Goal: Task Accomplishment & Management: Manage account settings

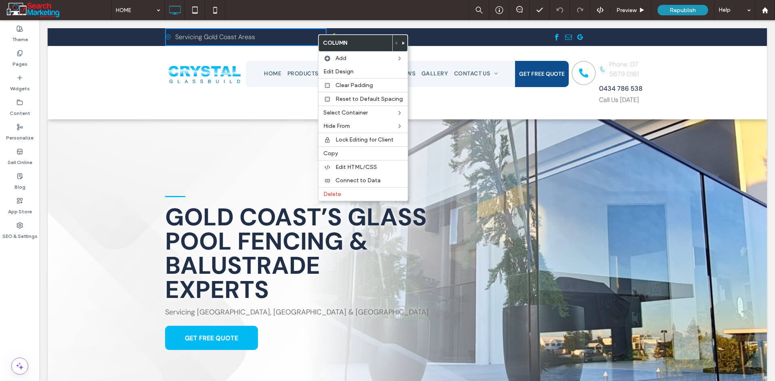
click at [183, 101] on div "Click To Paste" at bounding box center [205, 83] width 81 height 52
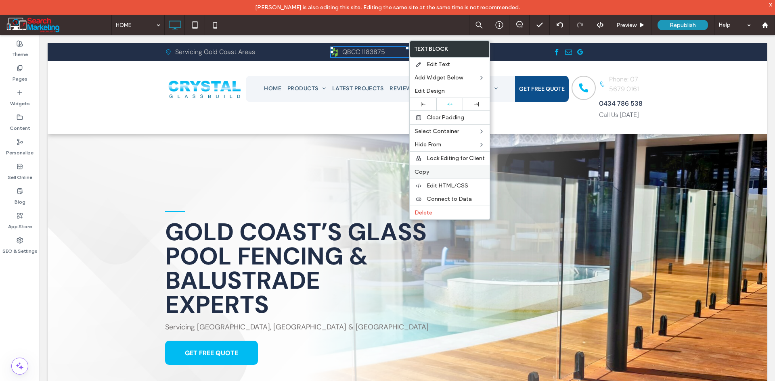
click at [445, 167] on div "Copy" at bounding box center [450, 172] width 80 height 14
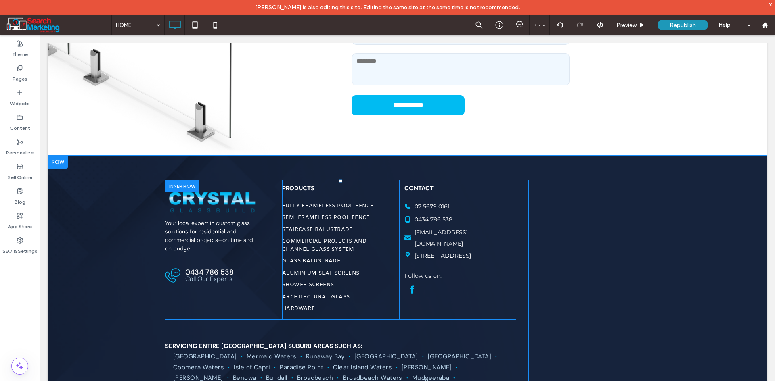
scroll to position [3083, 0]
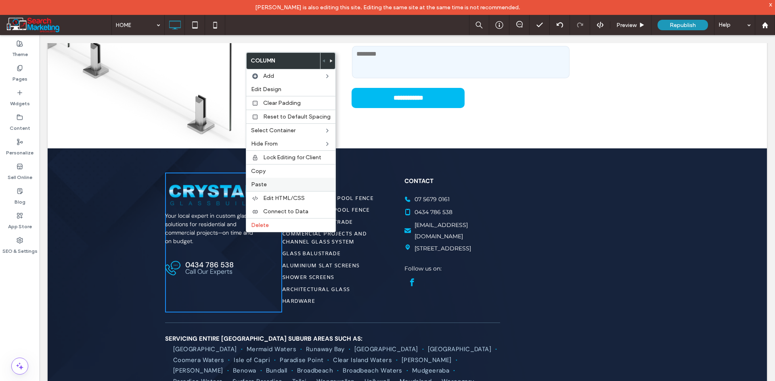
click at [266, 188] on label "Paste" at bounding box center [290, 184] width 79 height 7
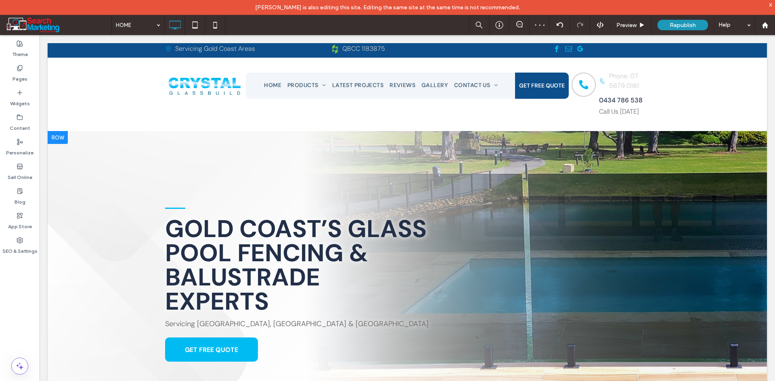
scroll to position [0, 0]
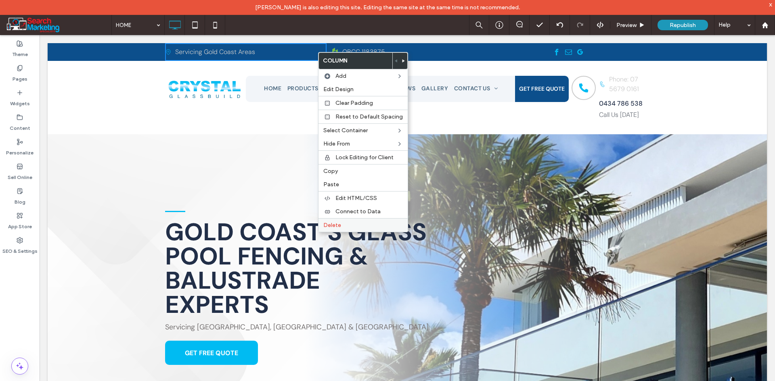
click at [353, 226] on label "Delete" at bounding box center [362, 225] width 79 height 7
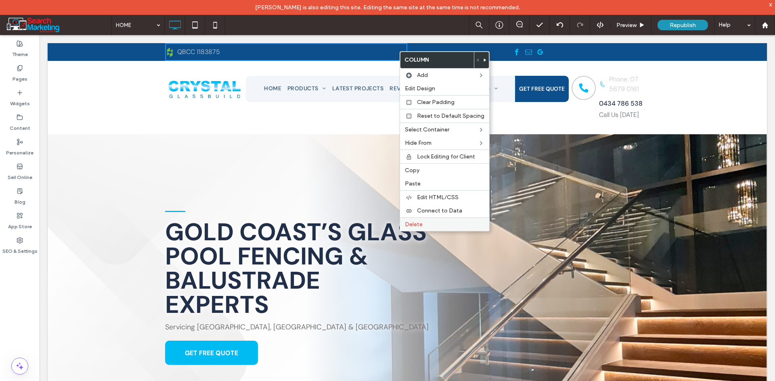
click at [422, 225] on label "Delete" at bounding box center [444, 224] width 79 height 7
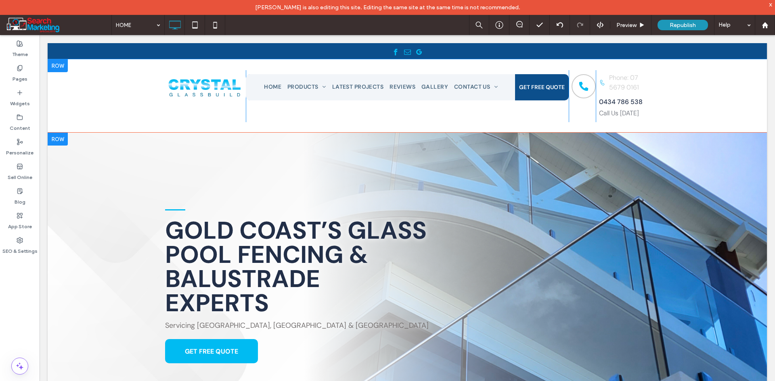
click at [55, 65] on div at bounding box center [58, 65] width 20 height 13
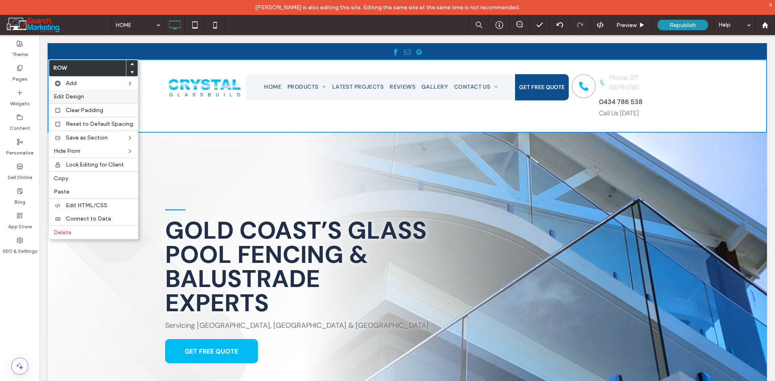
click at [84, 95] on label "Edit Design" at bounding box center [93, 96] width 79 height 7
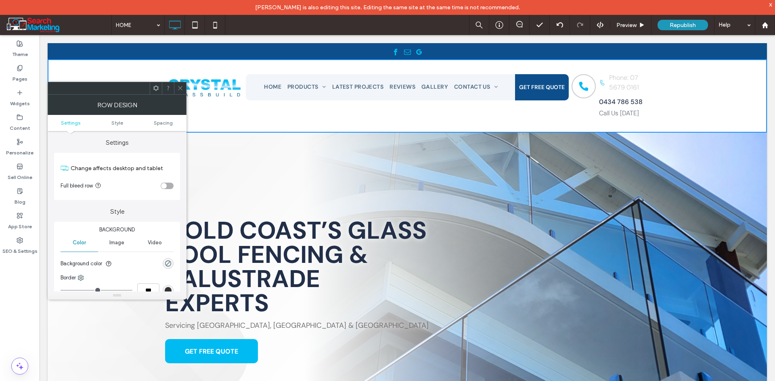
click at [168, 184] on div "toggle" at bounding box center [167, 186] width 13 height 6
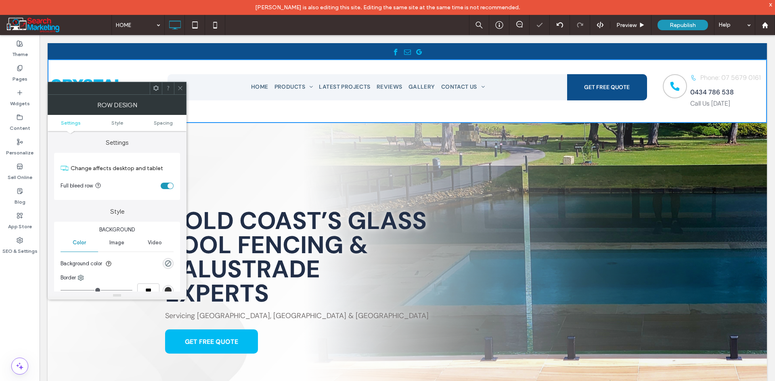
click at [180, 84] on span at bounding box center [180, 88] width 6 height 12
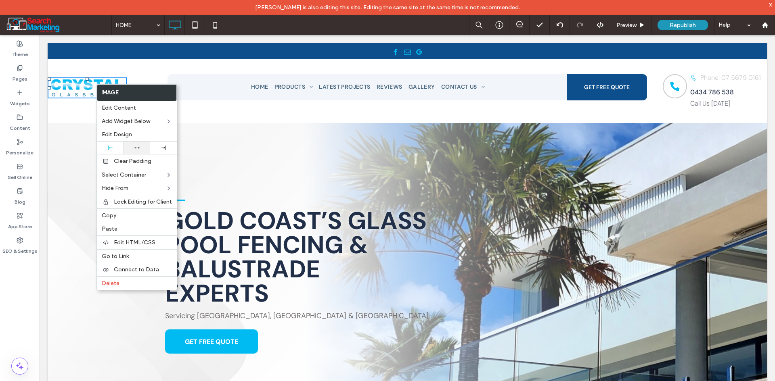
click at [137, 150] on div at bounding box center [136, 148] width 27 height 13
click at [201, 67] on div "Click To Paste HOME PRODUCTS FULLY FRAMELESS POOL FENCE SEMI FRAMELESS POOL FEN…" at bounding box center [407, 91] width 719 height 64
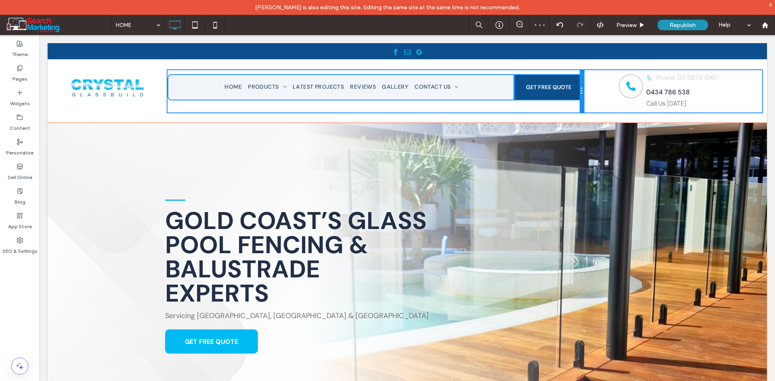
drag, startPoint x: 640, startPoint y: 92, endPoint x: 594, endPoint y: 93, distance: 45.6
click at [594, 93] on div "Click To Paste HOME PRODUCTS FULLY FRAMELESS POOL FENCE SEMI FRAMELESS POOL FEN…" at bounding box center [407, 91] width 719 height 42
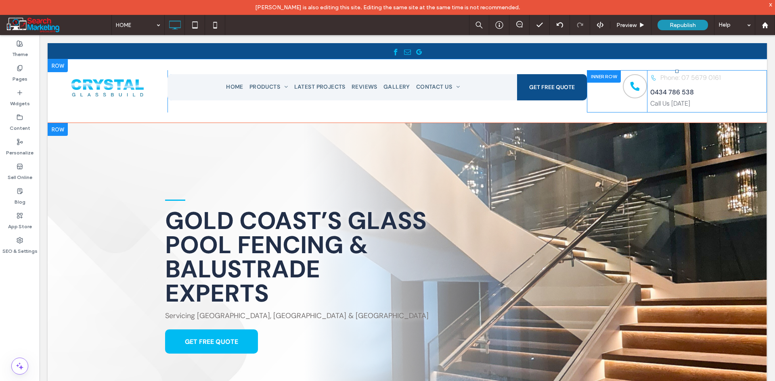
click at [593, 73] on div at bounding box center [604, 76] width 34 height 13
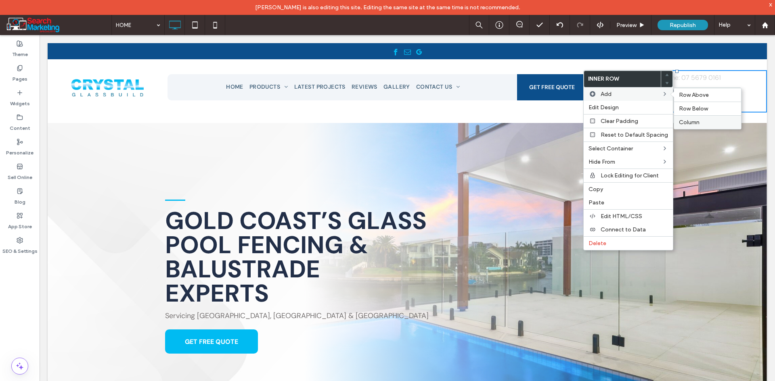
click at [690, 118] on div "Column" at bounding box center [707, 122] width 67 height 14
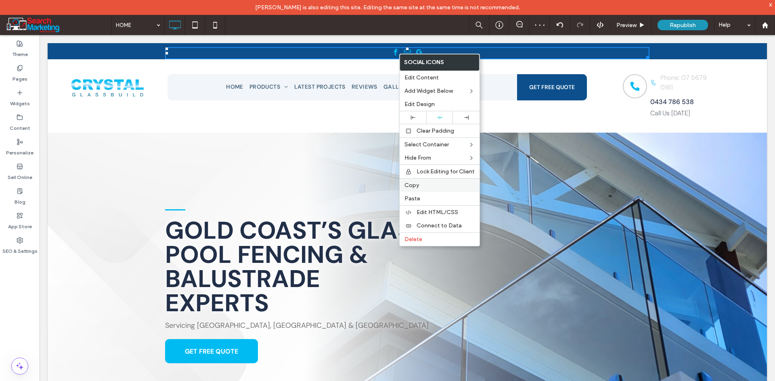
click at [442, 184] on label "Copy" at bounding box center [439, 185] width 70 height 7
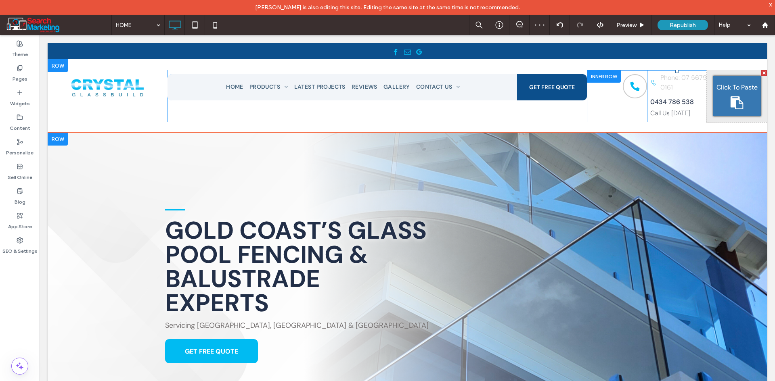
click at [730, 100] on icon at bounding box center [736, 102] width 13 height 13
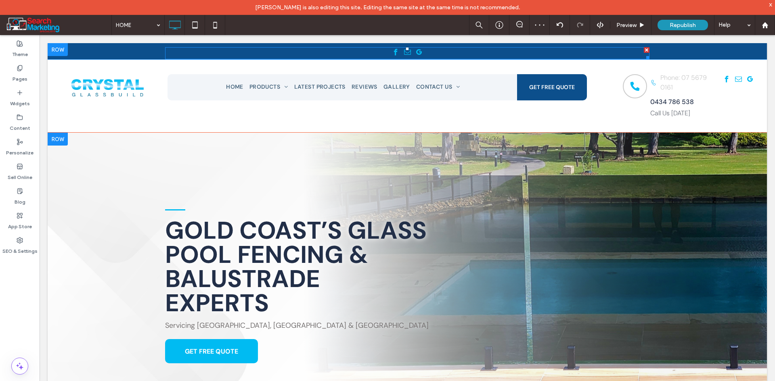
click at [644, 47] on div at bounding box center [647, 50] width 6 height 6
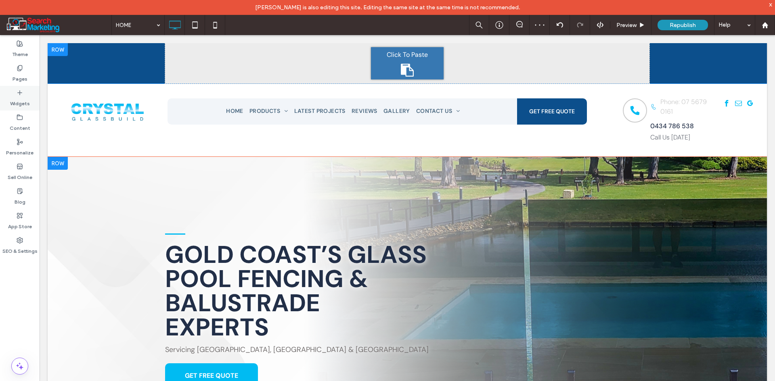
click at [23, 100] on label "Widgets" at bounding box center [20, 101] width 20 height 11
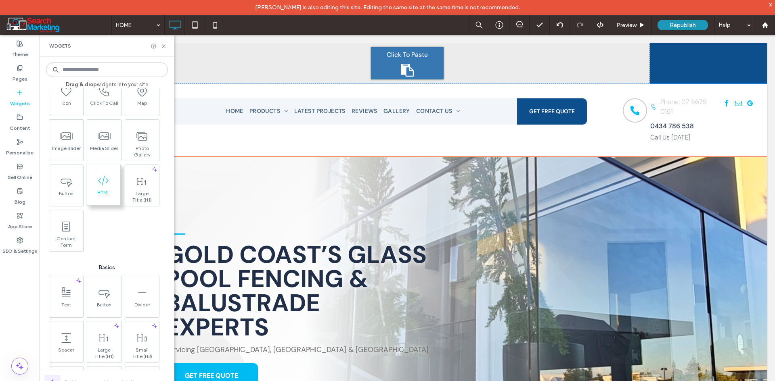
scroll to position [202, 0]
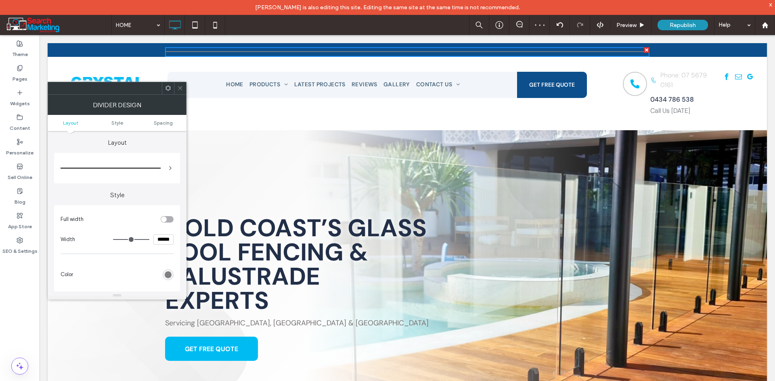
drag, startPoint x: 644, startPoint y: 49, endPoint x: 684, endPoint y: 84, distance: 53.4
click at [644, 49] on div at bounding box center [647, 50] width 6 height 6
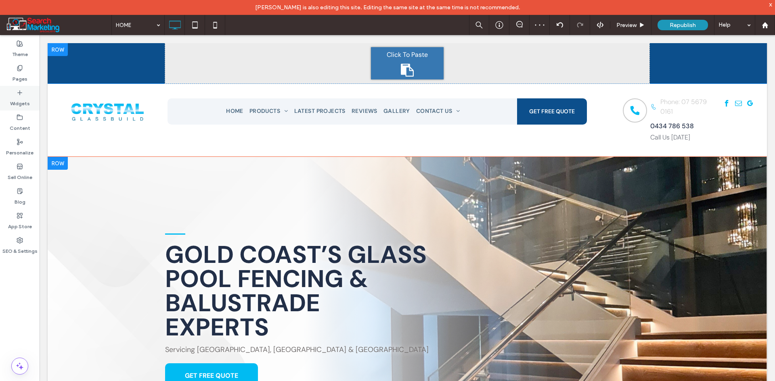
click at [19, 96] on label "Widgets" at bounding box center [20, 101] width 20 height 11
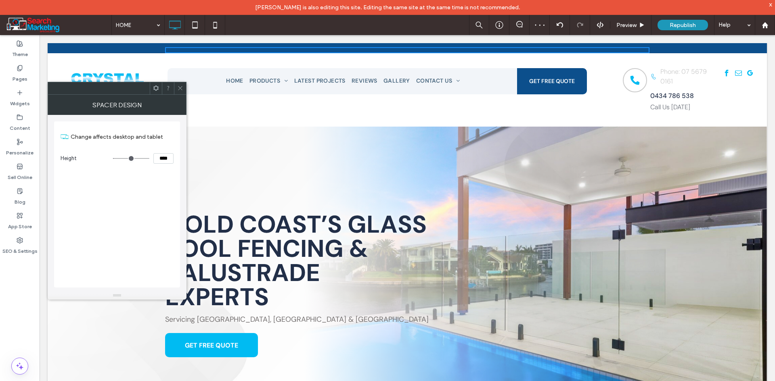
click at [181, 86] on icon at bounding box center [180, 88] width 6 height 6
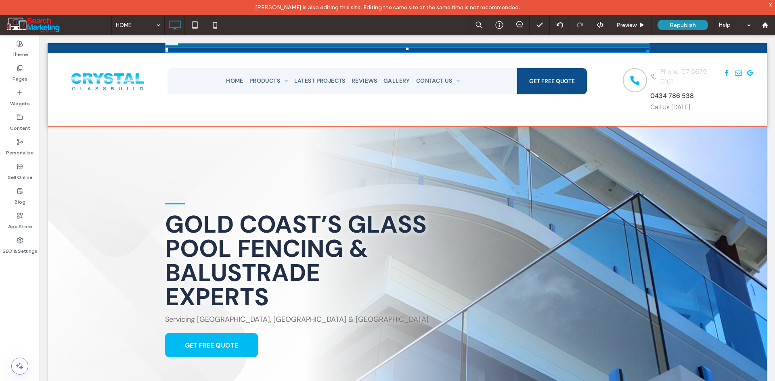
drag, startPoint x: 405, startPoint y: 48, endPoint x: 445, endPoint y: 78, distance: 49.9
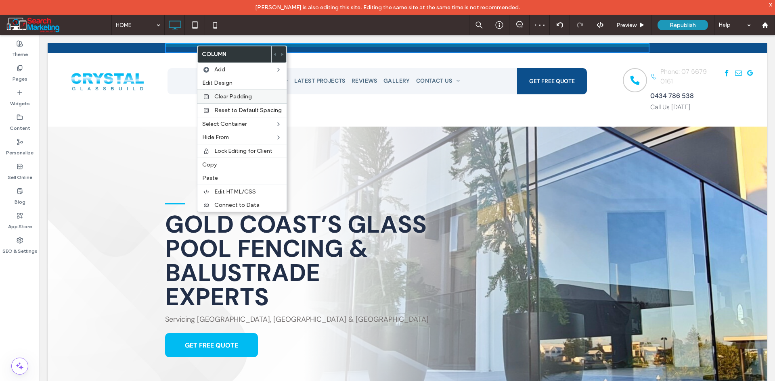
click at [240, 96] on span "Clear Padding" at bounding box center [233, 96] width 38 height 7
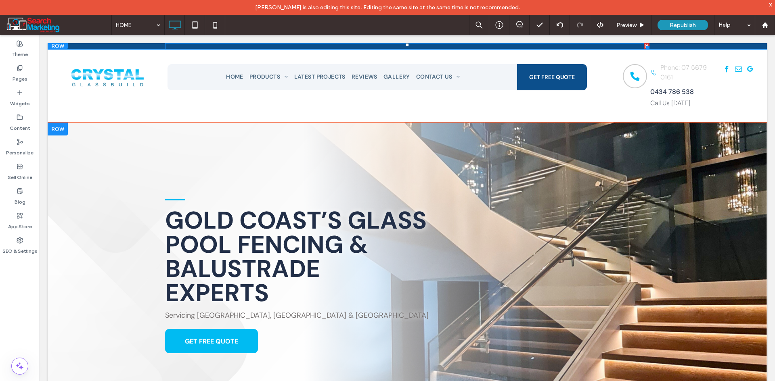
click at [267, 45] on div at bounding box center [407, 46] width 484 height 6
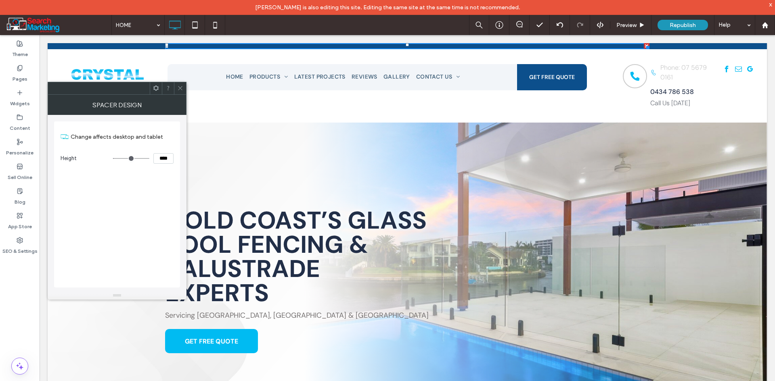
click at [128, 46] on div "Click To Paste" at bounding box center [407, 46] width 719 height 6
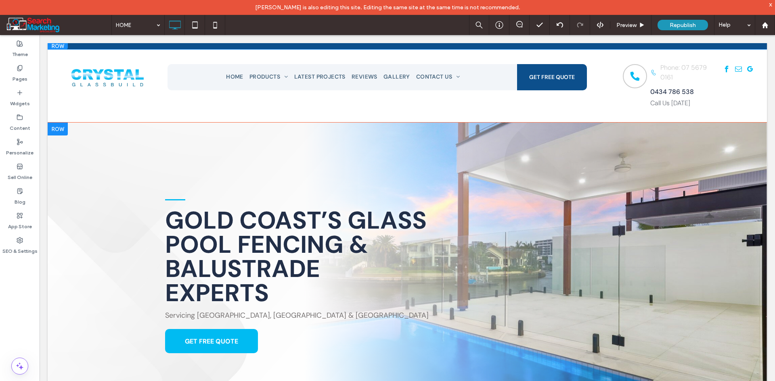
click at [104, 44] on div "Click To Paste" at bounding box center [407, 46] width 719 height 6
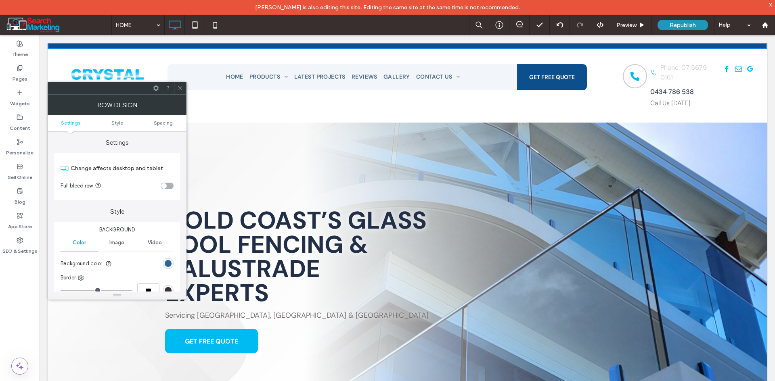
click at [167, 264] on div "rgb(12, 79, 140)" at bounding box center [168, 263] width 7 height 7
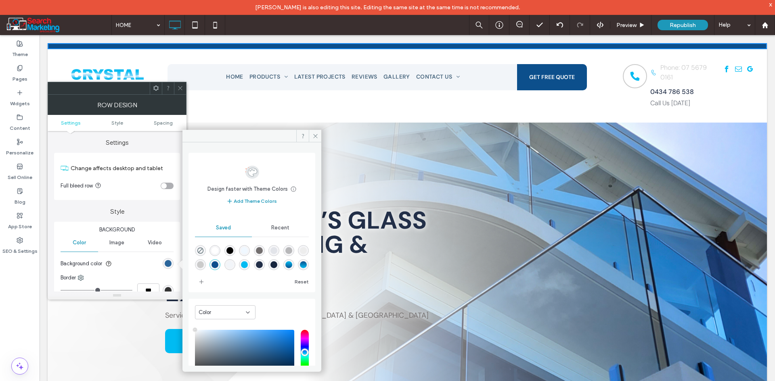
type input "****"
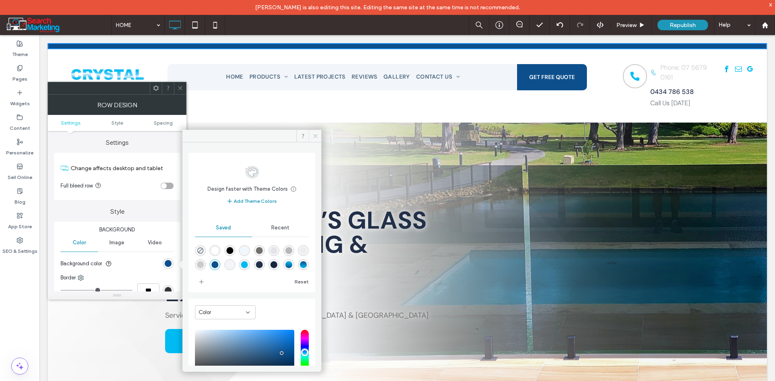
drag, startPoint x: 314, startPoint y: 136, endPoint x: 162, endPoint y: 60, distance: 170.7
click at [314, 136] on icon at bounding box center [315, 136] width 6 height 6
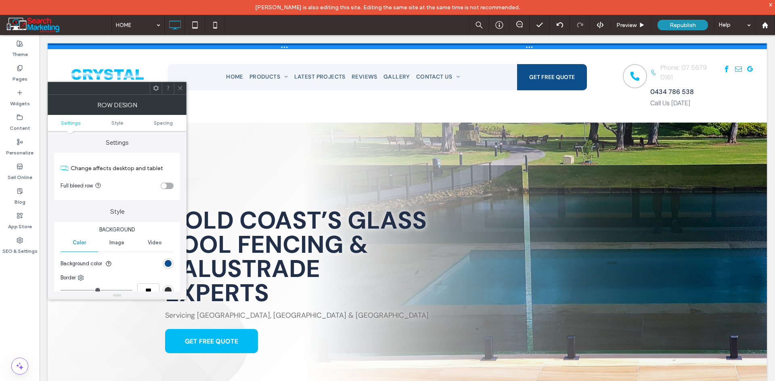
click at [71, 48] on div at bounding box center [407, 47] width 719 height 4
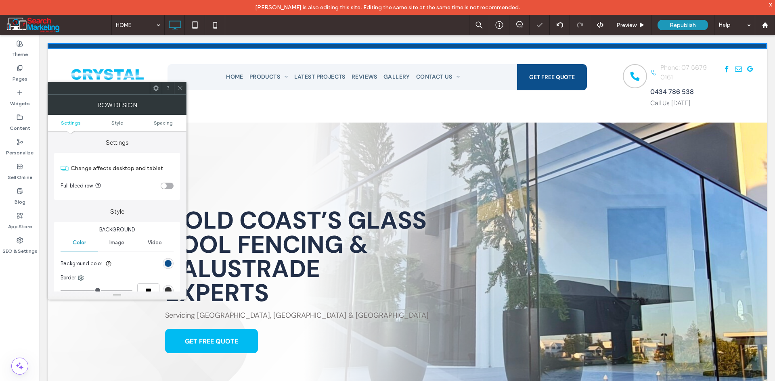
click at [182, 85] on span at bounding box center [180, 88] width 6 height 12
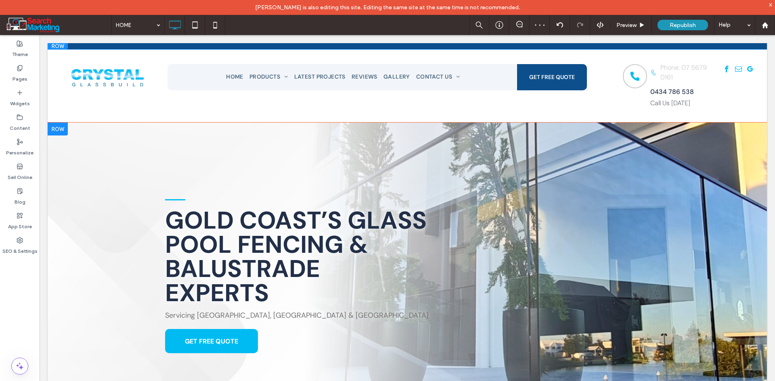
click at [56, 45] on div at bounding box center [58, 46] width 20 height 6
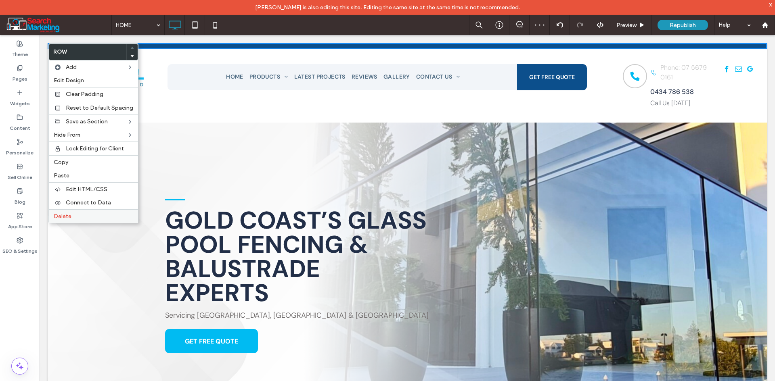
click at [97, 213] on label "Delete" at bounding box center [93, 216] width 79 height 7
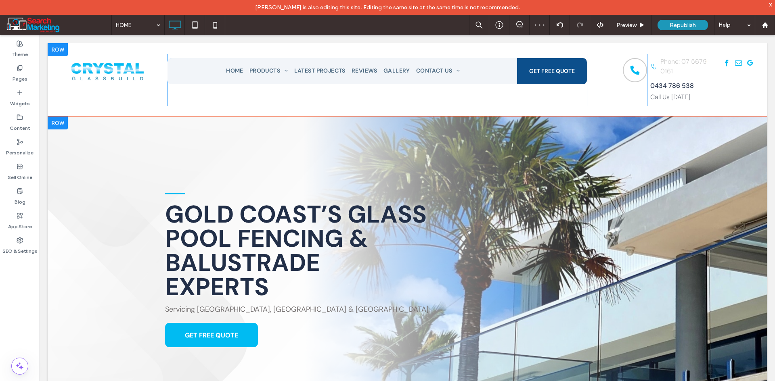
click at [51, 46] on div at bounding box center [58, 49] width 20 height 13
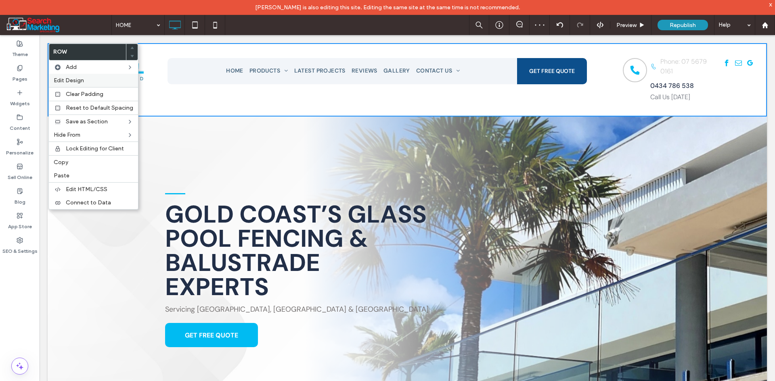
click at [69, 82] on span "Edit Design" at bounding box center [69, 80] width 30 height 7
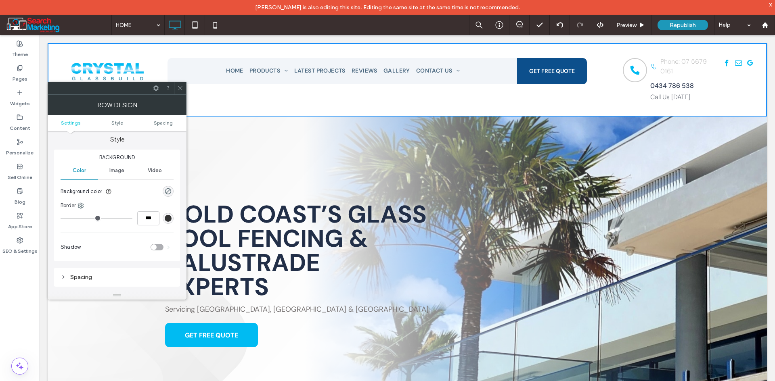
scroll to position [81, 0]
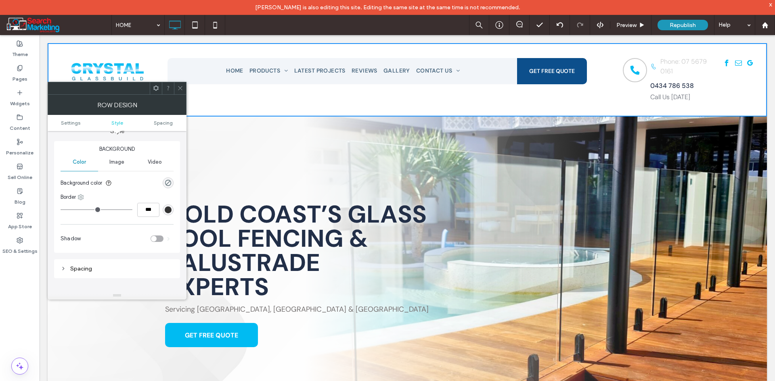
click at [79, 197] on icon at bounding box center [80, 197] width 6 height 6
click at [105, 232] on div "Top" at bounding box center [114, 230] width 72 height 15
click at [169, 208] on div "rgb(51, 51, 51)" at bounding box center [168, 210] width 7 height 7
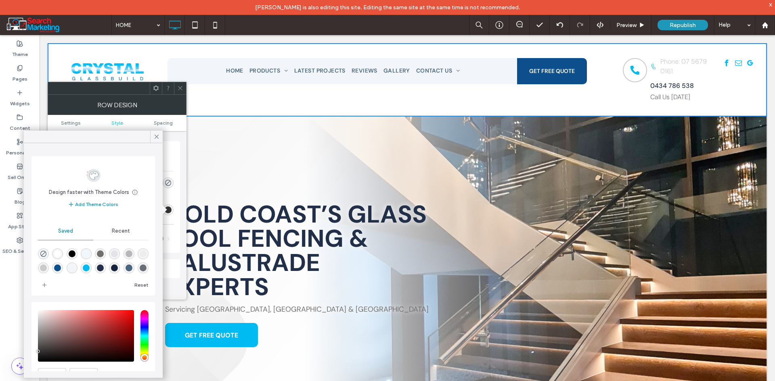
click at [61, 267] on div "rgba(12,79,140,1)" at bounding box center [57, 268] width 7 height 7
type input "*"
type input "***"
type input "*******"
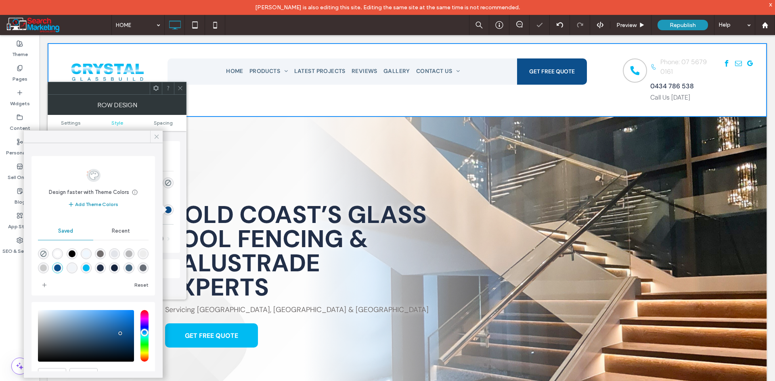
click at [157, 141] on span at bounding box center [156, 137] width 7 height 12
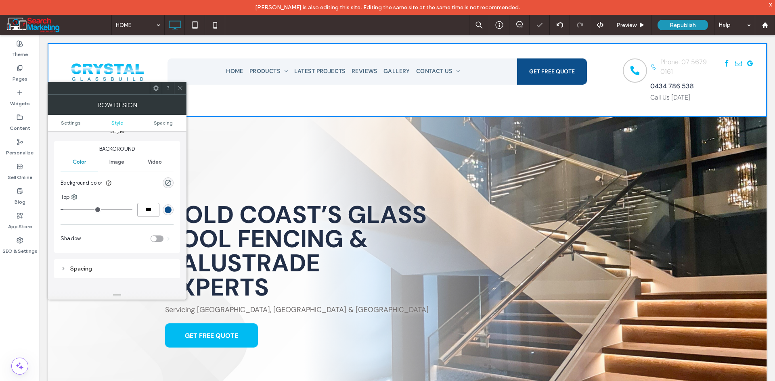
click at [148, 211] on input "***" at bounding box center [148, 210] width 22 height 14
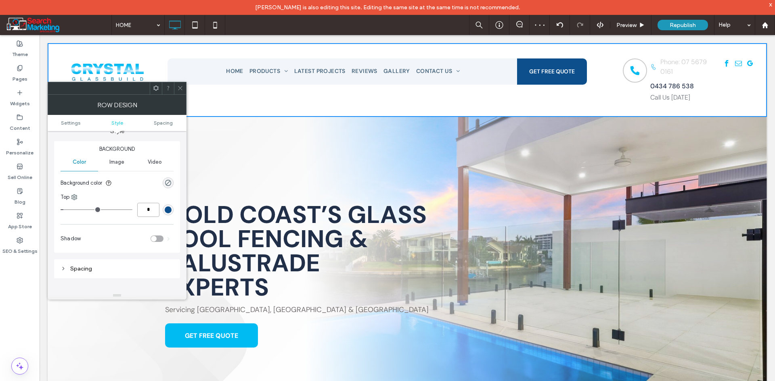
type input "*"
type input "***"
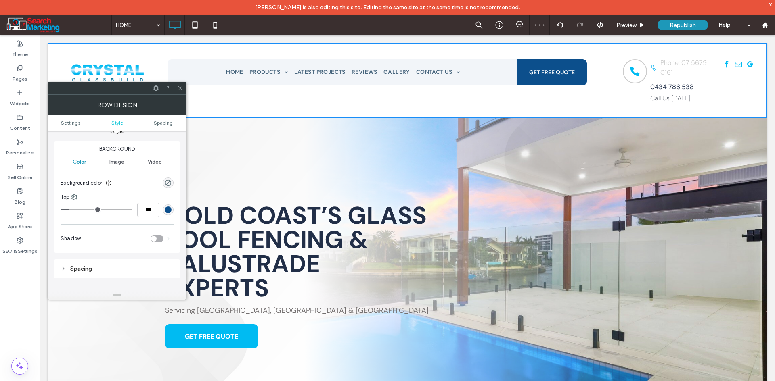
drag, startPoint x: 179, startPoint y: 85, endPoint x: 183, endPoint y: 94, distance: 10.3
click at [179, 86] on span at bounding box center [180, 88] width 6 height 12
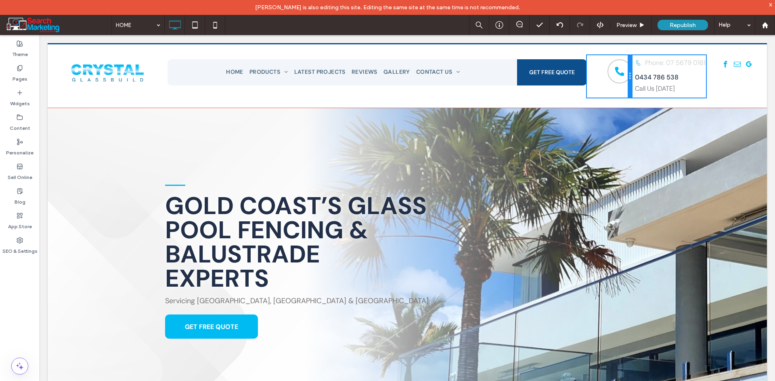
drag, startPoint x: 640, startPoint y: 84, endPoint x: 654, endPoint y: 117, distance: 36.0
click at [627, 79] on div at bounding box center [629, 76] width 4 height 42
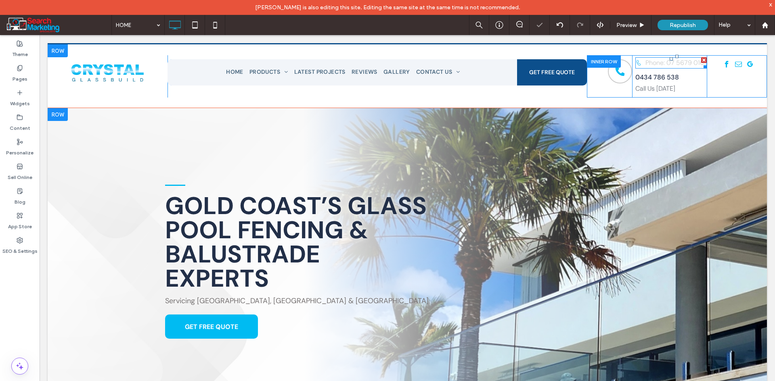
click at [701, 59] on div at bounding box center [704, 60] width 6 height 6
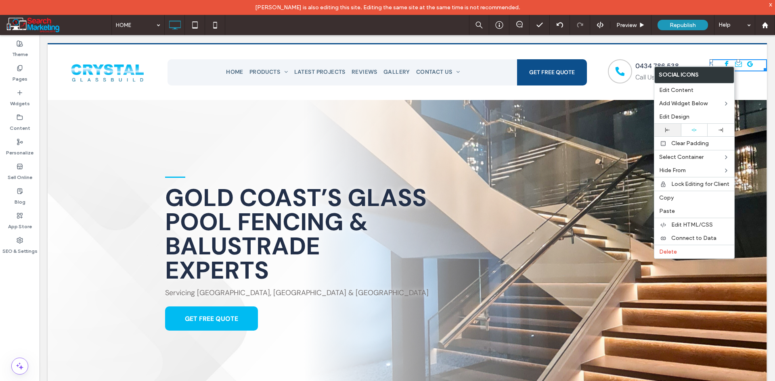
click at [669, 132] on icon at bounding box center [667, 130] width 4 height 4
click at [744, 82] on div "Click To Paste Click To Paste" at bounding box center [736, 71] width 60 height 32
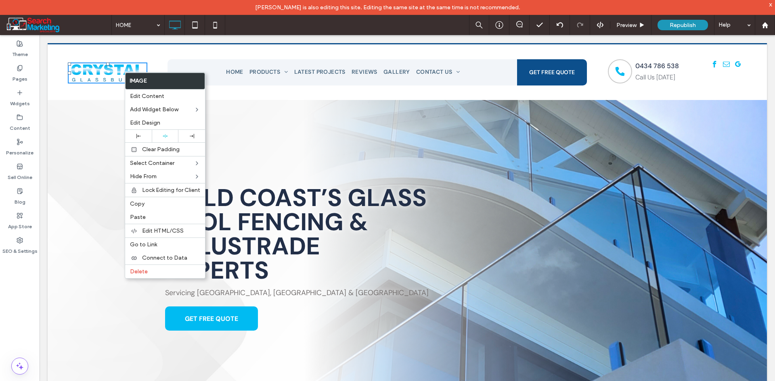
click at [153, 59] on div "Click To Paste" at bounding box center [108, 72] width 120 height 34
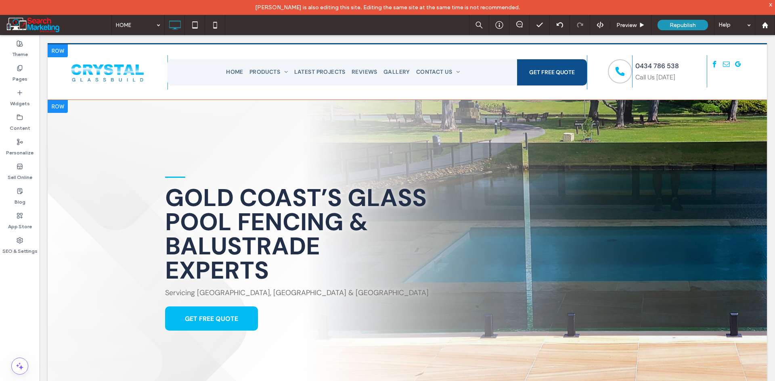
click at [161, 73] on div "Click To Paste" at bounding box center [108, 72] width 120 height 34
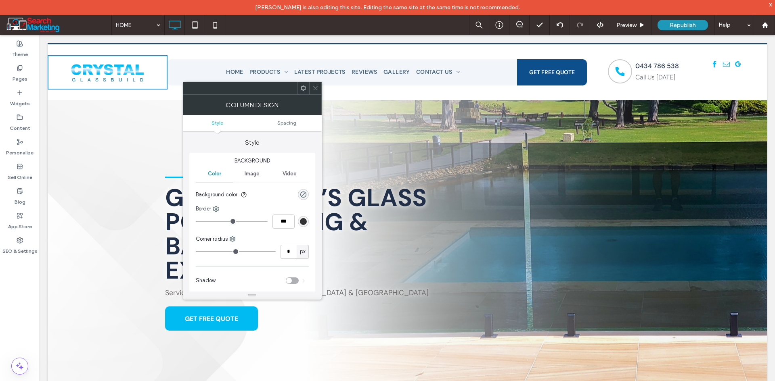
drag, startPoint x: 282, startPoint y: 125, endPoint x: 269, endPoint y: 129, distance: 13.4
click at [282, 126] on ul "Style Spacing" at bounding box center [252, 123] width 139 height 16
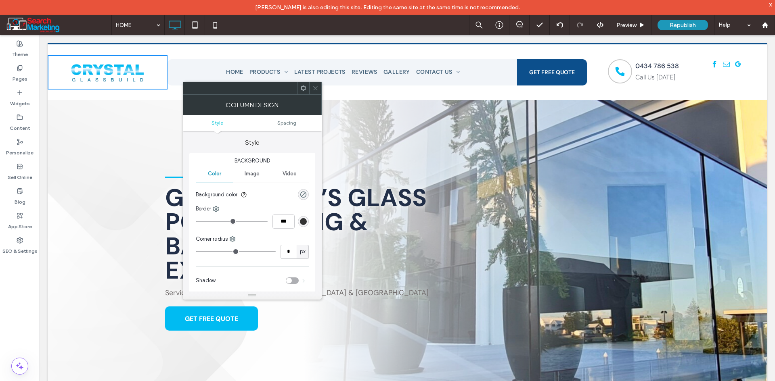
drag, startPoint x: 277, startPoint y: 117, endPoint x: 282, endPoint y: 126, distance: 10.5
click at [279, 121] on ul "Style Spacing" at bounding box center [252, 123] width 139 height 16
click at [282, 126] on ul "Style Spacing" at bounding box center [252, 123] width 139 height 16
click at [285, 122] on span "Spacing" at bounding box center [286, 123] width 19 height 6
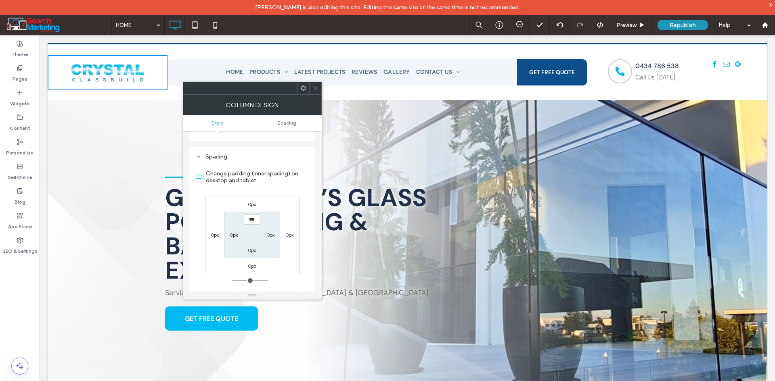
scroll to position [164, 0]
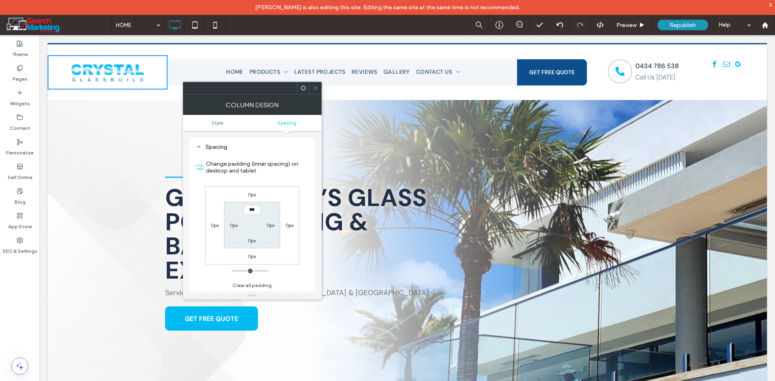
click at [269, 227] on label "0px" at bounding box center [270, 225] width 8 height 6
type input "**"
type input "****"
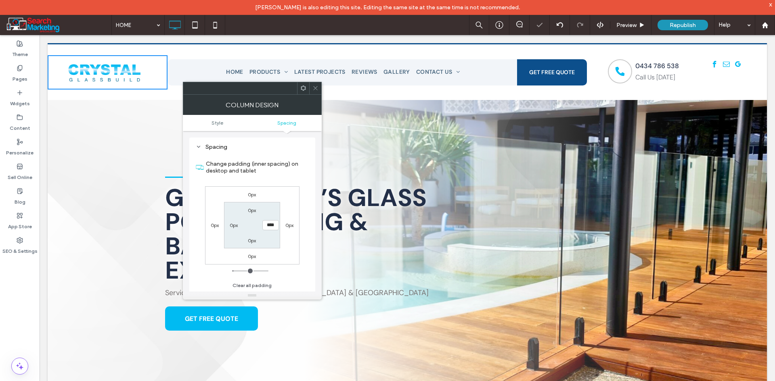
drag, startPoint x: 316, startPoint y: 89, endPoint x: 304, endPoint y: 87, distance: 11.4
click at [315, 89] on use at bounding box center [315, 88] width 4 height 4
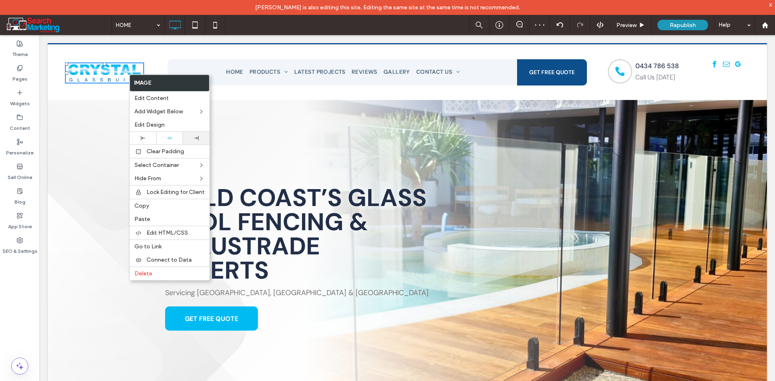
click at [191, 141] on div at bounding box center [196, 138] width 27 height 13
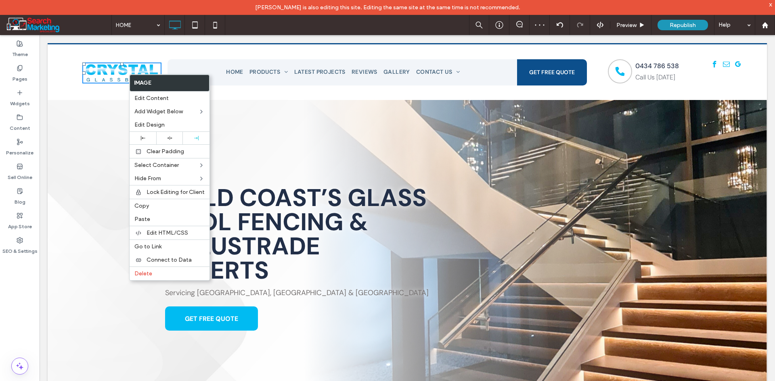
click at [596, 70] on div "Black telephone handset icon. Click To Paste" at bounding box center [609, 71] width 45 height 32
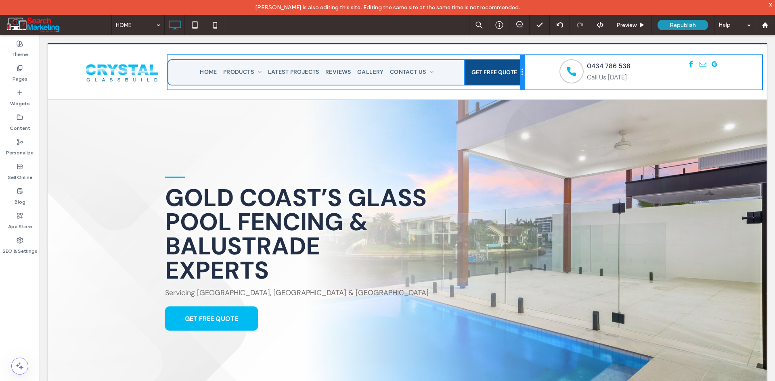
drag, startPoint x: 582, startPoint y: 73, endPoint x: 545, endPoint y: 71, distance: 37.2
click at [545, 71] on div "Click To Paste HOME PRODUCTS FULLY FRAMELESS POOL FENCE SEMI FRAMELESS POOL FEN…" at bounding box center [407, 72] width 719 height 34
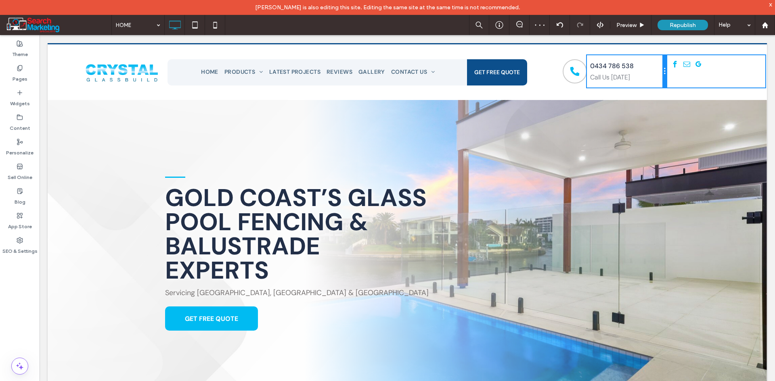
drag, startPoint x: 679, startPoint y: 75, endPoint x: 650, endPoint y: 74, distance: 29.9
click at [650, 74] on div "Black telephone handset icon. Click To Paste 0434 786 538 Call Us Today Click T…" at bounding box center [647, 71] width 240 height 32
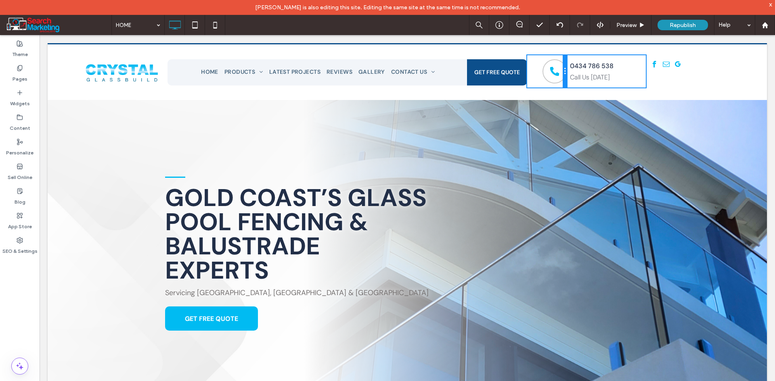
drag, startPoint x: 581, startPoint y: 76, endPoint x: 598, endPoint y: 111, distance: 39.3
click at [562, 76] on div at bounding box center [564, 71] width 4 height 32
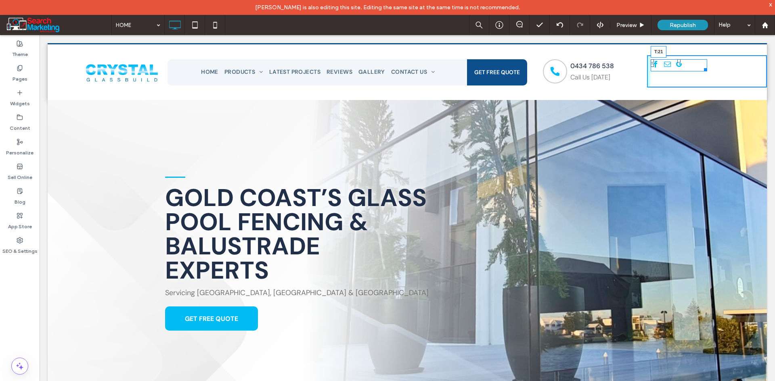
drag, startPoint x: 674, startPoint y: 59, endPoint x: 696, endPoint y: 109, distance: 53.8
click at [677, 63] on div at bounding box center [678, 60] width 3 height 3
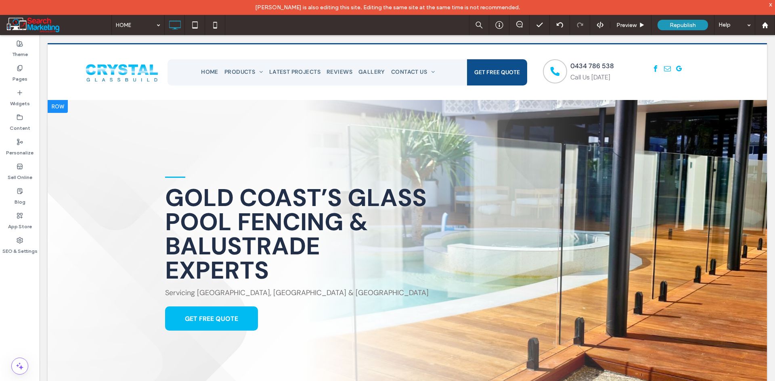
click at [153, 48] on div "Click To Paste HOME PRODUCTS FULLY FRAMELESS POOL FENCE SEMI FRAMELESS POOL FEN…" at bounding box center [407, 71] width 719 height 57
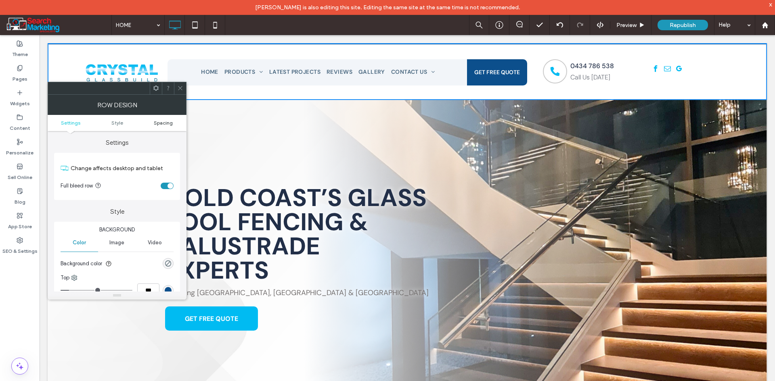
click at [167, 125] on span "Spacing" at bounding box center [163, 123] width 19 height 6
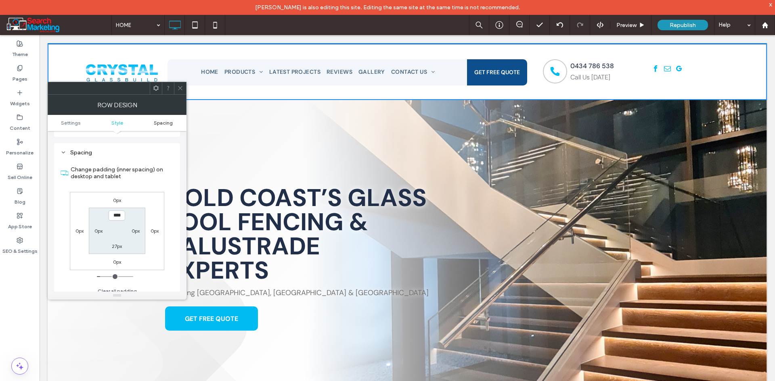
scroll to position [203, 0]
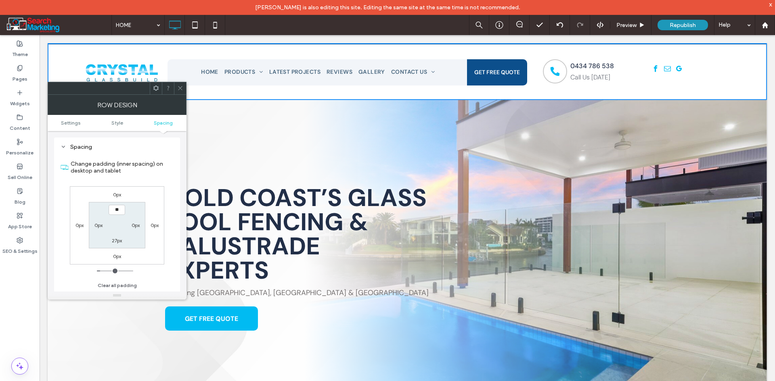
type input "****"
click at [118, 240] on label "27px" at bounding box center [117, 241] width 10 height 6
type input "**"
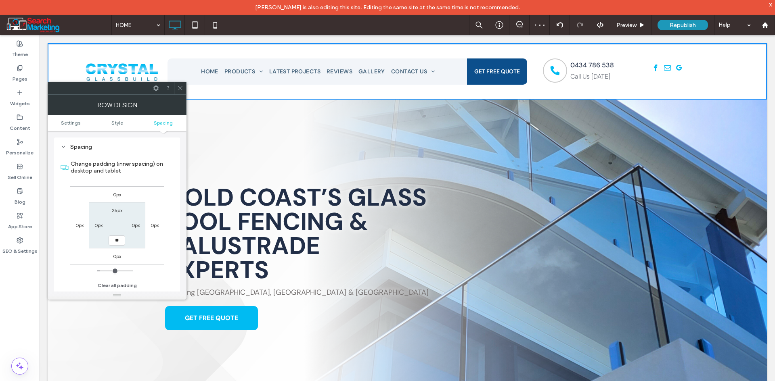
type input "**"
type input "****"
click at [182, 91] on icon at bounding box center [180, 88] width 6 height 6
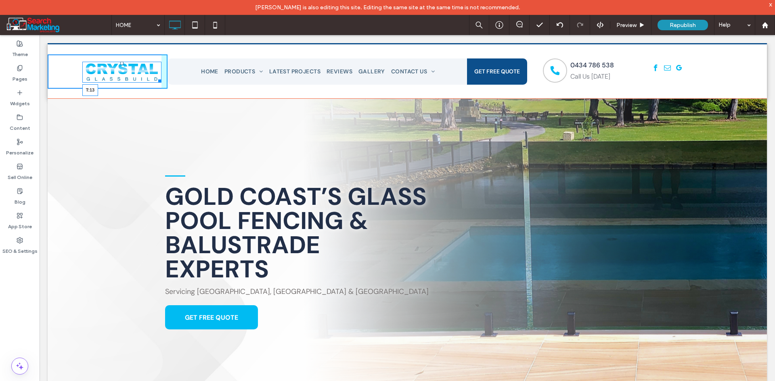
drag, startPoint x: 120, startPoint y: 63, endPoint x: 183, endPoint y: 96, distance: 70.9
click at [120, 62] on div at bounding box center [121, 63] width 3 height 3
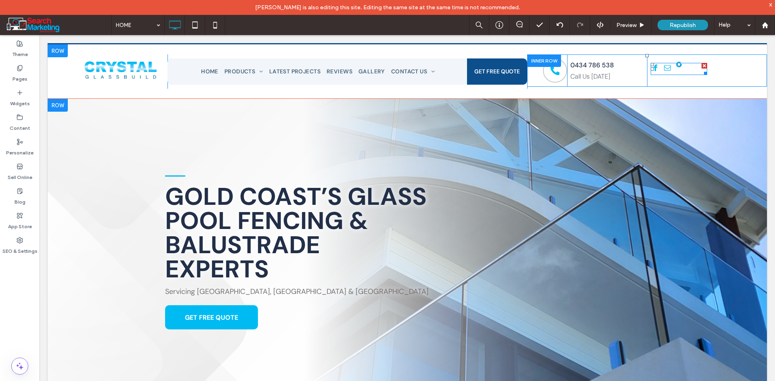
click at [678, 69] on span "google_my_business" at bounding box center [679, 65] width 10 height 10
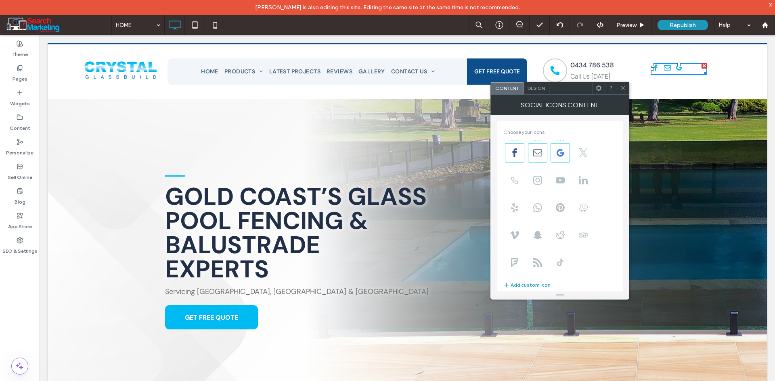
click at [543, 92] on div "Design" at bounding box center [536, 88] width 26 height 12
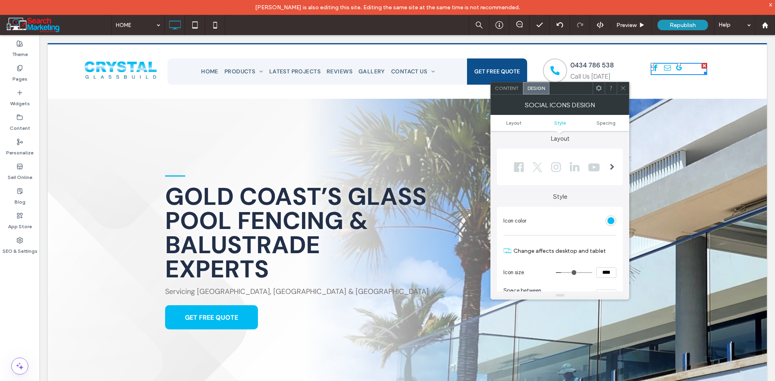
scroll to position [0, 0]
click at [611, 173] on span at bounding box center [612, 171] width 4 height 6
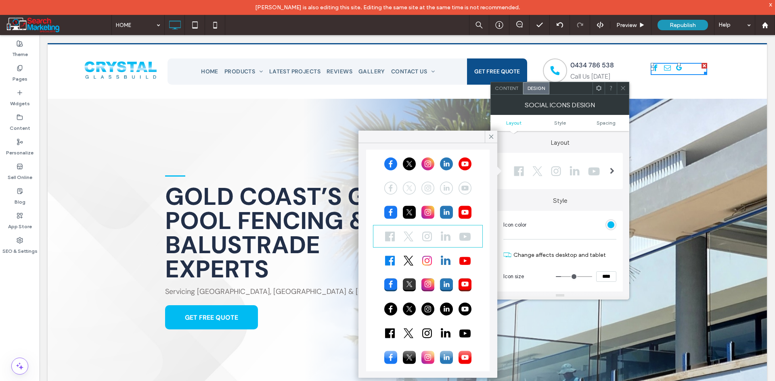
scroll to position [23, 0]
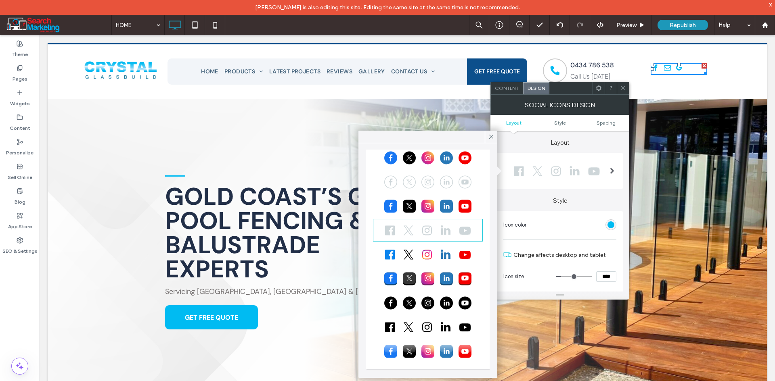
click at [428, 303] on div at bounding box center [427, 303] width 107 height 20
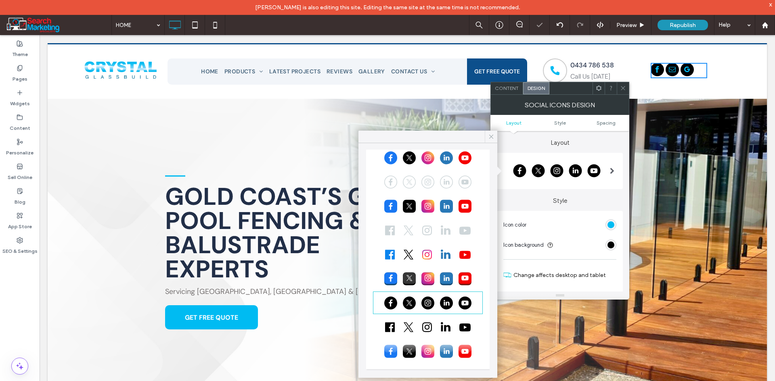
click at [489, 134] on icon at bounding box center [490, 136] width 7 height 7
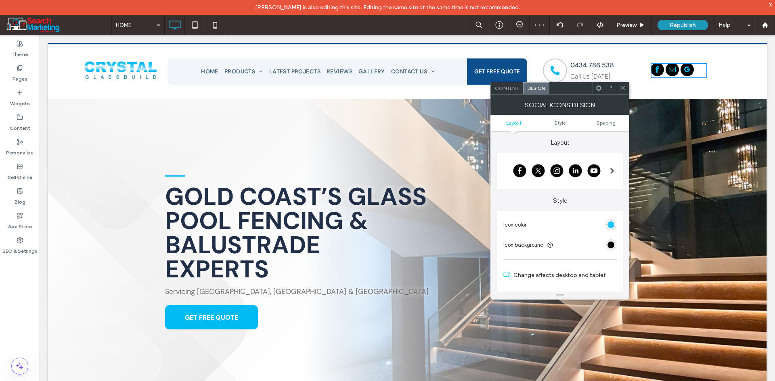
click at [610, 225] on div "rgb(0, 187, 242)" at bounding box center [610, 225] width 7 height 7
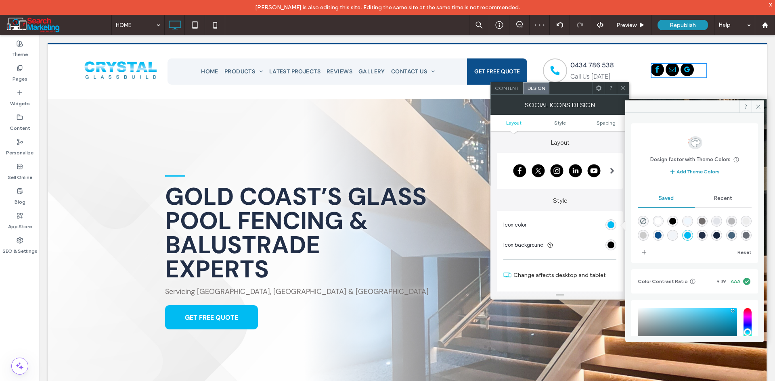
click at [659, 221] on div "rgba(255,255,255,1)" at bounding box center [657, 221] width 7 height 7
type input "*******"
click at [608, 246] on div "rgb(0, 0, 0)" at bounding box center [610, 245] width 7 height 7
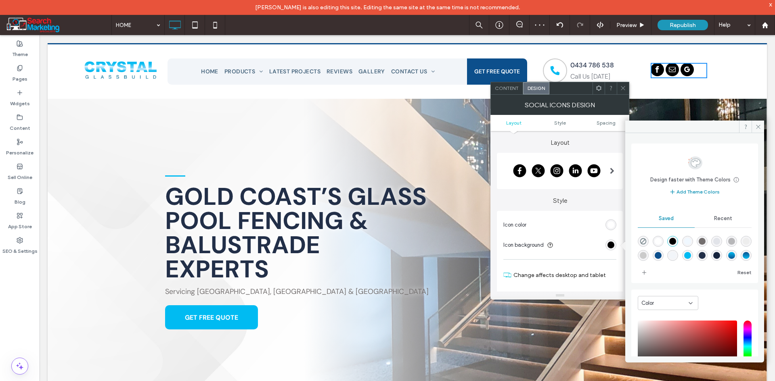
click at [661, 256] on div "rgba(12,79,140,1)" at bounding box center [657, 255] width 7 height 7
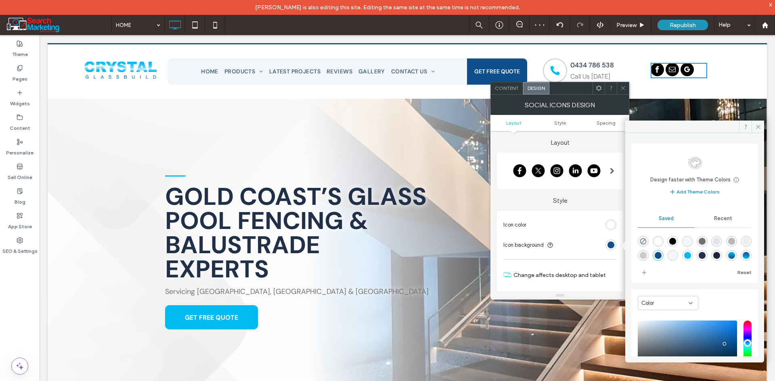
type input "*******"
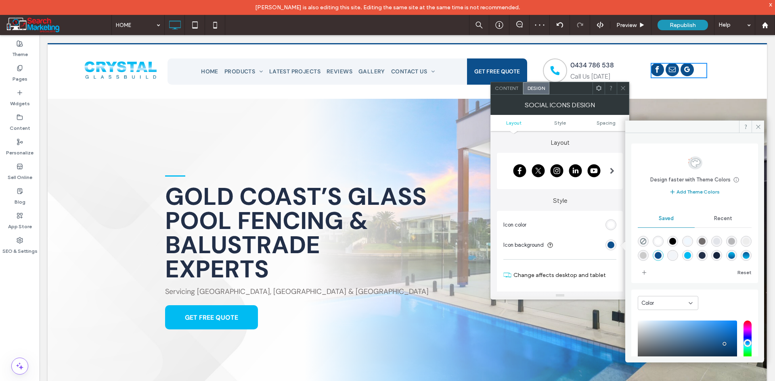
click at [621, 87] on icon at bounding box center [623, 88] width 6 height 6
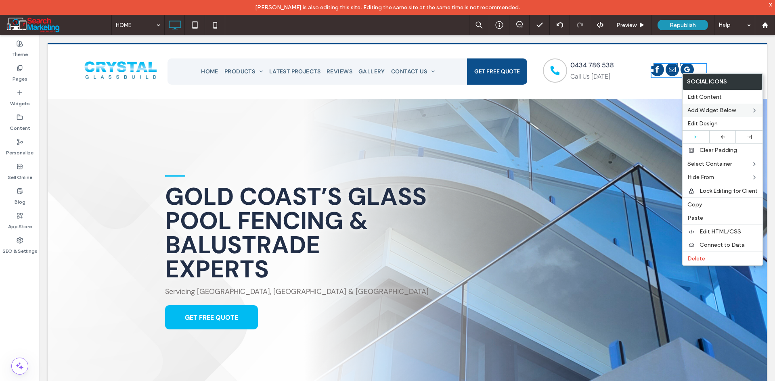
drag, startPoint x: 723, startPoint y: 134, endPoint x: 696, endPoint y: 117, distance: 32.8
click at [722, 135] on div at bounding box center [722, 137] width 27 height 13
click at [700, 137] on div at bounding box center [695, 137] width 19 height 4
drag, startPoint x: 672, startPoint y: 88, endPoint x: 654, endPoint y: 81, distance: 19.0
click at [671, 88] on div "Black telephone handset icon. Click To Paste 0434 786 538 Call Us Today Click T…" at bounding box center [647, 71] width 240 height 34
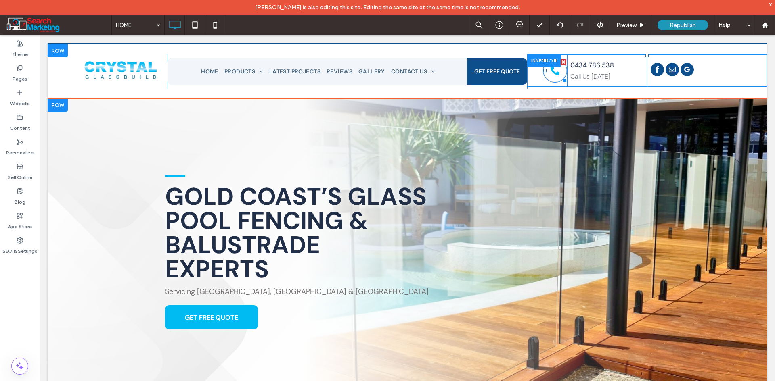
click at [560, 73] on div "Black telephone handset icon." at bounding box center [555, 71] width 24 height 24
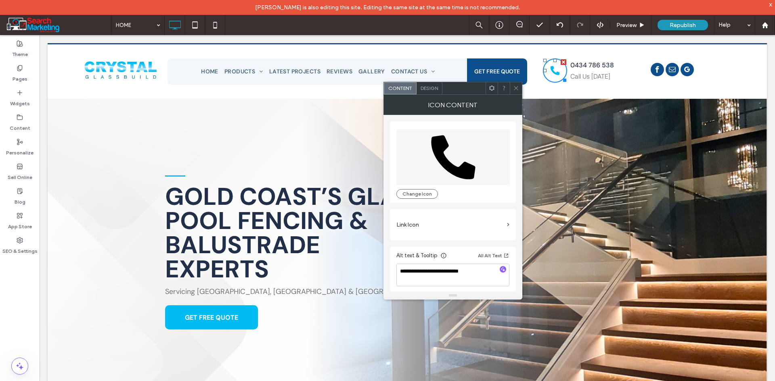
click at [518, 85] on icon at bounding box center [516, 88] width 6 height 6
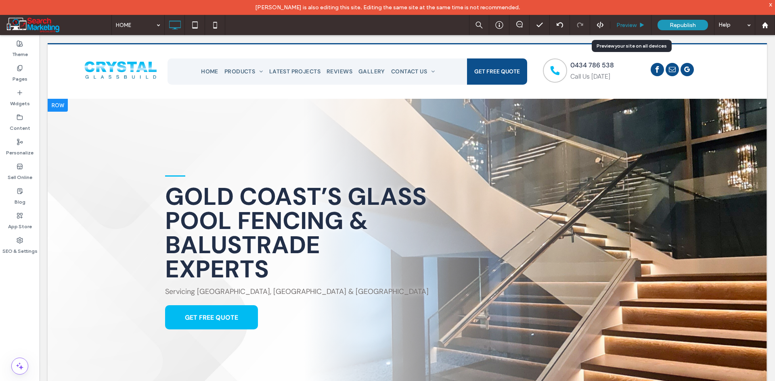
click at [635, 23] on span "Preview" at bounding box center [626, 25] width 20 height 7
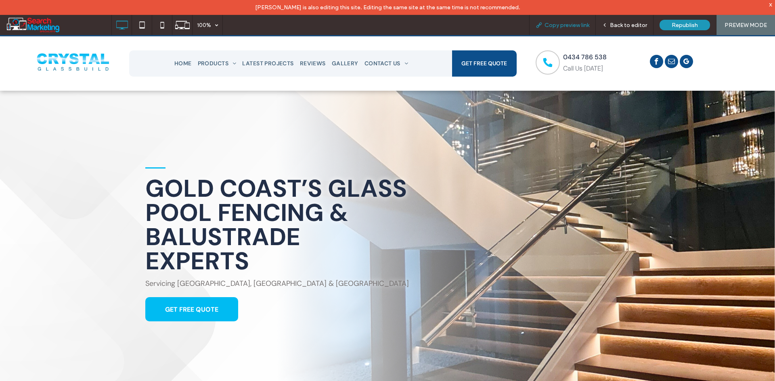
click at [557, 23] on span "Copy preview link" at bounding box center [566, 25] width 45 height 7
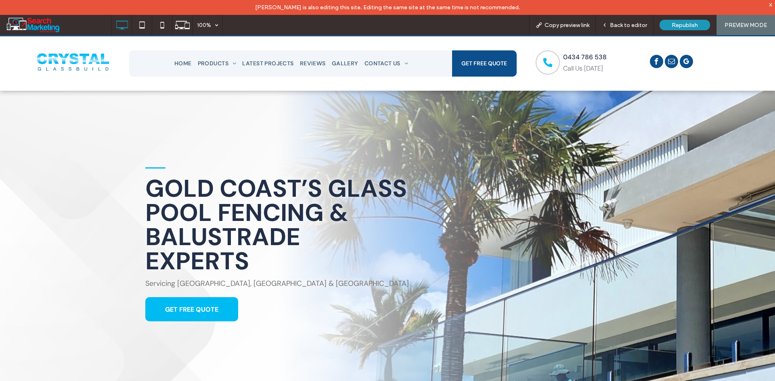
click at [131, 63] on nav "HOME PRODUCTS FULLY FRAMELESS POOL FENCE SEMI FRAMELESS POOL FENCE STAIRCASE BA…" at bounding box center [288, 63] width 318 height 14
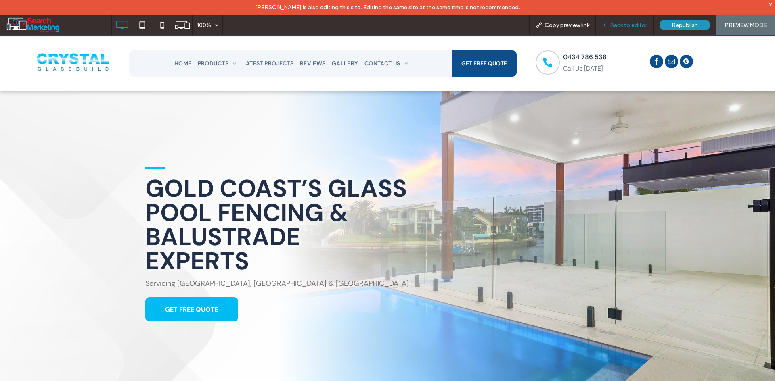
click at [616, 30] on div "Back to editor" at bounding box center [625, 25] width 58 height 20
click at [623, 27] on span "Back to editor" at bounding box center [628, 25] width 37 height 7
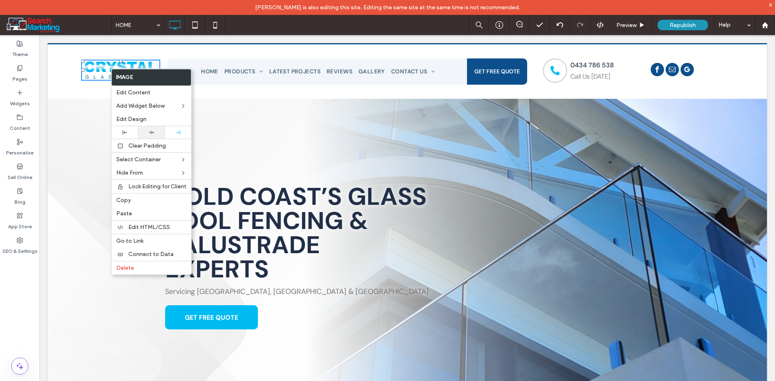
click at [151, 132] on icon at bounding box center [151, 132] width 5 height 5
click at [89, 86] on div "Click To Paste" at bounding box center [108, 71] width 120 height 34
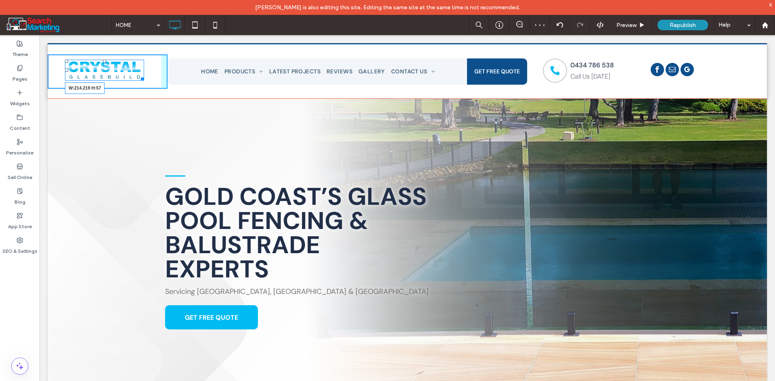
drag, startPoint x: 141, startPoint y: 81, endPoint x: 181, endPoint y: 117, distance: 53.7
click at [142, 81] on div at bounding box center [141, 78] width 6 height 6
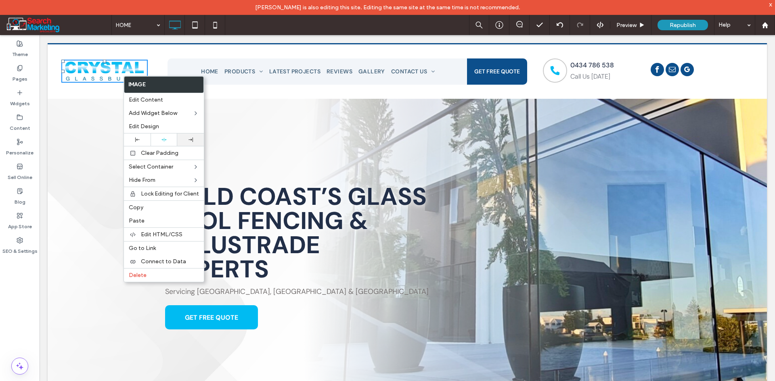
click at [187, 137] on div at bounding box center [190, 140] width 27 height 13
click at [53, 78] on div "Click To Paste" at bounding box center [108, 71] width 120 height 34
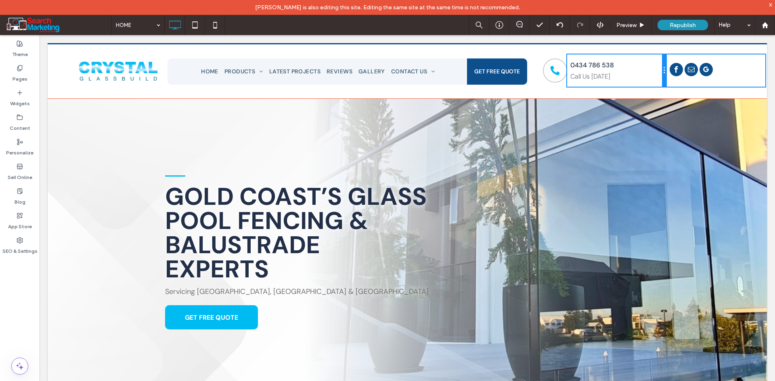
drag, startPoint x: 639, startPoint y: 71, endPoint x: 649, endPoint y: 109, distance: 39.2
click at [654, 73] on div "0434 786 538 Call Us Today Click To Paste" at bounding box center [616, 70] width 99 height 32
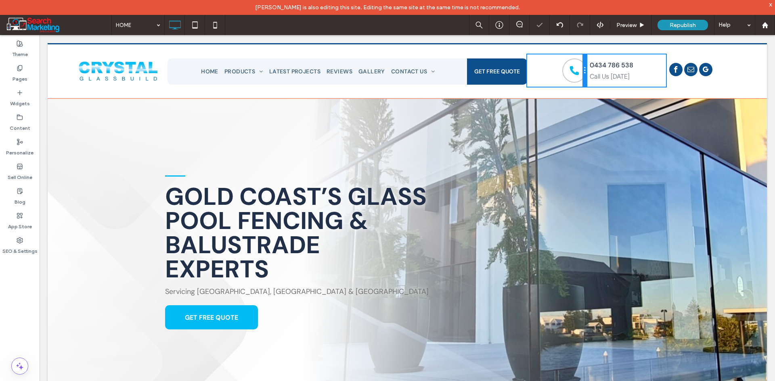
drag, startPoint x: 562, startPoint y: 73, endPoint x: 589, endPoint y: 77, distance: 27.6
click at [589, 77] on div "Black telephone handset icon. Click To Paste 0434 786 538 Call Us Today Click T…" at bounding box center [647, 70] width 240 height 32
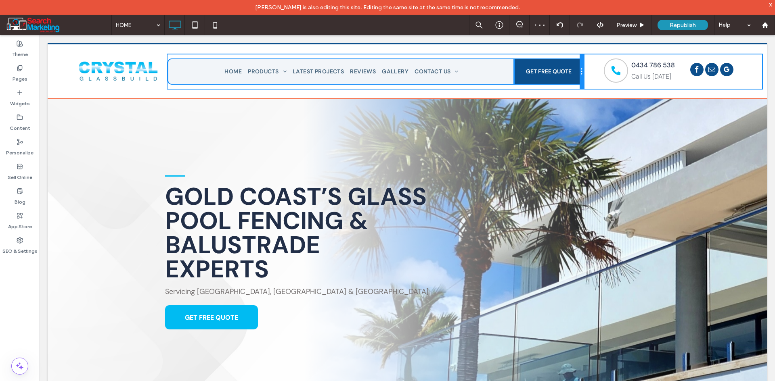
drag, startPoint x: 523, startPoint y: 73, endPoint x: 557, endPoint y: 76, distance: 33.6
click at [557, 76] on div "HOME PRODUCTS FULLY FRAMELESS POOL FENCE SEMI FRAMELESS POOL FENCE STAIRCASE BA…" at bounding box center [375, 71] width 416 height 34
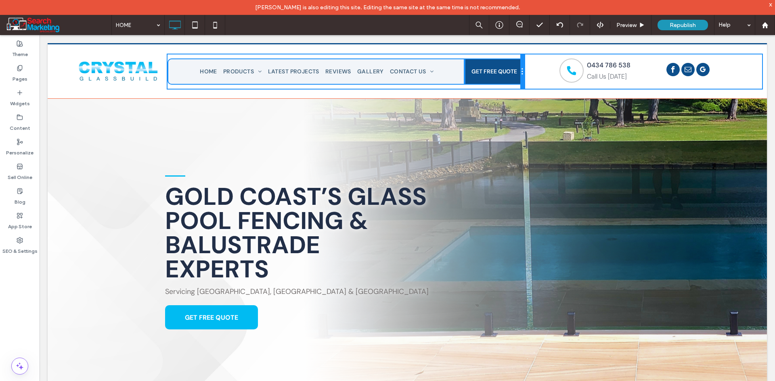
drag, startPoint x: 581, startPoint y: 70, endPoint x: 625, endPoint y: 102, distance: 54.6
click at [549, 68] on div "Click To Paste HOME PRODUCTS FULLY FRAMELESS POOL FENCE SEMI FRAMELESS POOL FEN…" at bounding box center [407, 71] width 719 height 34
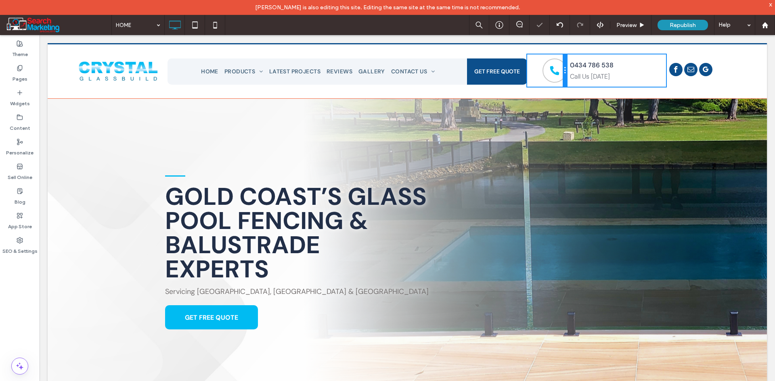
drag, startPoint x: 583, startPoint y: 69, endPoint x: 695, endPoint y: 107, distance: 118.5
click at [562, 70] on div at bounding box center [564, 70] width 4 height 32
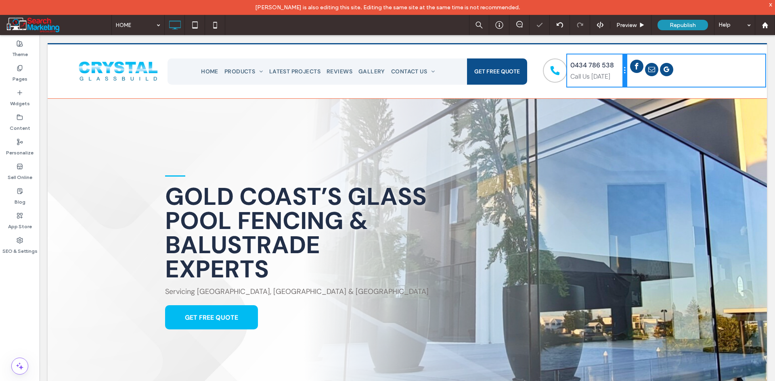
drag, startPoint x: 660, startPoint y: 72, endPoint x: 630, endPoint y: 71, distance: 30.7
click at [630, 71] on div "Black telephone handset icon. Click To Paste 0434 786 538 Call Us Today Click T…" at bounding box center [647, 70] width 240 height 32
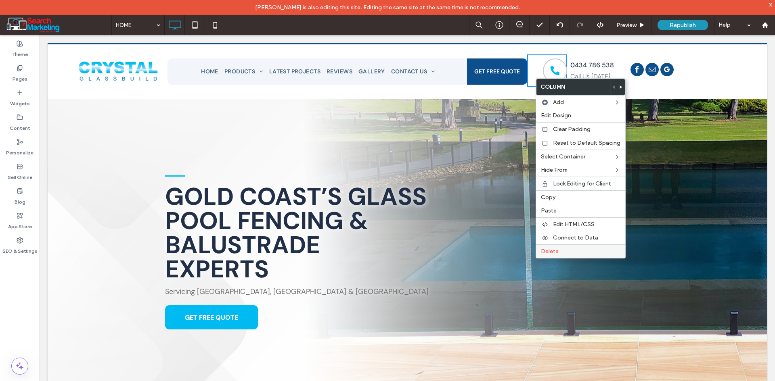
click at [563, 253] on label "Delete" at bounding box center [580, 251] width 79 height 7
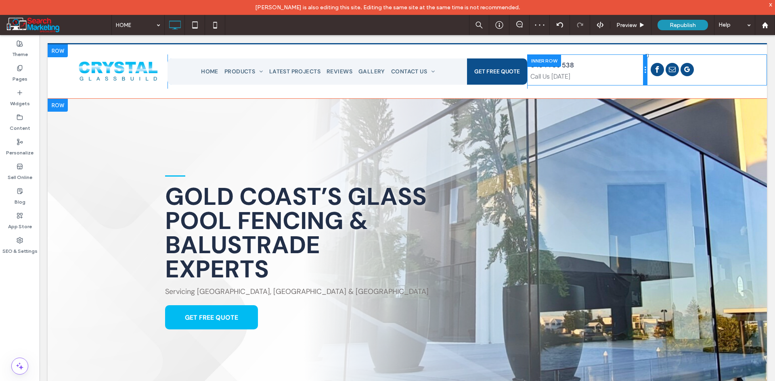
drag, startPoint x: 673, startPoint y: 112, endPoint x: 639, endPoint y: 72, distance: 53.0
click at [643, 72] on div at bounding box center [645, 69] width 4 height 31
click at [643, 66] on div at bounding box center [645, 69] width 4 height 31
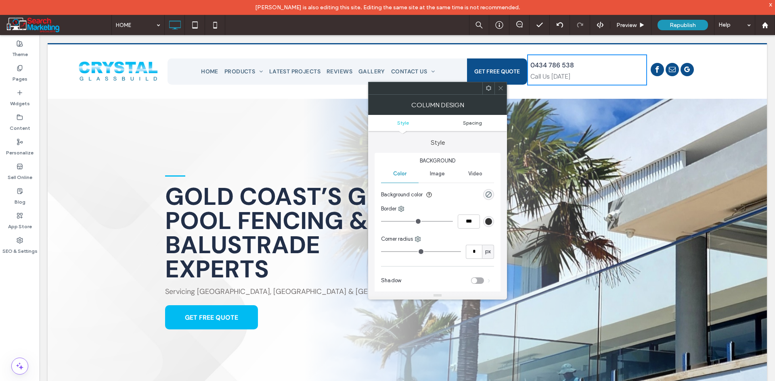
click at [472, 123] on span "Spacing" at bounding box center [472, 123] width 19 height 6
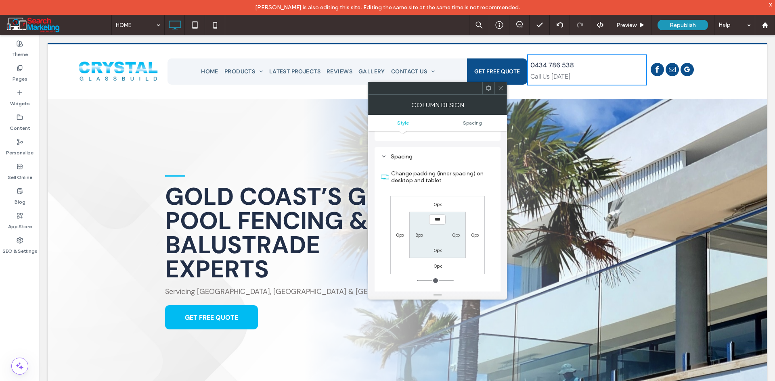
scroll to position [164, 0]
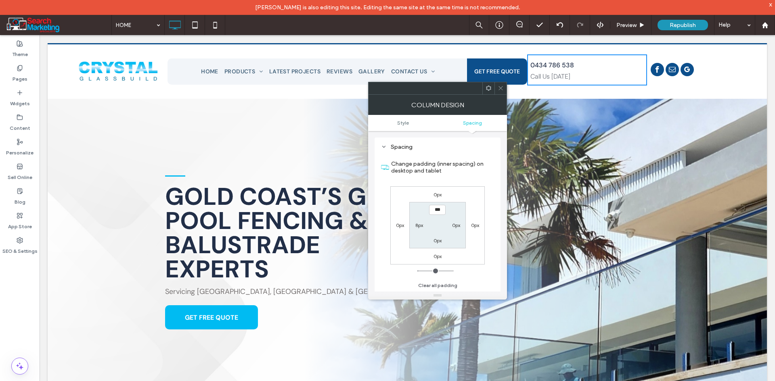
click at [422, 227] on label "8px" at bounding box center [419, 225] width 8 height 6
type input "*"
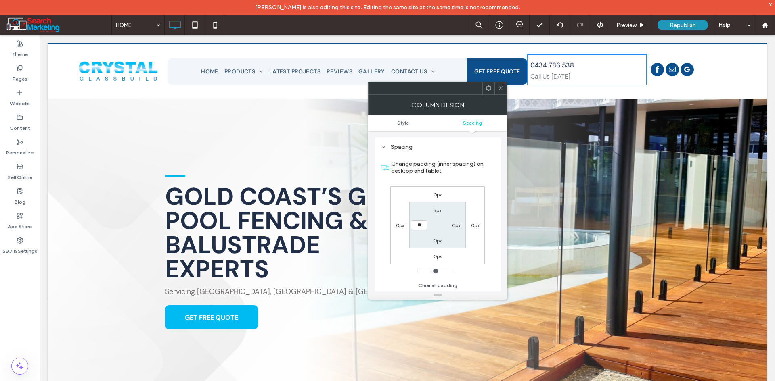
type input "**"
type input "****"
click at [498, 86] on icon at bounding box center [500, 88] width 6 height 6
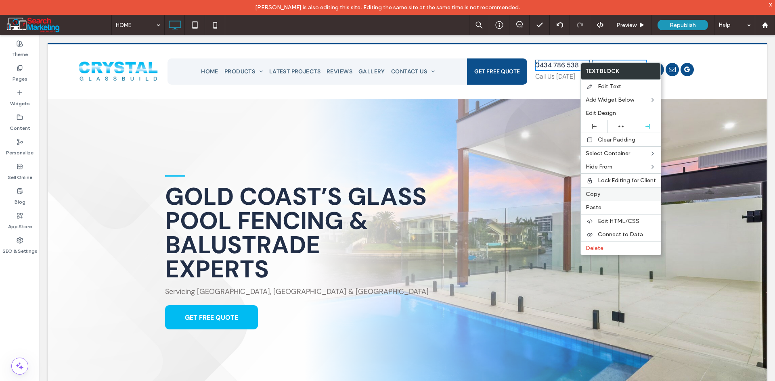
drag, startPoint x: 597, startPoint y: 196, endPoint x: 600, endPoint y: 192, distance: 4.9
click at [598, 196] on span "Copy" at bounding box center [592, 194] width 15 height 7
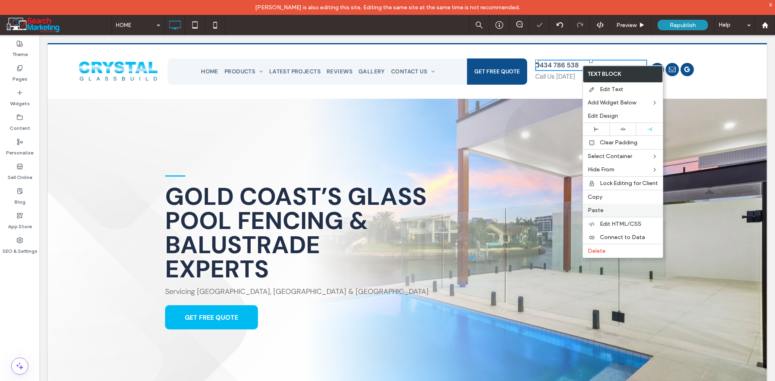
click at [600, 211] on span "Paste" at bounding box center [595, 210] width 16 height 7
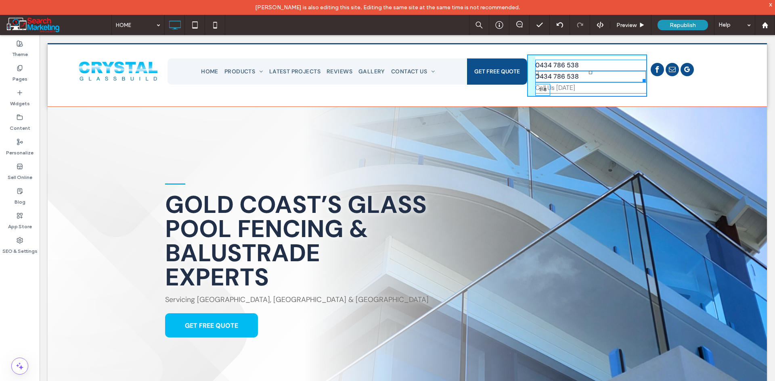
drag, startPoint x: 585, startPoint y: 76, endPoint x: 585, endPoint y: 65, distance: 10.9
click at [585, 65] on div "0434 786 538 0434 786 538 T:-8 Call Us Today Click To Paste" at bounding box center [587, 75] width 120 height 42
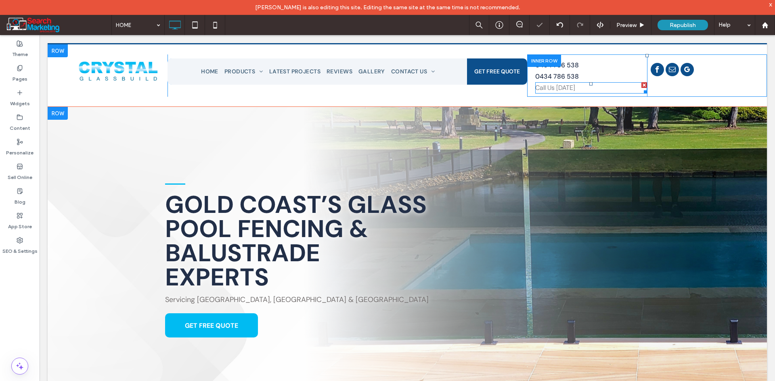
click at [641, 85] on div at bounding box center [644, 85] width 6 height 6
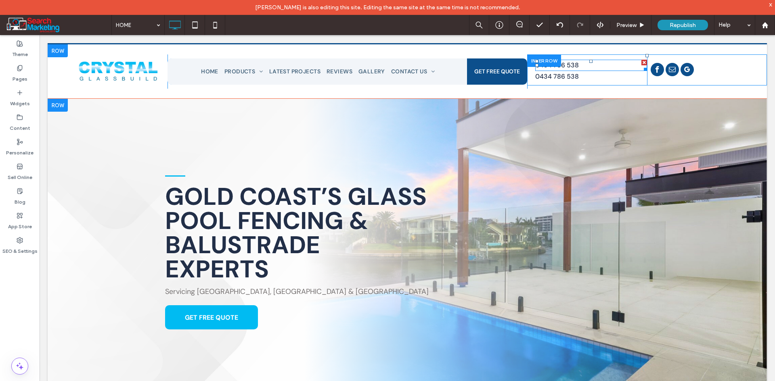
click at [578, 65] on p "0434 786 538" at bounding box center [591, 66] width 112 height 10
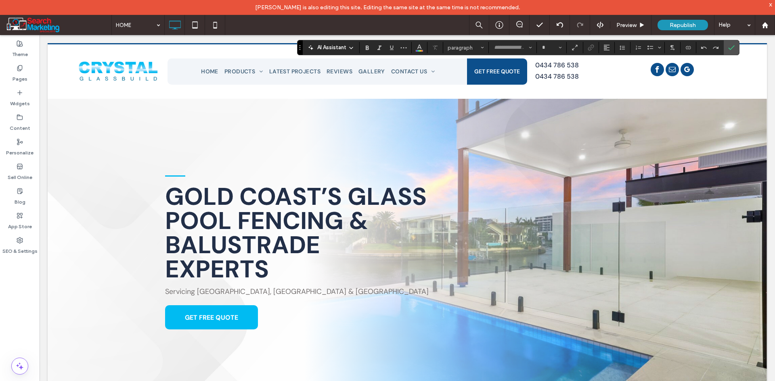
type input "*******"
type input "**"
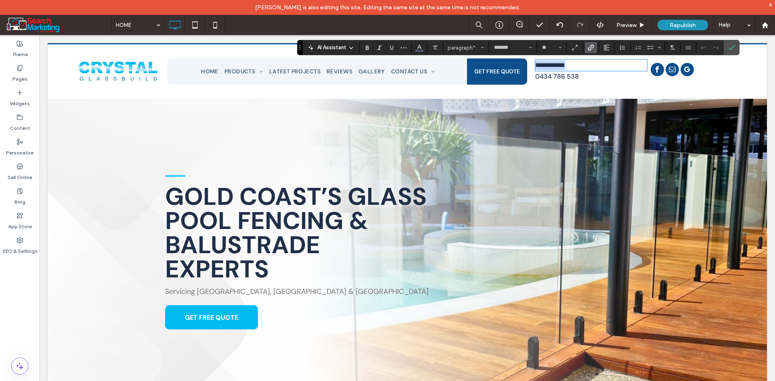
scroll to position [0, 0]
click at [590, 46] on icon "Link" at bounding box center [590, 47] width 6 height 6
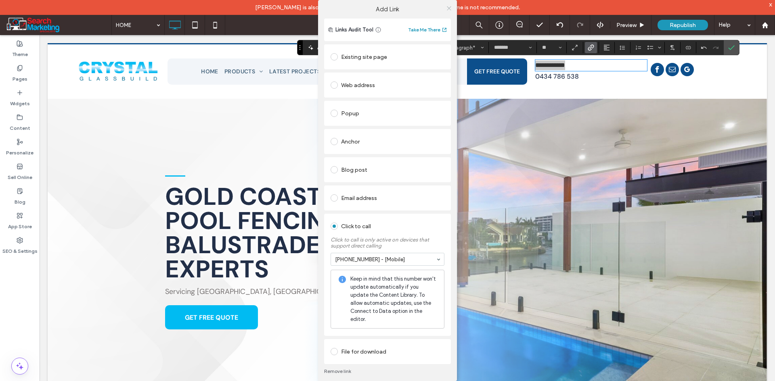
click at [451, 11] on icon at bounding box center [449, 8] width 6 height 6
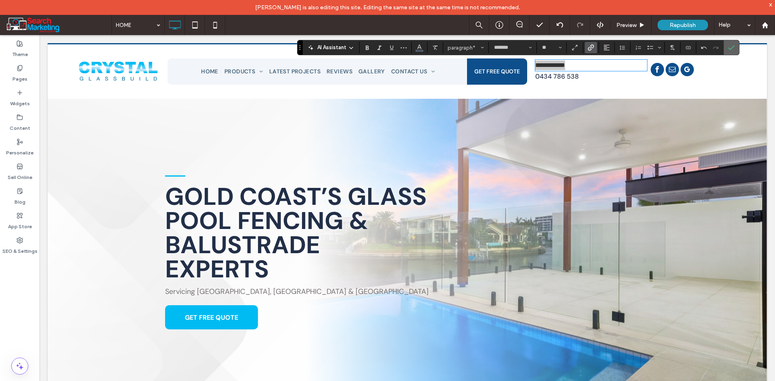
click at [735, 46] on label "Confirm" at bounding box center [731, 47] width 12 height 15
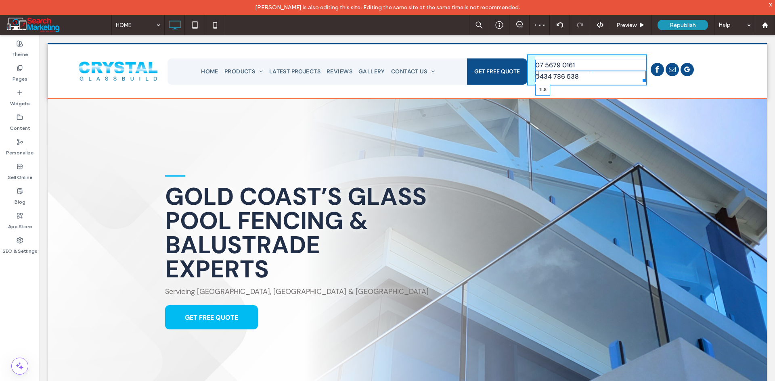
drag, startPoint x: 587, startPoint y: 73, endPoint x: 587, endPoint y: 67, distance: 6.5
click at [587, 67] on div "07 5679 0161 0434 786 538 T:-8 Click To Paste" at bounding box center [587, 69] width 120 height 31
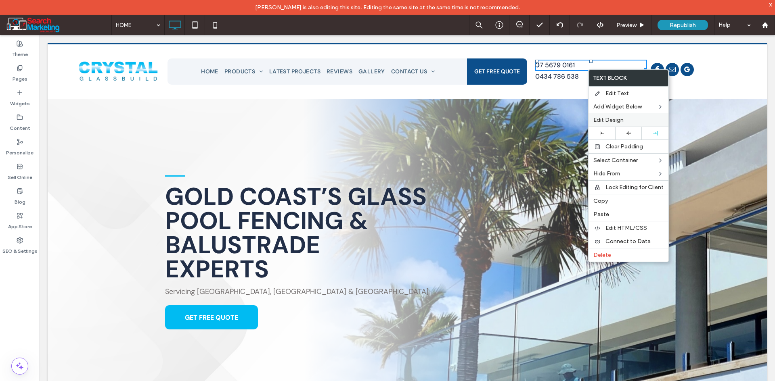
click at [599, 118] on span "Edit Design" at bounding box center [608, 120] width 30 height 7
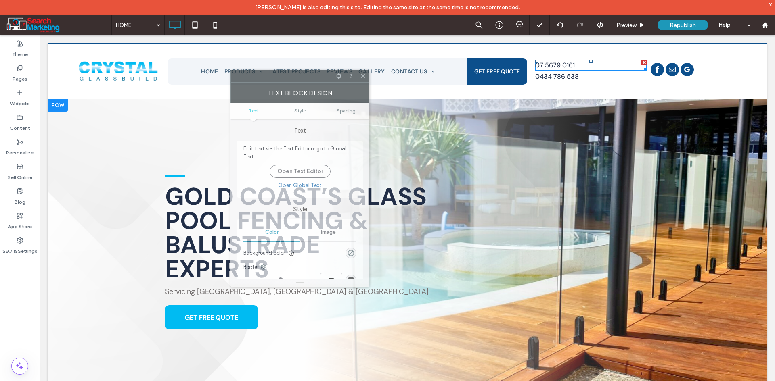
drag, startPoint x: 460, startPoint y: 94, endPoint x: 315, endPoint y: 82, distance: 146.2
click at [315, 82] on div at bounding box center [282, 76] width 102 height 12
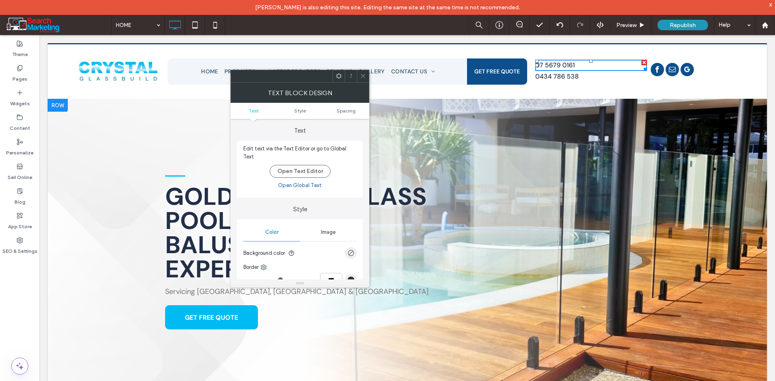
click at [322, 229] on span "Image" at bounding box center [328, 232] width 15 height 6
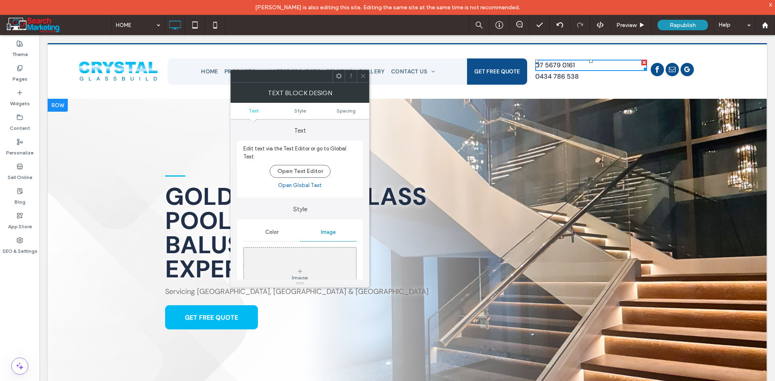
click at [306, 261] on div "Image" at bounding box center [300, 275] width 112 height 53
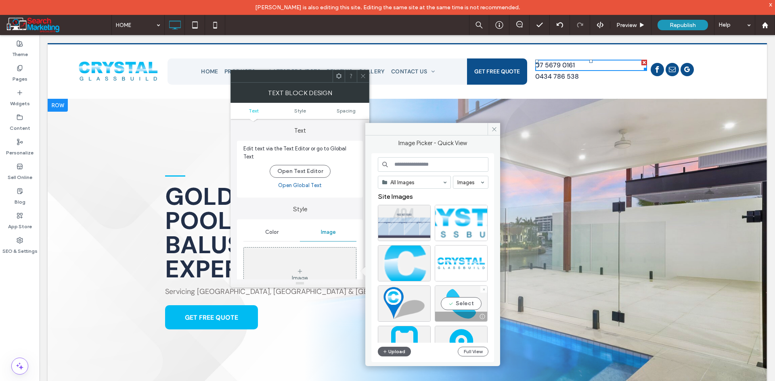
click at [460, 307] on div "Select" at bounding box center [461, 304] width 53 height 36
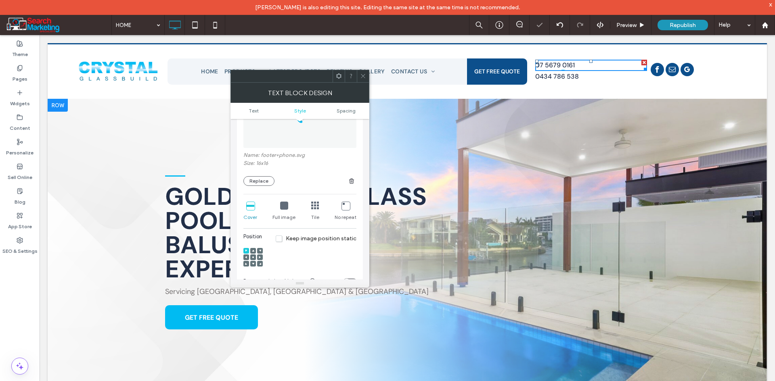
scroll to position [161, 0]
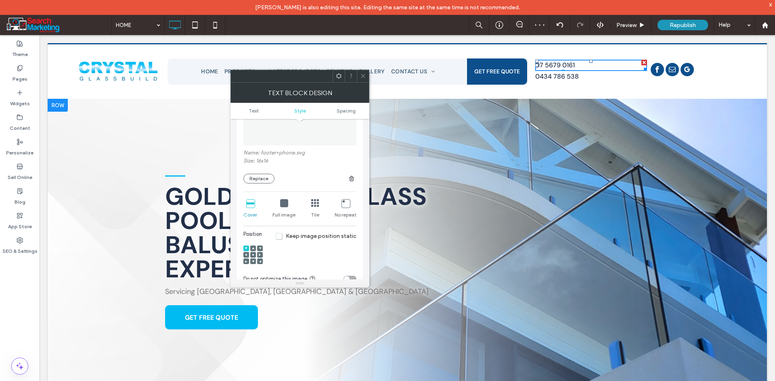
click at [283, 199] on icon at bounding box center [284, 203] width 8 height 8
click at [348, 201] on icon at bounding box center [345, 203] width 8 height 8
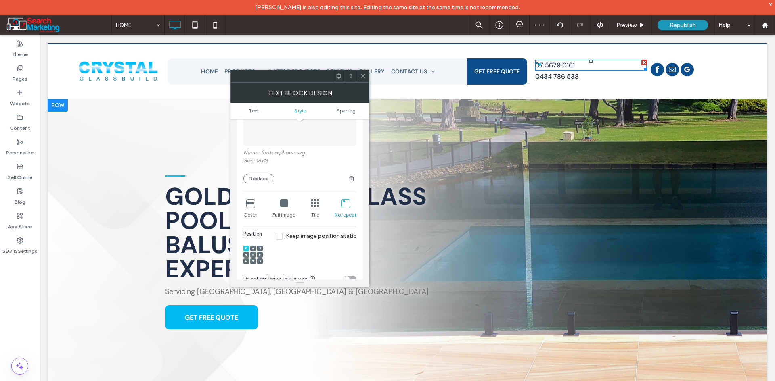
click at [281, 199] on icon at bounding box center [284, 203] width 8 height 8
click at [246, 254] on icon at bounding box center [246, 255] width 2 height 2
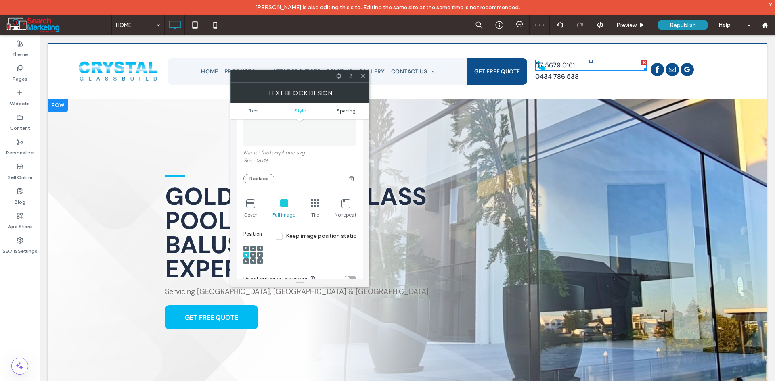
click at [346, 109] on span "Spacing" at bounding box center [345, 111] width 19 height 6
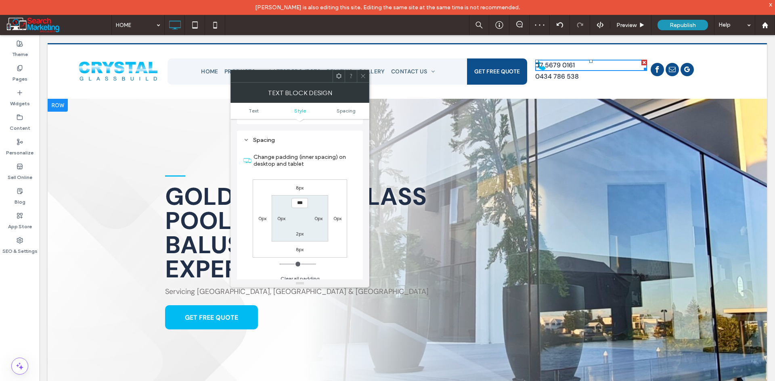
scroll to position [426, 0]
click at [281, 215] on label "0px" at bounding box center [281, 218] width 8 height 6
type input "*"
type input "**"
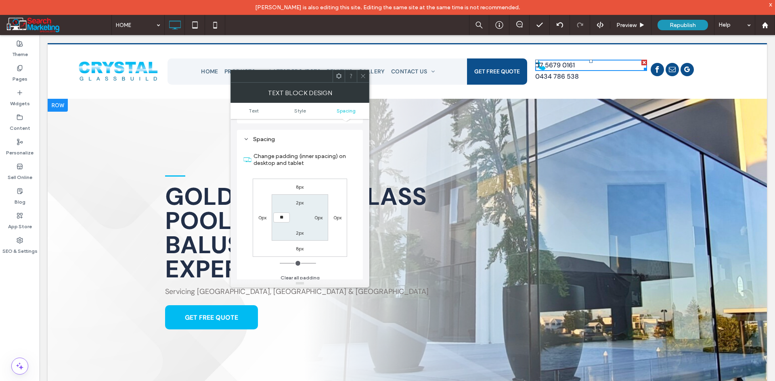
type input "****"
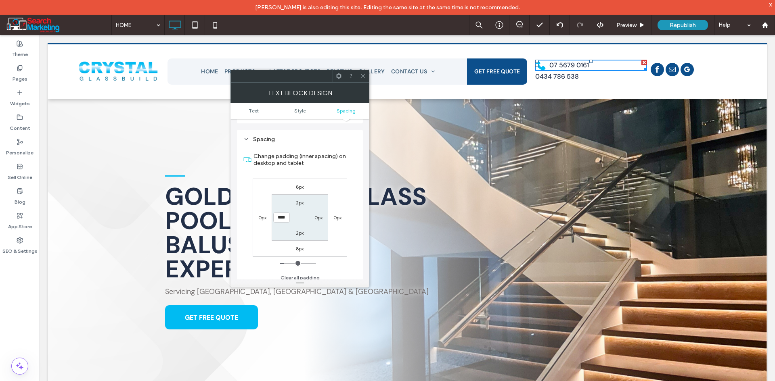
drag, startPoint x: 364, startPoint y: 76, endPoint x: 369, endPoint y: 77, distance: 5.3
click at [365, 76] on icon at bounding box center [363, 76] width 6 height 6
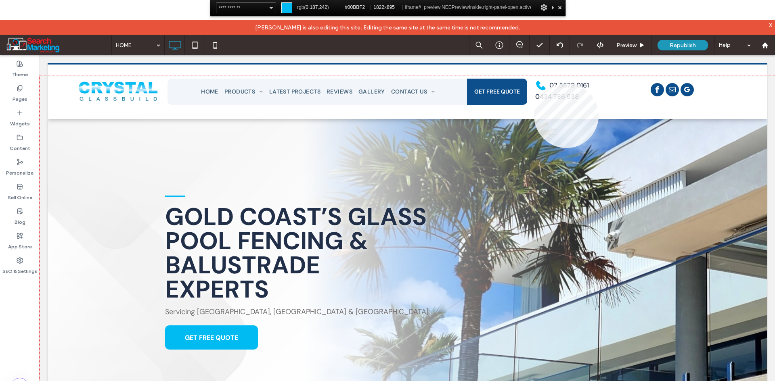
click at [534, 84] on div at bounding box center [407, 255] width 735 height 361
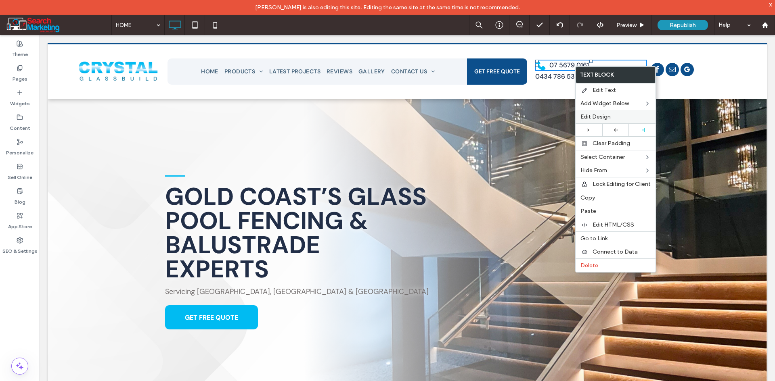
click at [600, 119] on span "Edit Design" at bounding box center [595, 116] width 30 height 7
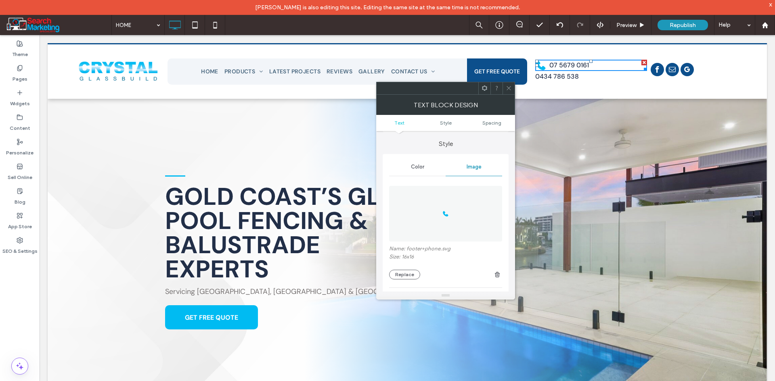
scroll to position [81, 0]
drag, startPoint x: 400, startPoint y: 267, endPoint x: 410, endPoint y: 271, distance: 10.7
click at [399, 268] on button "Replace" at bounding box center [404, 272] width 31 height 10
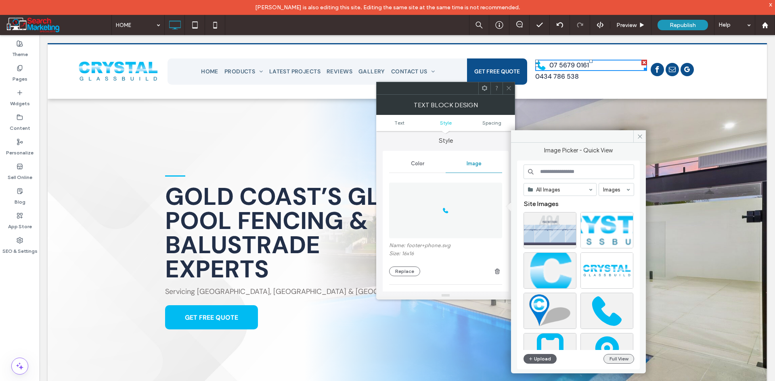
click at [614, 361] on button "Full View" at bounding box center [618, 359] width 31 height 10
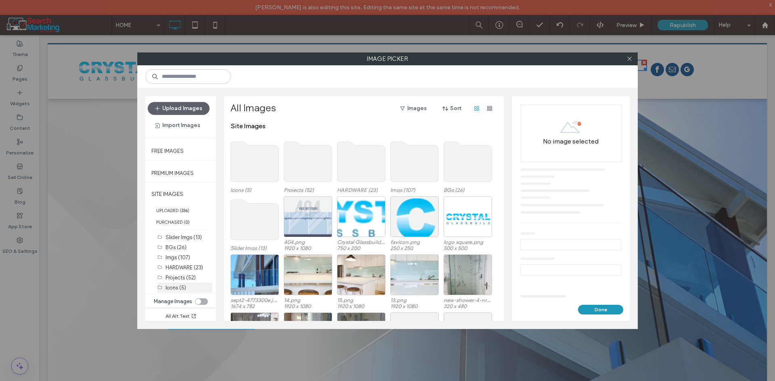
click at [192, 287] on div "Icons (5)" at bounding box center [188, 288] width 46 height 8
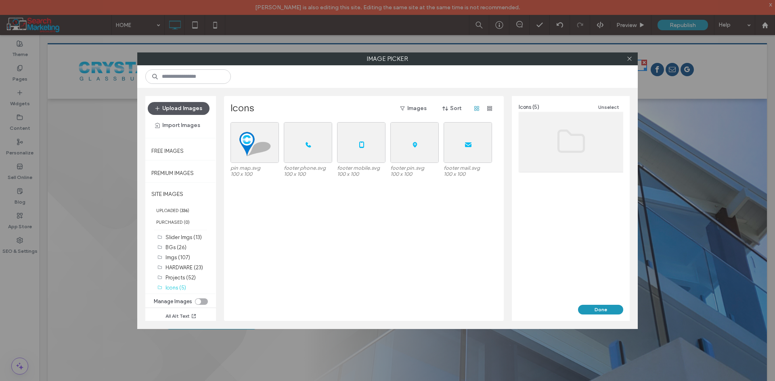
click at [176, 106] on button "Upload Images" at bounding box center [179, 108] width 62 height 13
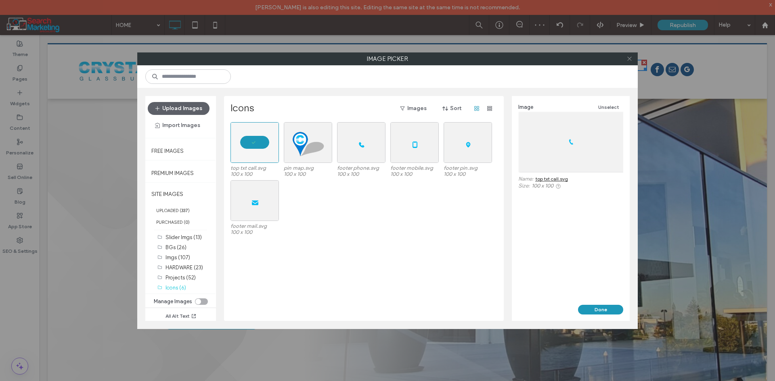
click at [629, 59] on icon at bounding box center [629, 59] width 6 height 6
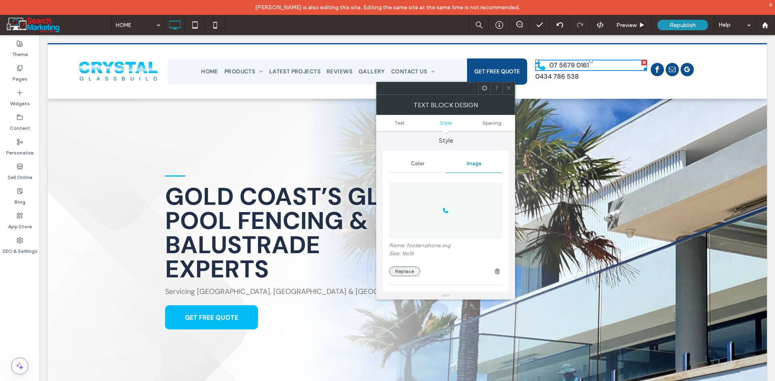
click at [414, 267] on button "Replace" at bounding box center [404, 272] width 31 height 10
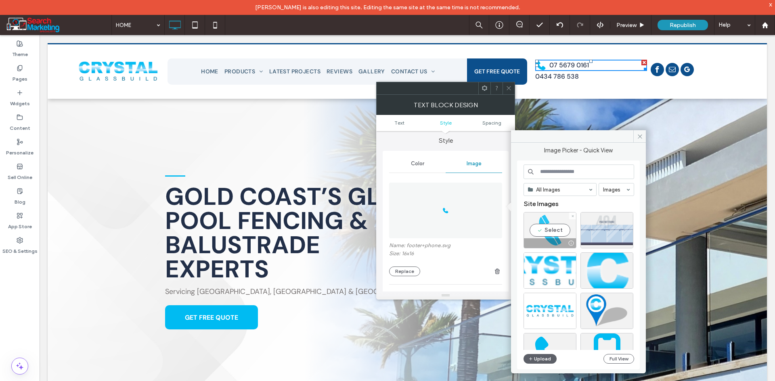
click at [556, 235] on div "Select" at bounding box center [549, 230] width 53 height 36
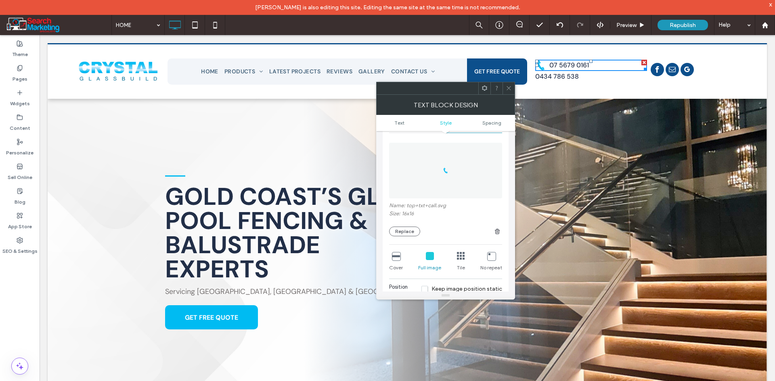
scroll to position [121, 0]
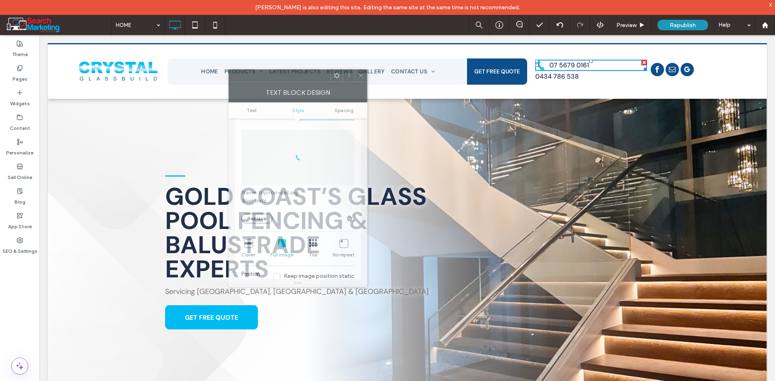
drag, startPoint x: 454, startPoint y: 91, endPoint x: 307, endPoint y: 79, distance: 148.2
click at [307, 79] on div at bounding box center [280, 76] width 102 height 12
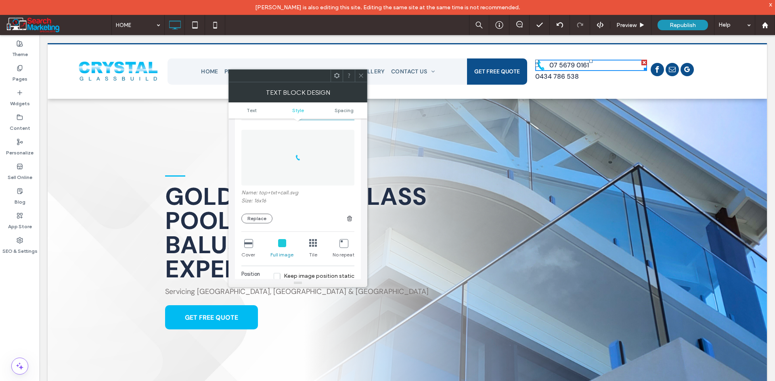
drag, startPoint x: 362, startPoint y: 75, endPoint x: 366, endPoint y: 75, distance: 4.4
click at [362, 75] on icon at bounding box center [361, 76] width 6 height 6
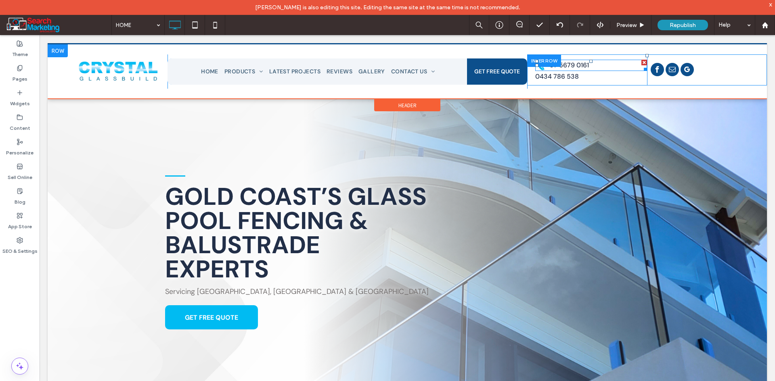
click at [579, 68] on link "07 5679 0161" at bounding box center [569, 65] width 40 height 8
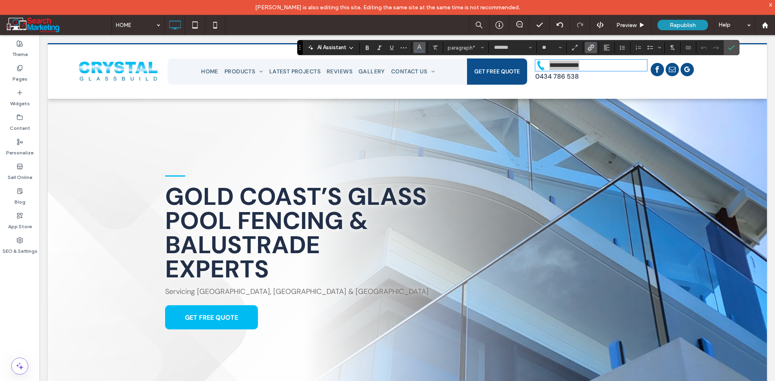
click at [420, 49] on icon "Color" at bounding box center [419, 47] width 6 height 6
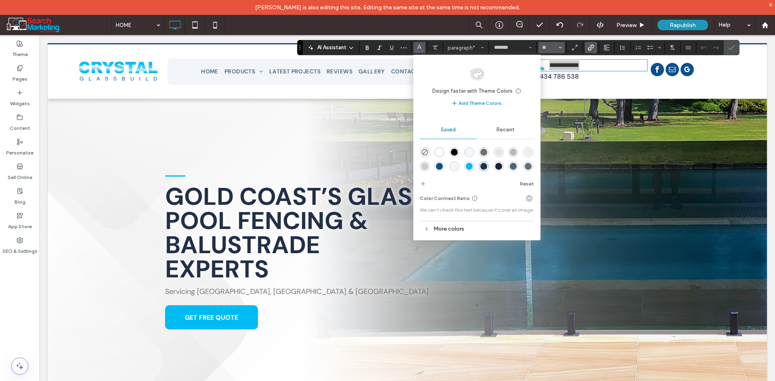
click at [560, 47] on icon "Size" at bounding box center [559, 47] width 3 height 3
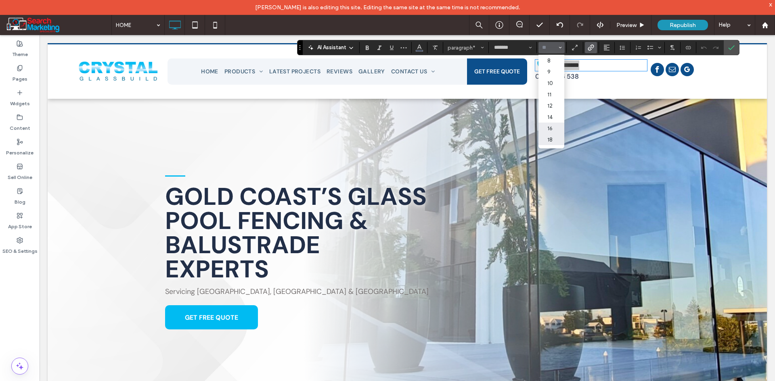
click at [556, 136] on label "18" at bounding box center [551, 139] width 26 height 11
type input "**"
click at [731, 50] on icon "Confirm" at bounding box center [731, 47] width 6 height 6
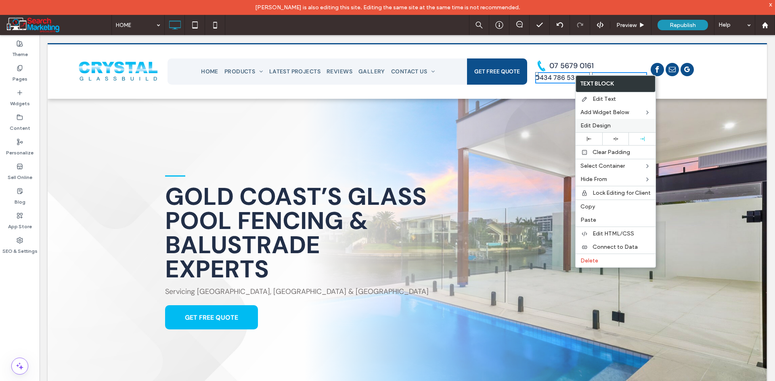
drag, startPoint x: 606, startPoint y: 127, endPoint x: 602, endPoint y: 126, distance: 4.1
click at [606, 126] on span "Edit Design" at bounding box center [595, 125] width 30 height 7
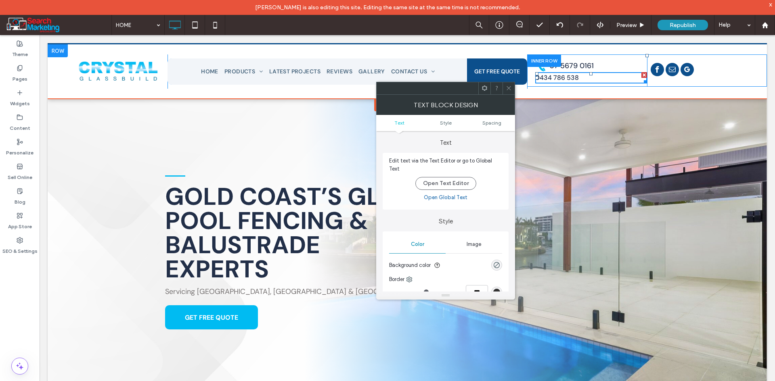
click at [473, 241] on span "Image" at bounding box center [473, 244] width 15 height 6
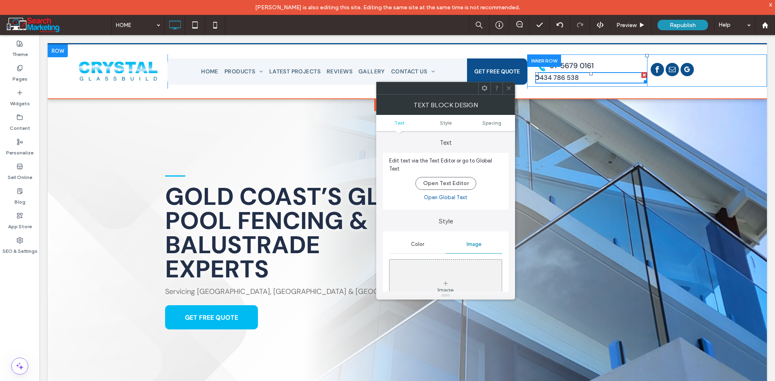
click at [464, 270] on div "Image" at bounding box center [445, 287] width 112 height 53
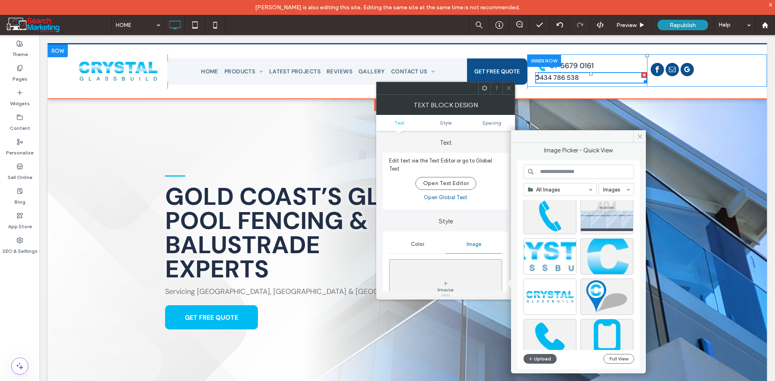
scroll to position [81, 0]
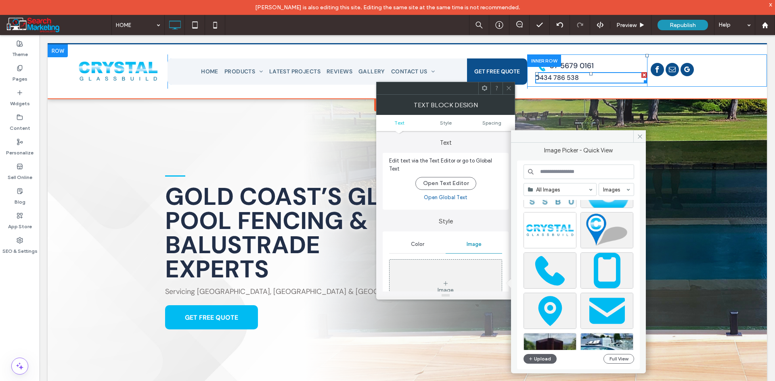
click at [507, 90] on use at bounding box center [508, 88] width 4 height 4
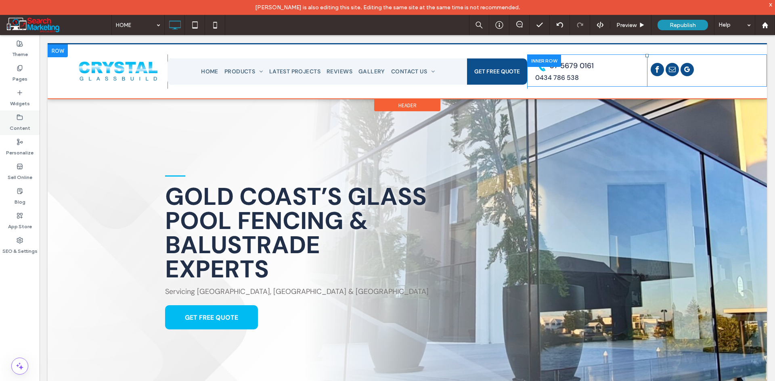
click at [20, 130] on label "Content" at bounding box center [20, 126] width 21 height 11
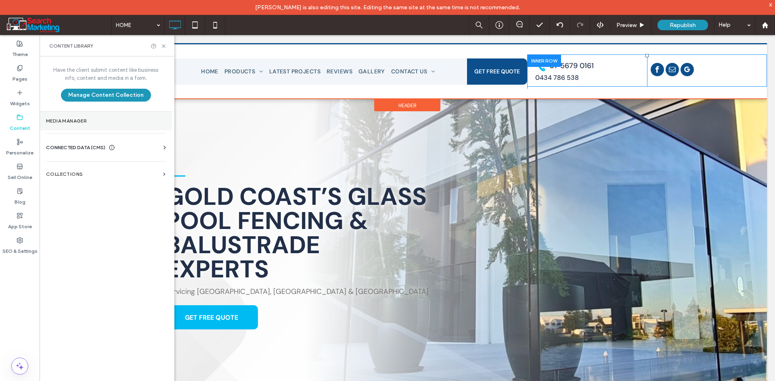
click at [62, 129] on section "Media Manager" at bounding box center [106, 121] width 132 height 19
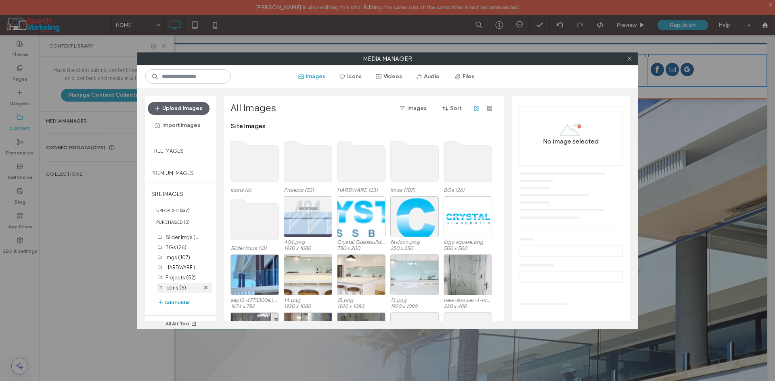
click at [181, 286] on label "Icons (6)" at bounding box center [175, 288] width 21 height 6
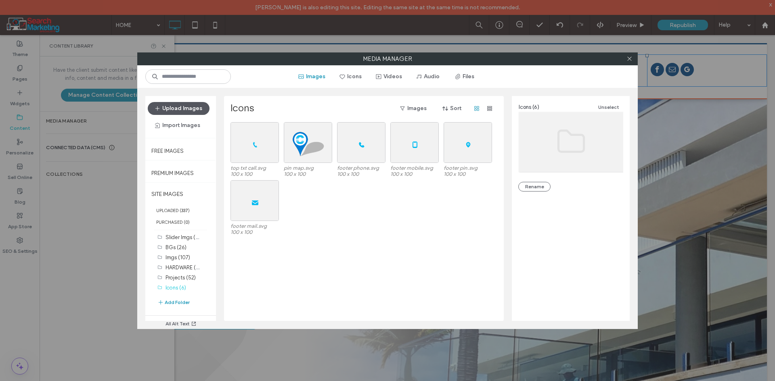
click at [182, 109] on button "Upload Images" at bounding box center [179, 108] width 62 height 13
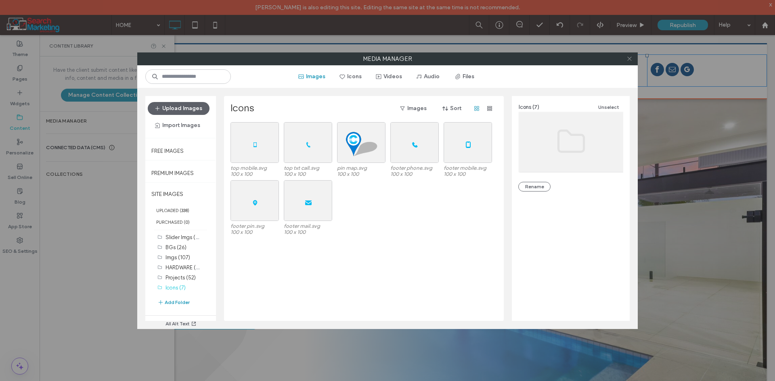
click at [629, 57] on icon at bounding box center [629, 59] width 6 height 6
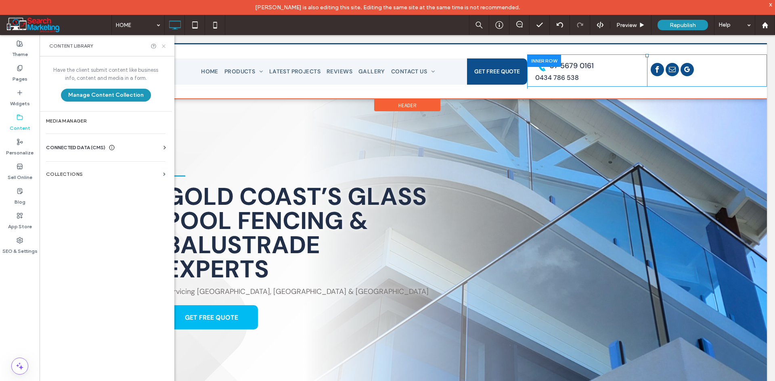
click at [165, 46] on icon at bounding box center [164, 46] width 6 height 6
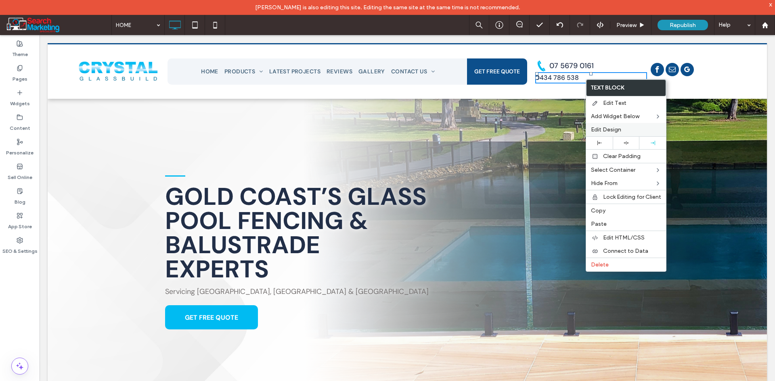
click at [624, 130] on label "Edit Design" at bounding box center [626, 129] width 70 height 7
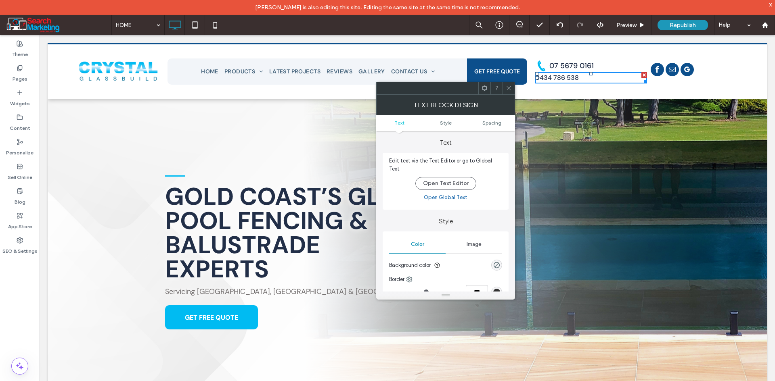
click at [478, 242] on span "Image" at bounding box center [473, 244] width 15 height 6
click at [446, 268] on div "Image" at bounding box center [445, 287] width 112 height 53
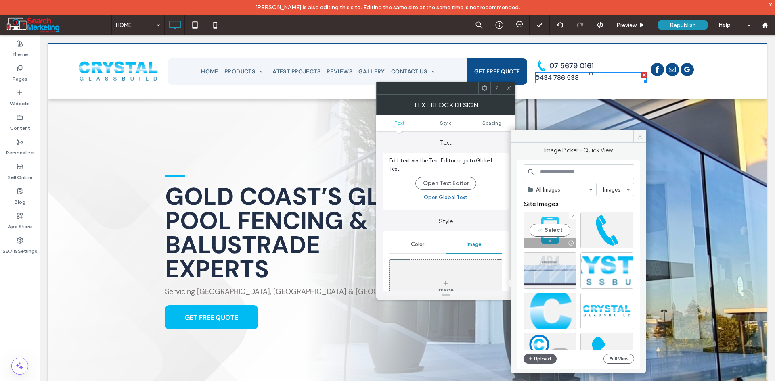
click at [564, 233] on div "Select" at bounding box center [549, 230] width 53 height 36
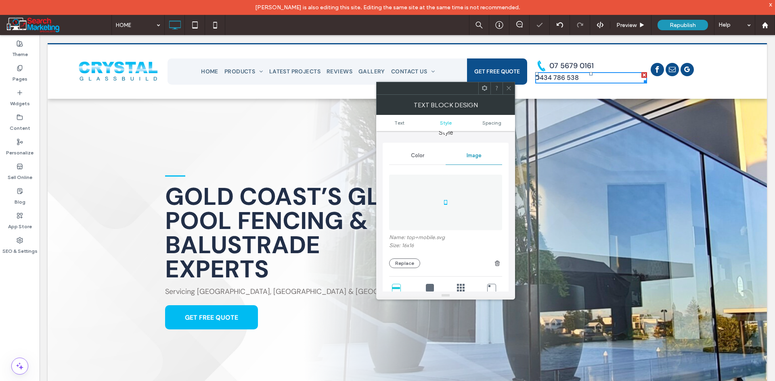
scroll to position [161, 0]
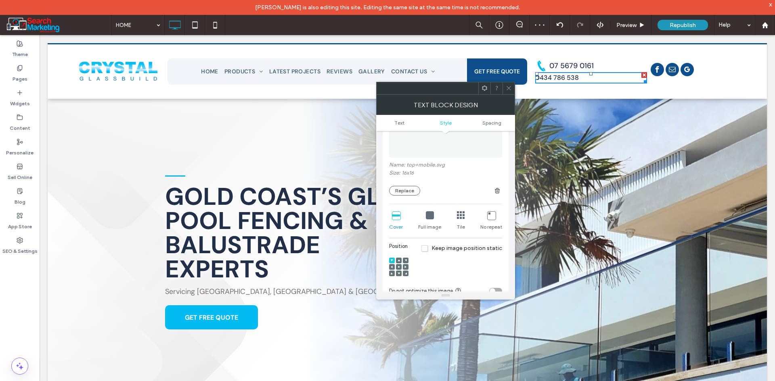
click at [431, 213] on icon at bounding box center [430, 215] width 8 height 8
click at [491, 211] on icon at bounding box center [491, 215] width 8 height 8
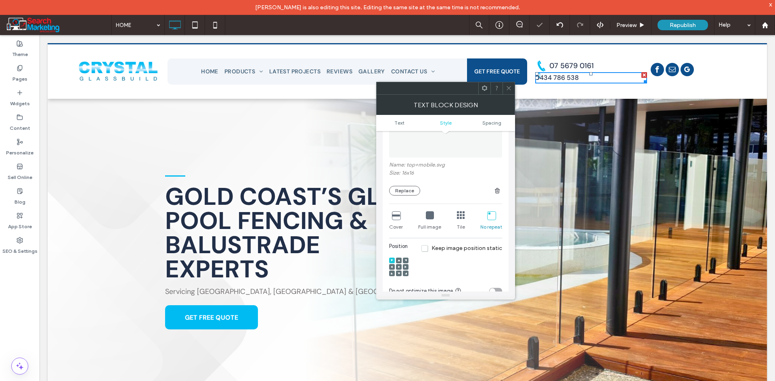
drag, startPoint x: 426, startPoint y: 210, endPoint x: 414, endPoint y: 246, distance: 37.6
click at [426, 211] on icon at bounding box center [430, 215] width 8 height 8
click at [392, 265] on span at bounding box center [392, 267] width 2 height 6
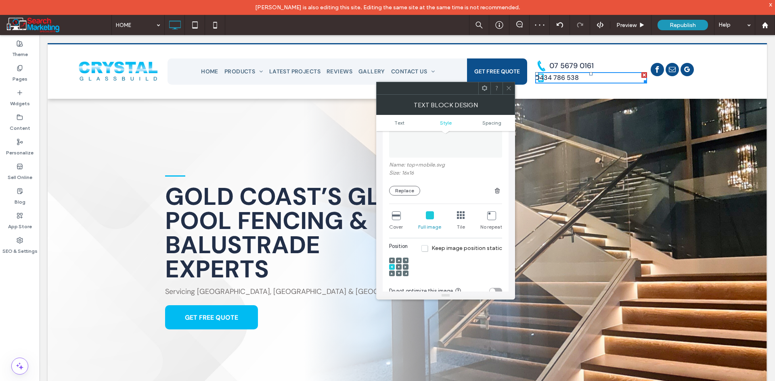
click at [506, 85] on span at bounding box center [509, 88] width 6 height 12
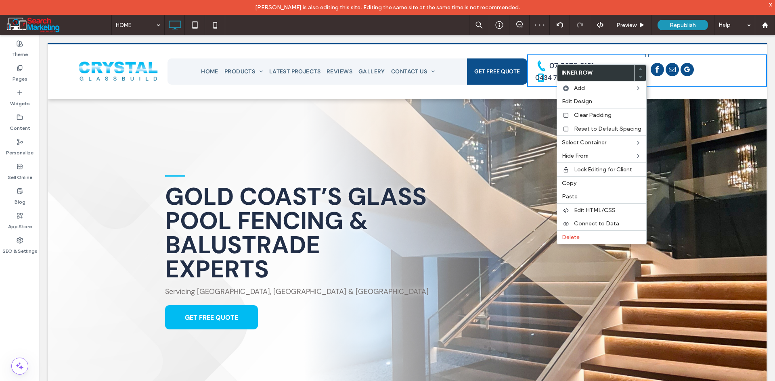
click at [535, 72] on div "07 5679 0161" at bounding box center [591, 66] width 112 height 13
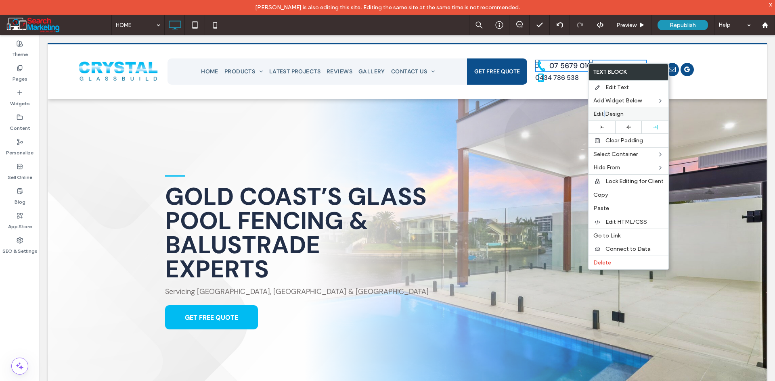
click at [604, 114] on span "Edit Design" at bounding box center [608, 114] width 30 height 7
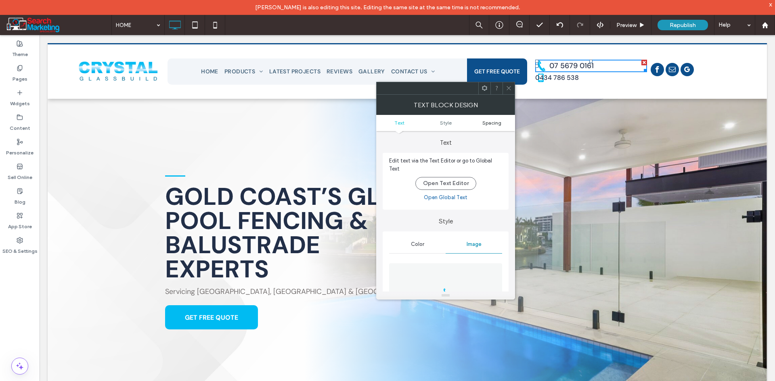
click at [491, 124] on span "Spacing" at bounding box center [491, 123] width 19 height 6
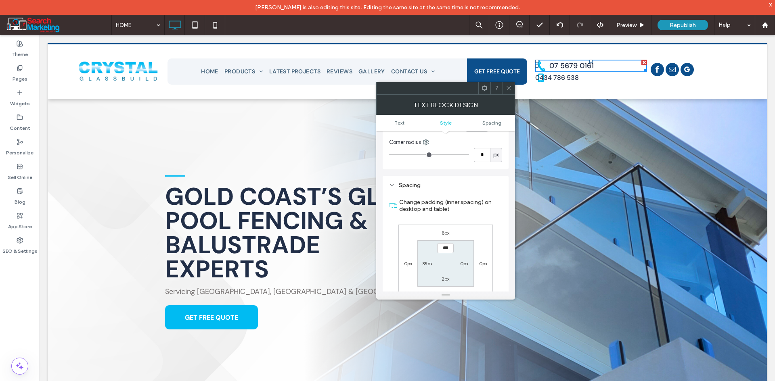
scroll to position [426, 0]
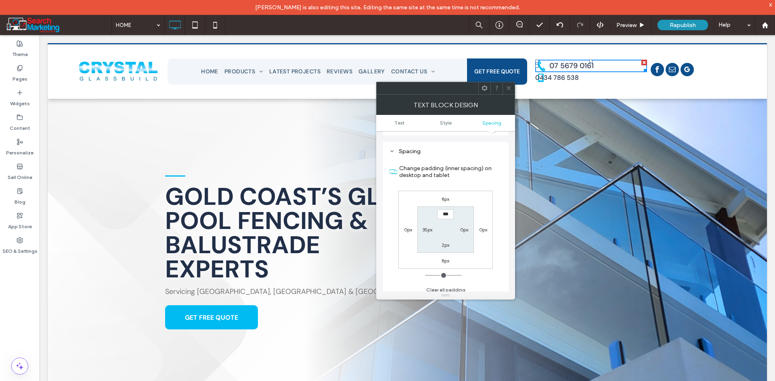
click at [507, 90] on icon at bounding box center [509, 88] width 6 height 6
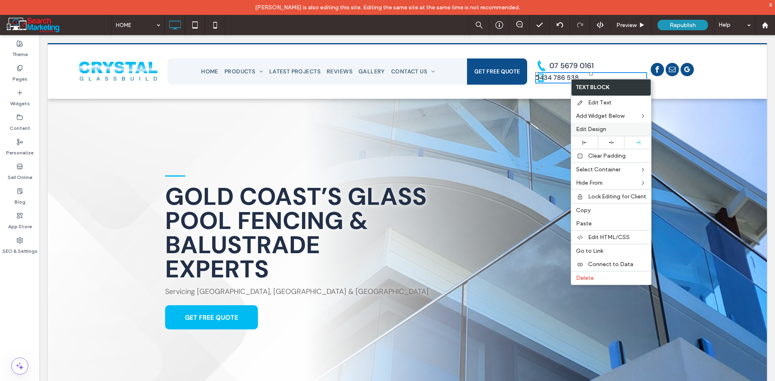
click at [585, 127] on span "Edit Design" at bounding box center [591, 129] width 30 height 7
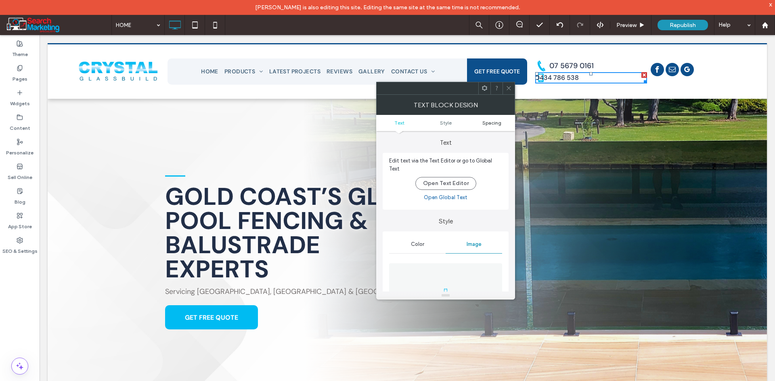
click at [495, 123] on span "Spacing" at bounding box center [491, 123] width 19 height 6
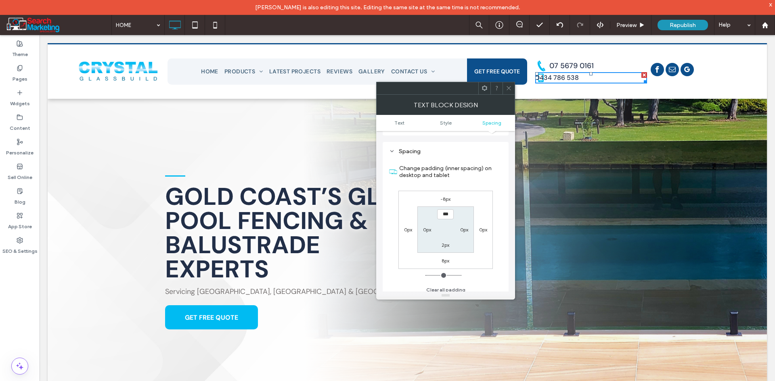
click at [431, 227] on label "0px" at bounding box center [427, 230] width 8 height 6
type input "*"
type input "**"
type input "****"
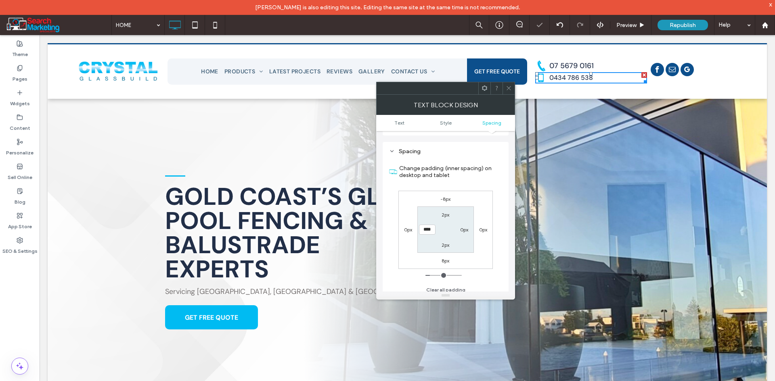
click at [507, 87] on icon at bounding box center [509, 88] width 6 height 6
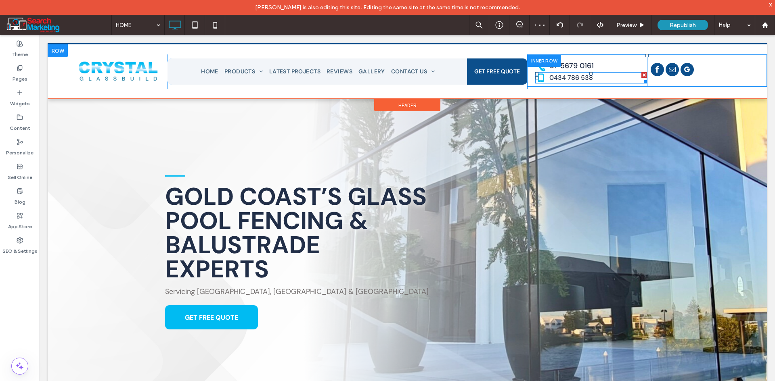
click at [573, 77] on link "0434 786 538" at bounding box center [571, 77] width 44 height 8
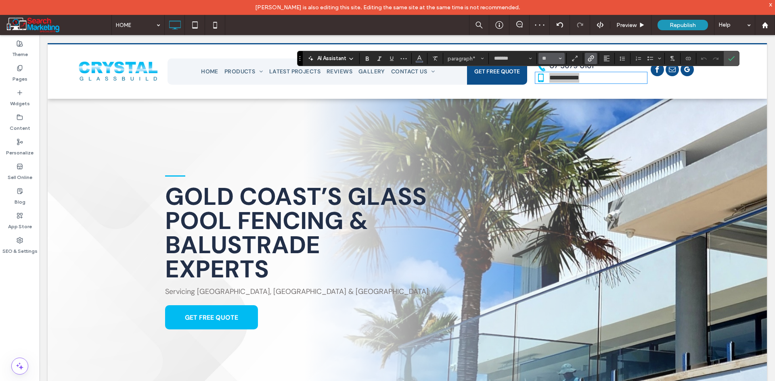
click at [563, 59] on button "**" at bounding box center [551, 58] width 26 height 11
click at [557, 149] on label "18" at bounding box center [551, 150] width 26 height 11
type input "**"
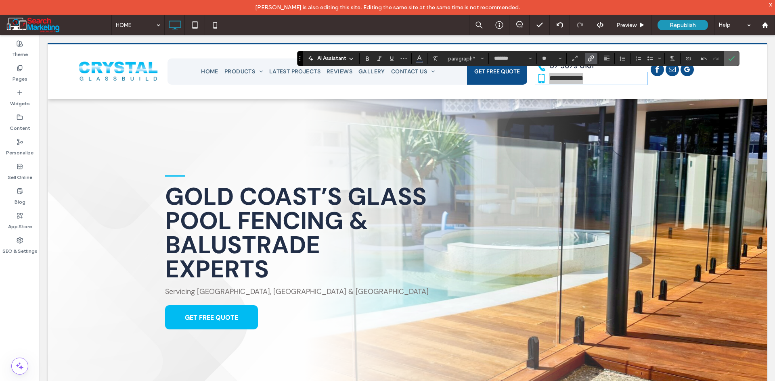
click at [738, 55] on section at bounding box center [730, 58] width 15 height 15
click at [736, 55] on label "Confirm" at bounding box center [731, 58] width 12 height 15
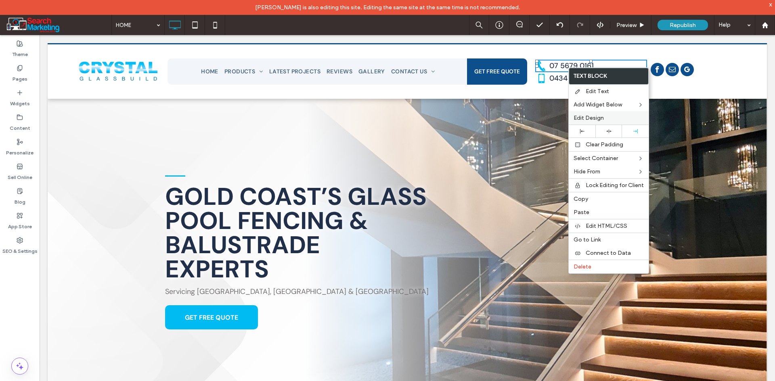
click at [594, 113] on div "Edit Design" at bounding box center [608, 117] width 80 height 13
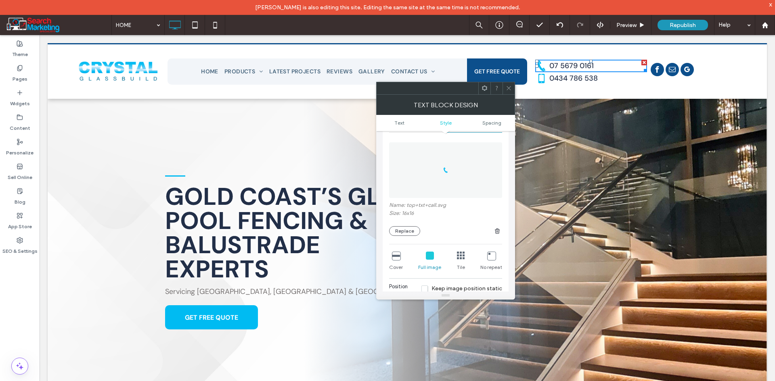
scroll to position [161, 0]
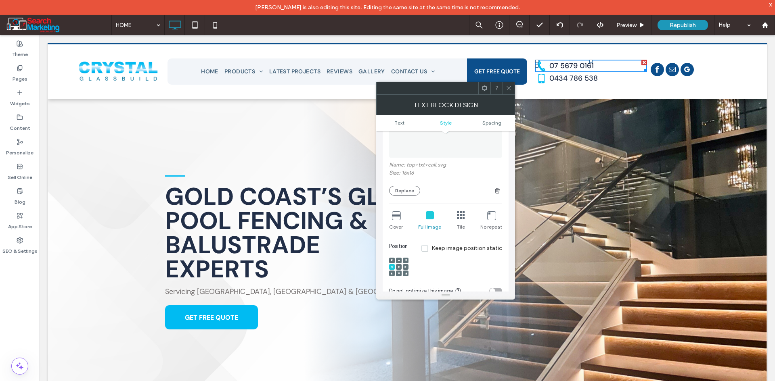
click at [490, 211] on icon at bounding box center [491, 215] width 8 height 8
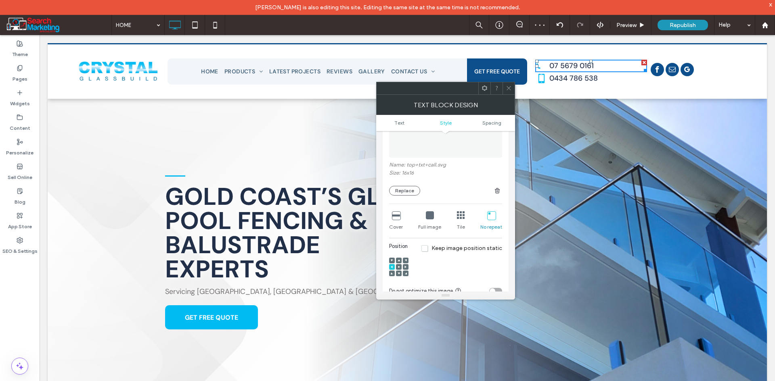
click at [508, 94] on span at bounding box center [509, 88] width 6 height 12
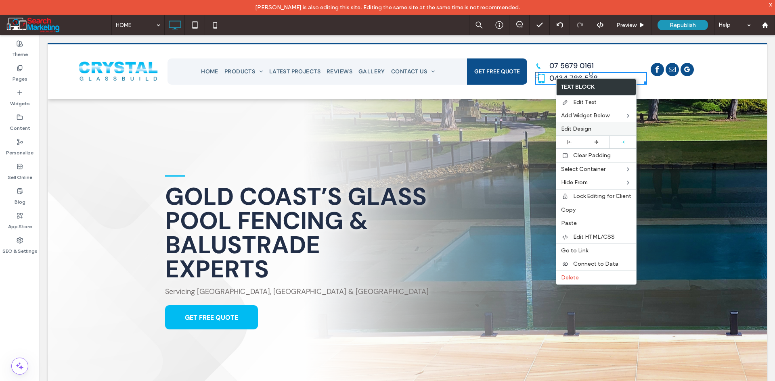
click at [566, 127] on span "Edit Design" at bounding box center [576, 128] width 30 height 7
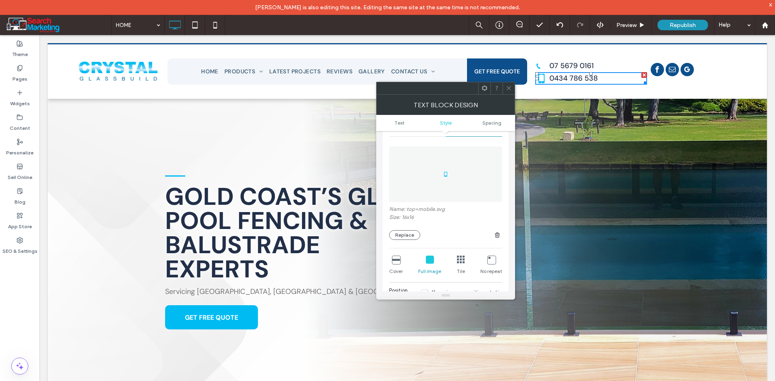
scroll to position [121, 0]
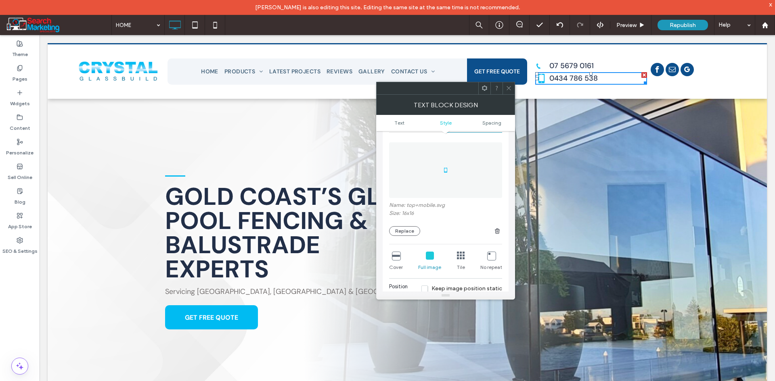
click at [490, 252] on icon at bounding box center [491, 256] width 8 height 8
click at [504, 86] on div at bounding box center [508, 88] width 12 height 12
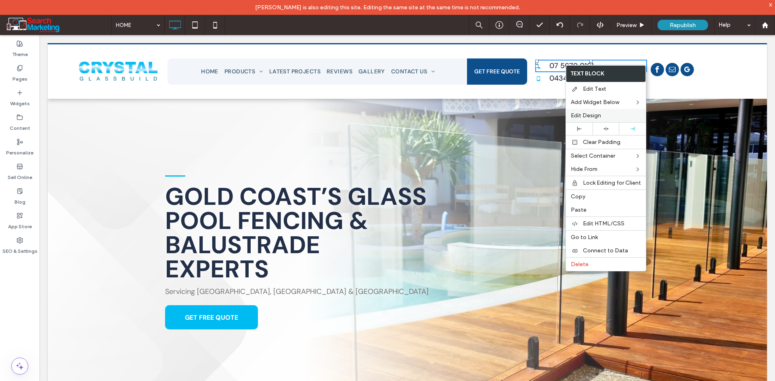
click at [588, 117] on span "Edit Design" at bounding box center [586, 115] width 30 height 7
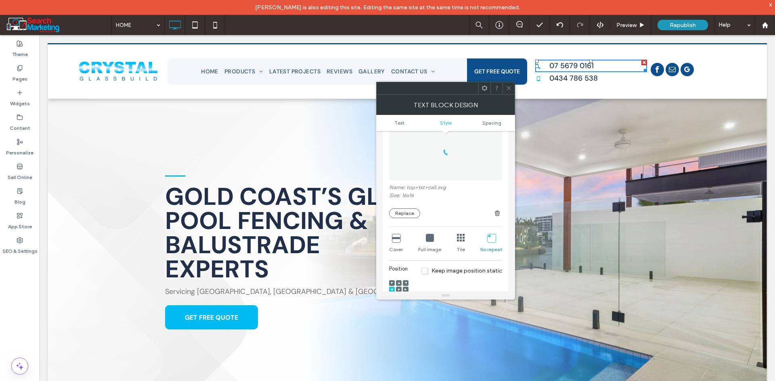
scroll to position [161, 0]
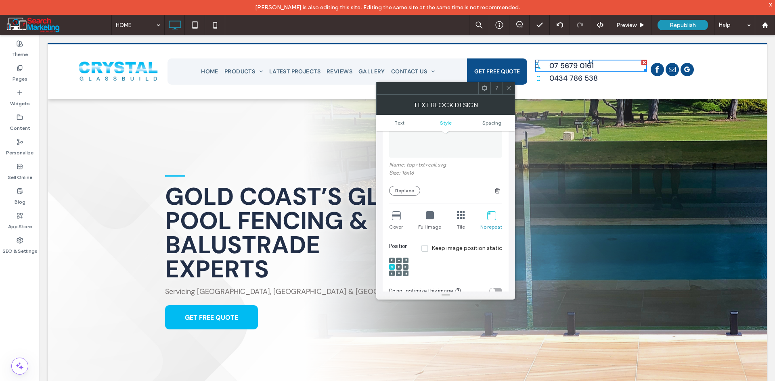
click at [431, 211] on icon at bounding box center [430, 215] width 8 height 8
click at [509, 86] on icon at bounding box center [509, 88] width 6 height 6
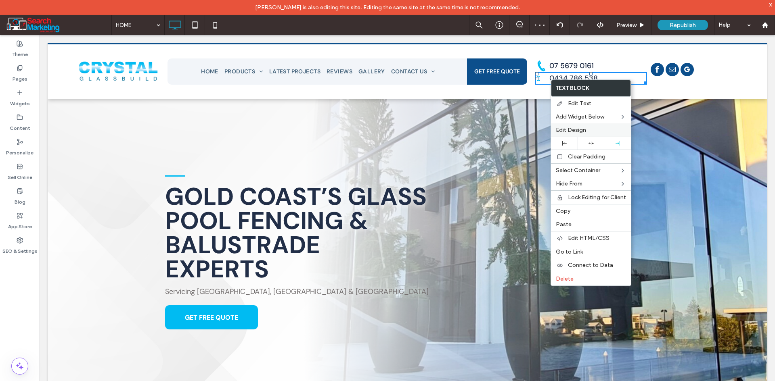
click at [574, 127] on span "Edit Design" at bounding box center [571, 130] width 30 height 7
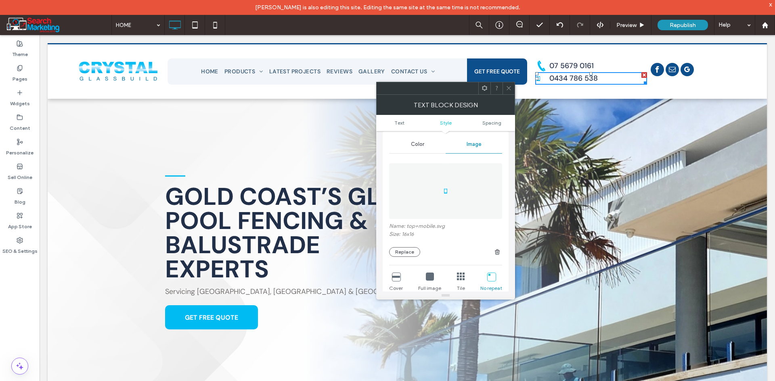
scroll to position [121, 0]
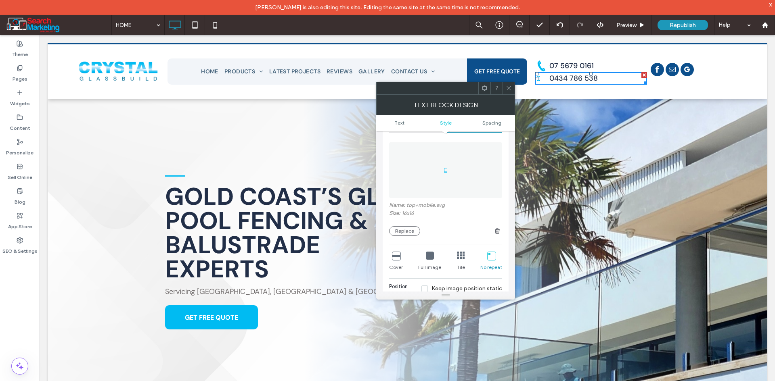
click at [431, 252] on icon at bounding box center [430, 256] width 8 height 8
click at [492, 123] on span "Spacing" at bounding box center [491, 123] width 19 height 6
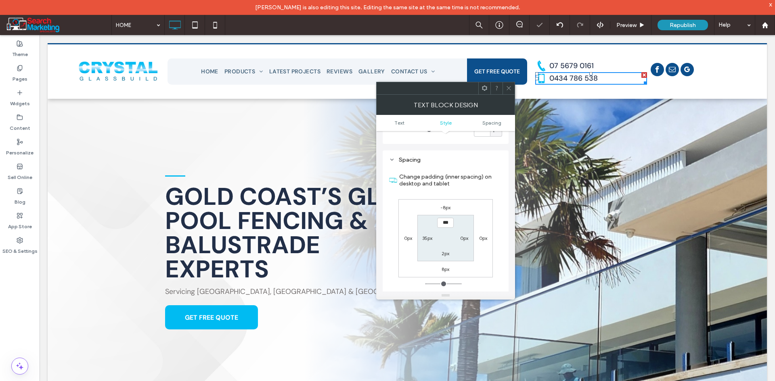
scroll to position [426, 0]
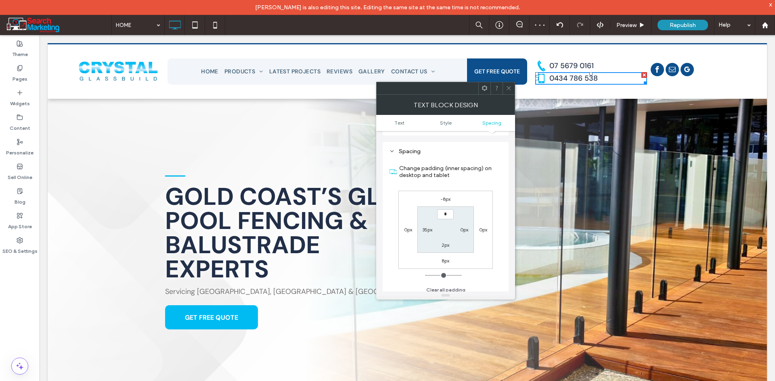
type input "***"
click at [448, 242] on label "2px" at bounding box center [445, 245] width 8 height 6
type input "*"
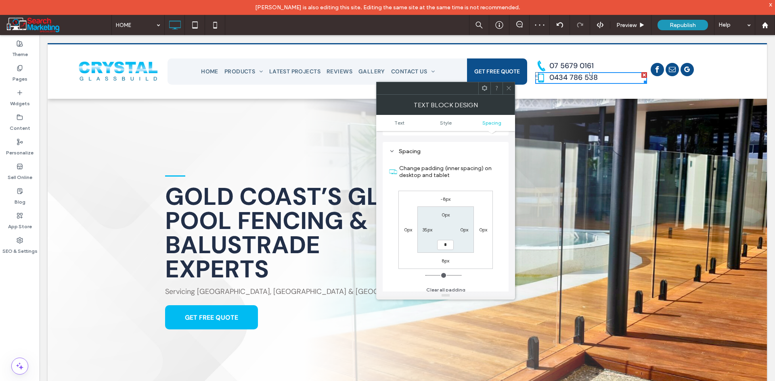
type input "***"
click at [449, 196] on label "-8px" at bounding box center [445, 199] width 10 height 6
type input "*"
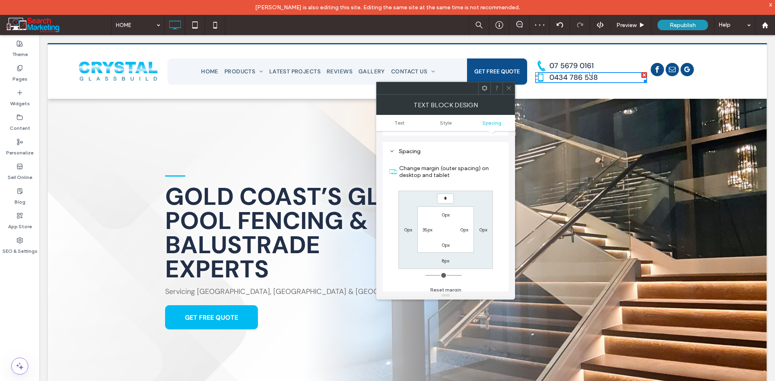
type input "*"
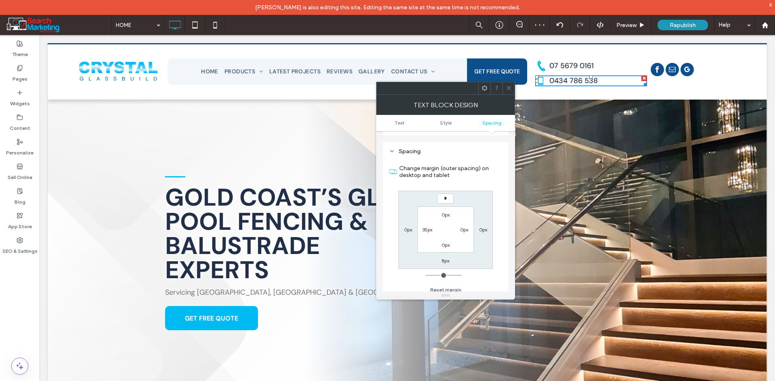
type input "*"
type input "***"
click at [456, 184] on div "Change margin (outer spacing) on desktop and tablet *** 0px 8px 0px 0px 0px 0px…" at bounding box center [445, 226] width 113 height 139
click at [445, 258] on label "8px" at bounding box center [445, 261] width 8 height 6
type input "*"
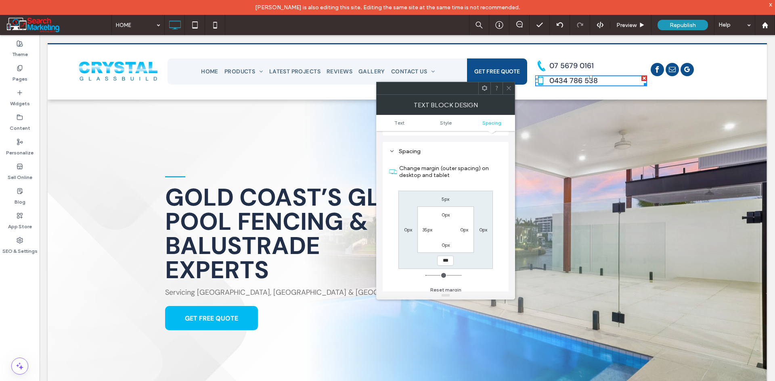
click at [508, 88] on icon at bounding box center [509, 88] width 6 height 6
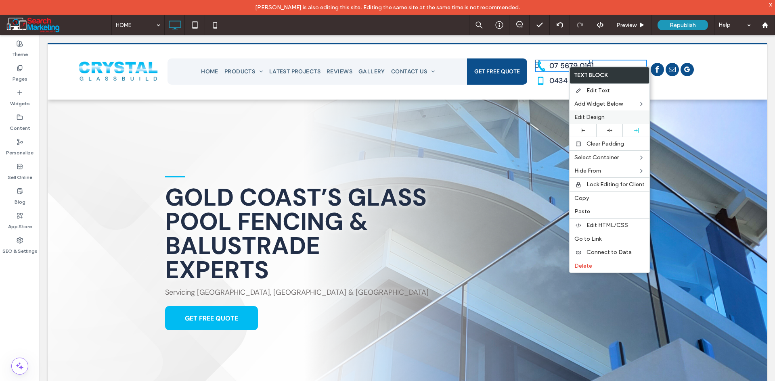
click at [578, 118] on span "Edit Design" at bounding box center [589, 117] width 30 height 7
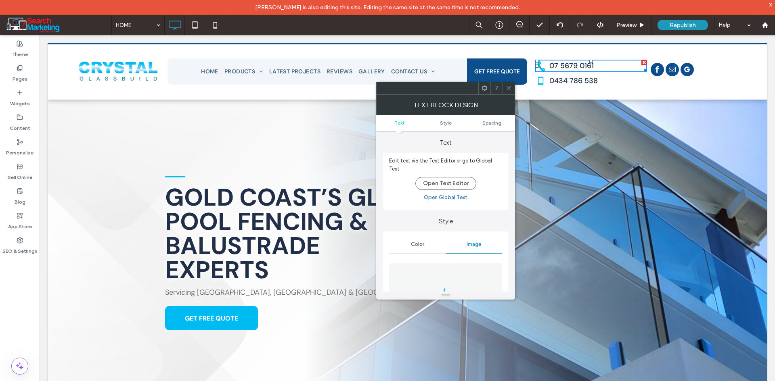
click at [489, 126] on ul "Text Style Spacing" at bounding box center [445, 123] width 139 height 16
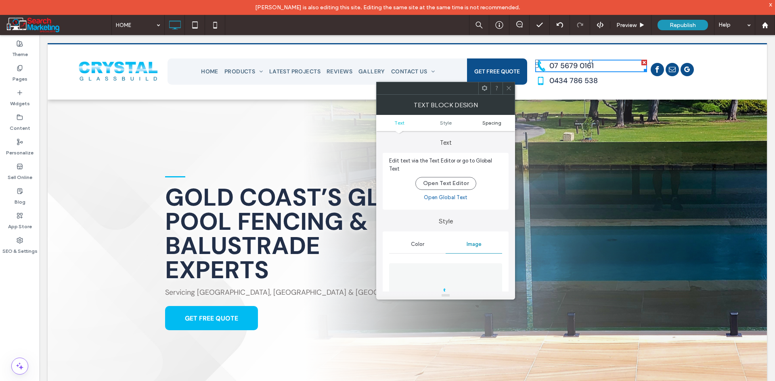
click at [490, 124] on span "Spacing" at bounding box center [491, 123] width 19 height 6
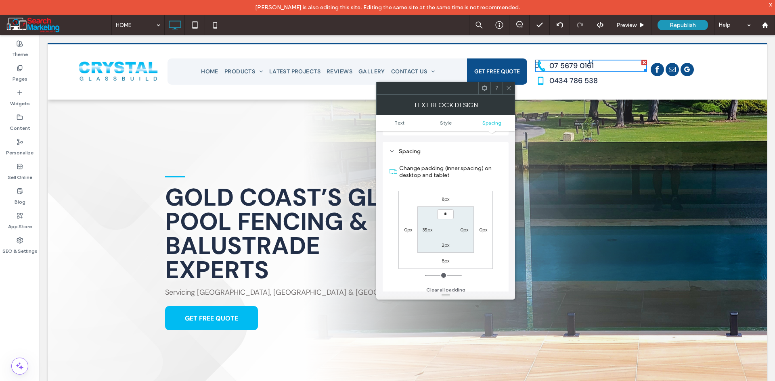
type input "***"
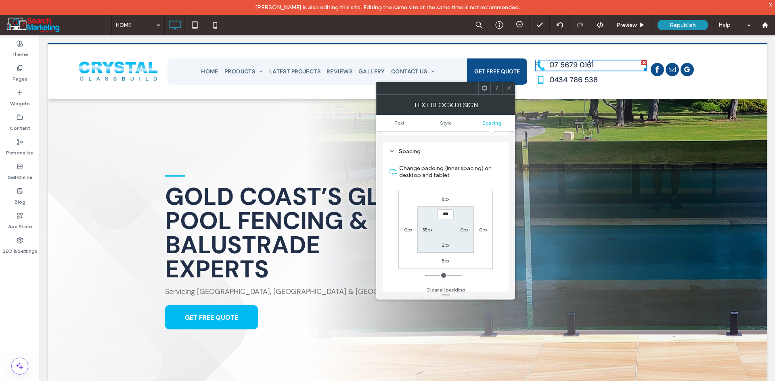
click at [446, 242] on label "2px" at bounding box center [445, 245] width 8 height 6
type input "*"
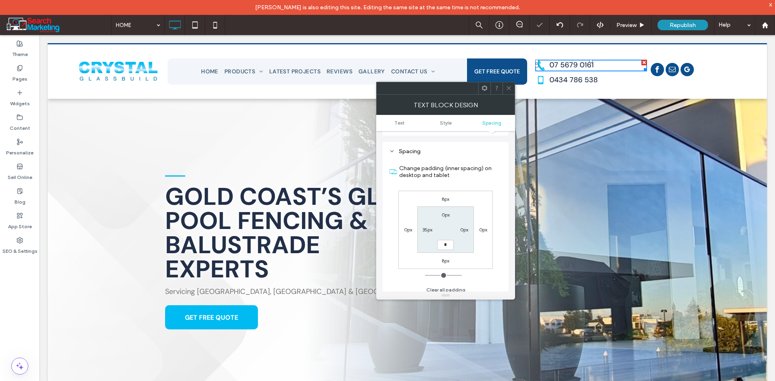
type input "*"
type input "***"
click at [466, 239] on section "0px 0px *** 35px" at bounding box center [445, 230] width 56 height 46
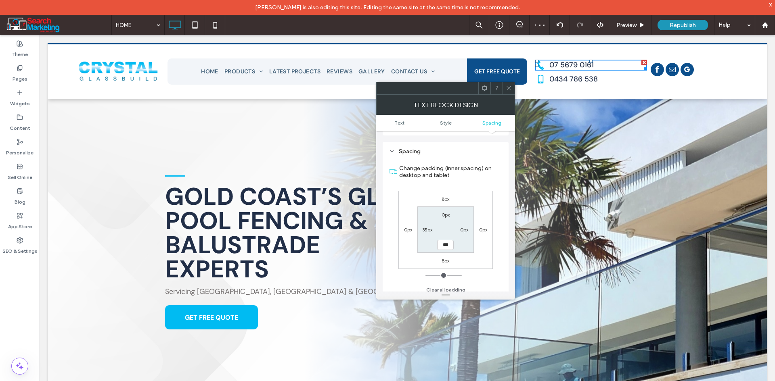
click at [443, 196] on label "8px" at bounding box center [445, 199] width 8 height 6
type input "*"
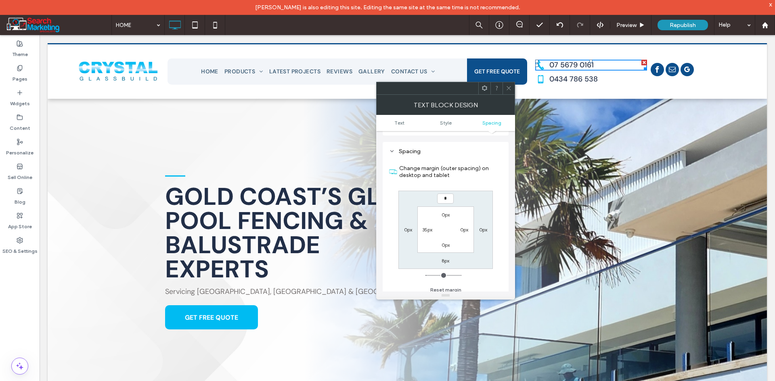
type input "*"
type input "***"
click at [466, 185] on div "Change margin (outer spacing) on desktop and tablet *** 0px 8px 0px 0px 0px 0px…" at bounding box center [445, 226] width 113 height 139
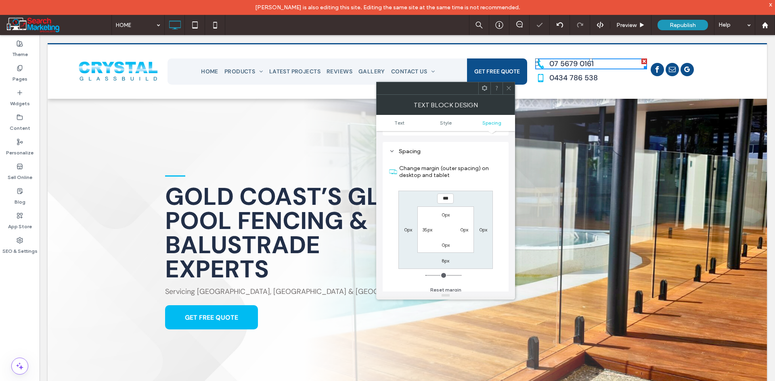
drag, startPoint x: 509, startPoint y: 86, endPoint x: 497, endPoint y: 97, distance: 16.3
click at [509, 86] on icon at bounding box center [509, 88] width 6 height 6
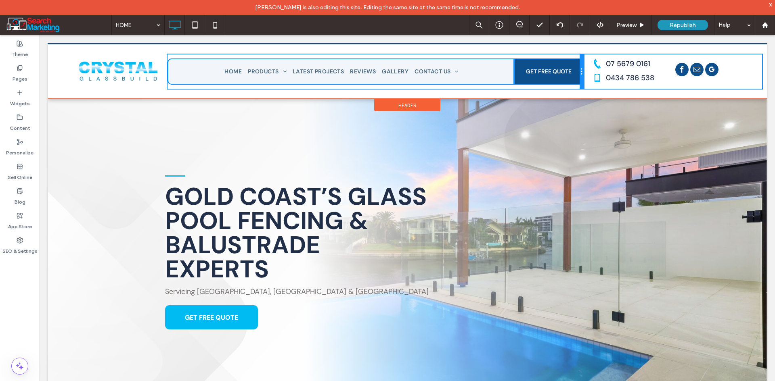
drag, startPoint x: 522, startPoint y: 73, endPoint x: 554, endPoint y: 69, distance: 32.1
click at [554, 69] on div "HOME PRODUCTS FULLY FRAMELESS POOL FENCE SEMI FRAMELESS POOL FENCE STAIRCASE BA…" at bounding box center [375, 71] width 416 height 34
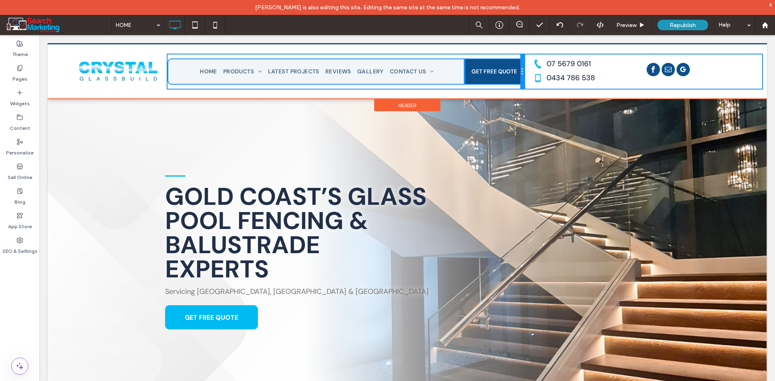
drag, startPoint x: 580, startPoint y: 71, endPoint x: 535, endPoint y: 71, distance: 45.2
click at [535, 71] on div "Click To Paste HOME PRODUCTS FULLY FRAMELESS POOL FENCE SEMI FRAMELESS POOL FEN…" at bounding box center [407, 71] width 719 height 34
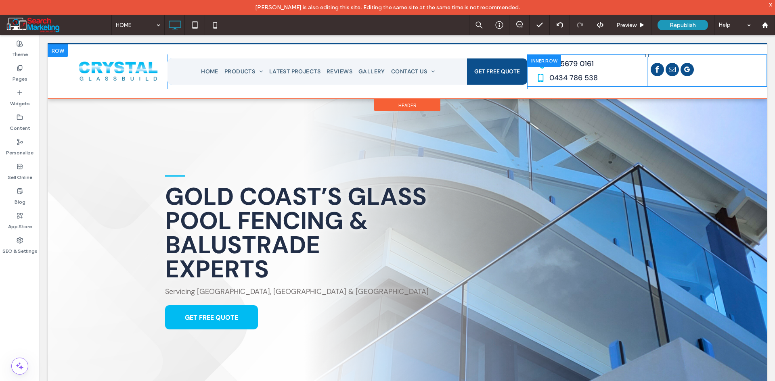
click at [527, 75] on div "07 5679 0161 0434 786 538 Click To Paste" at bounding box center [587, 70] width 120 height 32
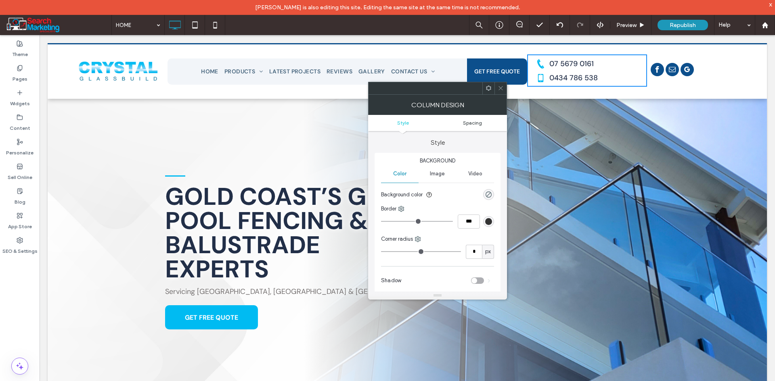
click at [474, 123] on span "Spacing" at bounding box center [472, 123] width 19 height 6
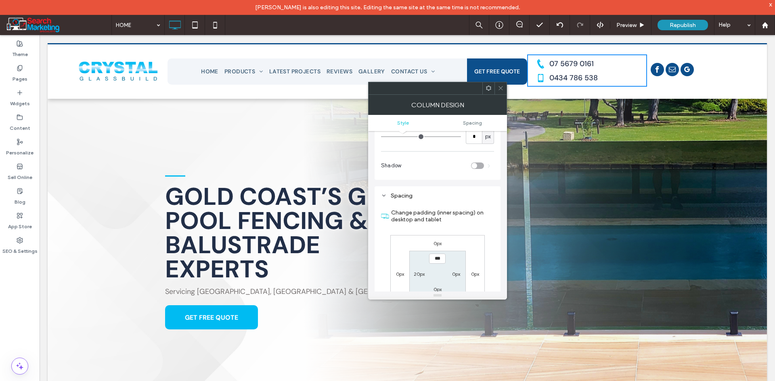
scroll to position [164, 0]
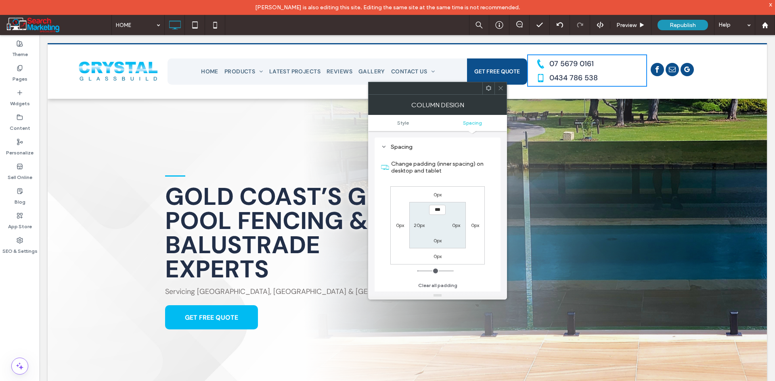
click at [497, 95] on div "Column Design" at bounding box center [437, 105] width 139 height 20
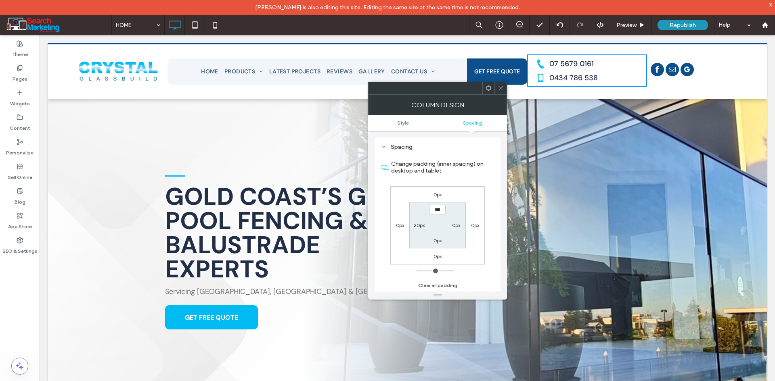
click at [497, 86] on div at bounding box center [500, 88] width 12 height 12
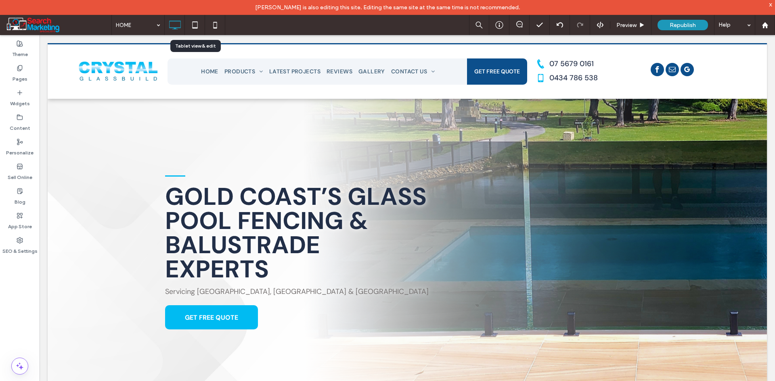
drag, startPoint x: 191, startPoint y: 28, endPoint x: 185, endPoint y: 30, distance: 6.9
click at [192, 28] on icon at bounding box center [195, 25] width 16 height 16
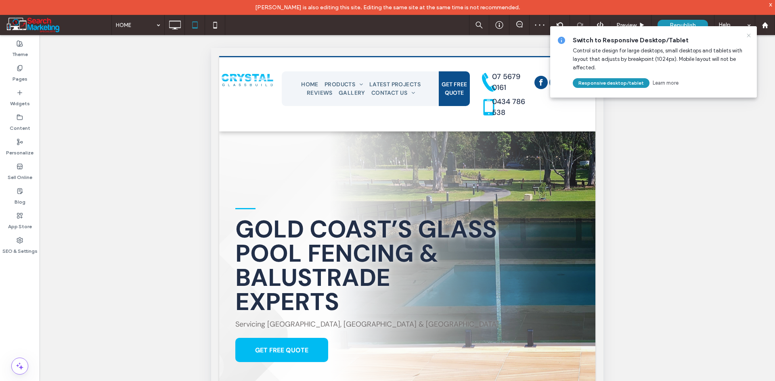
click at [749, 36] on icon at bounding box center [748, 35] width 6 height 6
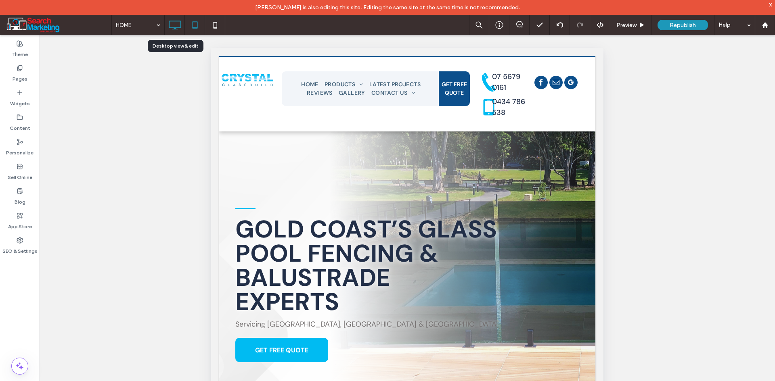
click at [172, 26] on icon at bounding box center [175, 25] width 16 height 16
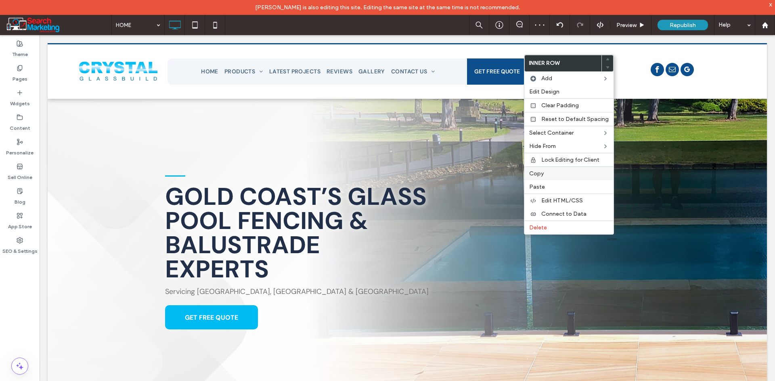
click at [556, 169] on div "Copy" at bounding box center [568, 174] width 89 height 14
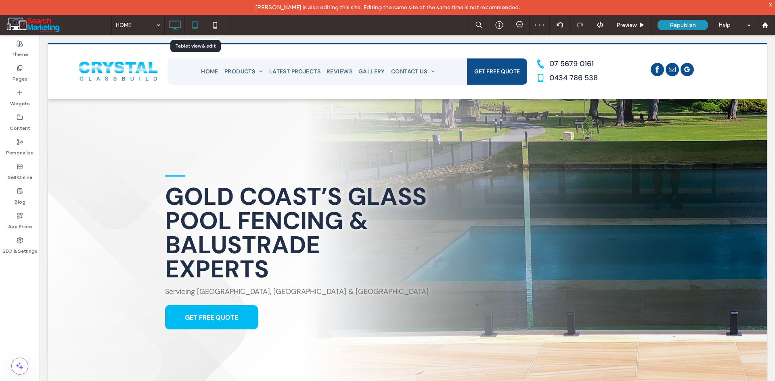
click at [190, 25] on icon at bounding box center [195, 25] width 16 height 16
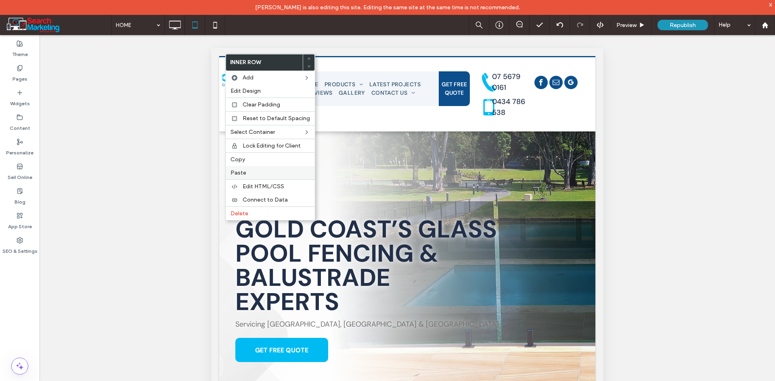
click at [258, 173] on label "Paste" at bounding box center [269, 172] width 79 height 7
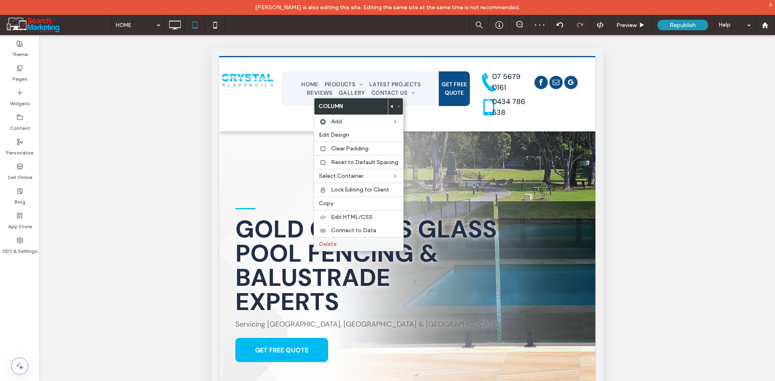
click at [343, 239] on div "Delete" at bounding box center [358, 244] width 89 height 14
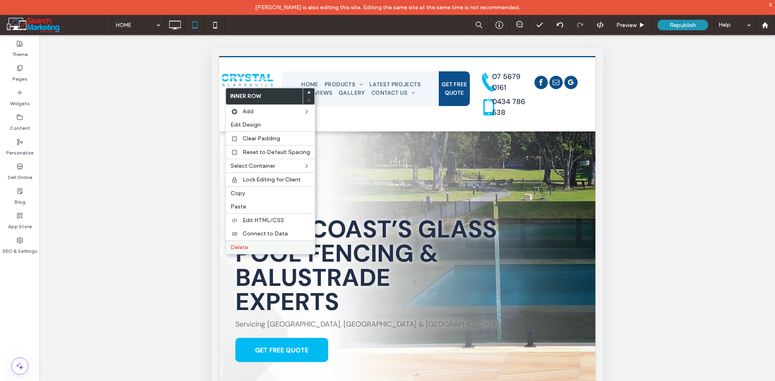
click at [251, 242] on div "Delete" at bounding box center [270, 247] width 89 height 14
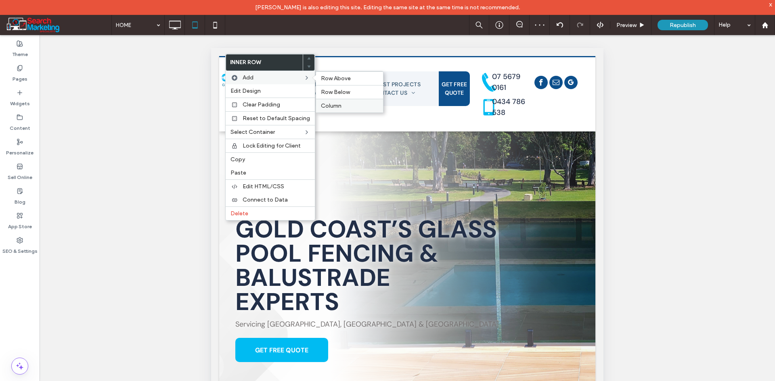
click at [334, 108] on span "Column" at bounding box center [331, 105] width 21 height 7
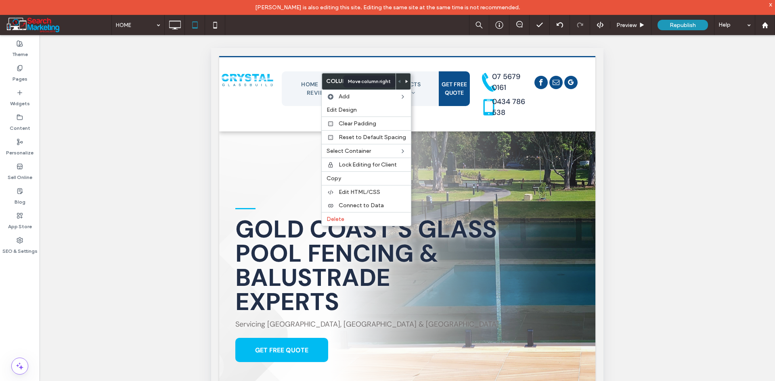
click at [403, 83] on div at bounding box center [406, 81] width 7 height 16
click at [405, 81] on use at bounding box center [406, 81] width 2 height 3
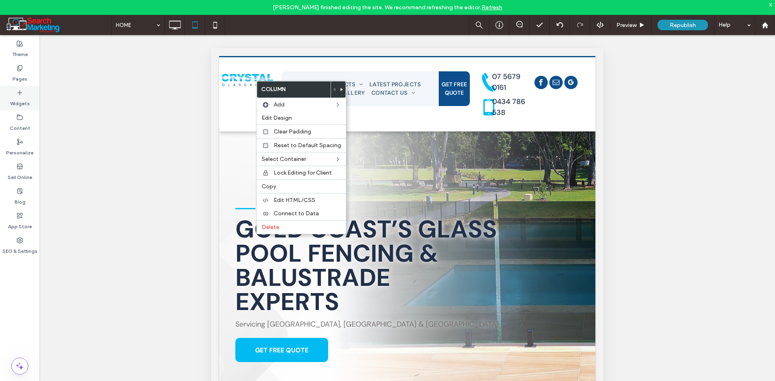
click at [4, 102] on div "Widgets" at bounding box center [20, 98] width 40 height 25
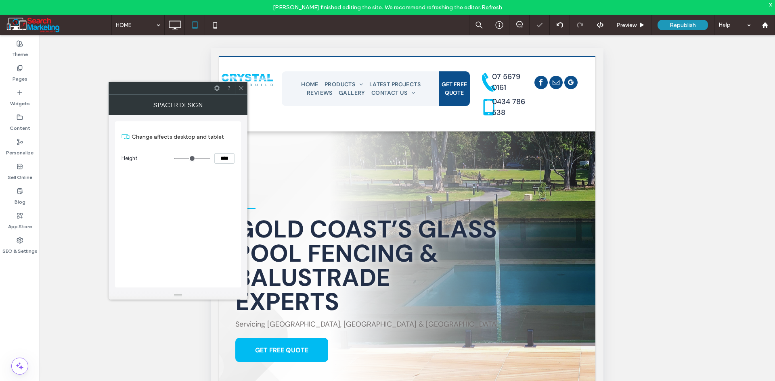
click at [236, 88] on div at bounding box center [241, 88] width 12 height 12
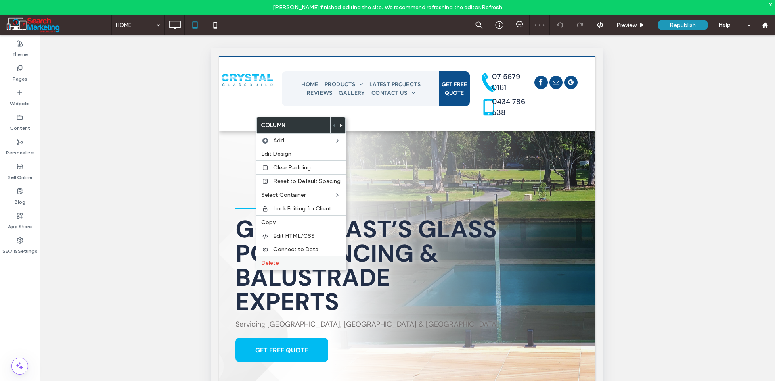
click at [293, 265] on label "Delete" at bounding box center [300, 263] width 79 height 7
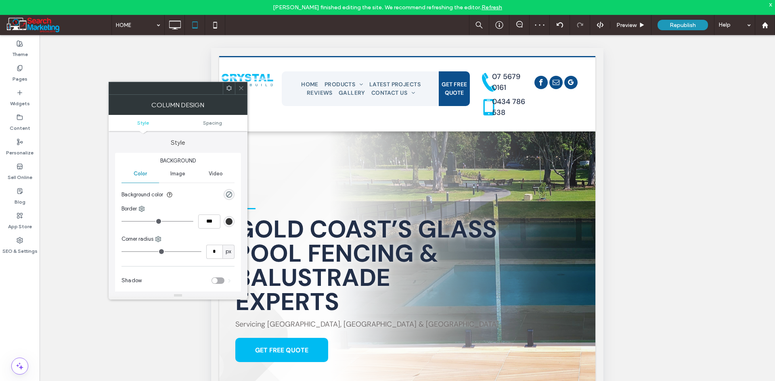
click at [233, 90] on div at bounding box center [229, 88] width 12 height 12
click at [242, 89] on icon at bounding box center [241, 88] width 6 height 6
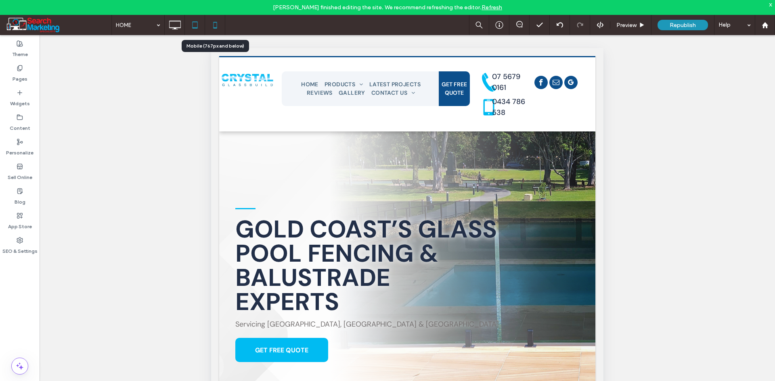
click at [220, 22] on icon at bounding box center [215, 25] width 16 height 16
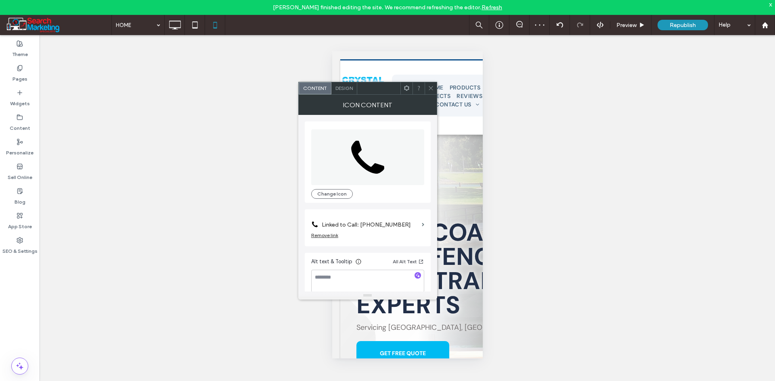
click at [432, 88] on icon at bounding box center [431, 88] width 6 height 6
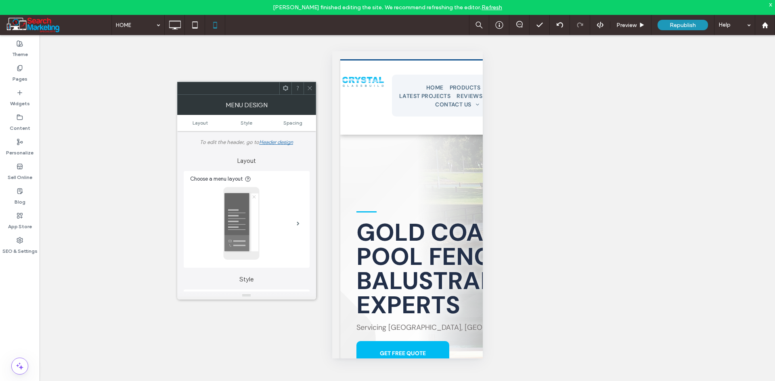
click at [307, 90] on icon at bounding box center [310, 88] width 6 height 6
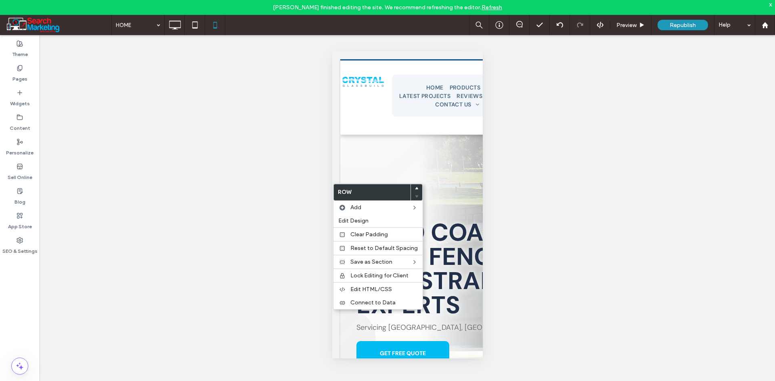
click at [250, 169] on div "Unhide? Yes Unhide? Yes Unhide? Yes Unhide? Yes" at bounding box center [407, 215] width 735 height 361
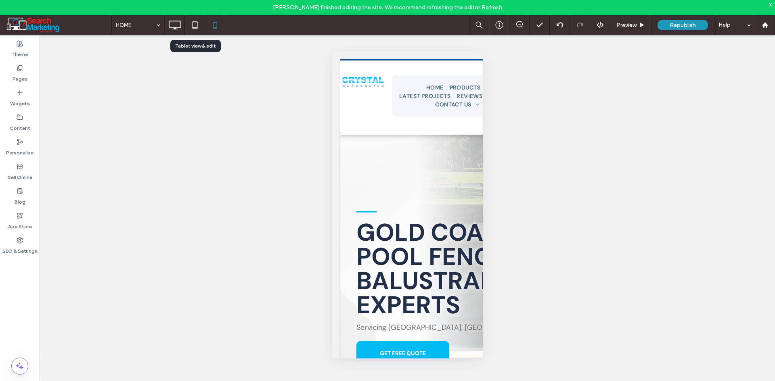
drag, startPoint x: 194, startPoint y: 29, endPoint x: 182, endPoint y: 33, distance: 12.5
click at [194, 29] on icon at bounding box center [195, 25] width 16 height 16
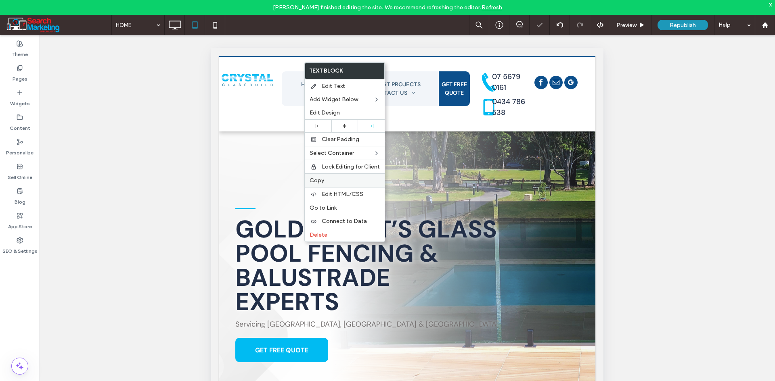
click at [343, 180] on label "Copy" at bounding box center [344, 180] width 70 height 7
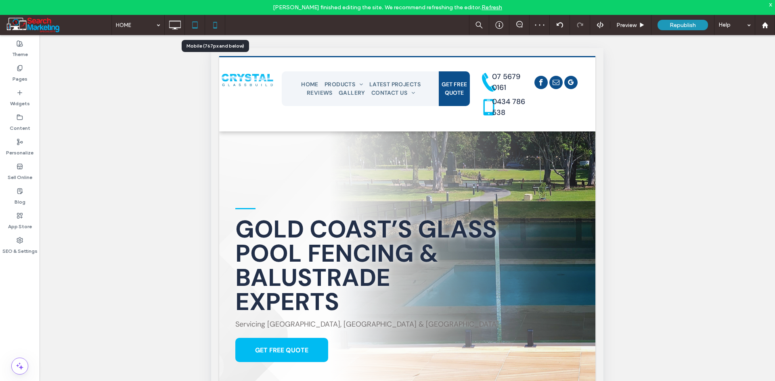
click at [219, 27] on icon at bounding box center [215, 25] width 16 height 16
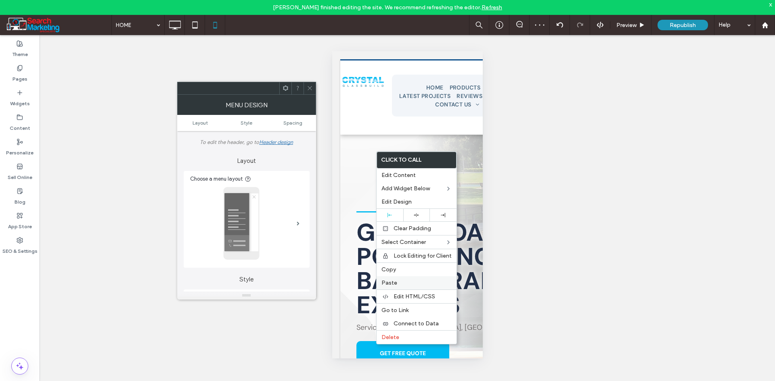
click at [407, 282] on label "Paste" at bounding box center [416, 283] width 70 height 7
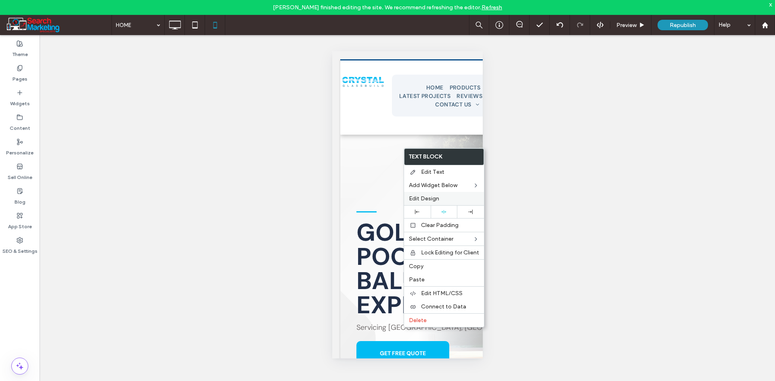
click at [422, 197] on span "Edit Design" at bounding box center [424, 198] width 30 height 7
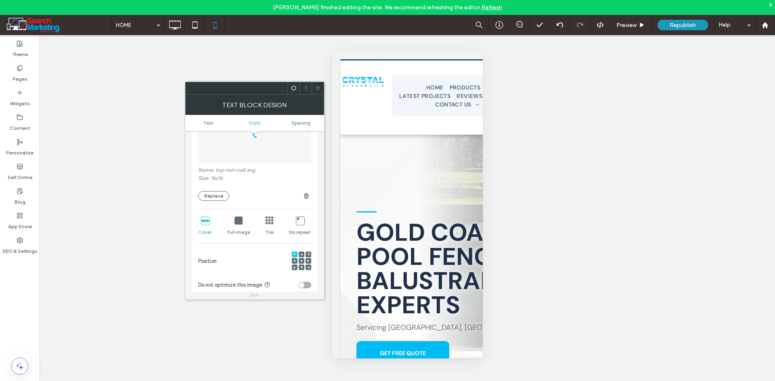
scroll to position [161, 0]
click at [301, 212] on icon at bounding box center [300, 215] width 8 height 8
click at [295, 255] on div at bounding box center [301, 256] width 19 height 19
click at [295, 255] on icon at bounding box center [294, 256] width 2 height 2
click at [303, 125] on span "Spacing" at bounding box center [300, 123] width 19 height 6
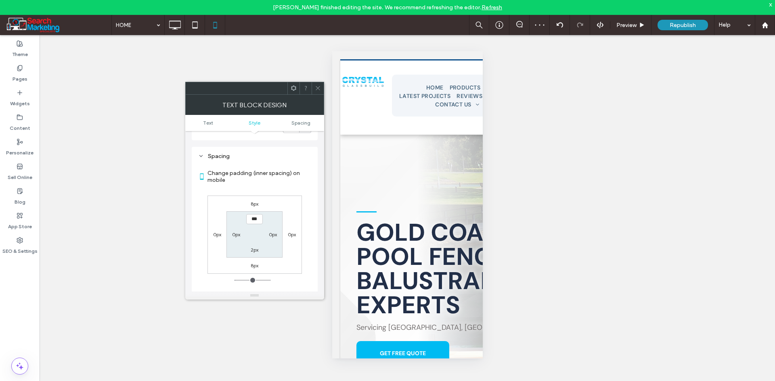
scroll to position [414, 0]
click at [236, 229] on div "0px" at bounding box center [236, 230] width 8 height 8
click at [236, 220] on section "*** 0px 2px 0px" at bounding box center [254, 230] width 56 height 46
click at [239, 227] on label "0px" at bounding box center [236, 230] width 8 height 6
type input "*"
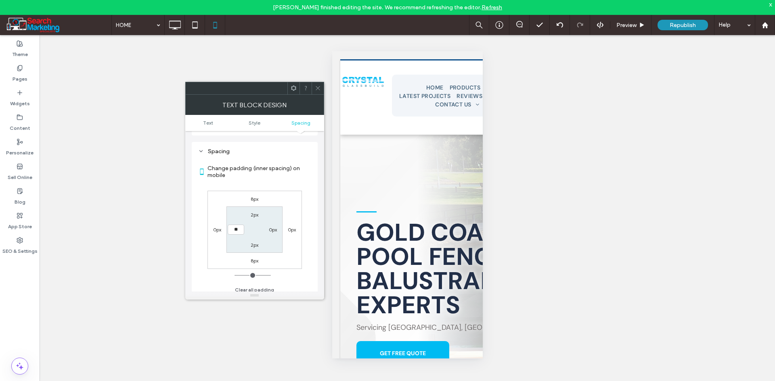
type input "**"
click at [239, 225] on input "****" at bounding box center [236, 230] width 17 height 10
type input "**"
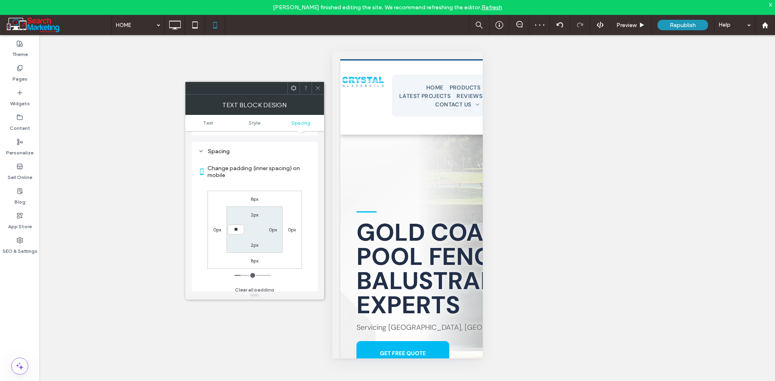
type input "**"
type input "****"
click at [320, 94] on span at bounding box center [318, 88] width 6 height 12
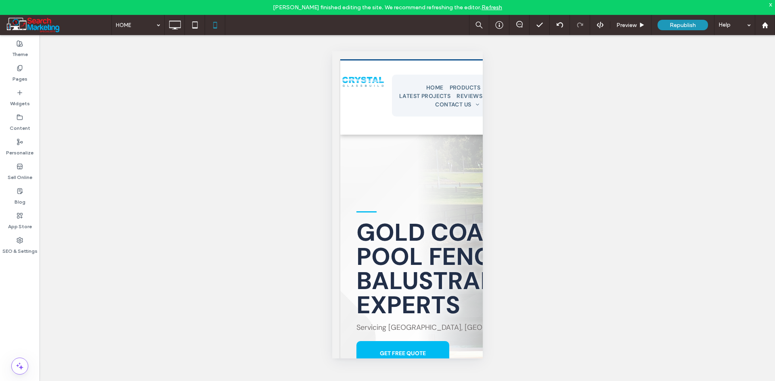
type input "*******"
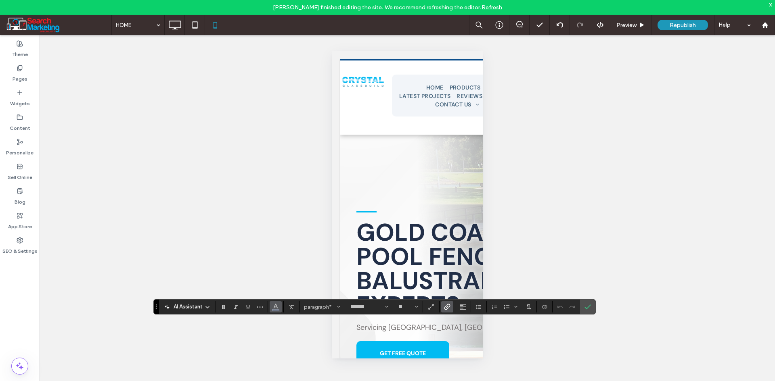
click at [275, 310] on span "Color" at bounding box center [275, 306] width 6 height 10
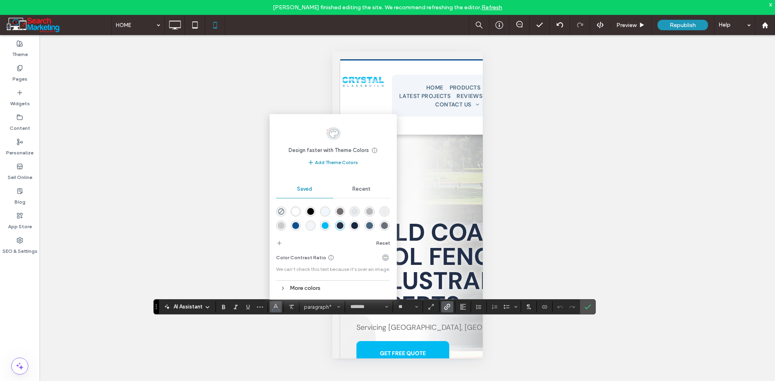
click at [298, 212] on div "rgba(255,255,255,1)" at bounding box center [295, 211] width 7 height 7
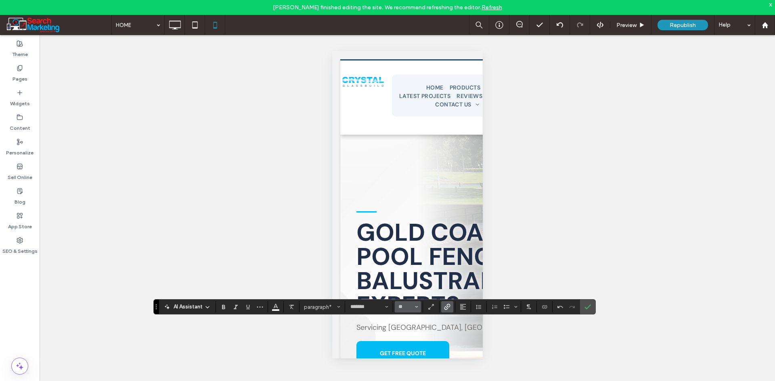
click at [408, 302] on button "**" at bounding box center [408, 306] width 26 height 11
click at [409, 278] on label "16" at bounding box center [408, 279] width 26 height 11
type input "**"
click at [587, 312] on span "Confirm" at bounding box center [586, 307] width 4 height 15
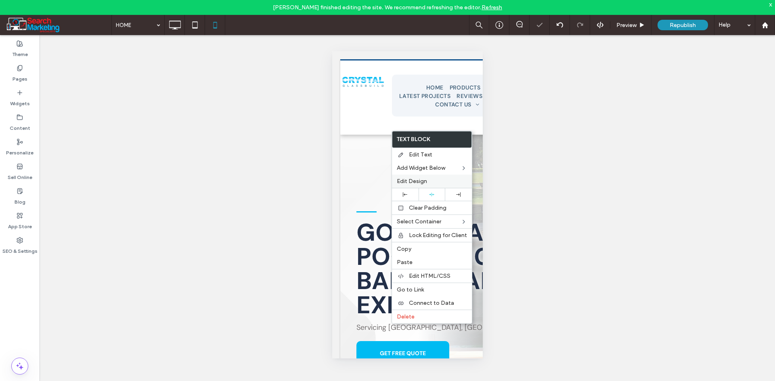
click at [411, 176] on div "Edit Design" at bounding box center [432, 181] width 80 height 13
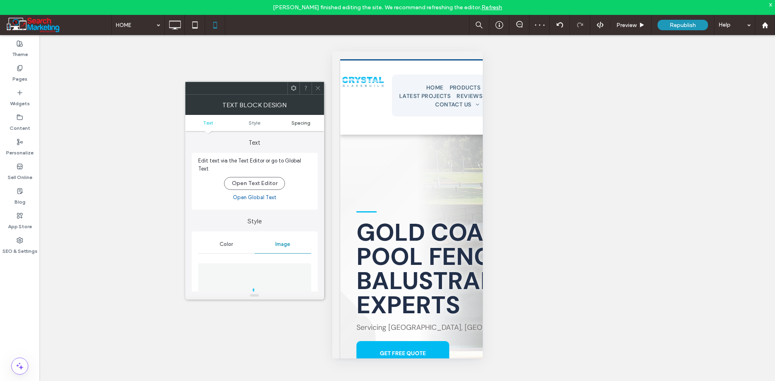
click at [297, 121] on span "Spacing" at bounding box center [300, 123] width 19 height 6
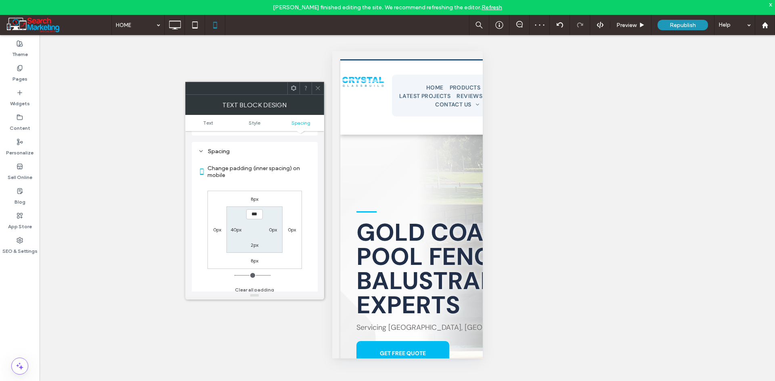
click at [238, 228] on label "40px" at bounding box center [235, 230] width 11 height 6
type input "**"
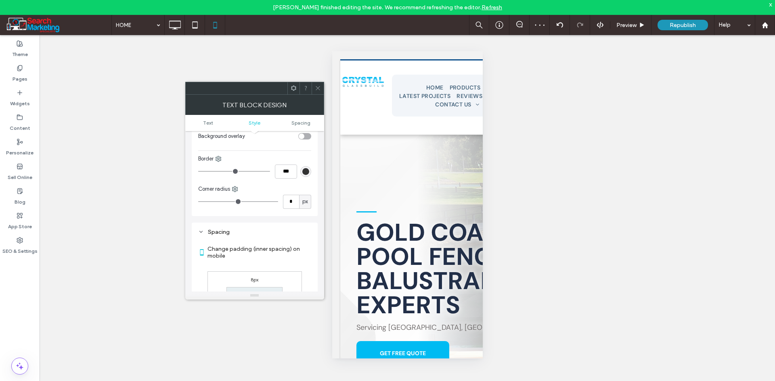
click at [256, 122] on span "Style" at bounding box center [255, 123] width 12 height 6
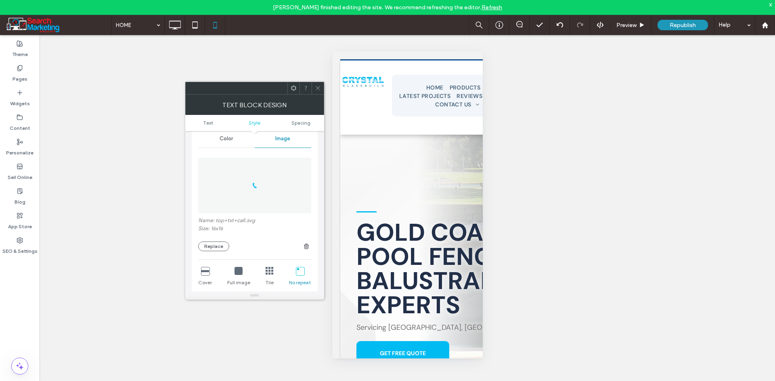
scroll to position [155, 0]
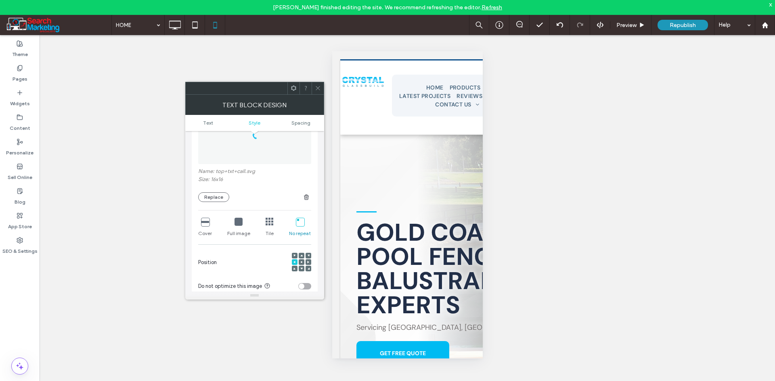
click at [237, 218] on icon at bounding box center [238, 222] width 8 height 8
click at [297, 121] on span "Spacing" at bounding box center [300, 123] width 19 height 6
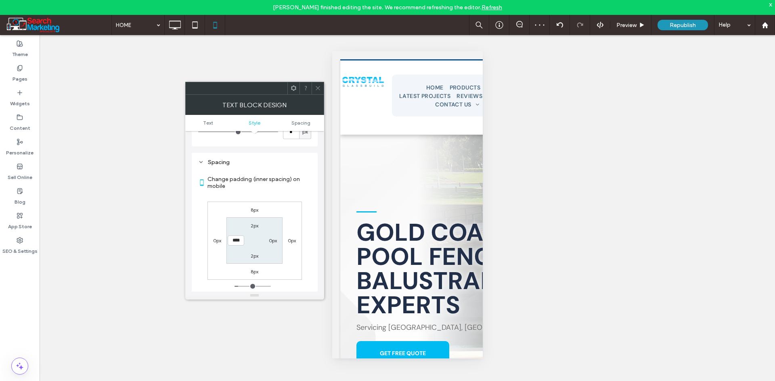
scroll to position [414, 0]
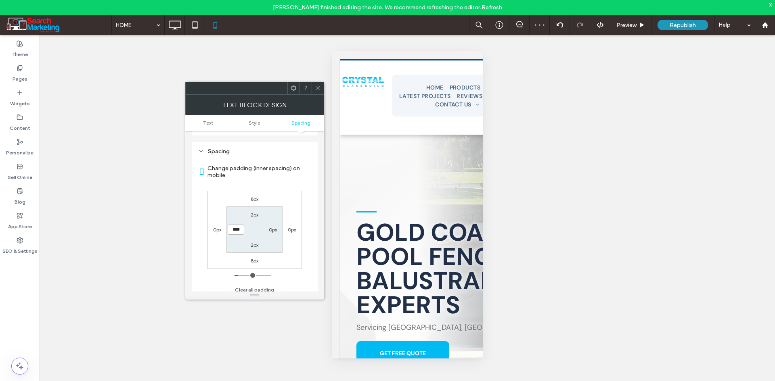
click at [230, 226] on input "****" at bounding box center [236, 230] width 17 height 10
type input "**"
type input "****"
click at [320, 85] on icon at bounding box center [318, 88] width 6 height 6
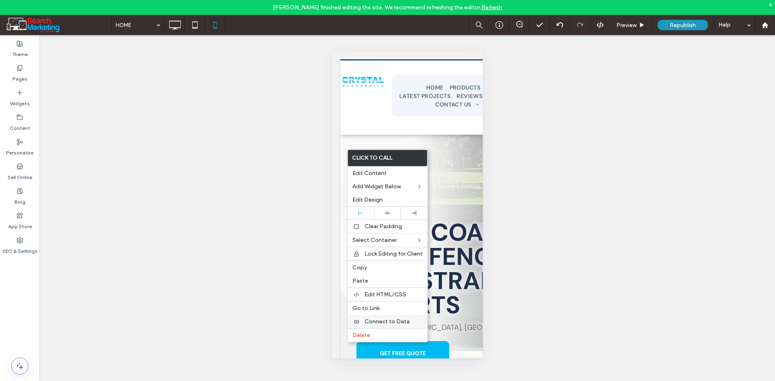
click at [364, 328] on div "Connect to Data" at bounding box center [387, 321] width 80 height 13
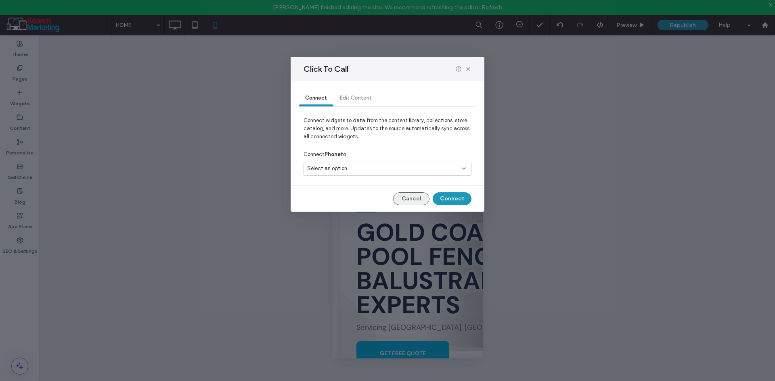
click at [419, 197] on button "Cancel" at bounding box center [411, 198] width 36 height 13
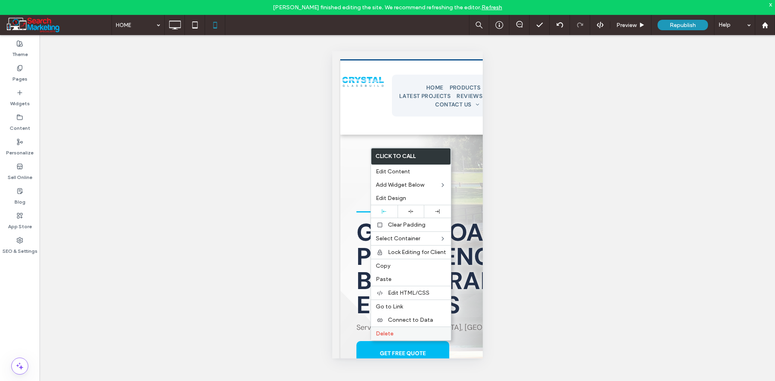
click at [383, 332] on span "Delete" at bounding box center [385, 333] width 18 height 7
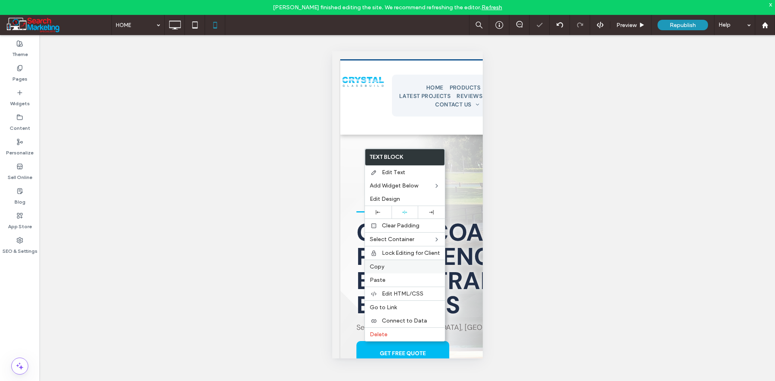
click at [383, 267] on span "Copy" at bounding box center [377, 266] width 15 height 7
click at [387, 275] on div "Paste" at bounding box center [406, 279] width 80 height 13
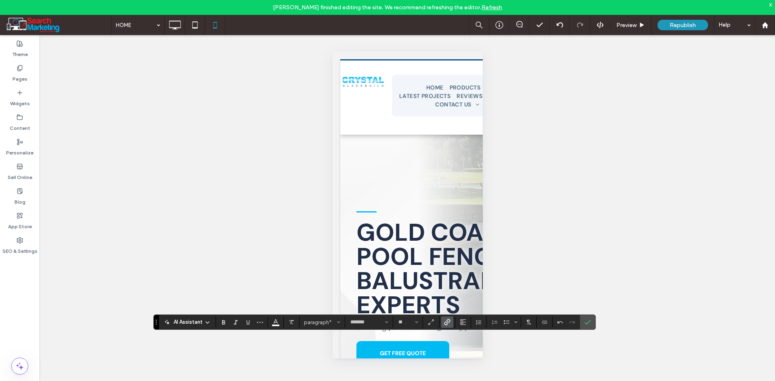
click at [445, 320] on icon "Link" at bounding box center [447, 322] width 6 height 6
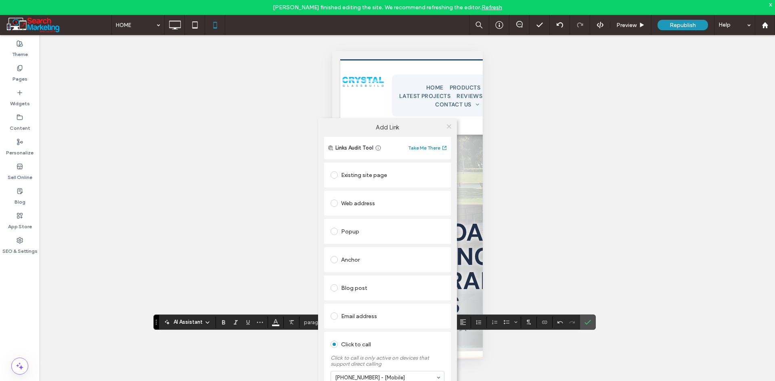
click at [451, 122] on span at bounding box center [449, 126] width 6 height 12
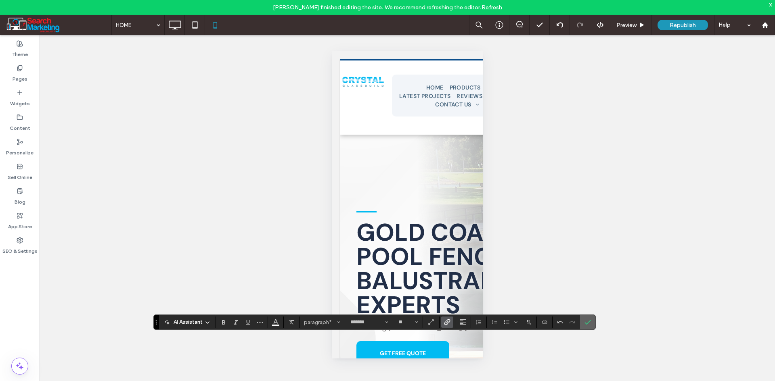
click at [583, 323] on label "Confirm" at bounding box center [587, 322] width 12 height 15
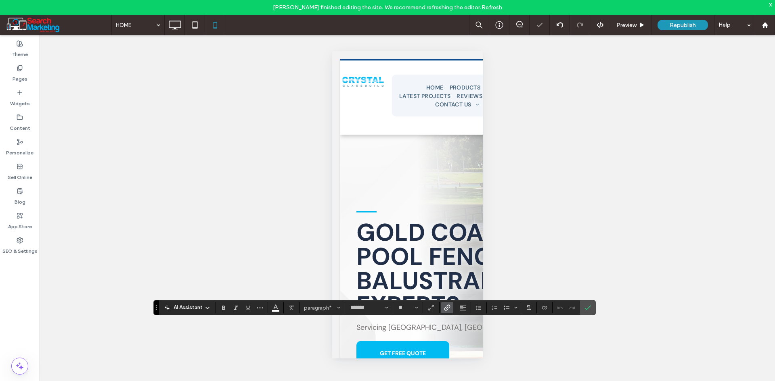
click at [449, 309] on icon "Link" at bounding box center [447, 308] width 6 height 6
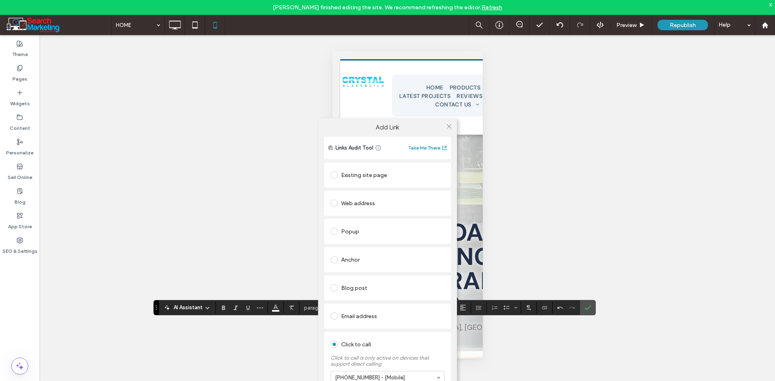
drag, startPoint x: 156, startPoint y: 307, endPoint x: 177, endPoint y: 262, distance: 49.7
click at [176, 260] on div "Add Link Links Audit Tool Take Me There Existing site page Web address Popup An…" at bounding box center [387, 280] width 775 height 381
drag, startPoint x: 155, startPoint y: 307, endPoint x: 169, endPoint y: 273, distance: 36.6
click at [167, 274] on div "Add Link Links Audit Tool Take Me There Existing site page Web address Popup An…" at bounding box center [387, 280] width 775 height 381
click at [588, 305] on div "Add Link Links Audit Tool Take Me There Existing site page Web address Popup An…" at bounding box center [387, 280] width 775 height 381
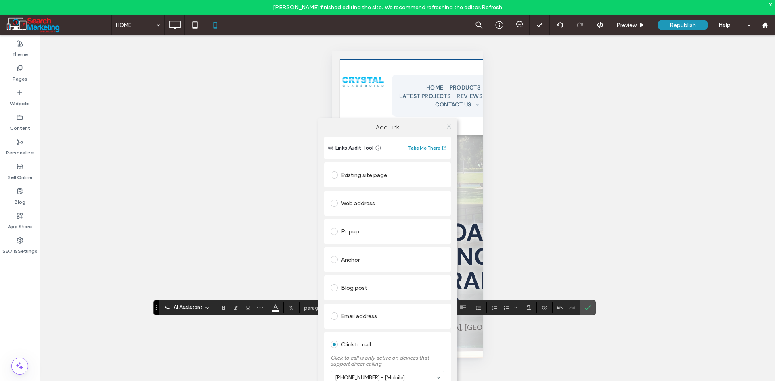
click at [591, 309] on div "Add Link Links Audit Tool Take Me There Existing site page Web address Popup An…" at bounding box center [387, 280] width 775 height 381
click at [447, 127] on icon at bounding box center [449, 126] width 6 height 6
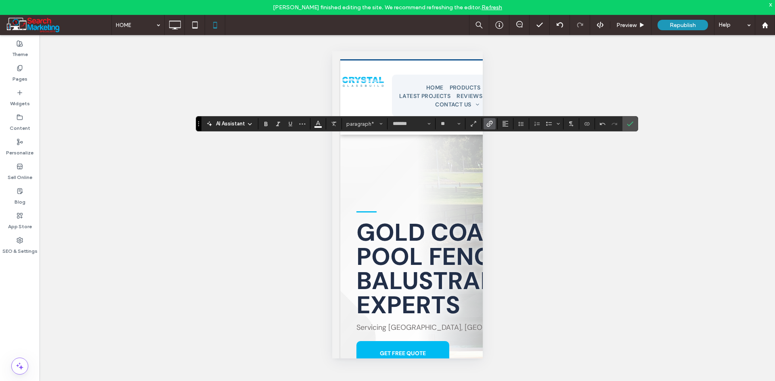
drag, startPoint x: 157, startPoint y: 308, endPoint x: 213, endPoint y: 133, distance: 184.3
click at [199, 124] on section "Drag" at bounding box center [198, 124] width 5 height 15
click at [493, 124] on label "Link" at bounding box center [489, 123] width 12 height 11
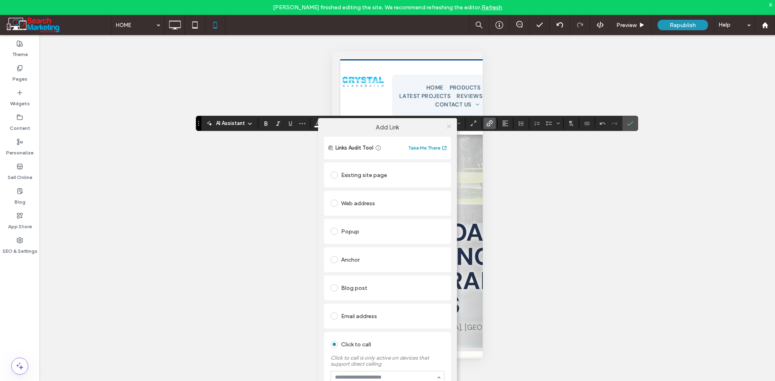
click at [447, 127] on icon at bounding box center [449, 126] width 6 height 6
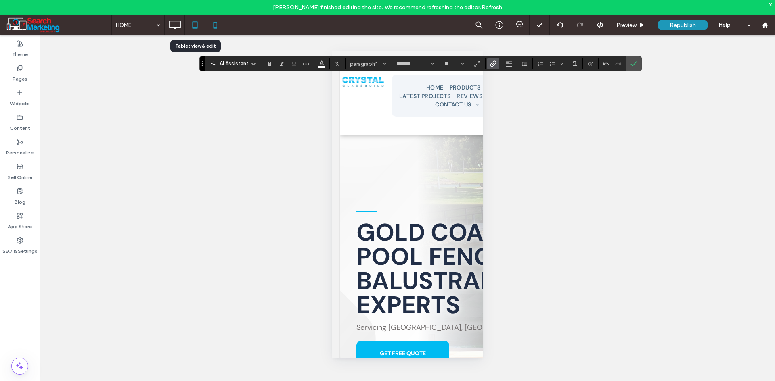
drag, startPoint x: 197, startPoint y: 122, endPoint x: 201, endPoint y: 24, distance: 98.5
click at [201, 24] on body "Scott Hunt finished editing the site. We recommend refreshing the editor. Refre…" at bounding box center [387, 190] width 775 height 381
click at [459, 62] on button "**" at bounding box center [454, 63] width 26 height 11
click at [494, 59] on span "Link" at bounding box center [493, 64] width 6 height 10
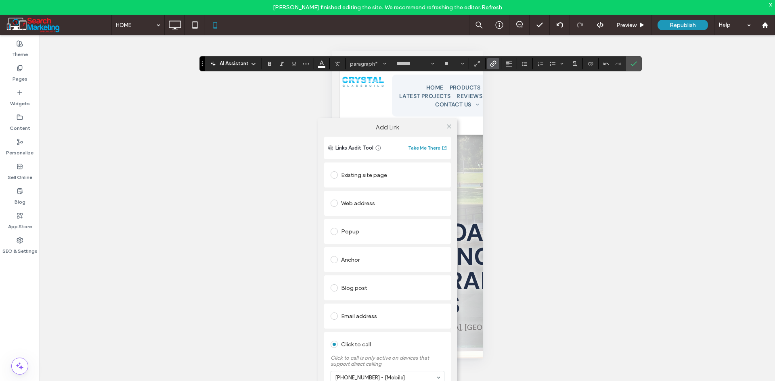
drag, startPoint x: 635, startPoint y: 62, endPoint x: 619, endPoint y: 61, distance: 16.6
click at [635, 62] on icon "Confirm" at bounding box center [633, 64] width 6 height 6
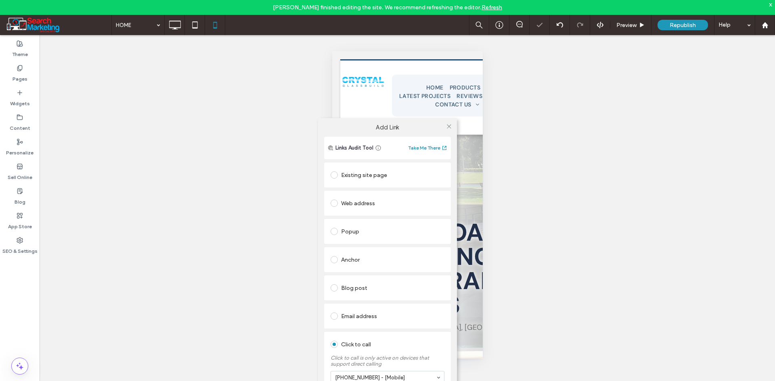
click at [452, 123] on div at bounding box center [449, 126] width 12 height 12
drag, startPoint x: 451, startPoint y: 123, endPoint x: 435, endPoint y: 194, distance: 72.4
click at [451, 124] on icon at bounding box center [449, 126] width 6 height 6
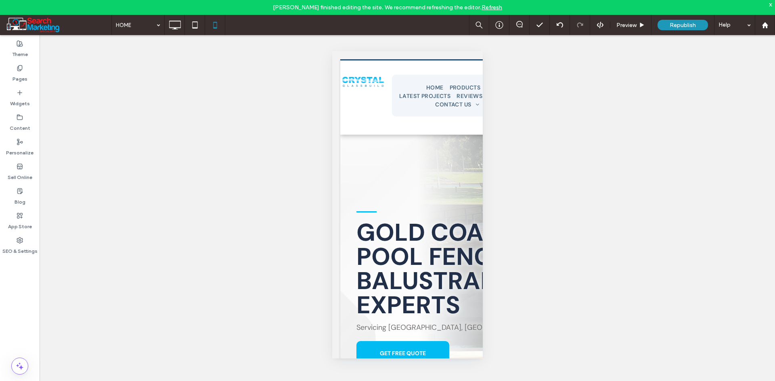
type input "*******"
type input "**"
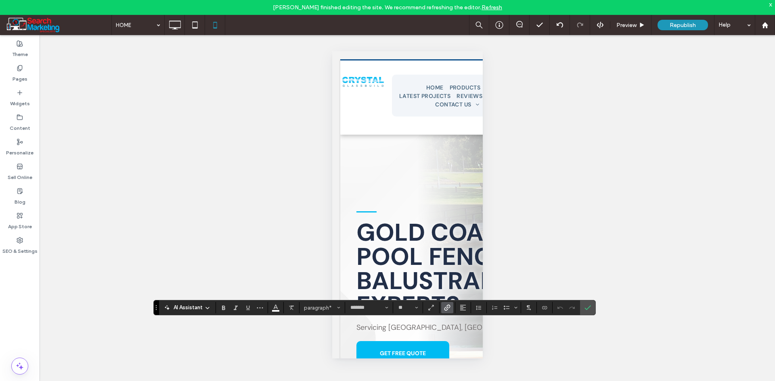
click at [444, 310] on icon "Link" at bounding box center [447, 308] width 6 height 6
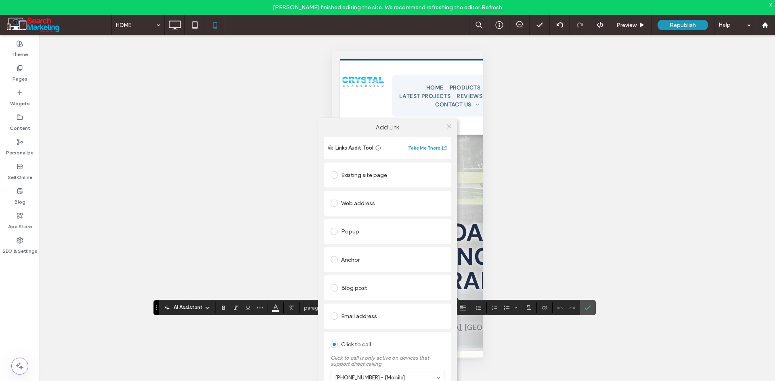
drag, startPoint x: 449, startPoint y: 129, endPoint x: 365, endPoint y: 176, distance: 95.9
click at [435, 134] on div "Add Link" at bounding box center [387, 127] width 139 height 19
drag, startPoint x: 449, startPoint y: 126, endPoint x: 443, endPoint y: 128, distance: 6.8
click at [448, 126] on icon at bounding box center [449, 126] width 6 height 6
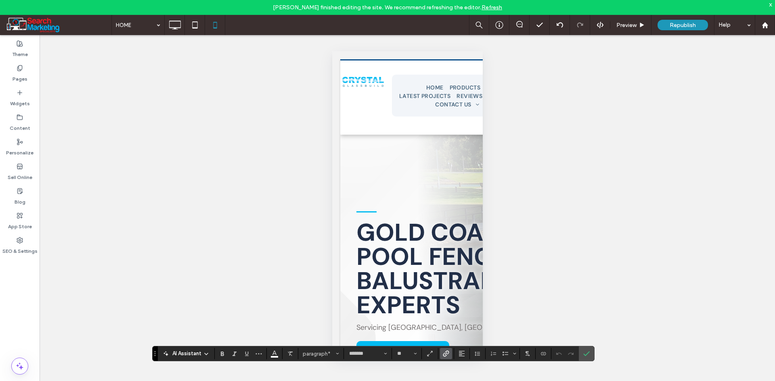
drag, startPoint x: 155, startPoint y: 307, endPoint x: 156, endPoint y: 353, distance: 45.6
click at [154, 353] on icon "Drag" at bounding box center [155, 353] width 2 height 5
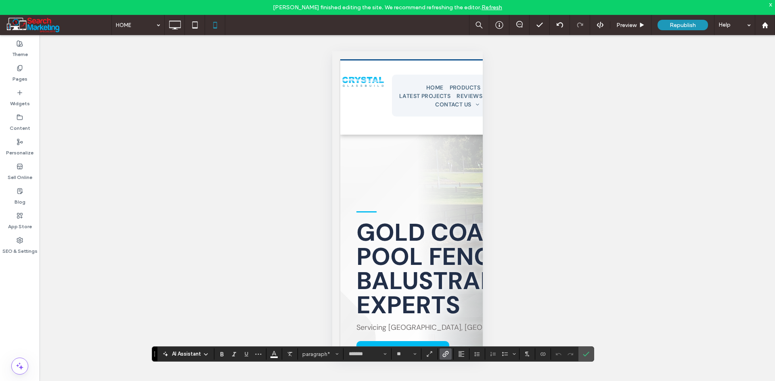
click at [443, 353] on icon "Link" at bounding box center [445, 354] width 6 height 6
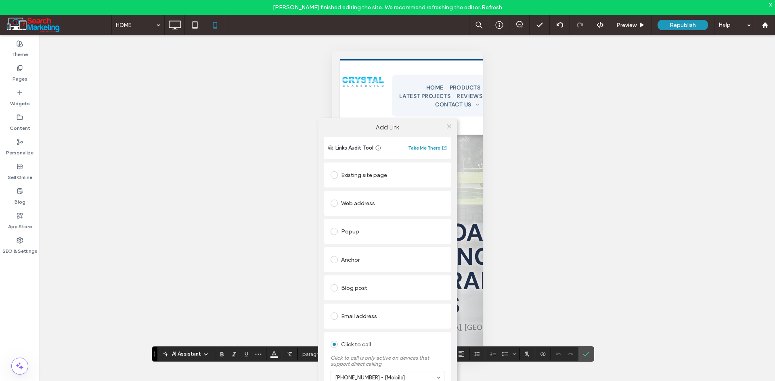
drag, startPoint x: 155, startPoint y: 353, endPoint x: 153, endPoint y: 330, distance: 22.7
click at [153, 330] on div "Add Link Links Audit Tool Take Me There Existing site page Web address Popup An…" at bounding box center [387, 280] width 775 height 381
click at [154, 354] on div "Add Link Links Audit Tool Take Me There Existing site page Web address Popup An…" at bounding box center [387, 280] width 775 height 381
drag, startPoint x: 154, startPoint y: 354, endPoint x: 179, endPoint y: 347, distance: 26.0
click at [179, 347] on div "Add Link Links Audit Tool Take Me There Existing site page Web address Popup An…" at bounding box center [387, 280] width 775 height 381
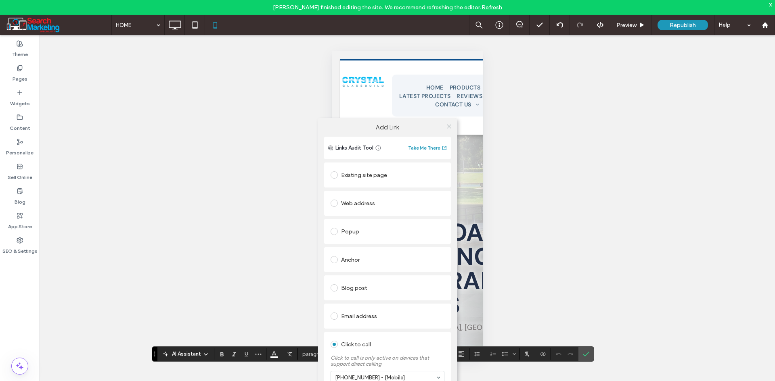
click at [448, 124] on icon at bounding box center [449, 126] width 6 height 6
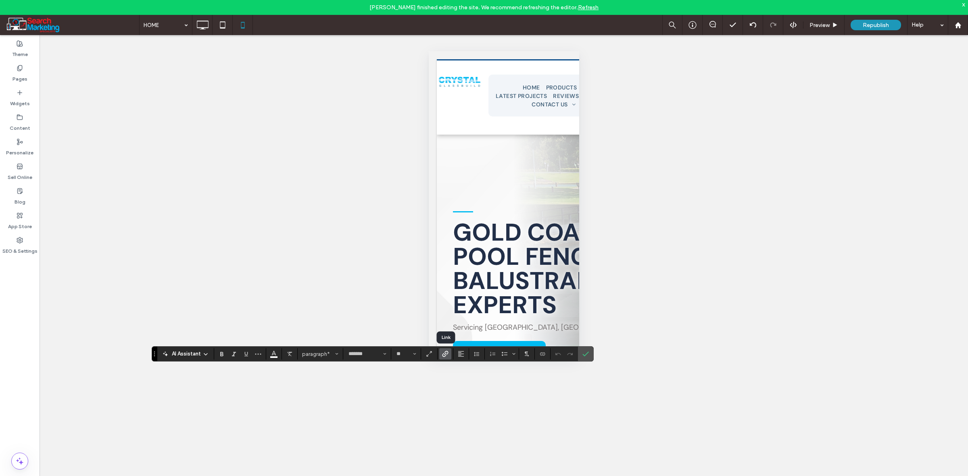
click at [445, 359] on span "Link" at bounding box center [444, 354] width 4 height 11
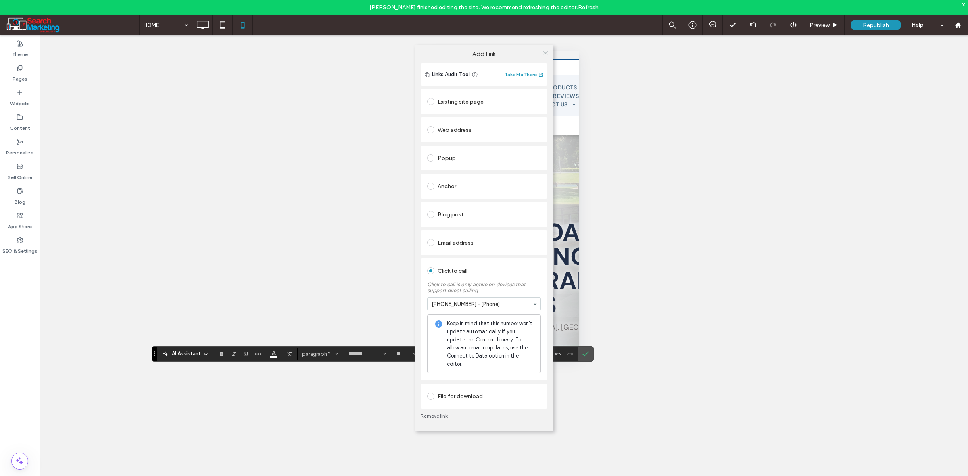
drag, startPoint x: 545, startPoint y: 54, endPoint x: 564, endPoint y: 63, distance: 20.9
click at [545, 54] on icon at bounding box center [546, 53] width 6 height 6
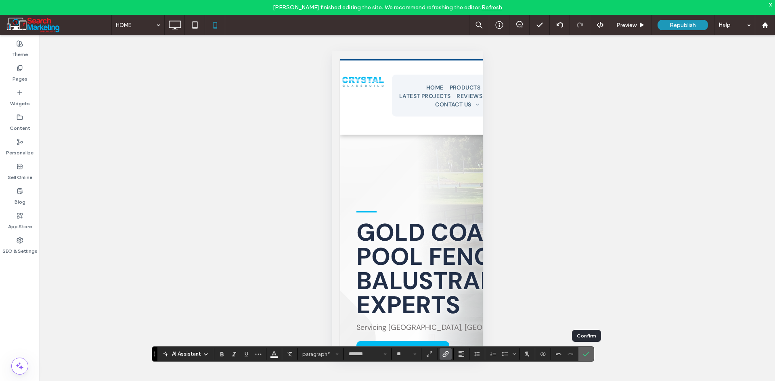
click at [585, 352] on icon "Confirm" at bounding box center [586, 354] width 6 height 6
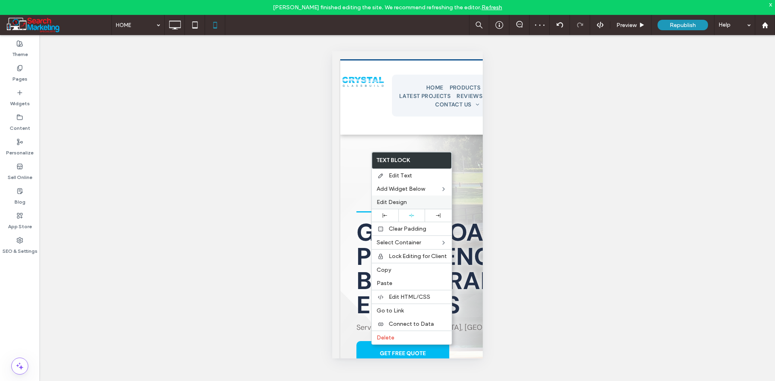
click at [391, 198] on div "Edit Design" at bounding box center [412, 202] width 80 height 13
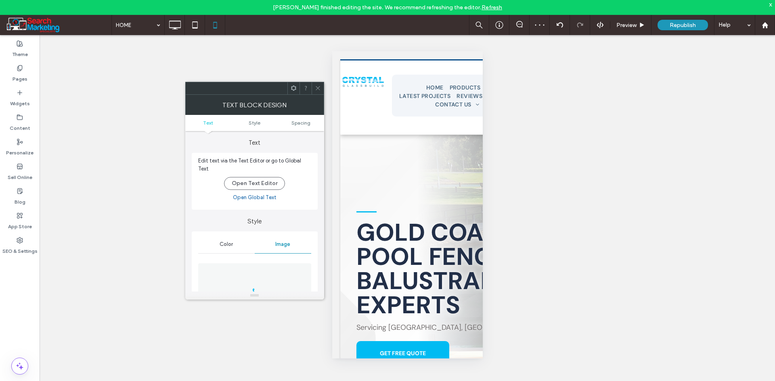
click at [236, 275] on figure at bounding box center [254, 291] width 113 height 56
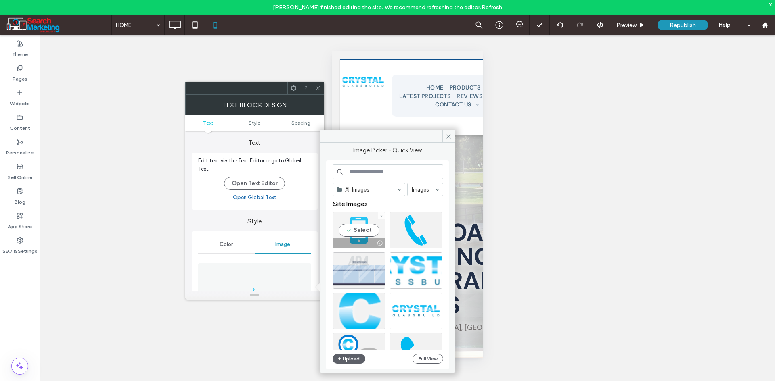
click at [360, 231] on div "Select" at bounding box center [358, 230] width 53 height 36
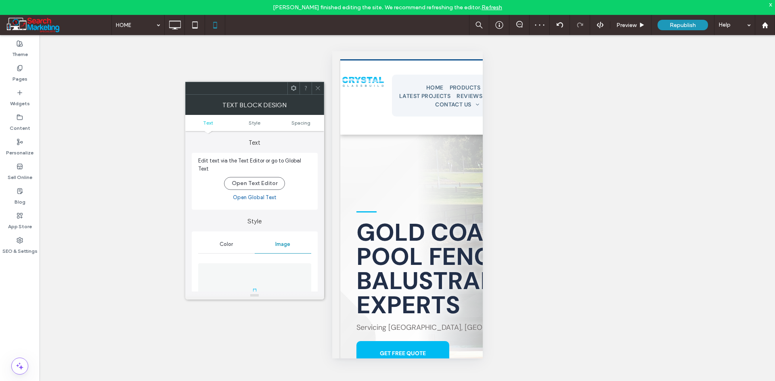
click at [311, 85] on div at bounding box center [317, 88] width 12 height 12
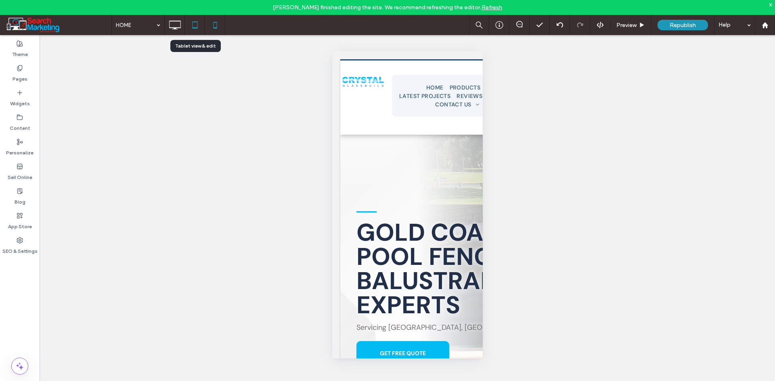
click at [194, 24] on icon at bounding box center [195, 25] width 16 height 16
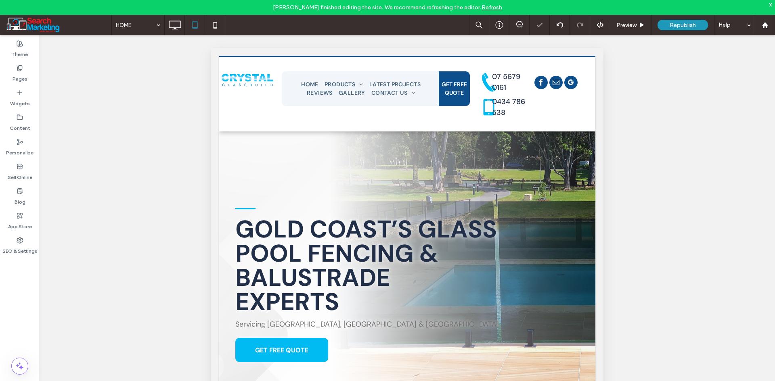
type input "*******"
type input "**"
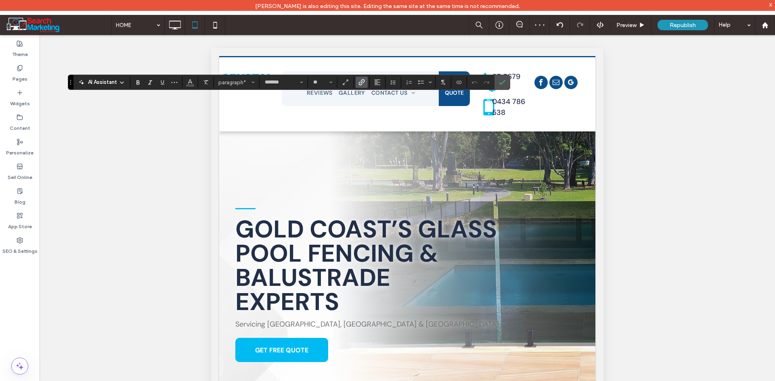
click at [359, 80] on icon "Link" at bounding box center [361, 82] width 6 height 6
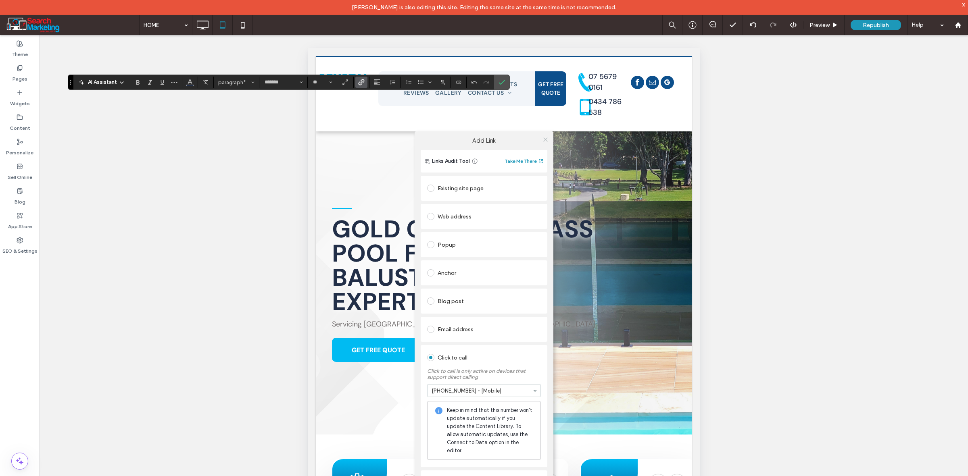
click at [543, 142] on icon at bounding box center [546, 140] width 6 height 6
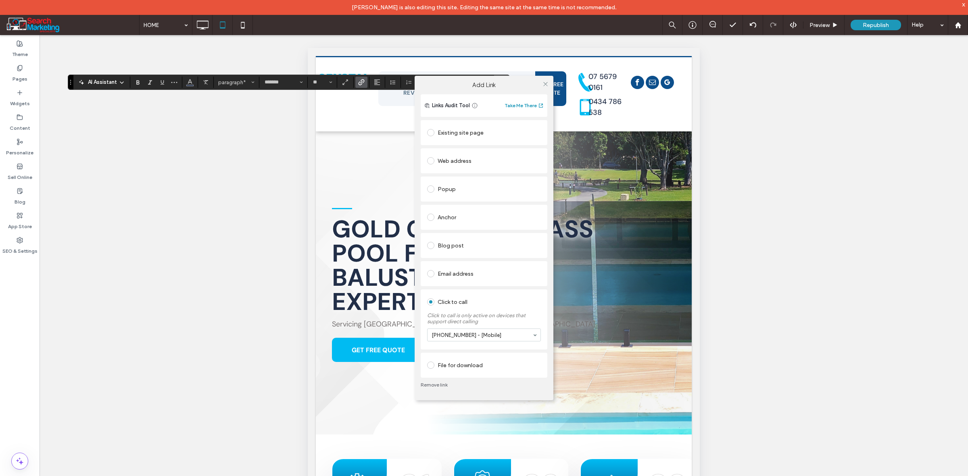
click at [477, 329] on section "0434 786 538 - [Mobile]" at bounding box center [484, 335] width 114 height 21
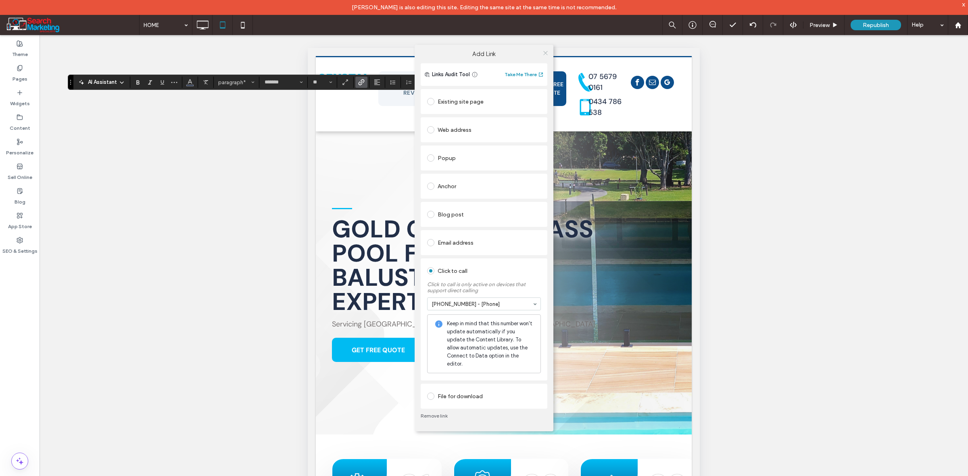
click at [548, 54] on icon at bounding box center [546, 53] width 6 height 6
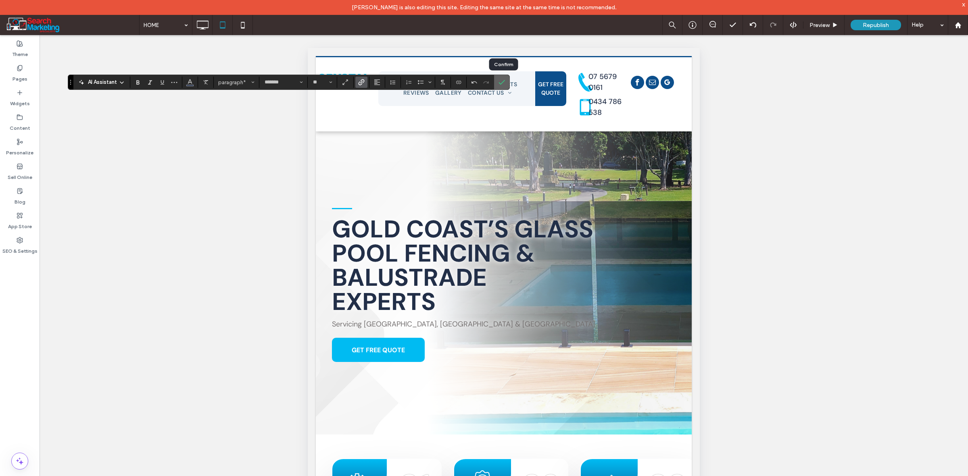
click at [502, 79] on icon "Confirm" at bounding box center [502, 82] width 6 height 6
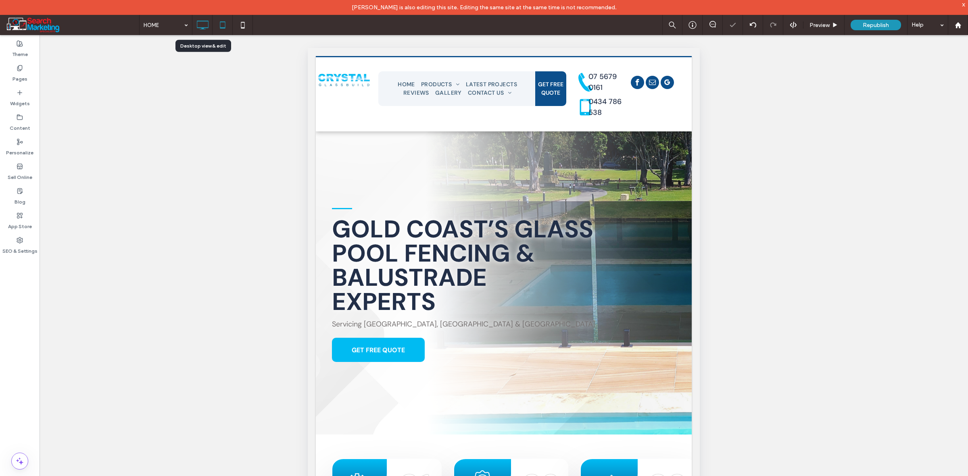
click at [204, 25] on icon at bounding box center [202, 25] width 16 height 16
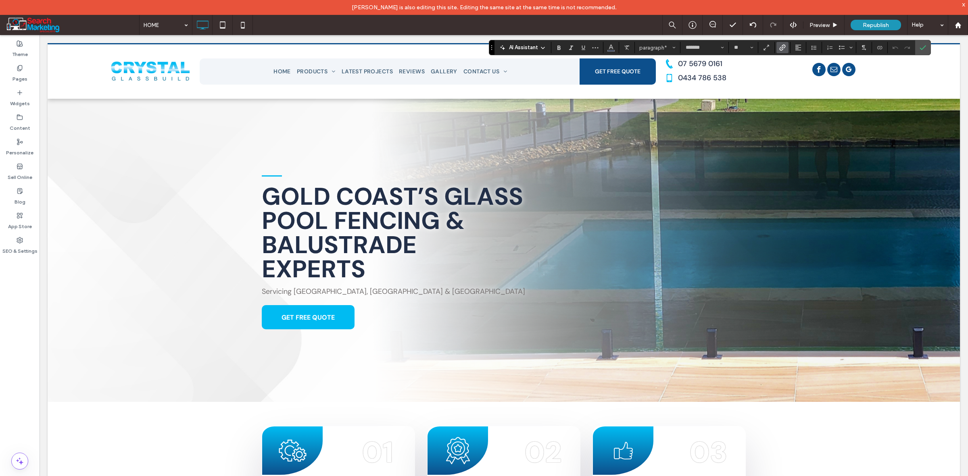
click at [774, 44] on span "Link" at bounding box center [783, 47] width 6 height 10
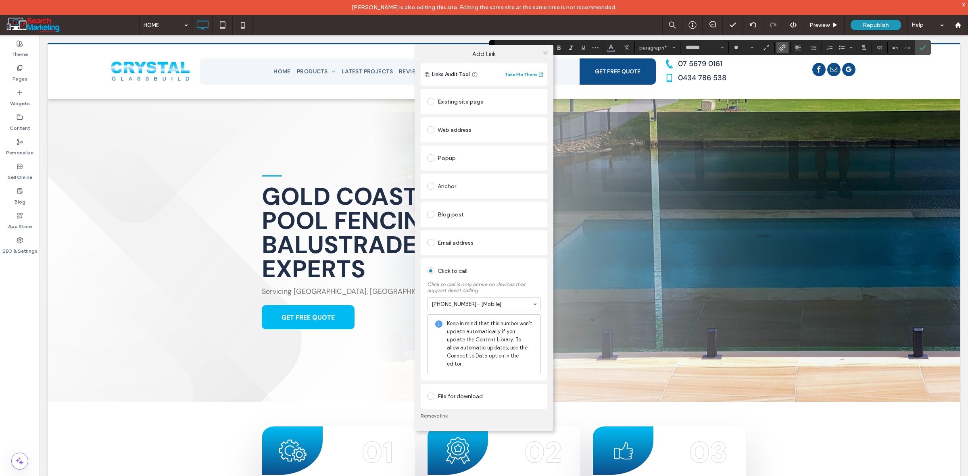
drag, startPoint x: 470, startPoint y: 335, endPoint x: 485, endPoint y: 331, distance: 15.5
click at [500, 282] on label "Click to call is only active on devices that support direct calling" at bounding box center [484, 286] width 114 height 16
drag, startPoint x: 522, startPoint y: 306, endPoint x: 516, endPoint y: 307, distance: 6.3
click at [501, 278] on div "Click to call" at bounding box center [484, 271] width 114 height 13
click at [543, 53] on icon at bounding box center [546, 53] width 6 height 6
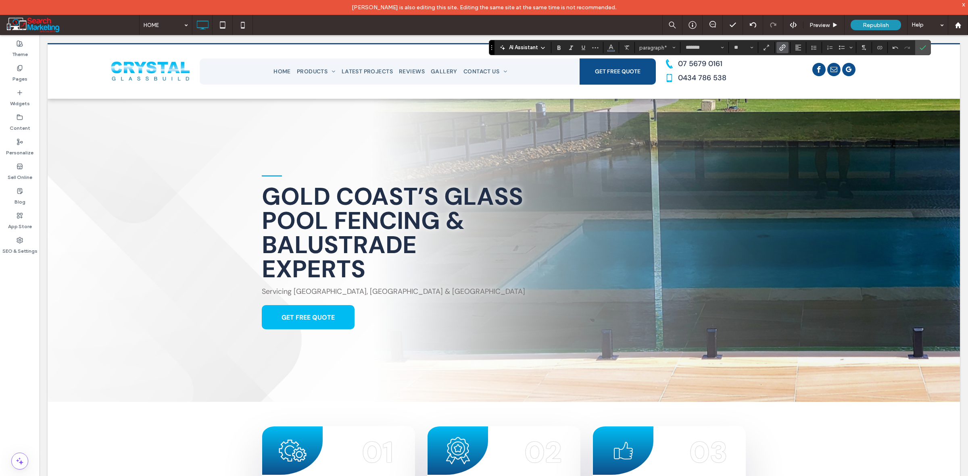
click at [774, 44] on icon "Link" at bounding box center [783, 47] width 6 height 6
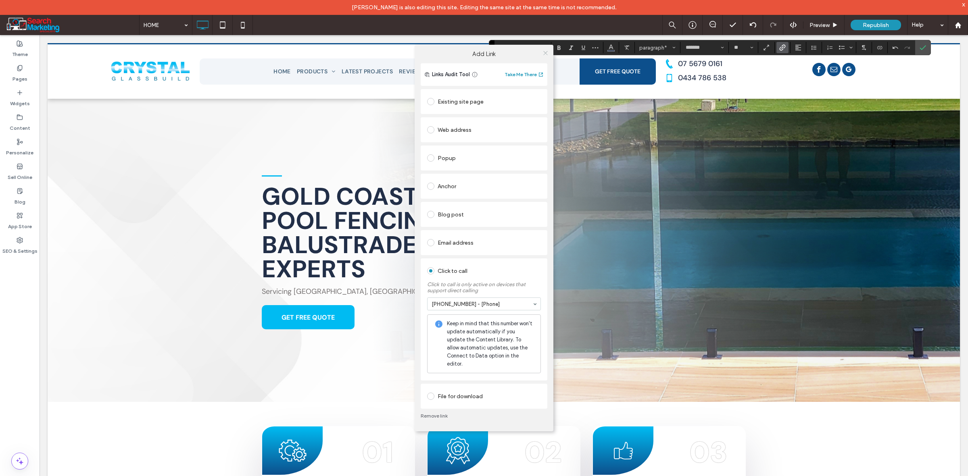
drag, startPoint x: 543, startPoint y: 59, endPoint x: 578, endPoint y: 61, distance: 34.8
click at [543, 56] on icon at bounding box center [546, 53] width 6 height 6
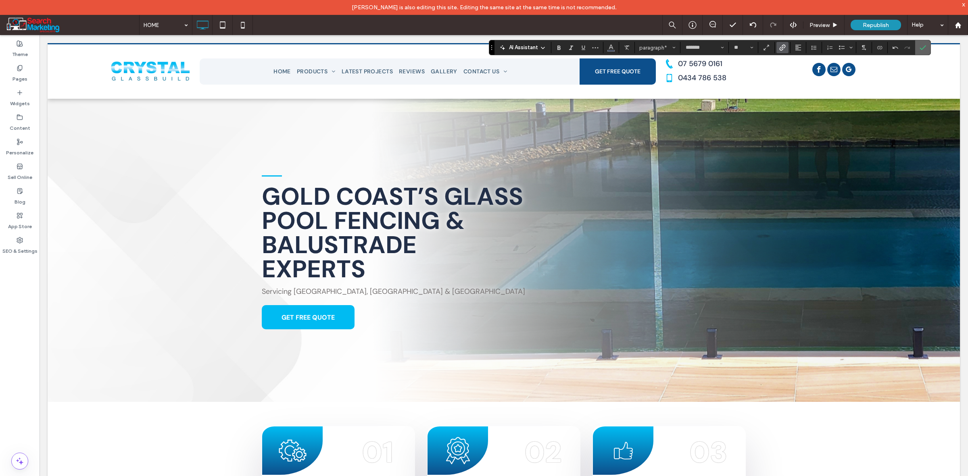
click at [774, 45] on icon "Confirm" at bounding box center [923, 47] width 6 height 6
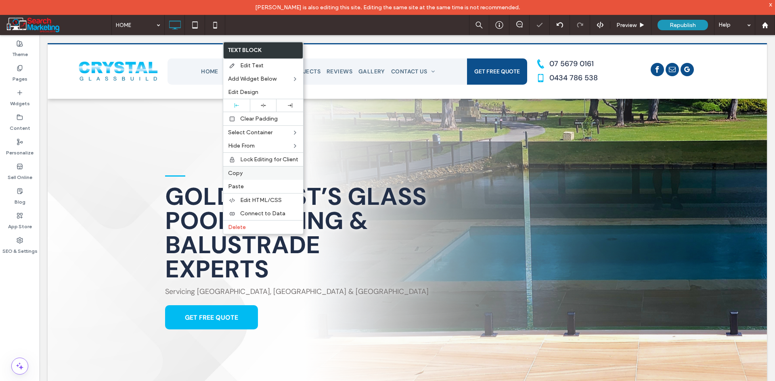
drag, startPoint x: 245, startPoint y: 173, endPoint x: 237, endPoint y: 178, distance: 8.7
click at [245, 173] on label "Copy" at bounding box center [263, 173] width 70 height 7
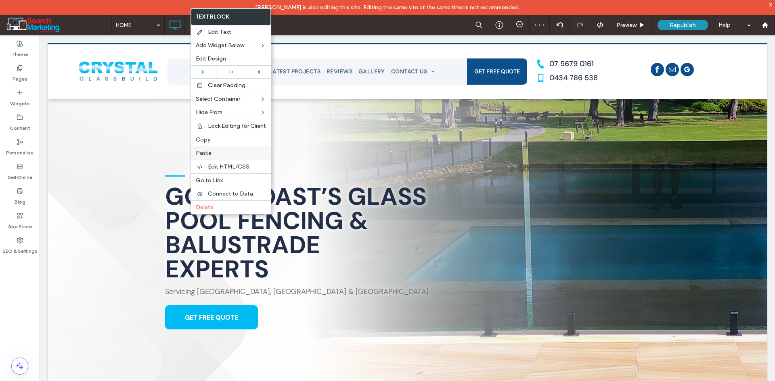
click at [217, 147] on div "Paste" at bounding box center [231, 152] width 80 height 13
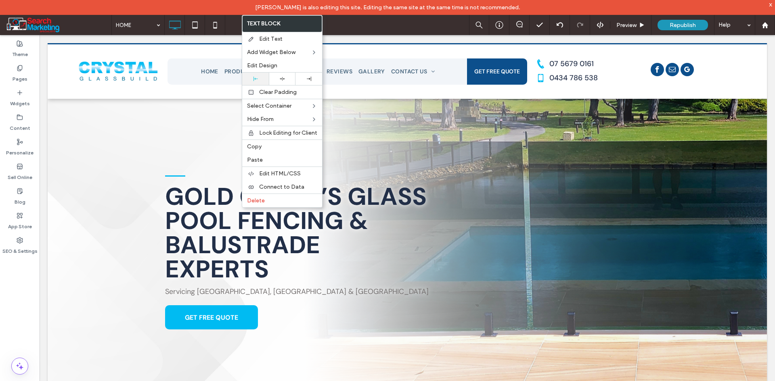
click at [269, 68] on span "Edit Design" at bounding box center [262, 65] width 30 height 7
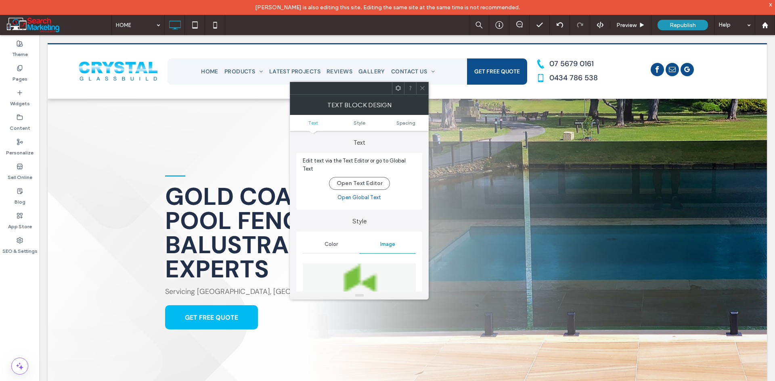
click at [406, 118] on ul "Text Style Spacing" at bounding box center [359, 123] width 139 height 16
click at [405, 120] on span "Spacing" at bounding box center [405, 123] width 19 height 6
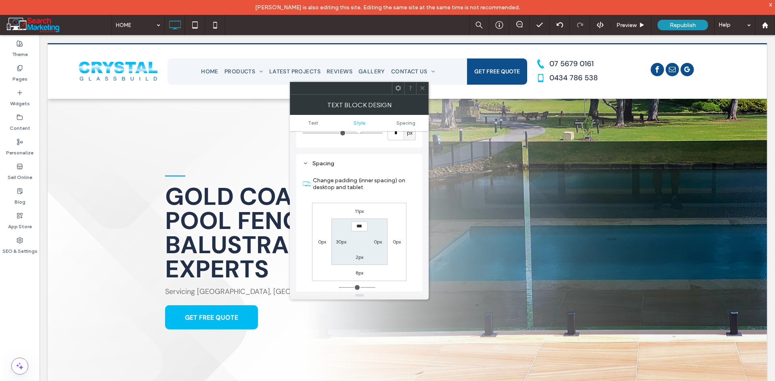
scroll to position [426, 0]
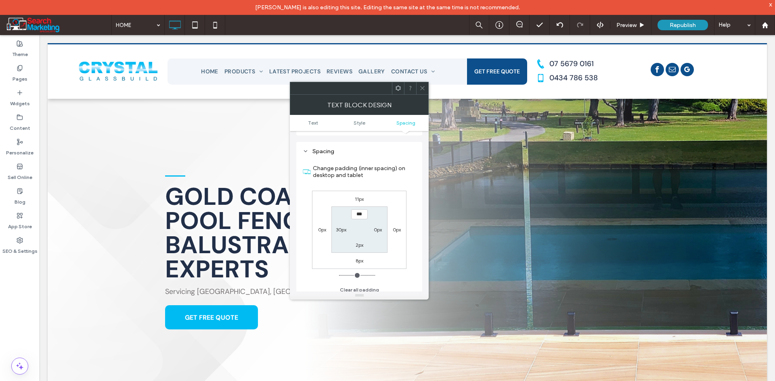
click at [341, 227] on label "30px" at bounding box center [341, 230] width 10 height 6
type input "**"
type input "****"
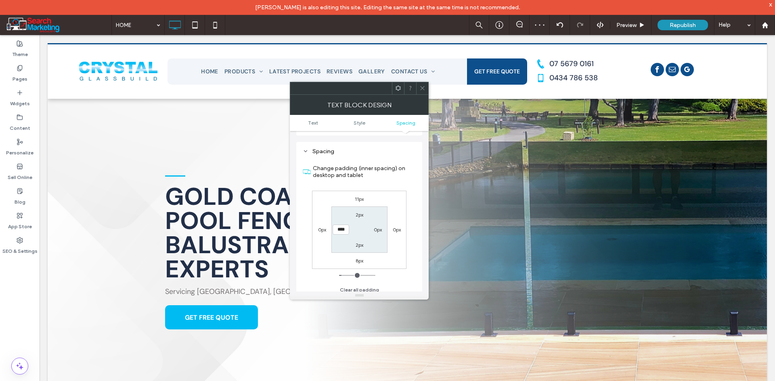
click at [423, 88] on icon at bounding box center [422, 88] width 6 height 6
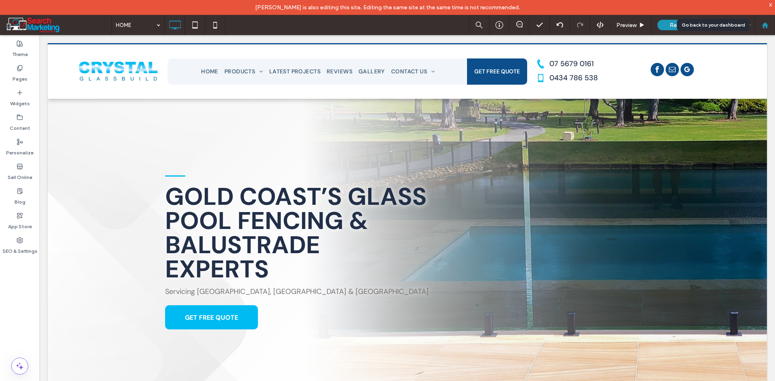
click at [763, 26] on use at bounding box center [764, 25] width 6 height 6
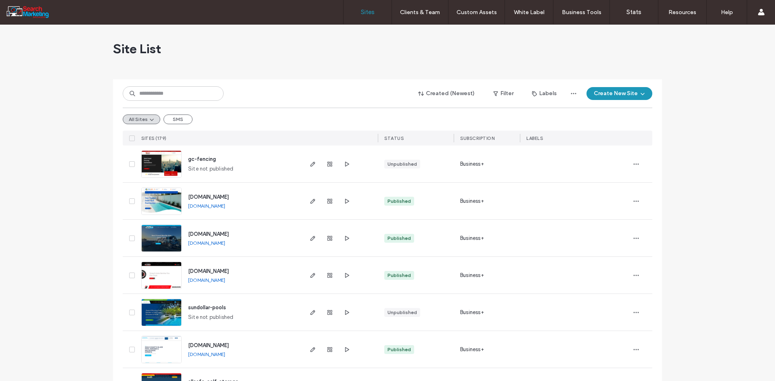
click at [389, 43] on div "Site List" at bounding box center [387, 49] width 549 height 48
click at [194, 99] on input at bounding box center [173, 93] width 101 height 15
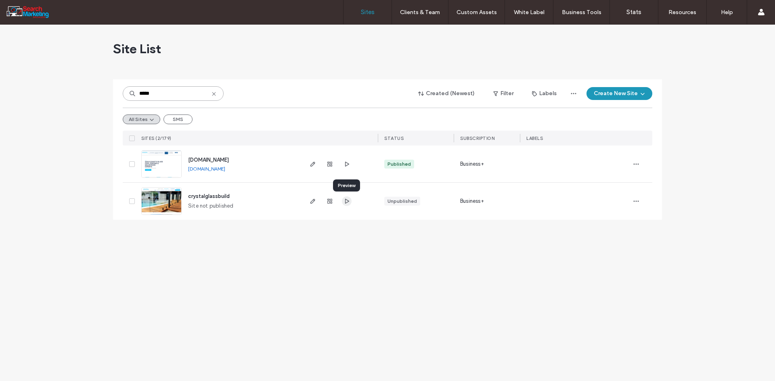
type input "*****"
click at [346, 203] on icon "button" at bounding box center [346, 201] width 6 height 6
click at [313, 167] on icon "button" at bounding box center [312, 164] width 6 height 6
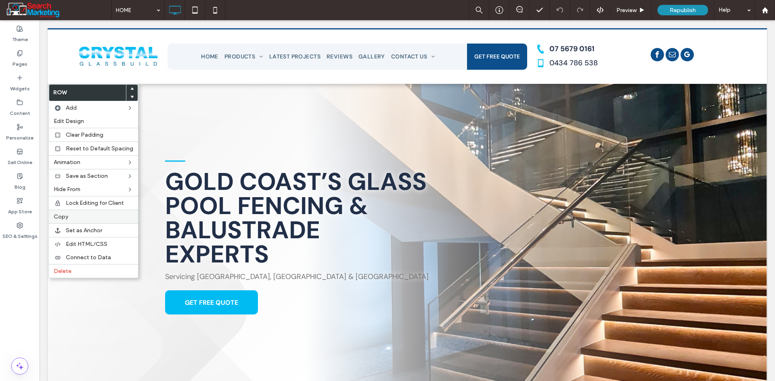
click at [86, 218] on label "Copy" at bounding box center [93, 216] width 79 height 7
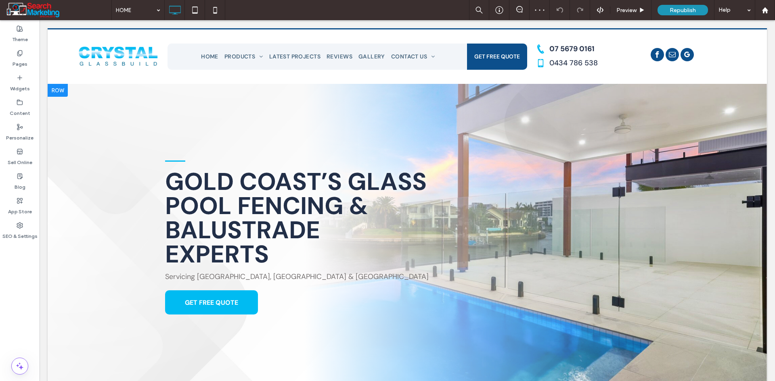
click at [63, 92] on div at bounding box center [58, 90] width 20 height 13
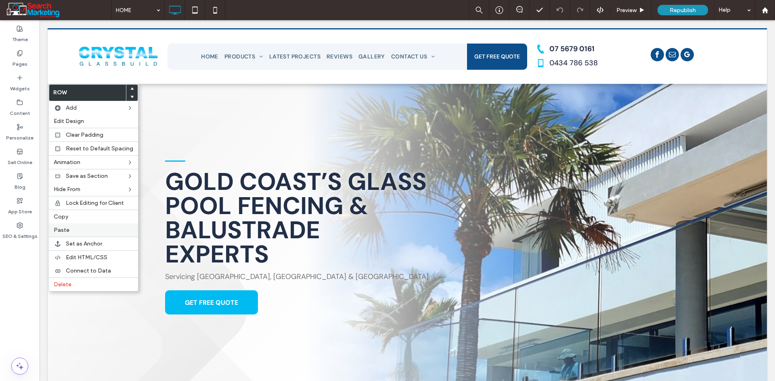
click at [87, 232] on label "Paste" at bounding box center [93, 230] width 79 height 7
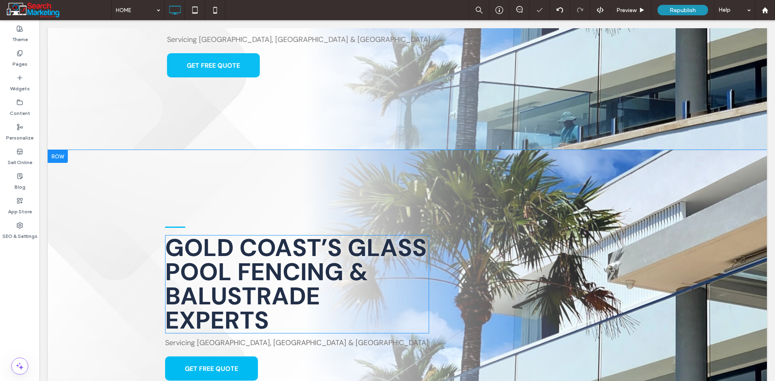
scroll to position [242, 0]
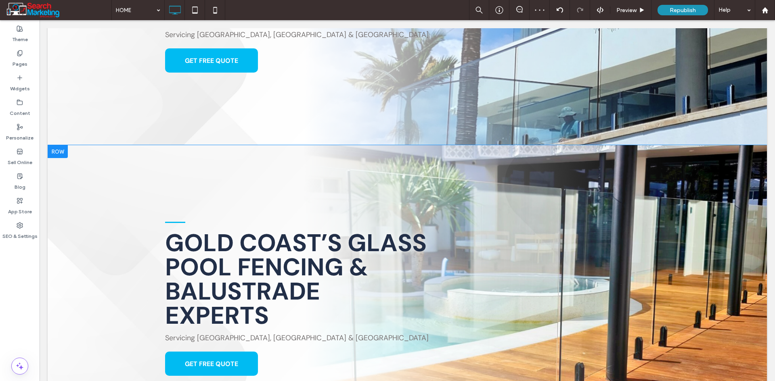
click at [67, 145] on div at bounding box center [58, 151] width 20 height 13
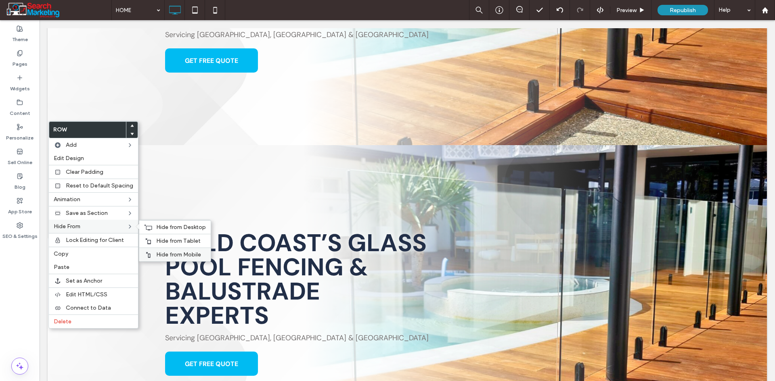
click at [171, 257] on span "Hide from Mobile" at bounding box center [178, 254] width 45 height 7
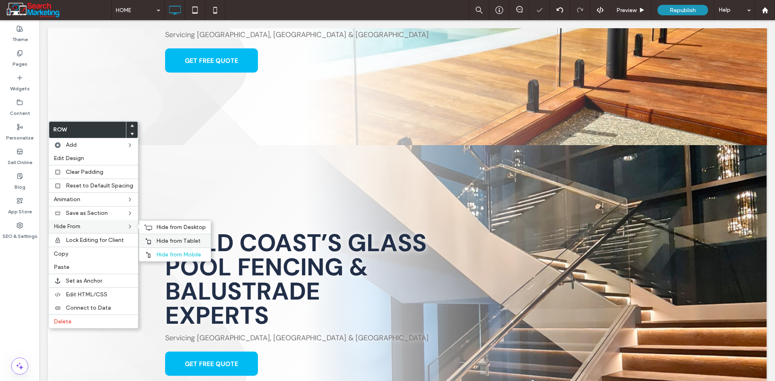
click at [158, 238] on span "Hide from Tablet" at bounding box center [178, 241] width 44 height 7
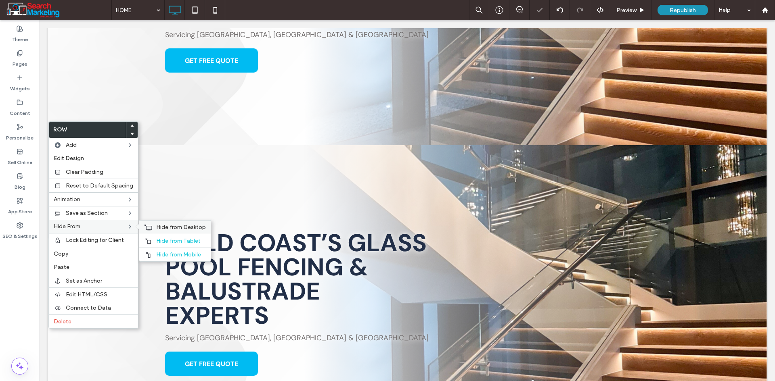
click at [162, 230] on span "Hide from Desktop" at bounding box center [181, 227] width 50 height 7
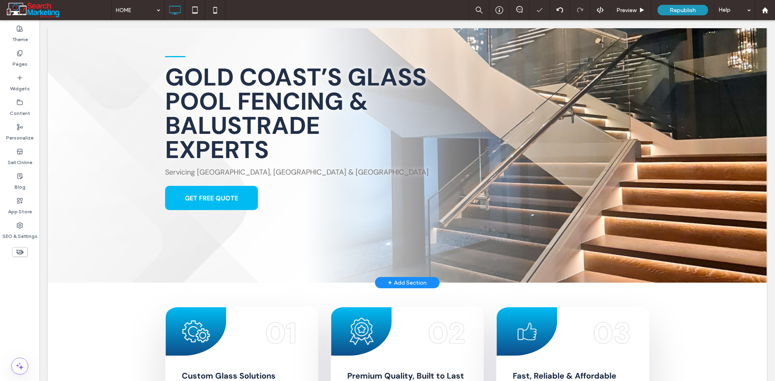
scroll to position [0, 0]
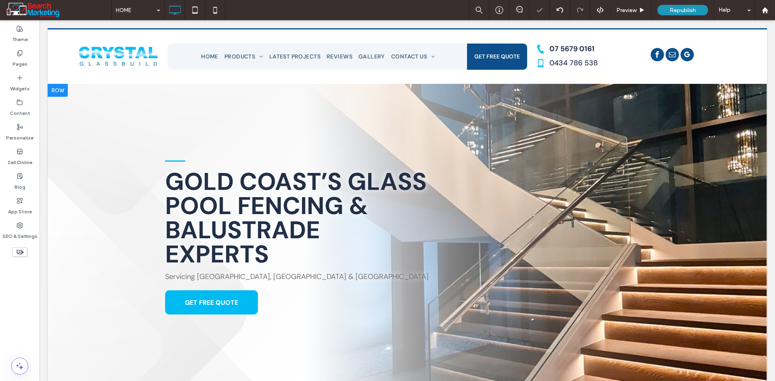
click at [85, 190] on div at bounding box center [407, 235] width 719 height 303
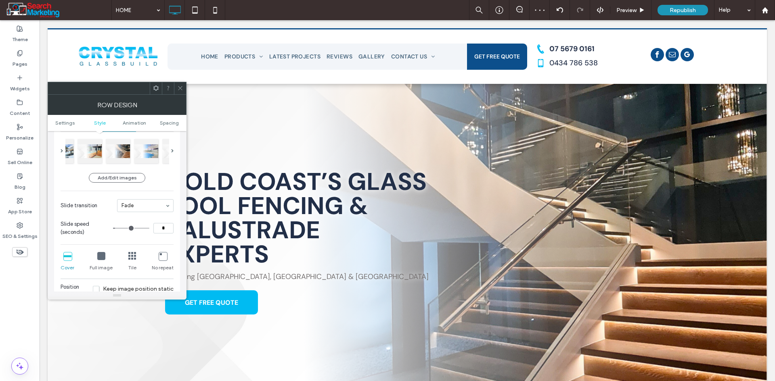
scroll to position [121, 0]
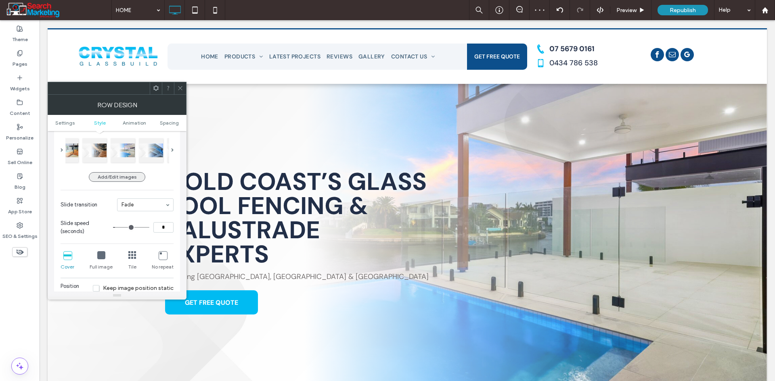
click at [131, 180] on button "Add/Edit images" at bounding box center [117, 177] width 56 height 10
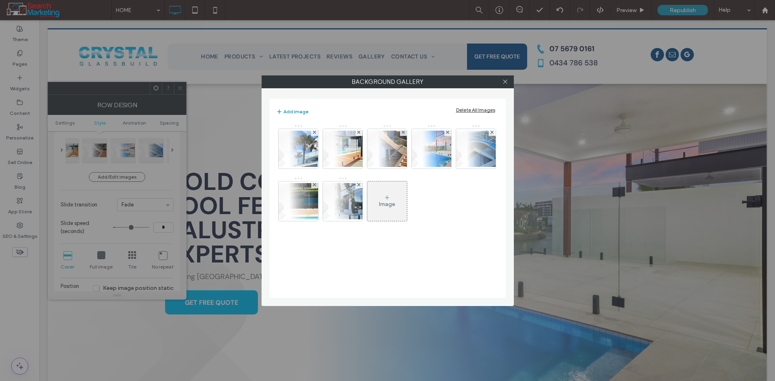
click at [482, 107] on div "Delete All Images" at bounding box center [475, 110] width 39 height 6
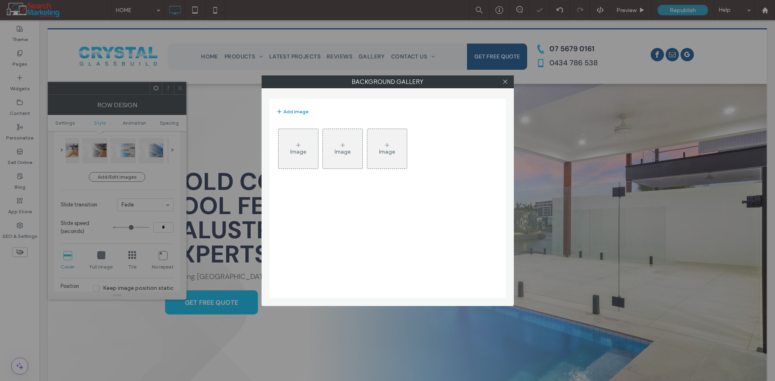
scroll to position [78, 0]
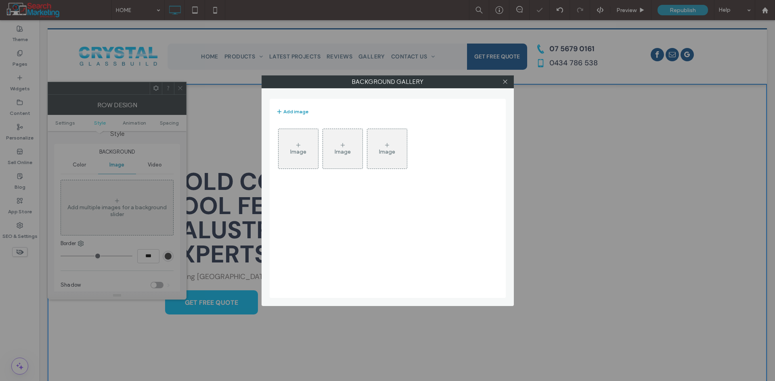
click at [303, 145] on div "Image" at bounding box center [298, 149] width 40 height 38
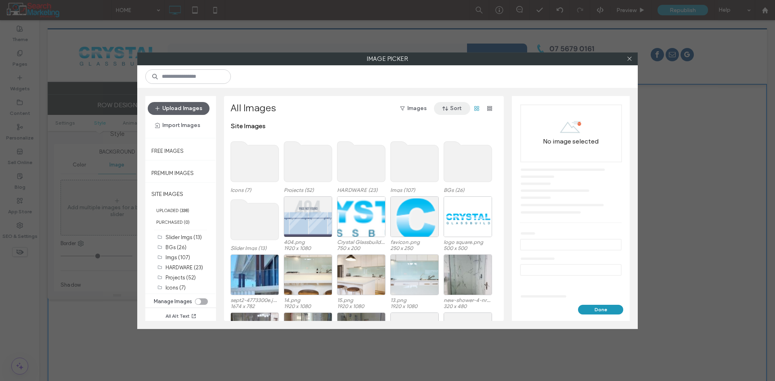
click at [455, 111] on button "Sort" at bounding box center [452, 108] width 36 height 13
click at [435, 189] on span "Size (Large to Small)" at bounding box center [438, 191] width 50 height 8
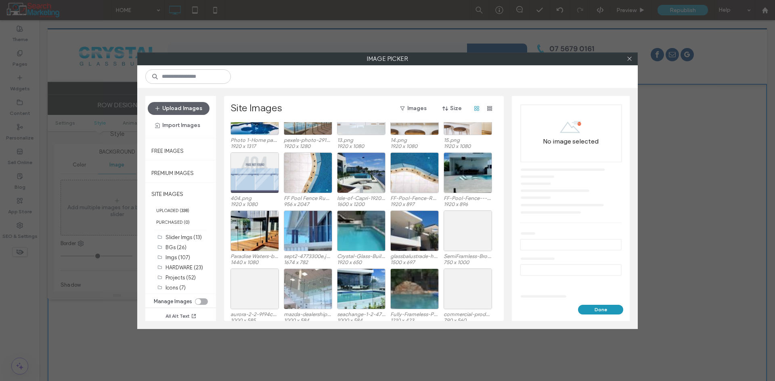
scroll to position [203, 0]
click at [467, 170] on div "Select" at bounding box center [467, 172] width 48 height 41
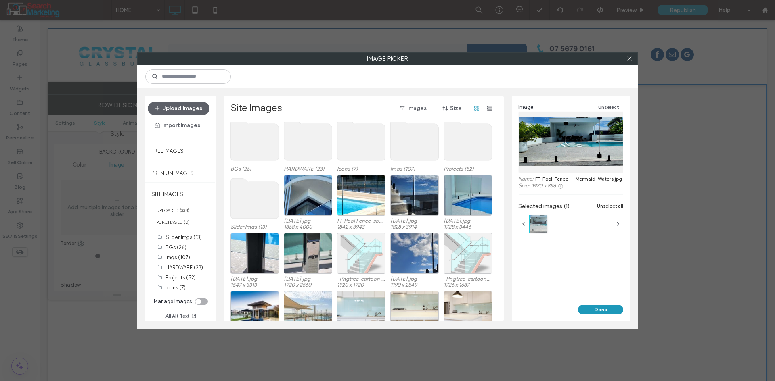
scroll to position [0, 0]
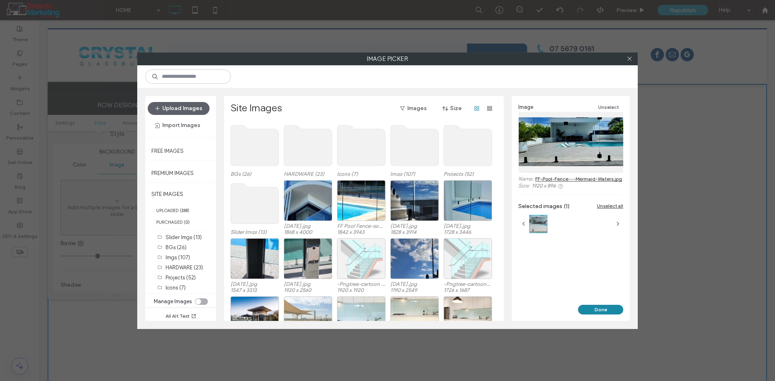
click at [605, 307] on button "Done" at bounding box center [600, 310] width 45 height 10
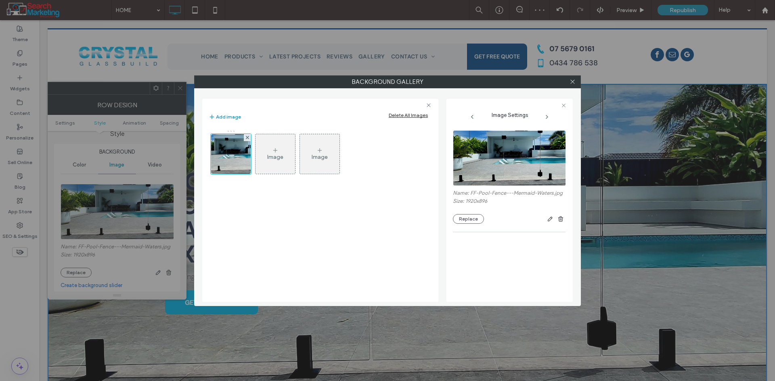
click at [281, 148] on div "Image" at bounding box center [275, 154] width 40 height 38
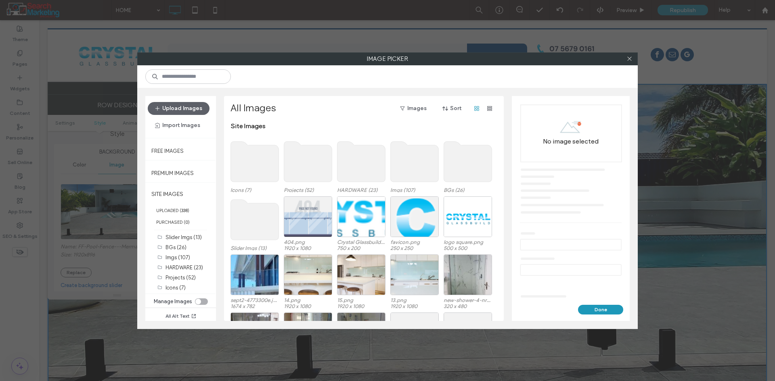
click at [367, 175] on use at bounding box center [361, 162] width 48 height 40
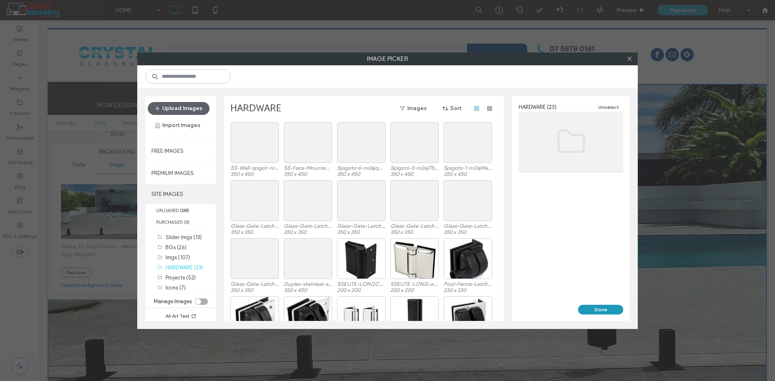
click at [186, 201] on label "SITE IMAGES" at bounding box center [180, 194] width 71 height 20
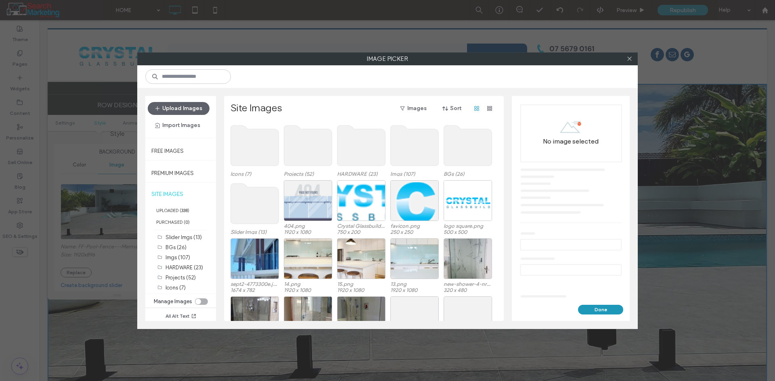
click at [326, 158] on use at bounding box center [308, 145] width 48 height 40
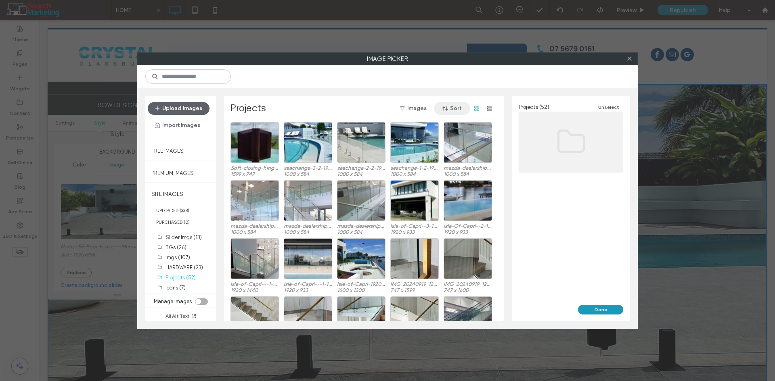
click at [453, 109] on button "Sort" at bounding box center [452, 108] width 36 height 13
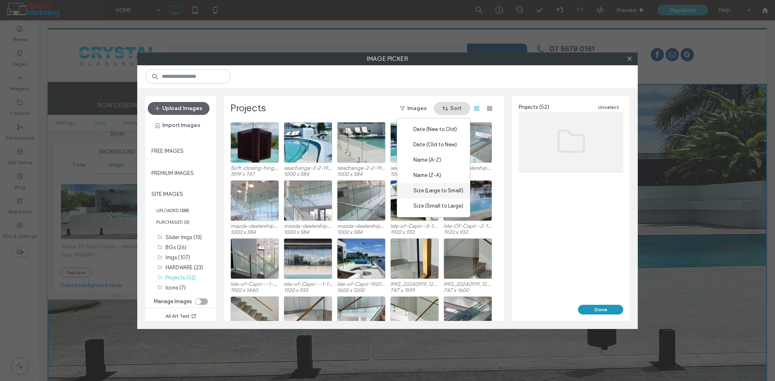
click at [435, 192] on span "Size (Large to Small)" at bounding box center [438, 191] width 50 height 8
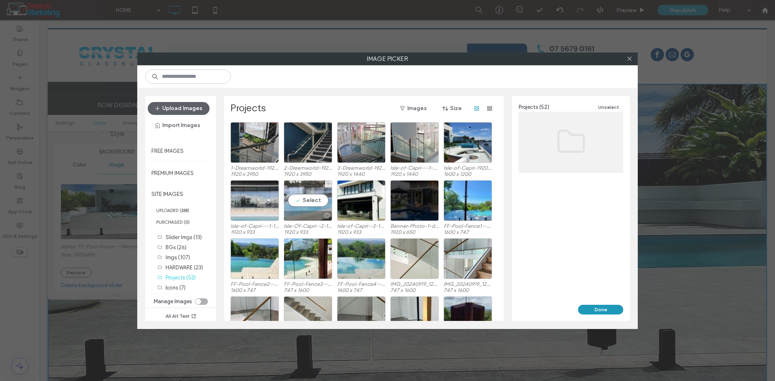
click at [311, 199] on div "Select" at bounding box center [308, 200] width 48 height 41
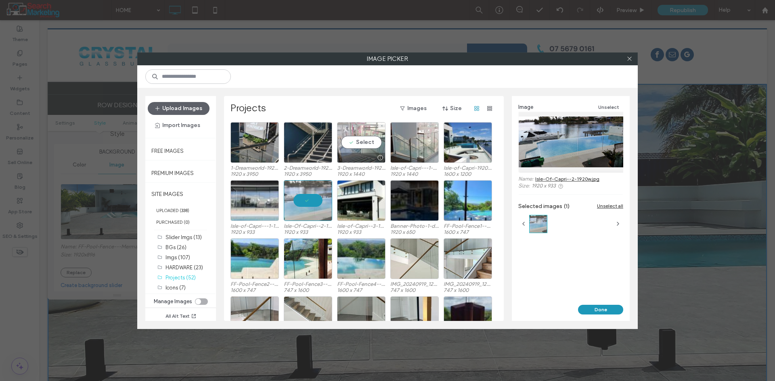
click at [364, 145] on div "Select" at bounding box center [361, 142] width 48 height 41
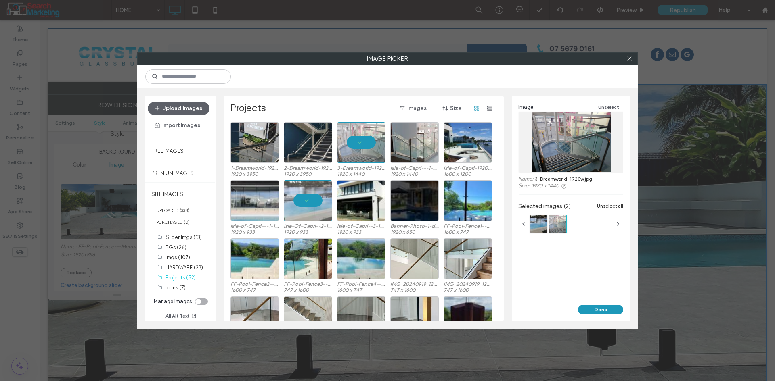
click at [608, 310] on button "Done" at bounding box center [600, 310] width 45 height 10
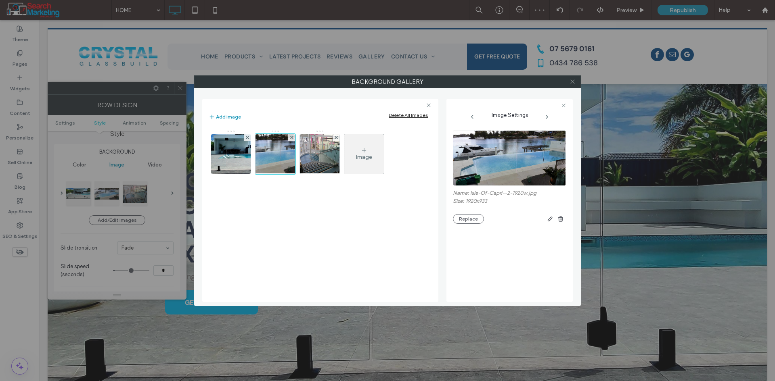
click at [569, 79] on icon at bounding box center [572, 82] width 6 height 6
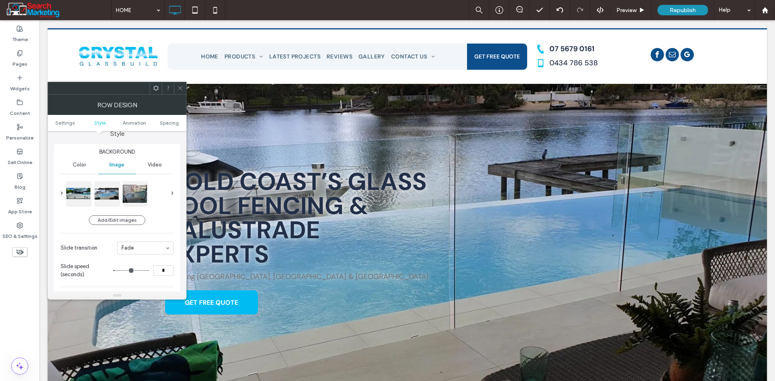
click at [63, 136] on label "Style" at bounding box center [117, 129] width 126 height 15
click at [121, 224] on button "Add/Edit images" at bounding box center [117, 220] width 56 height 10
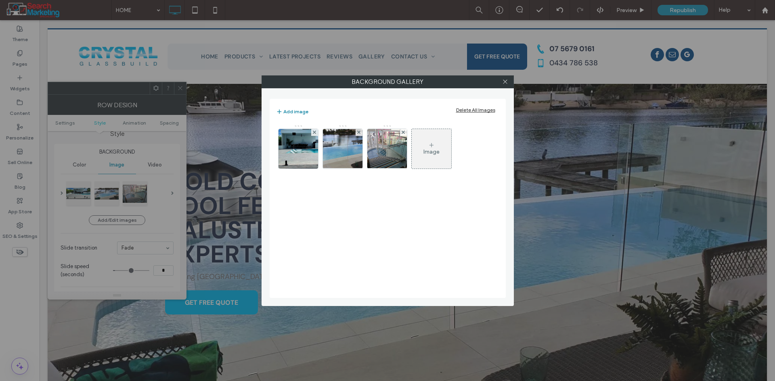
click at [297, 112] on button "Add image" at bounding box center [292, 112] width 32 height 10
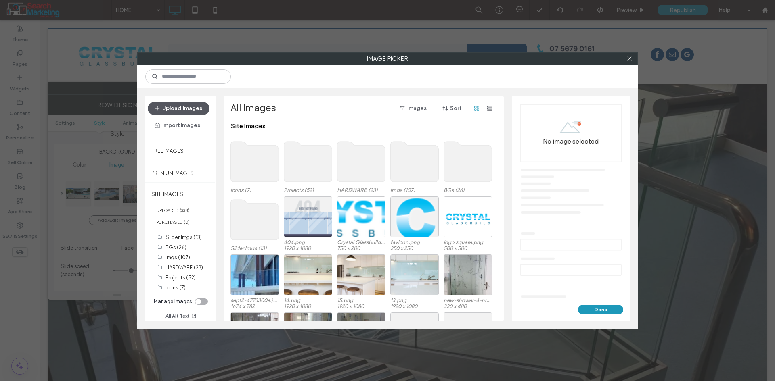
click at [186, 105] on button "Upload Images" at bounding box center [179, 108] width 62 height 13
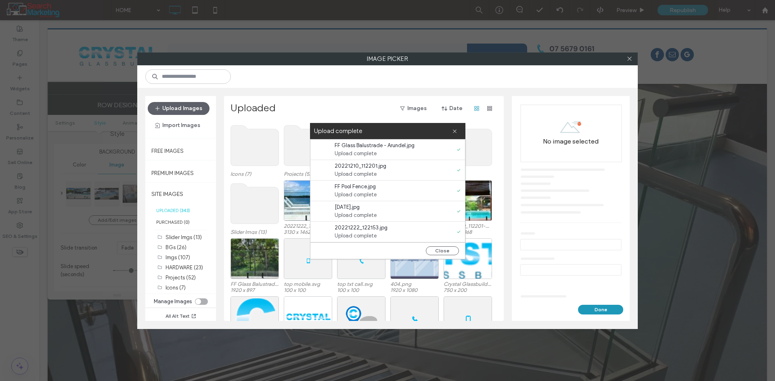
click at [456, 133] on icon at bounding box center [454, 131] width 5 height 5
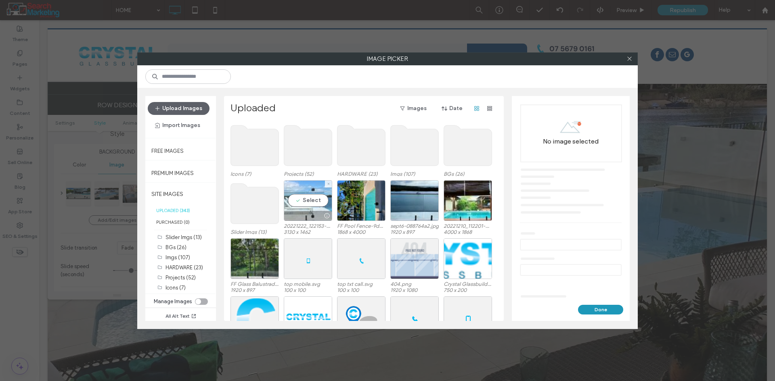
click at [318, 203] on div "Select" at bounding box center [308, 200] width 48 height 41
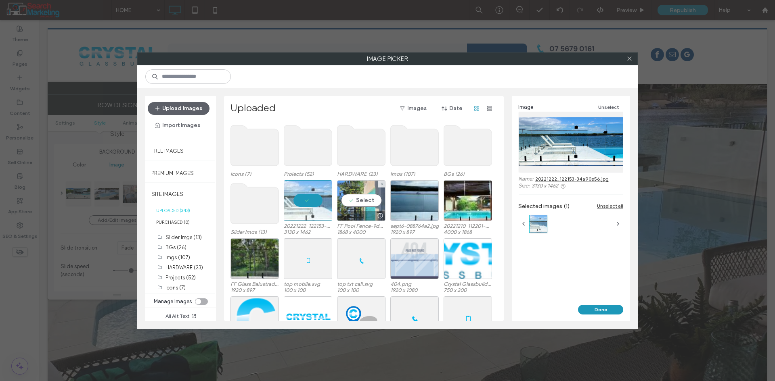
click at [357, 202] on div "Select" at bounding box center [361, 200] width 48 height 41
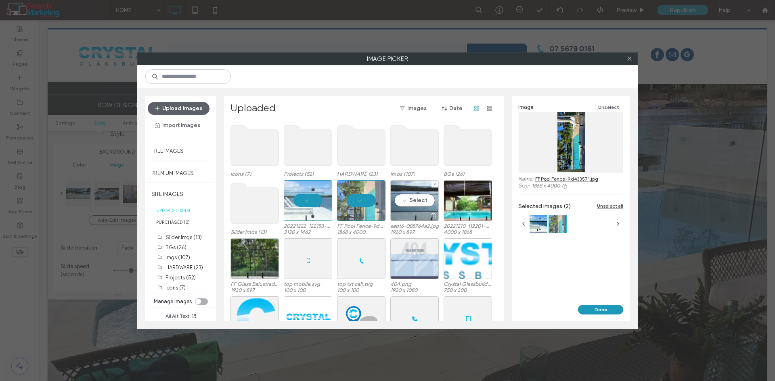
drag, startPoint x: 411, startPoint y: 203, endPoint x: 420, endPoint y: 204, distance: 9.4
click at [412, 203] on div "Select" at bounding box center [414, 200] width 48 height 41
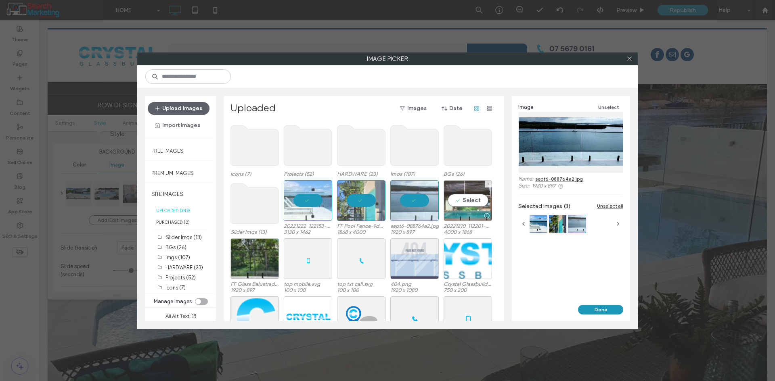
click at [470, 204] on div "Select" at bounding box center [467, 200] width 48 height 41
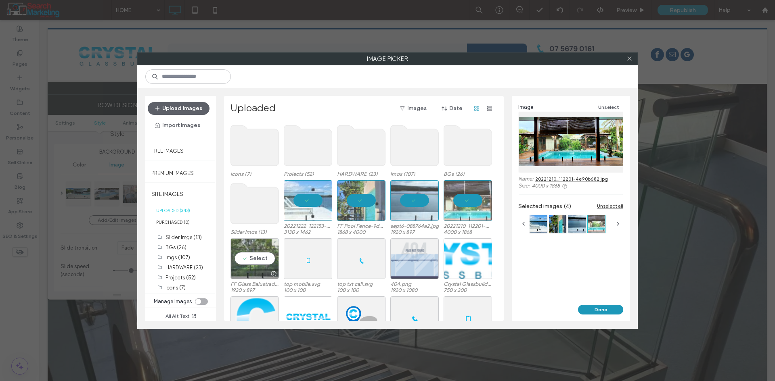
click at [268, 257] on div "Select" at bounding box center [254, 258] width 48 height 41
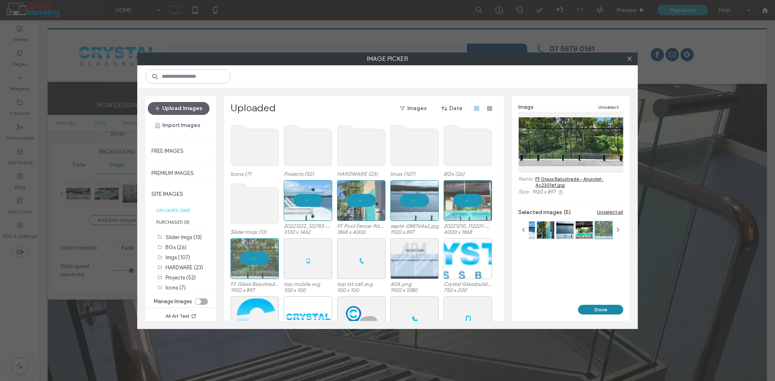
click at [587, 307] on button "Done" at bounding box center [600, 310] width 45 height 10
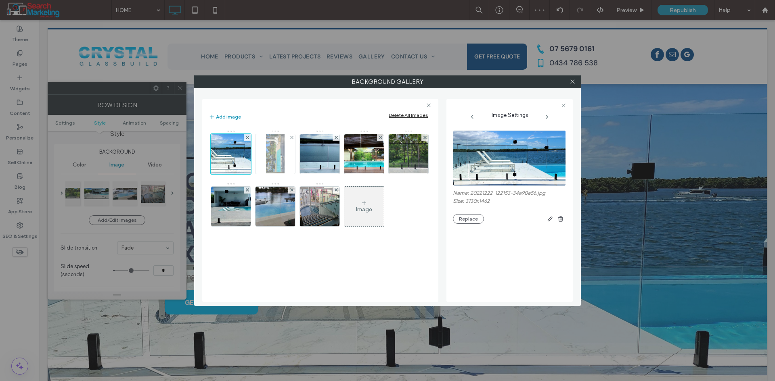
click at [277, 159] on img at bounding box center [275, 154] width 19 height 40
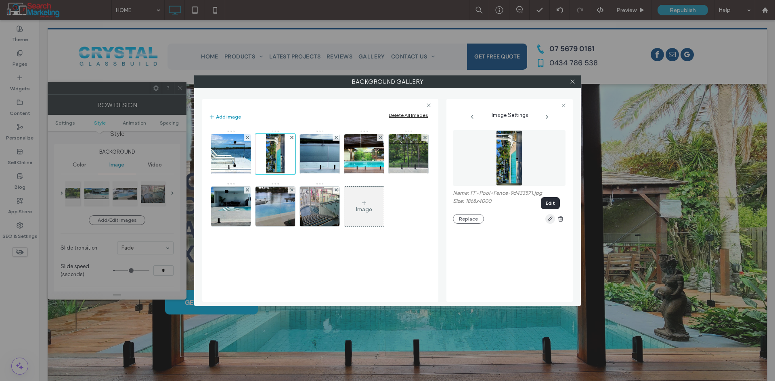
click at [550, 220] on use "button" at bounding box center [550, 219] width 5 height 5
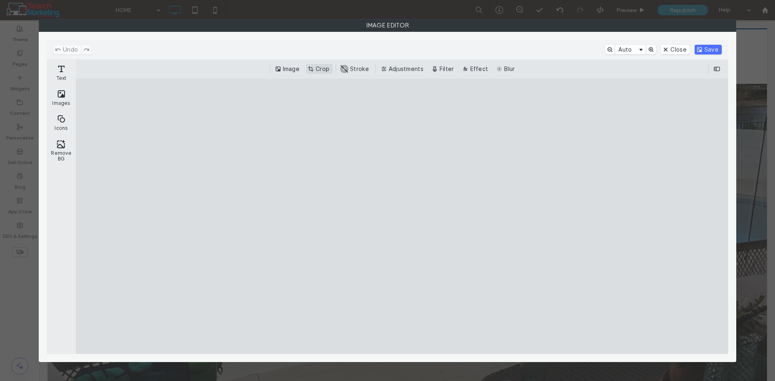
click at [321, 66] on button "Crop" at bounding box center [319, 69] width 27 height 10
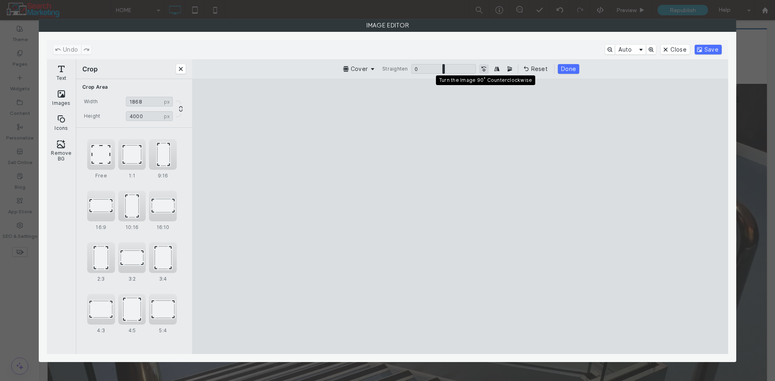
click at [483, 69] on button "Turn the Image 90˚ Counterclockwise" at bounding box center [484, 69] width 10 height 10
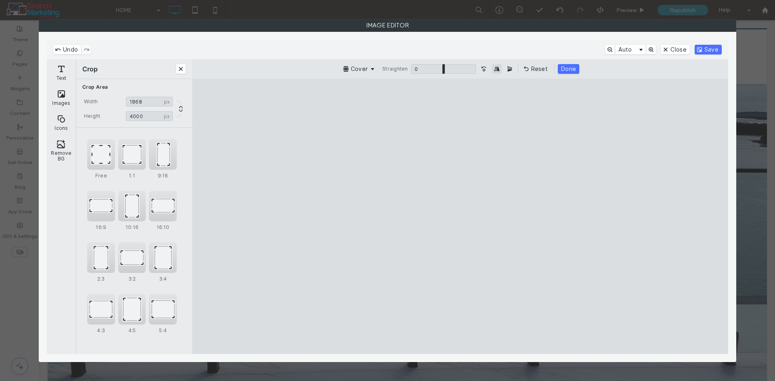
click at [497, 69] on button "Mirror Image horizontally" at bounding box center [497, 69] width 10 height 10
click at [512, 67] on button "Mirror the Image vertically" at bounding box center [510, 69] width 10 height 10
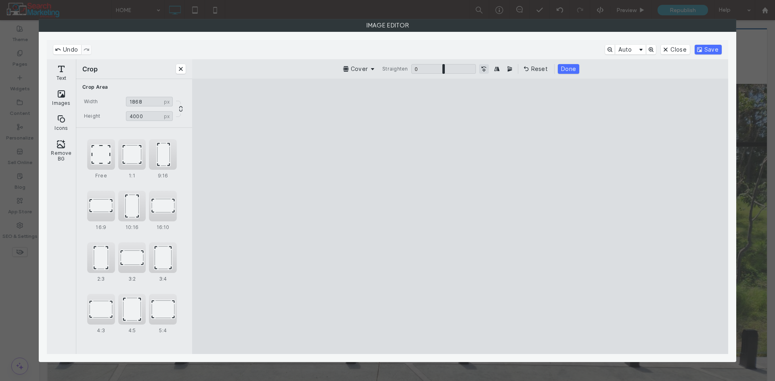
click at [484, 67] on button "Turn the Image 90˚ Counterclockwise" at bounding box center [484, 69] width 10 height 10
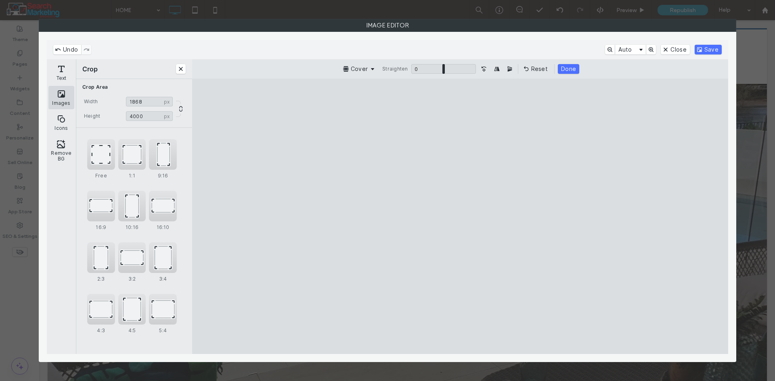
click at [70, 102] on button "Images" at bounding box center [61, 97] width 26 height 23
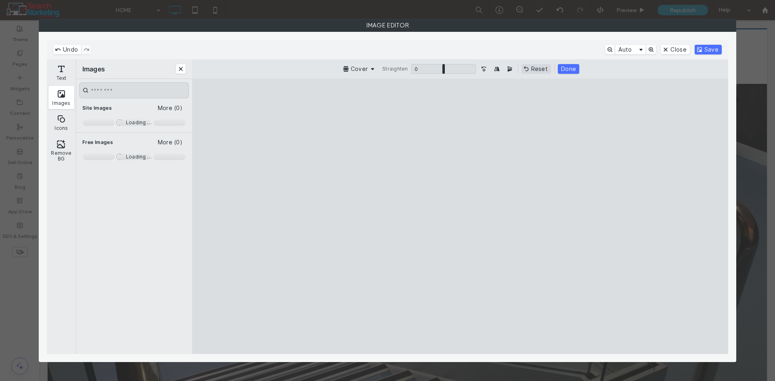
click at [538, 66] on button "Reset" at bounding box center [535, 69] width 29 height 10
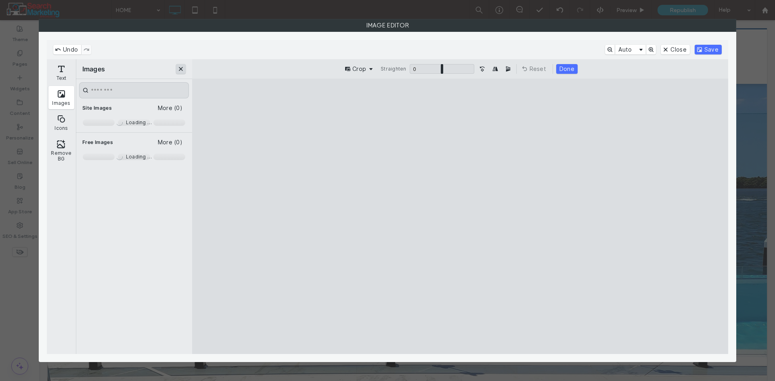
click at [182, 67] on button "Close" at bounding box center [181, 69] width 10 height 10
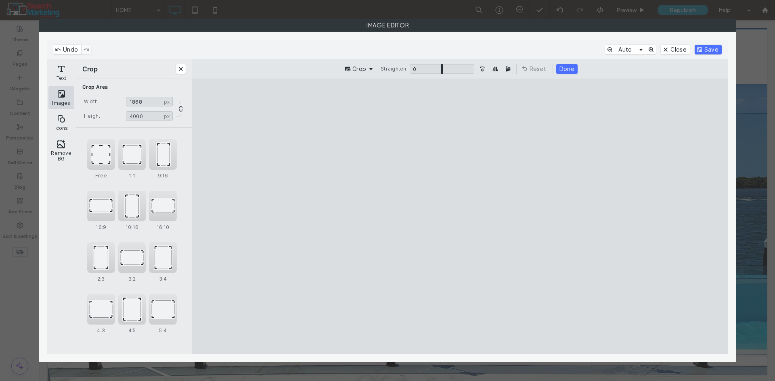
click at [60, 93] on button "Images" at bounding box center [61, 97] width 26 height 23
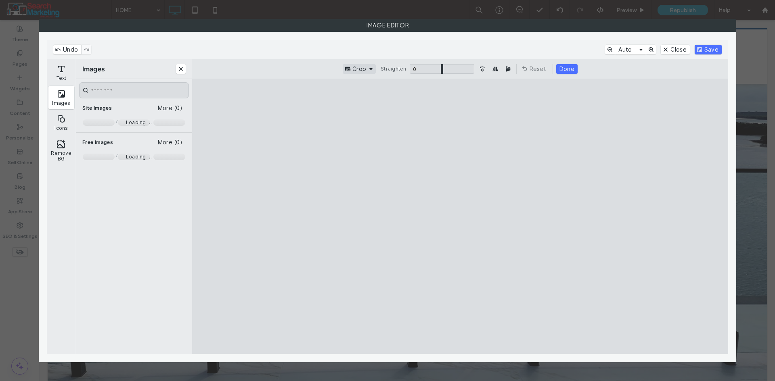
click at [366, 69] on button "Crop" at bounding box center [359, 69] width 33 height 10
click at [367, 68] on button "Crop" at bounding box center [359, 69] width 33 height 10
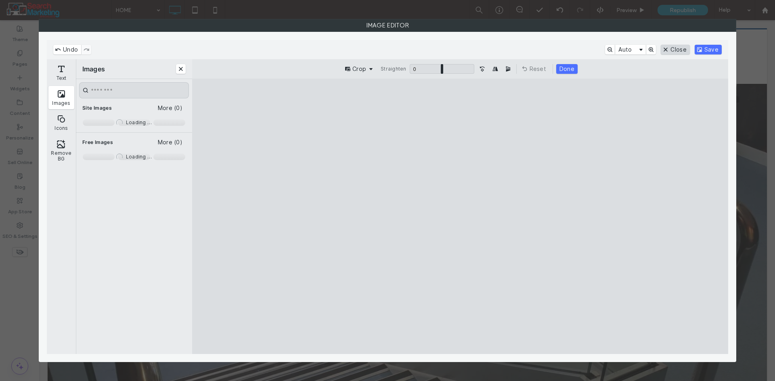
click at [673, 48] on button "Close" at bounding box center [674, 50] width 29 height 10
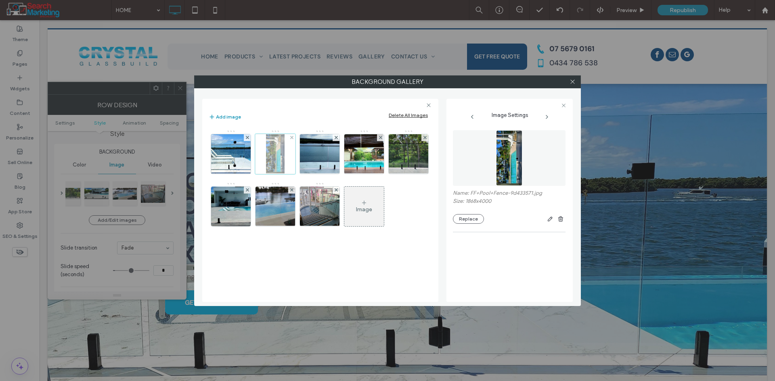
click at [289, 138] on div at bounding box center [291, 137] width 7 height 7
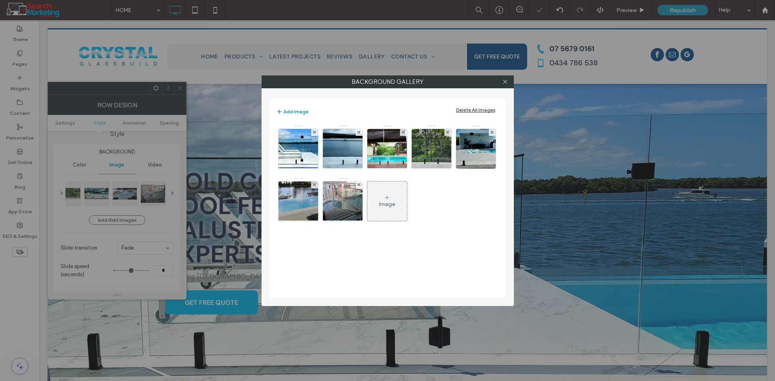
click at [286, 109] on button "Add image" at bounding box center [292, 112] width 32 height 10
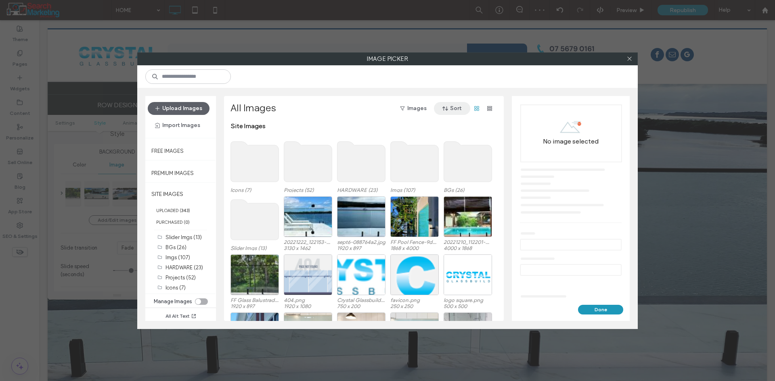
click at [451, 103] on button "Sort" at bounding box center [452, 108] width 36 height 13
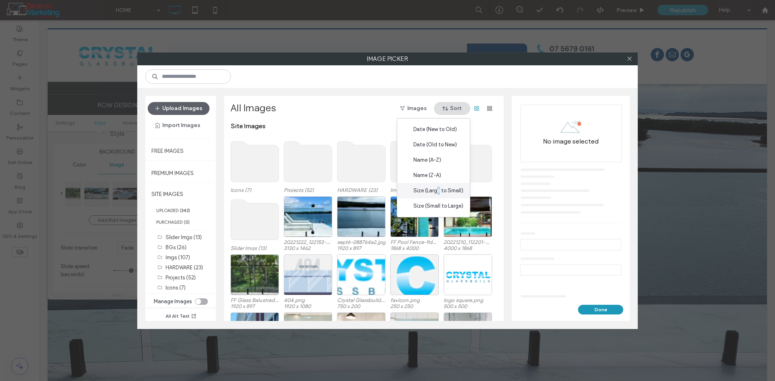
click at [439, 190] on span "Size (Large to Small)" at bounding box center [438, 191] width 50 height 8
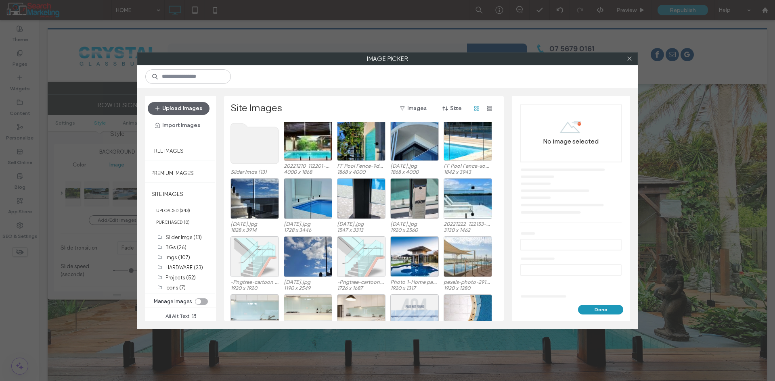
scroll to position [82, 0]
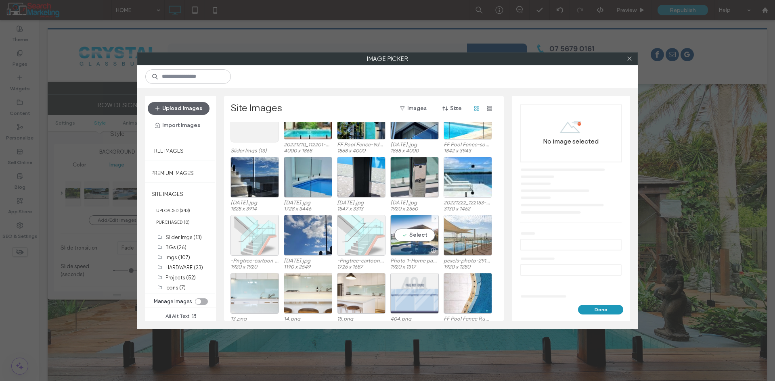
click at [419, 240] on div "Select" at bounding box center [414, 235] width 48 height 41
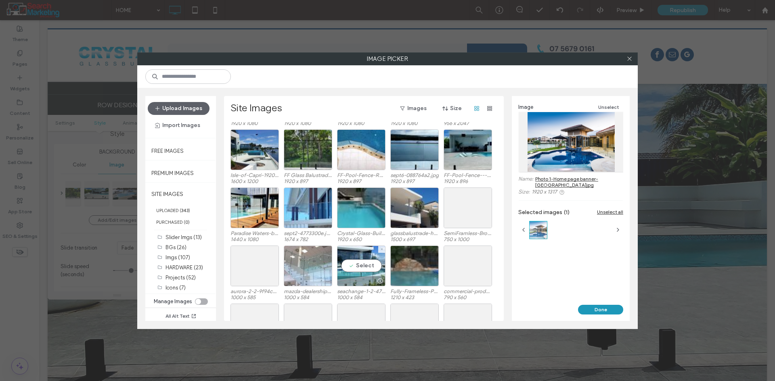
scroll to position [324, 0]
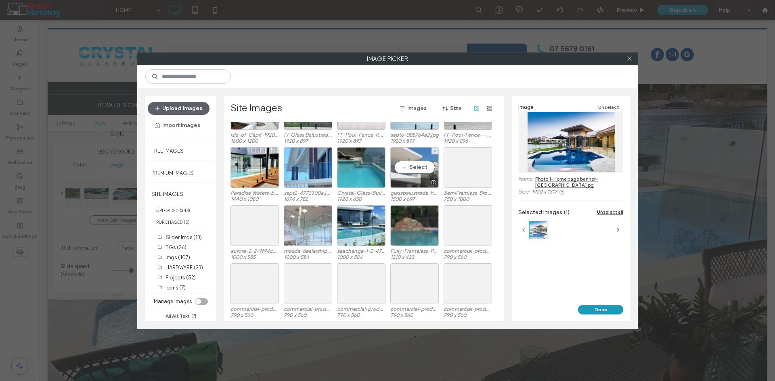
click at [405, 171] on div "Select" at bounding box center [414, 167] width 48 height 41
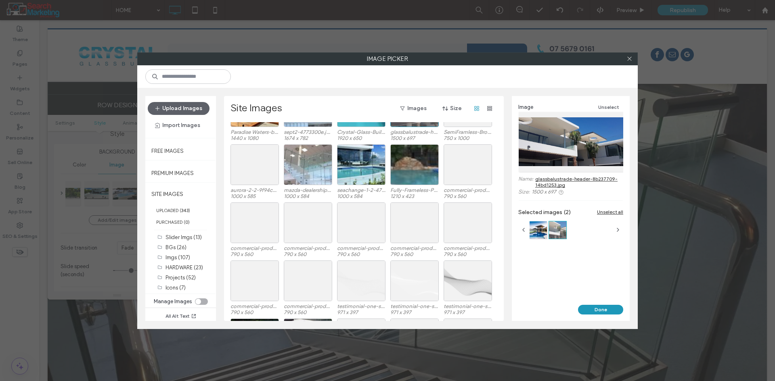
scroll to position [364, 0]
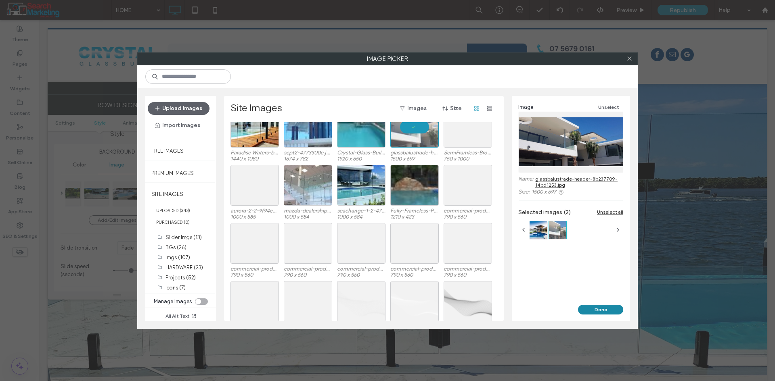
click at [595, 307] on button "Done" at bounding box center [600, 310] width 45 height 10
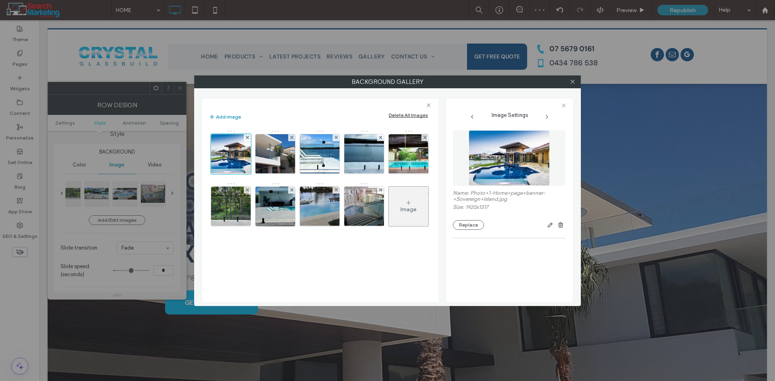
click at [568, 82] on div at bounding box center [572, 82] width 12 height 12
click at [573, 79] on icon at bounding box center [572, 82] width 6 height 6
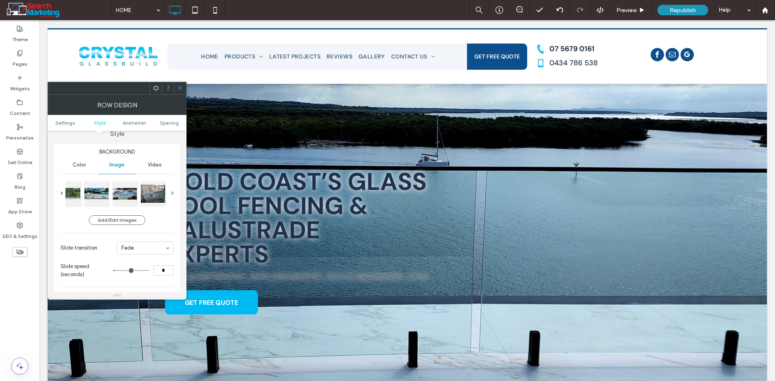
click at [183, 88] on icon at bounding box center [180, 88] width 6 height 6
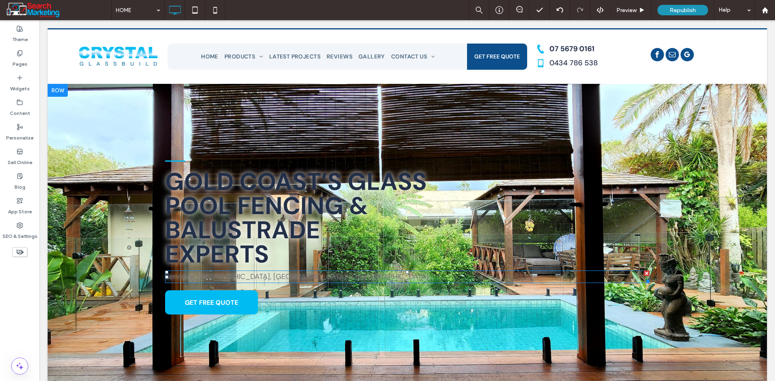
click at [292, 272] on span "Servicing Gold Coast, Brisbane & Northern NSW" at bounding box center [296, 277] width 263 height 10
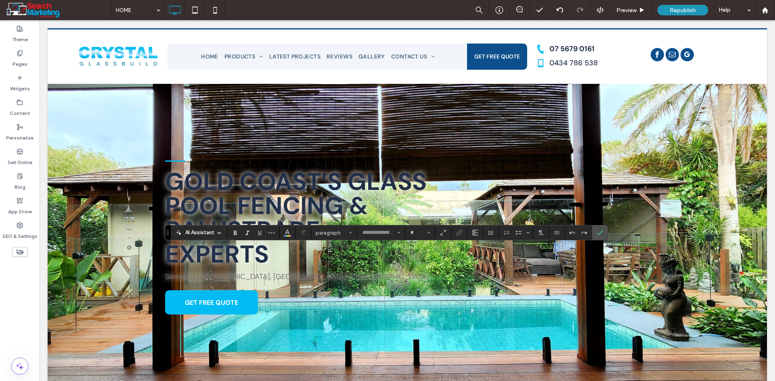
type input "*******"
type input "**"
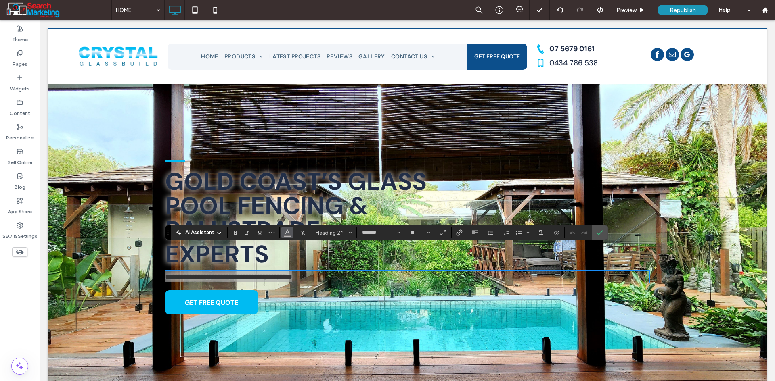
click at [287, 230] on icon "Color" at bounding box center [287, 232] width 6 height 6
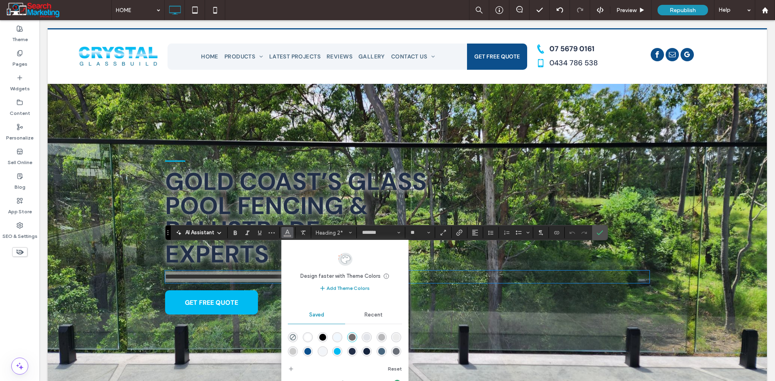
click at [306, 341] on div "rgba(255,255,255,1)" at bounding box center [307, 337] width 7 height 7
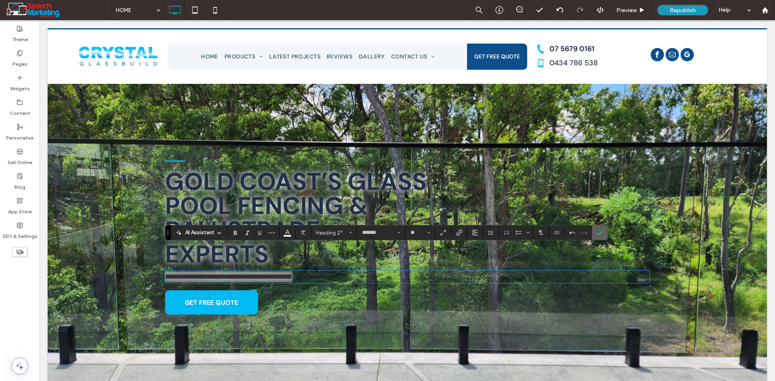
click at [596, 232] on icon "Confirm" at bounding box center [599, 233] width 6 height 6
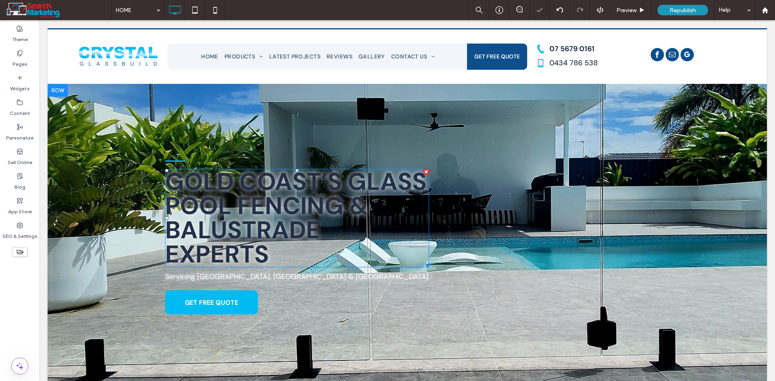
click at [270, 216] on span "Gold Coast’s Glass Pool Fencing & Balustrade Experts" at bounding box center [295, 218] width 261 height 104
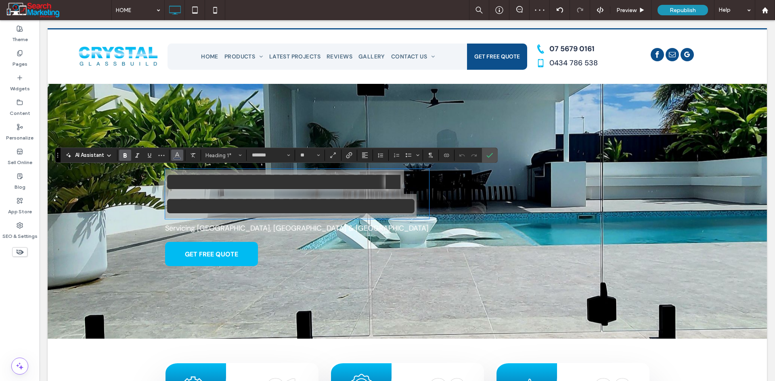
click at [178, 156] on use "Color" at bounding box center [177, 155] width 4 height 4
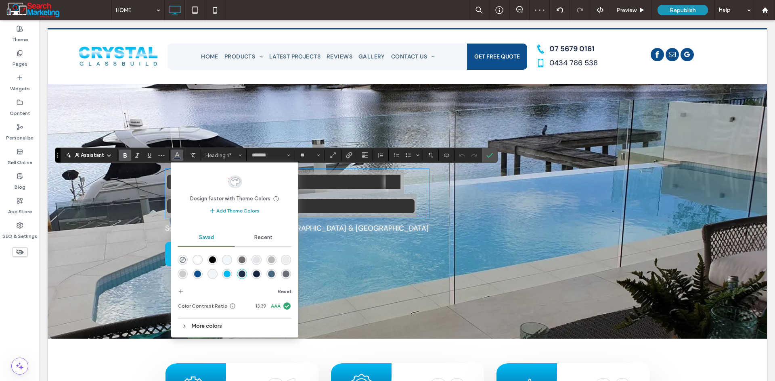
drag, startPoint x: 196, startPoint y: 259, endPoint x: 157, endPoint y: 239, distance: 44.4
click at [196, 259] on div "rgba(255,255,255,1)" at bounding box center [197, 260] width 7 height 7
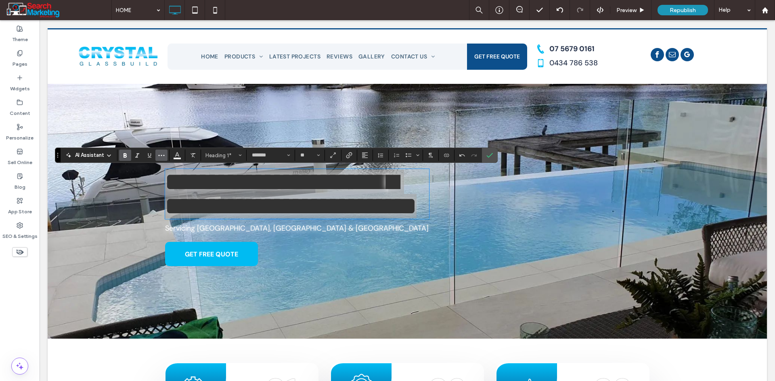
click at [165, 154] on button "More" at bounding box center [161, 155] width 12 height 11
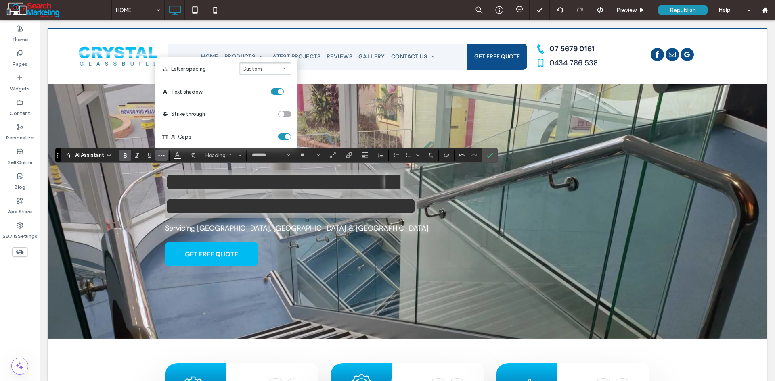
click at [287, 92] on div "Text shadow" at bounding box center [281, 91] width 20 height 6
click at [289, 92] on icon "Text shadow" at bounding box center [289, 92] width 4 height 4
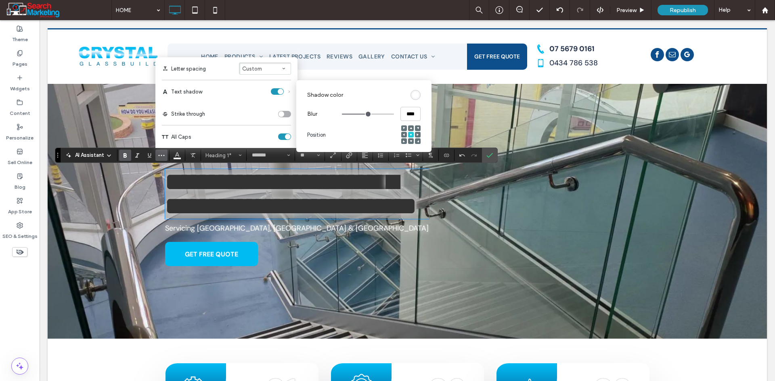
click at [416, 96] on div "rgb(255, 255, 255)" at bounding box center [415, 95] width 7 height 7
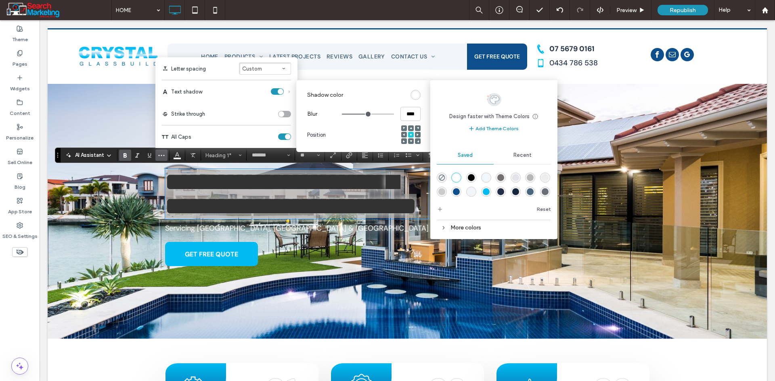
click at [460, 192] on div "rgba(12,79,140,1)" at bounding box center [456, 191] width 7 height 7
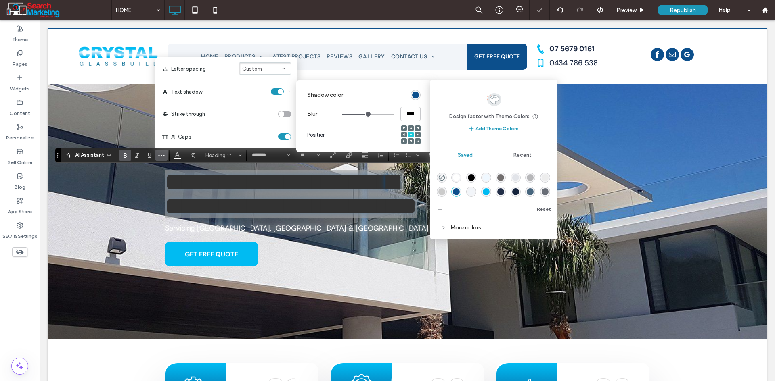
click at [504, 191] on div "rgba(34,47,72,1)" at bounding box center [500, 191] width 7 height 7
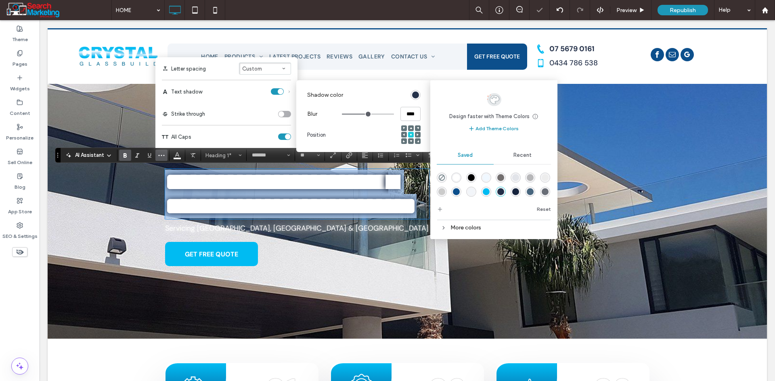
click at [393, 193] on span "**********" at bounding box center [290, 194] width 251 height 48
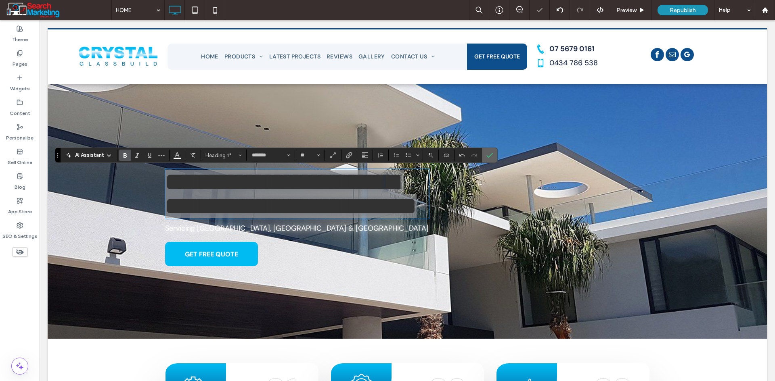
drag, startPoint x: 486, startPoint y: 156, endPoint x: 389, endPoint y: 177, distance: 99.4
click at [486, 156] on icon "Confirm" at bounding box center [489, 155] width 6 height 6
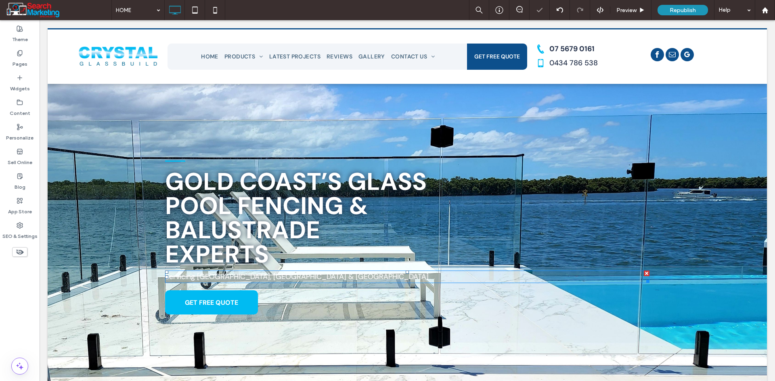
click at [261, 272] on span "Servicing Gold Coast, Brisbane & Northern NSW" at bounding box center [296, 277] width 263 height 10
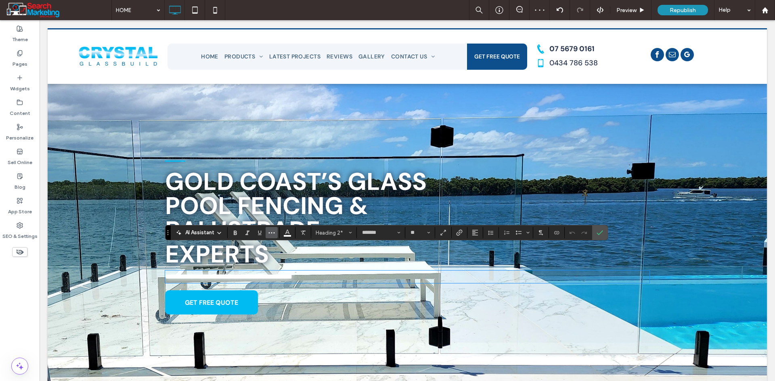
drag, startPoint x: 273, startPoint y: 233, endPoint x: 272, endPoint y: 238, distance: 4.6
click at [272, 234] on icon "More" at bounding box center [271, 233] width 6 height 6
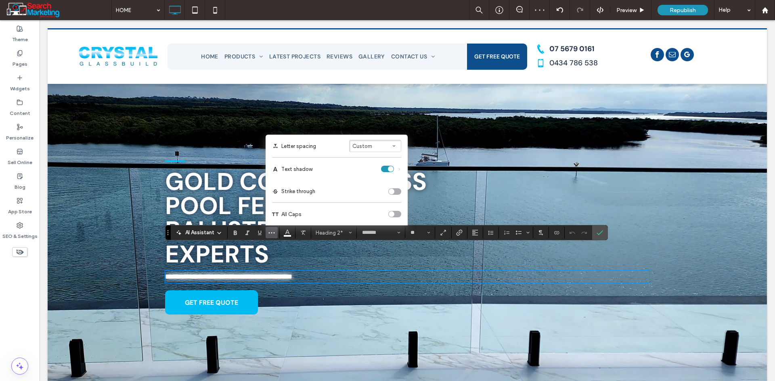
click at [399, 169] on icon "Text shadow" at bounding box center [399, 169] width 4 height 4
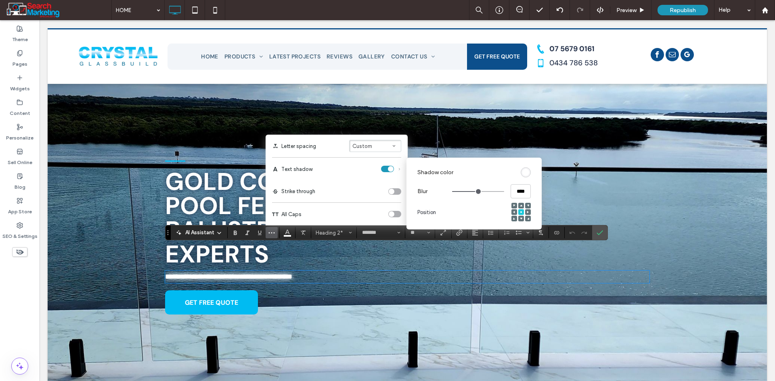
click at [526, 173] on div "rgb(255, 255, 255)" at bounding box center [525, 172] width 7 height 7
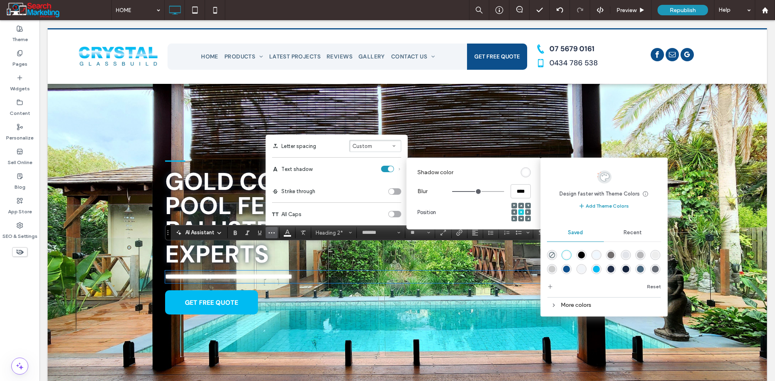
click at [614, 270] on div "rgba(34,47,72,1)" at bounding box center [610, 269] width 7 height 7
click at [382, 246] on div "**********" at bounding box center [407, 236] width 484 height 158
click at [380, 272] on h2 "**********" at bounding box center [407, 277] width 484 height 11
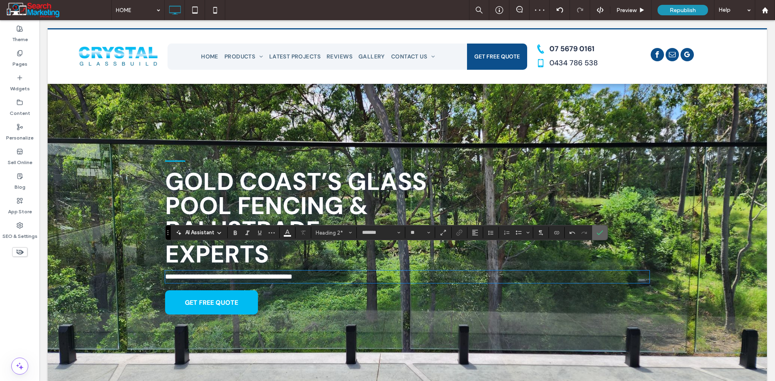
click at [599, 233] on icon "Confirm" at bounding box center [599, 233] width 6 height 6
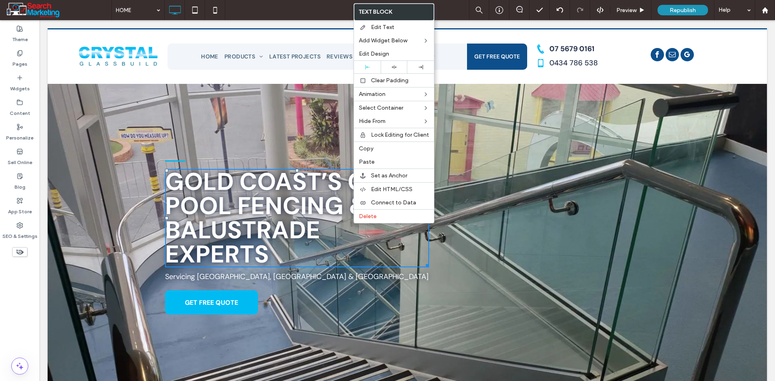
click at [303, 225] on span "Gold Coast’s Glass Pool Fencing & Balustrade Experts" at bounding box center [295, 218] width 261 height 104
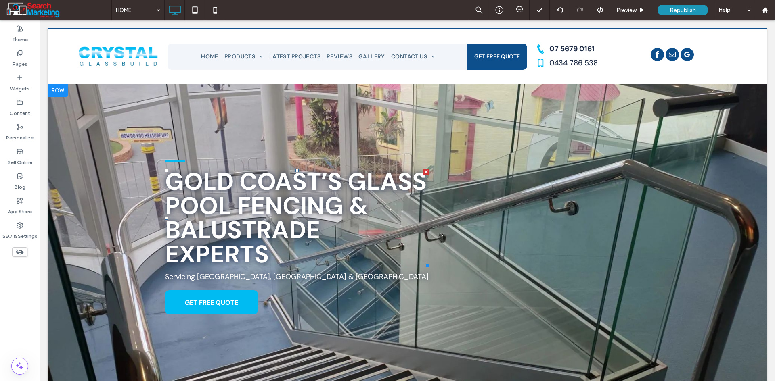
click at [302, 225] on span "Gold Coast’s Glass Pool Fencing & Balustrade Experts" at bounding box center [295, 218] width 261 height 104
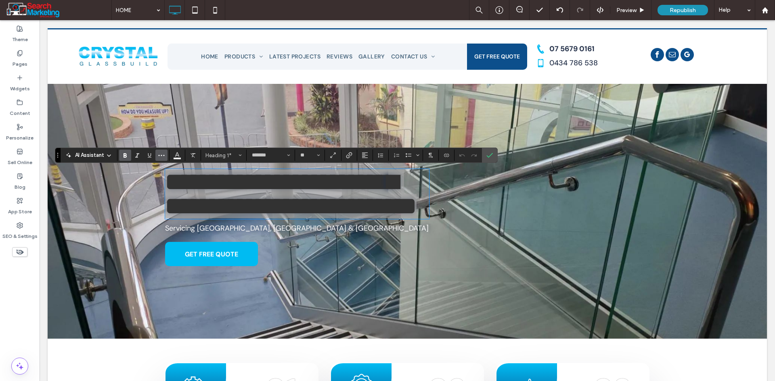
click at [160, 153] on icon "More" at bounding box center [161, 155] width 6 height 6
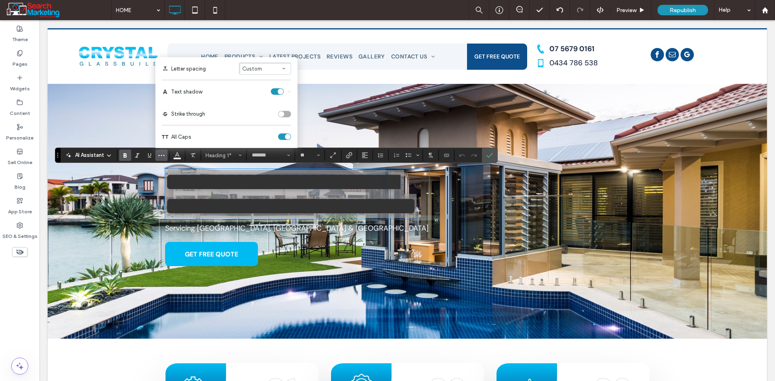
click at [289, 92] on icon "Text shadow" at bounding box center [289, 92] width 4 height 4
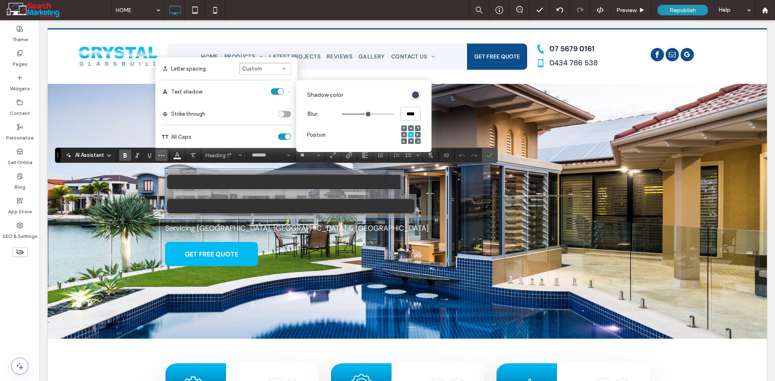
click at [416, 93] on div "rgb(34, 47, 72)" at bounding box center [415, 95] width 7 height 7
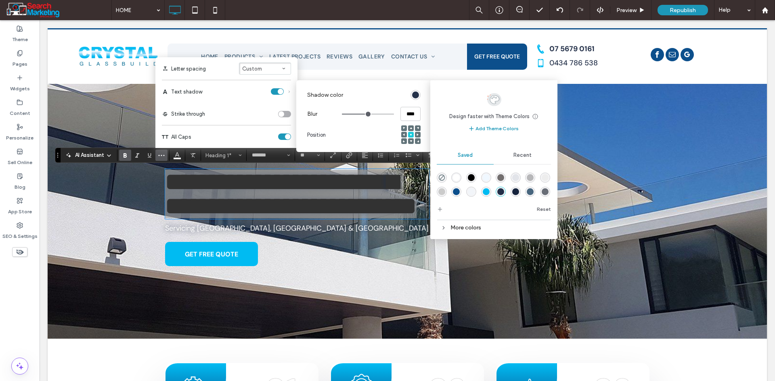
drag, startPoint x: 474, startPoint y: 178, endPoint x: 468, endPoint y: 180, distance: 7.3
click at [474, 178] on div "rgba(0,0,0,1)" at bounding box center [471, 177] width 7 height 7
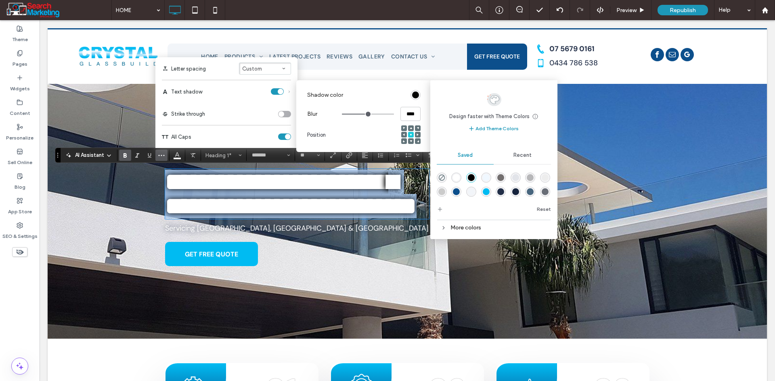
click at [385, 205] on h1 "**********" at bounding box center [297, 194] width 264 height 48
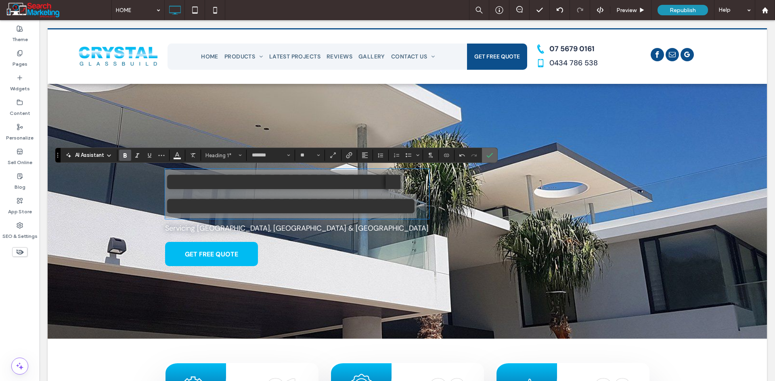
click at [488, 158] on label "Confirm" at bounding box center [489, 155] width 12 height 15
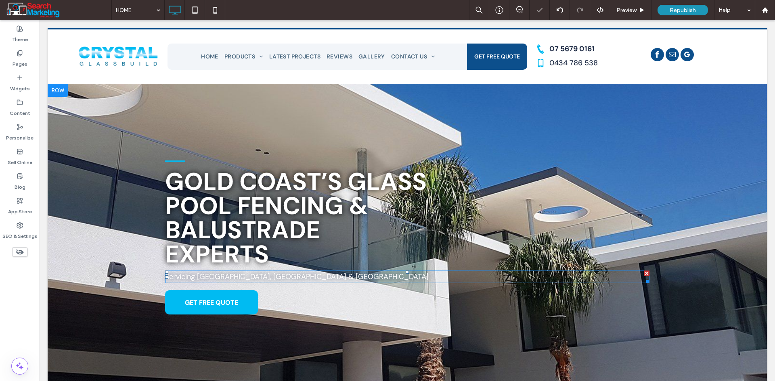
click at [327, 272] on h2 "Servicing Gold Coast, Brisbane & Northern NSW" at bounding box center [407, 277] width 484 height 11
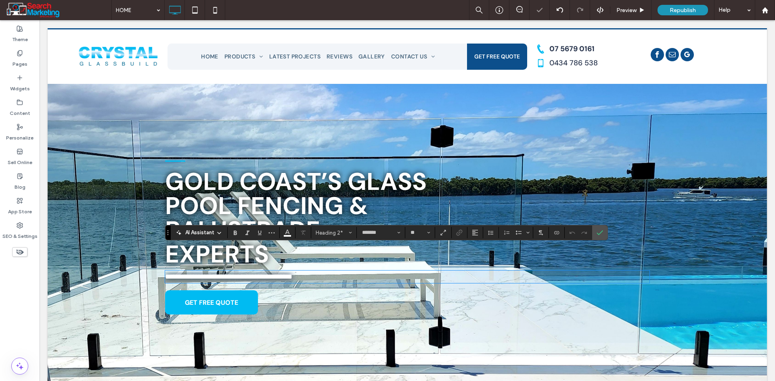
click at [328, 272] on h2 "**********" at bounding box center [407, 277] width 484 height 11
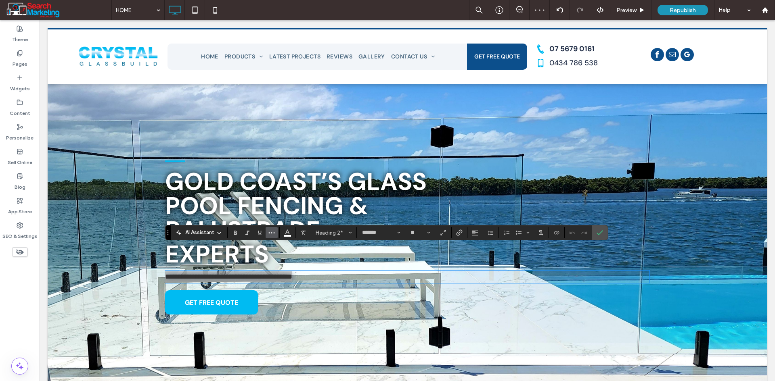
click at [270, 234] on icon "More" at bounding box center [271, 233] width 6 height 6
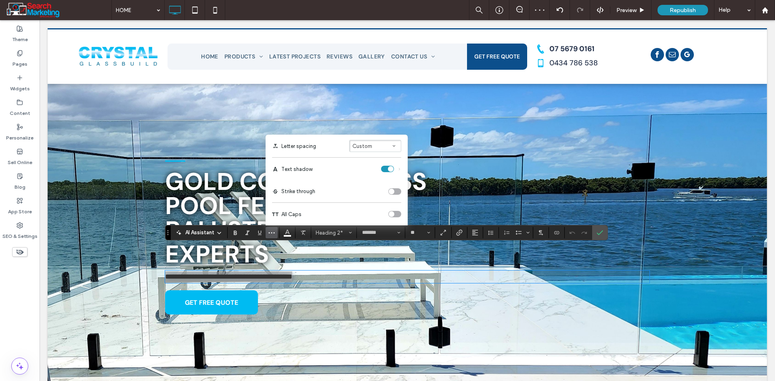
click at [400, 170] on icon "Text shadow" at bounding box center [399, 169] width 4 height 4
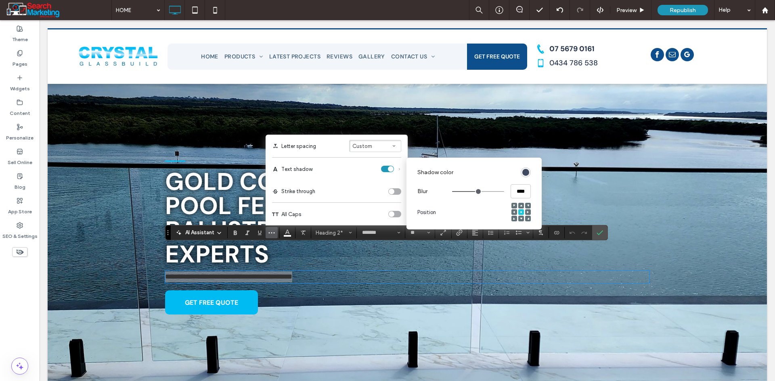
click at [525, 175] on div "rgb(34, 47, 72)" at bounding box center [525, 172] width 7 height 7
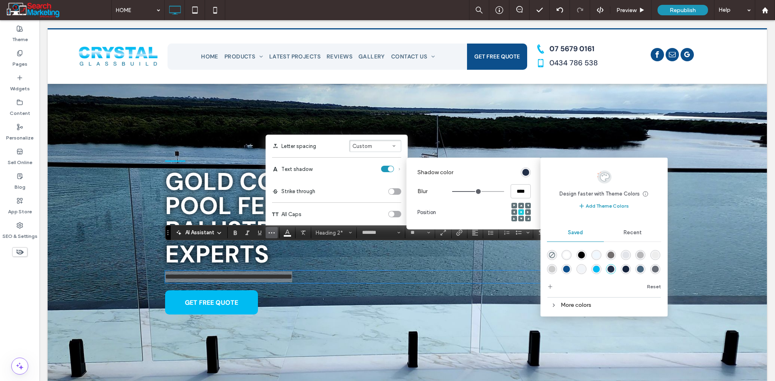
click at [583, 257] on div "rgba(0,0,0,1)" at bounding box center [581, 255] width 7 height 7
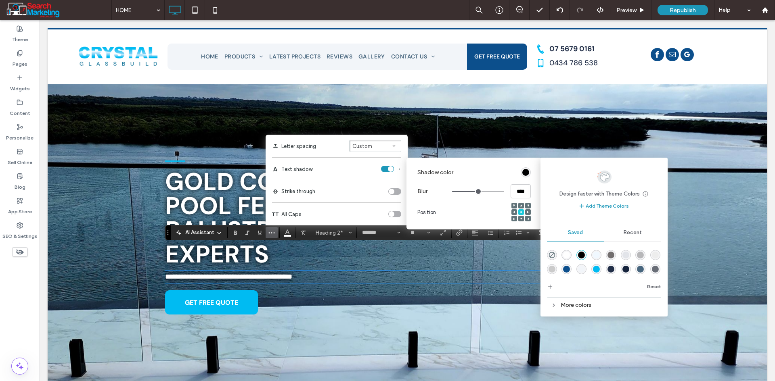
click at [355, 246] on span "Gold Coast’s Glass Pool Fencing & Balustrade Experts" at bounding box center [295, 218] width 261 height 104
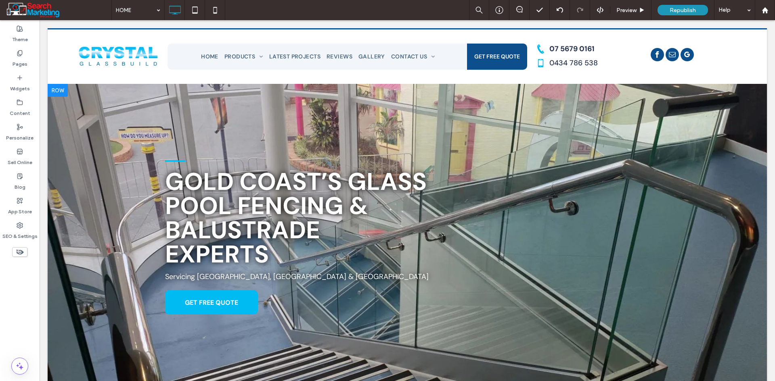
click at [99, 188] on div at bounding box center [407, 235] width 719 height 303
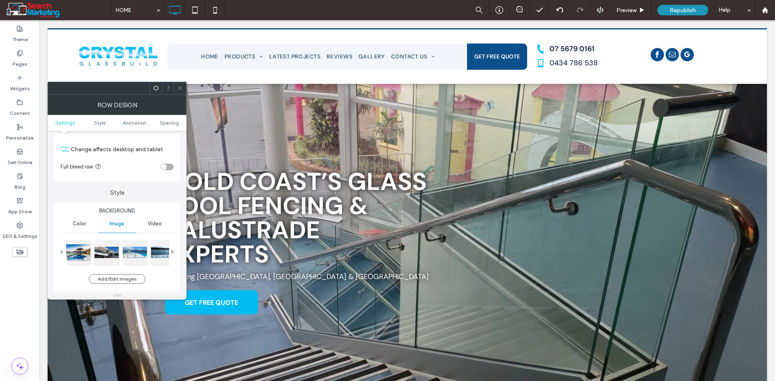
scroll to position [81, 0]
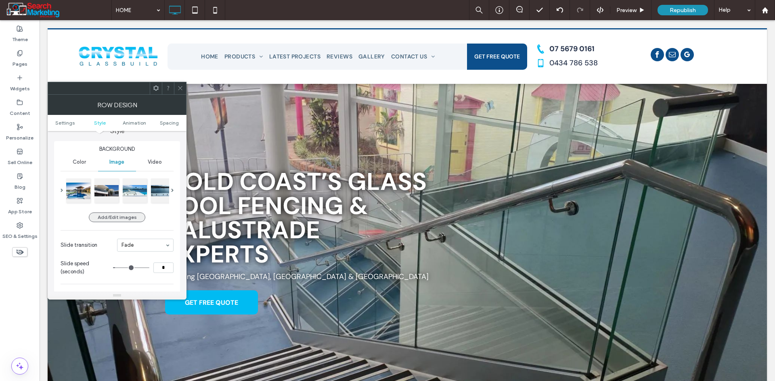
click at [117, 215] on button "Add/Edit images" at bounding box center [117, 218] width 56 height 10
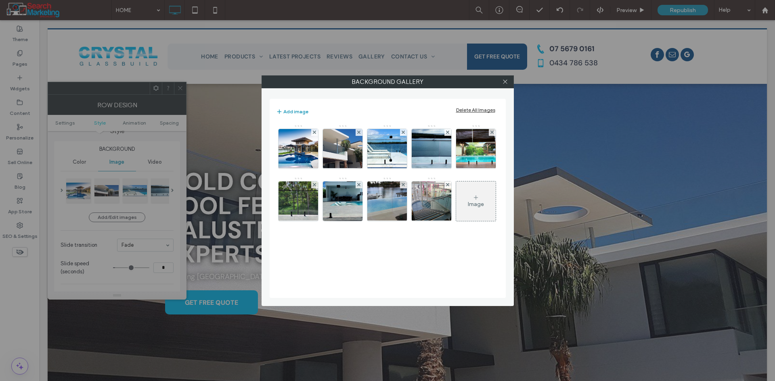
click at [301, 106] on div "Add image Delete All Images" at bounding box center [387, 112] width 223 height 18
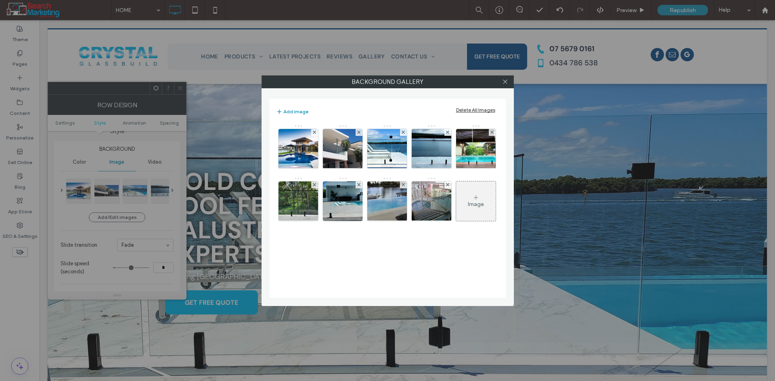
click at [472, 205] on div "Image" at bounding box center [476, 204] width 16 height 7
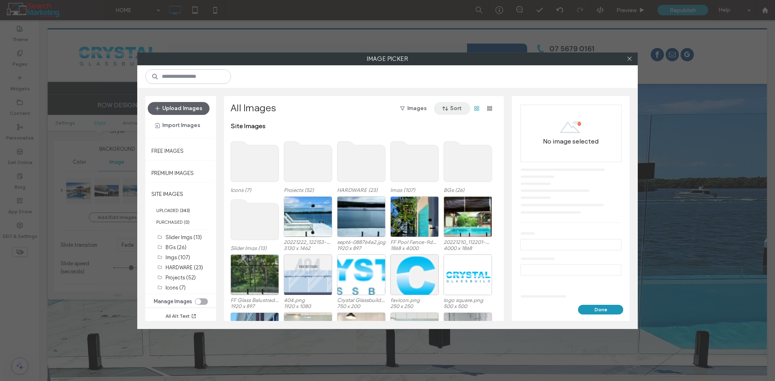
click at [456, 107] on button "Sort" at bounding box center [452, 108] width 36 height 13
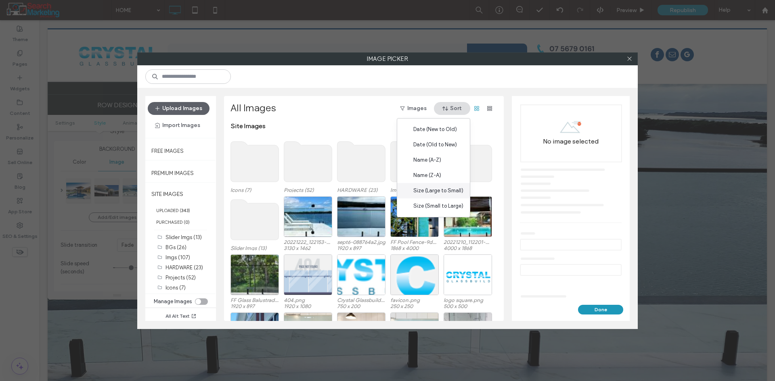
click at [449, 190] on span "Size (Large to Small)" at bounding box center [438, 191] width 50 height 8
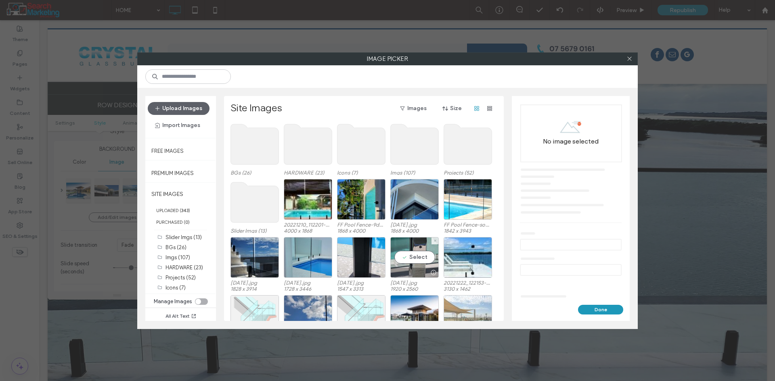
scroll to position [0, 0]
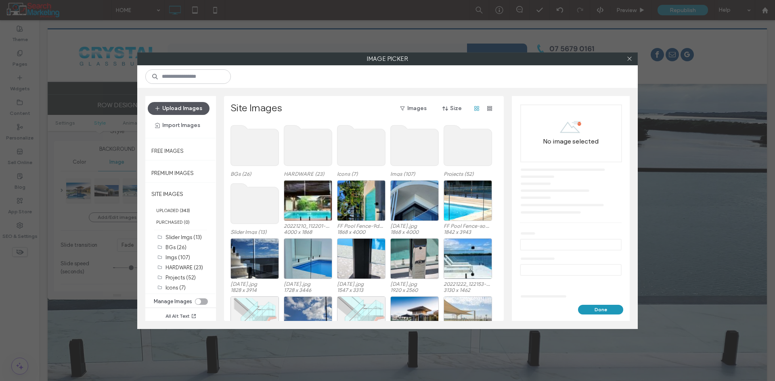
click at [180, 107] on button "Upload Images" at bounding box center [179, 108] width 62 height 13
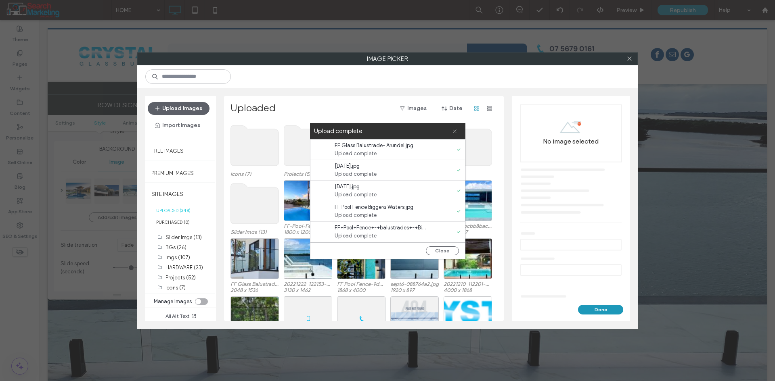
click at [453, 130] on icon at bounding box center [454, 131] width 5 height 5
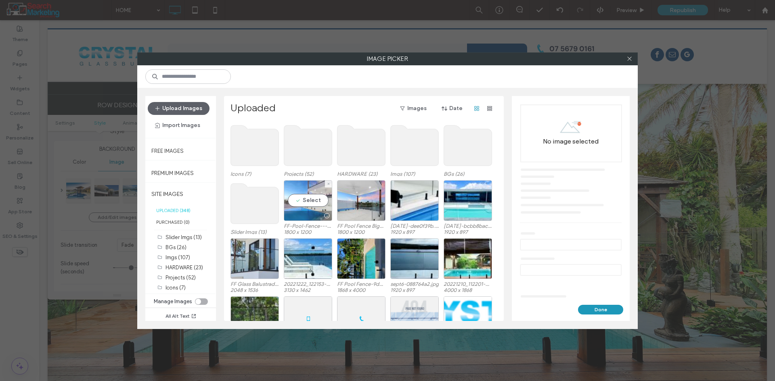
click at [313, 199] on div "Select" at bounding box center [308, 200] width 48 height 41
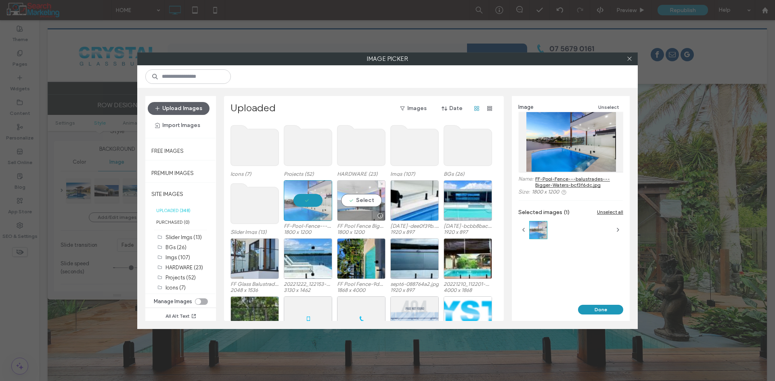
click at [350, 198] on div "Select" at bounding box center [361, 200] width 48 height 41
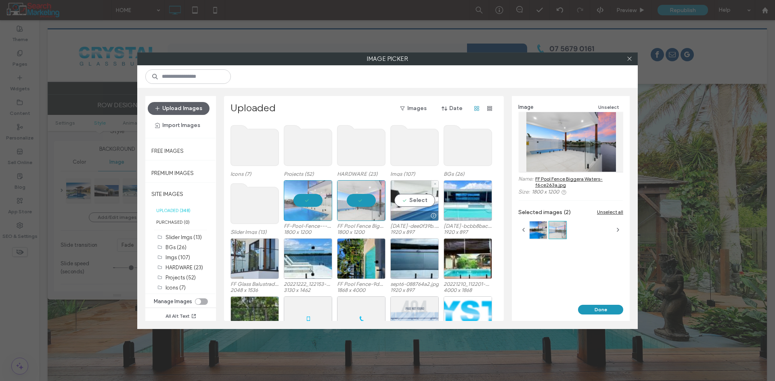
click at [394, 201] on div "Select" at bounding box center [414, 200] width 48 height 41
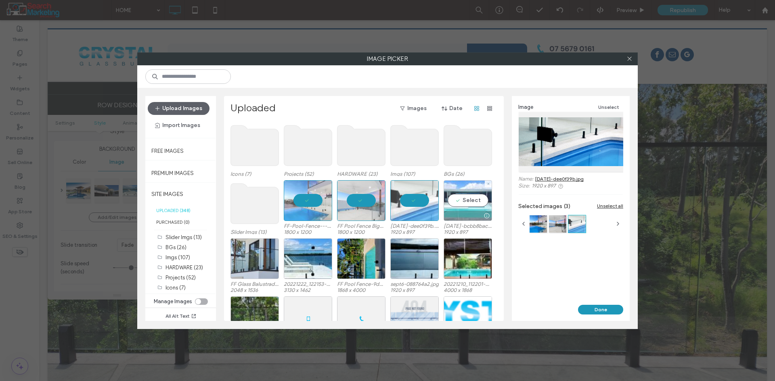
click at [455, 203] on div "Select" at bounding box center [467, 200] width 48 height 41
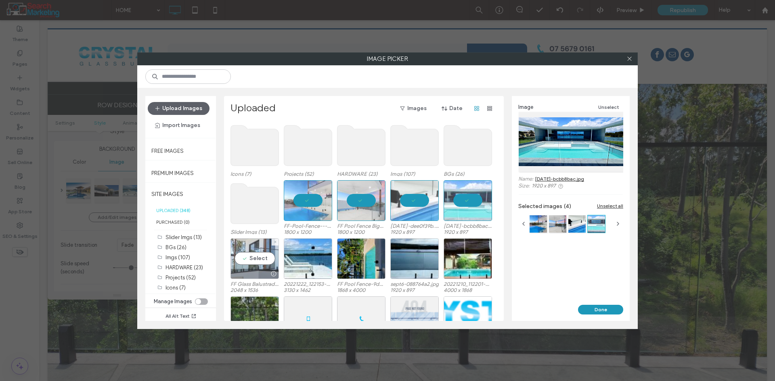
click at [253, 259] on div "Select" at bounding box center [254, 258] width 48 height 41
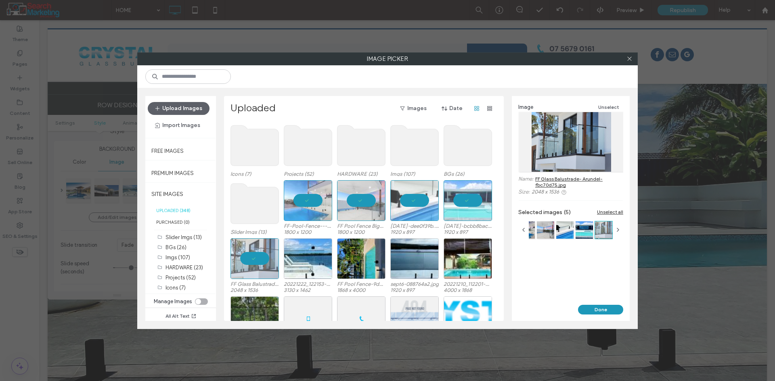
drag, startPoint x: 598, startPoint y: 311, endPoint x: 587, endPoint y: 304, distance: 13.8
click at [598, 311] on button "Done" at bounding box center [600, 310] width 45 height 10
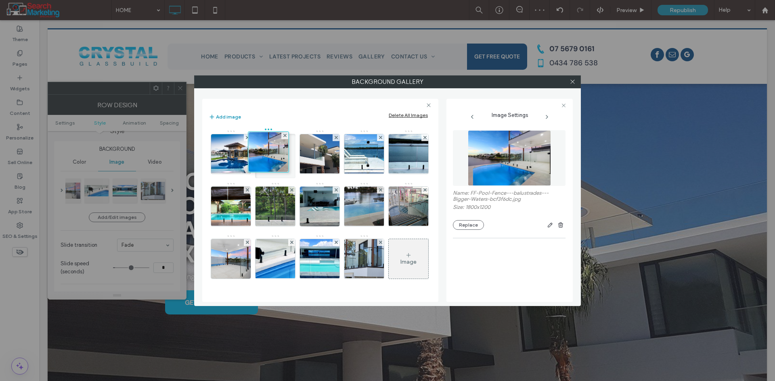
drag, startPoint x: 279, startPoint y: 236, endPoint x: 272, endPoint y: 124, distance: 112.0
click at [272, 124] on div "Add image Delete All Images Image" at bounding box center [320, 200] width 236 height 203
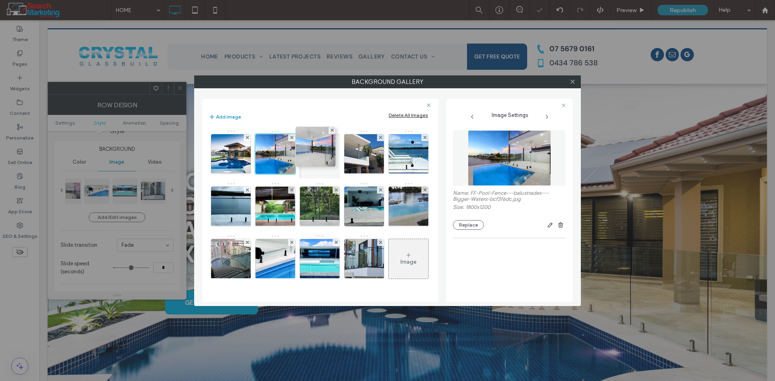
drag, startPoint x: 322, startPoint y: 236, endPoint x: 317, endPoint y: 124, distance: 112.7
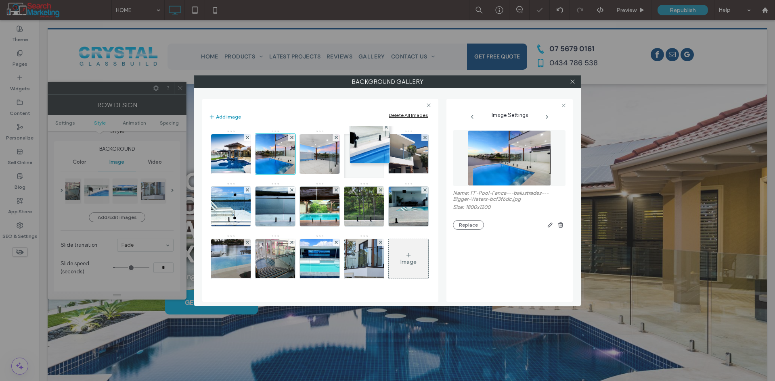
drag, startPoint x: 362, startPoint y: 234, endPoint x: 365, endPoint y: 121, distance: 113.4
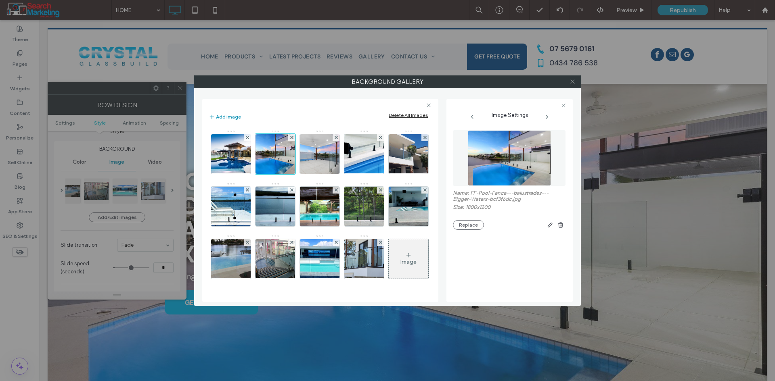
click at [570, 79] on icon at bounding box center [572, 82] width 6 height 6
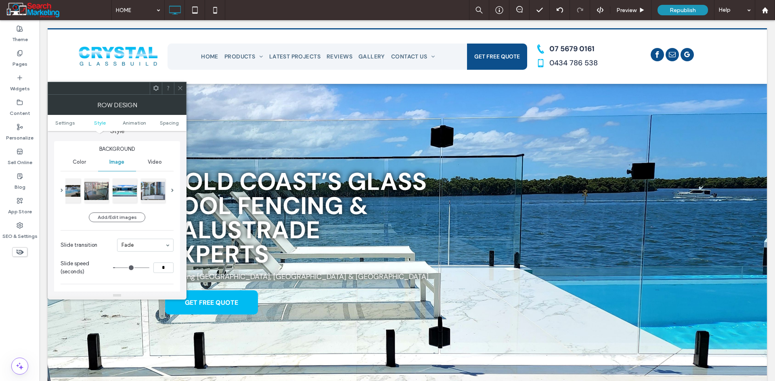
drag, startPoint x: 176, startPoint y: 90, endPoint x: 180, endPoint y: 92, distance: 4.4
click at [178, 91] on div at bounding box center [180, 88] width 12 height 12
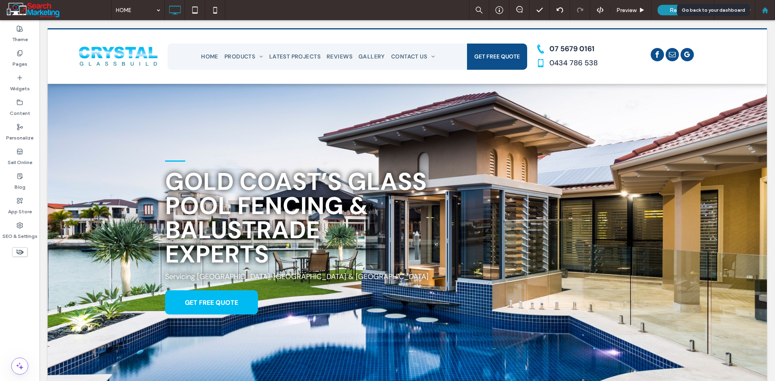
click at [769, 12] on div at bounding box center [764, 10] width 19 height 7
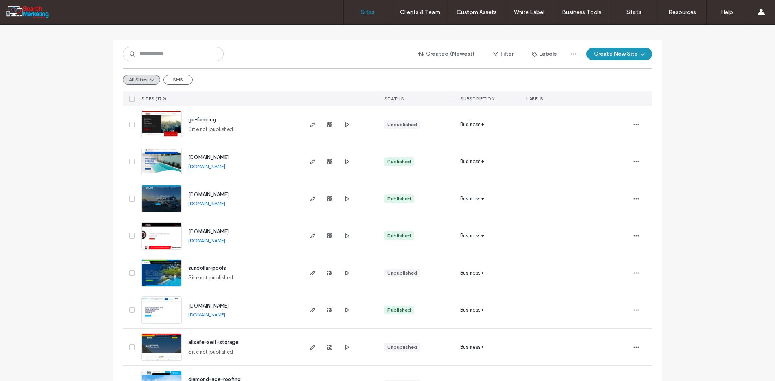
scroll to position [40, 0]
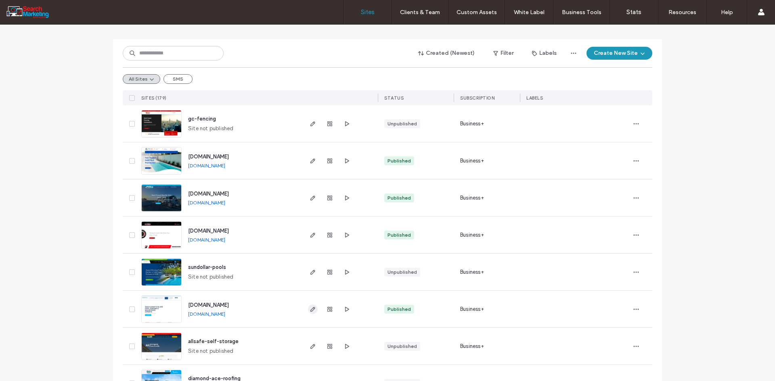
click at [309, 308] on icon "button" at bounding box center [312, 309] width 6 height 6
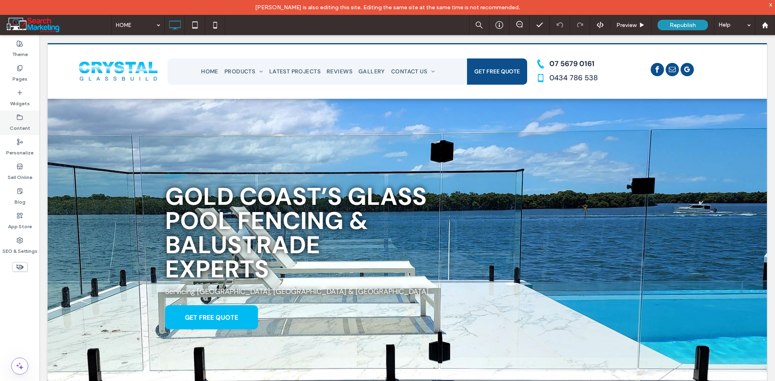
click at [25, 124] on label "Content" at bounding box center [20, 126] width 21 height 11
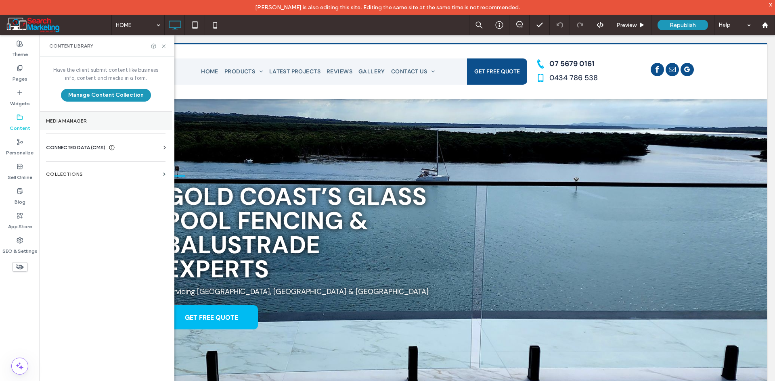
click at [79, 125] on section "Media Manager" at bounding box center [106, 121] width 132 height 19
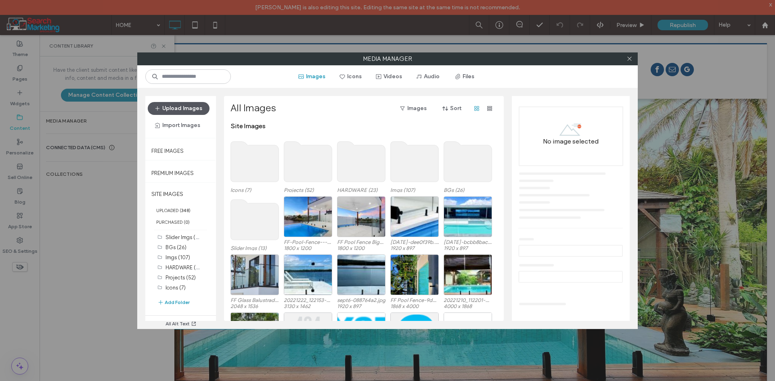
click at [177, 106] on button "Upload Images" at bounding box center [179, 108] width 62 height 13
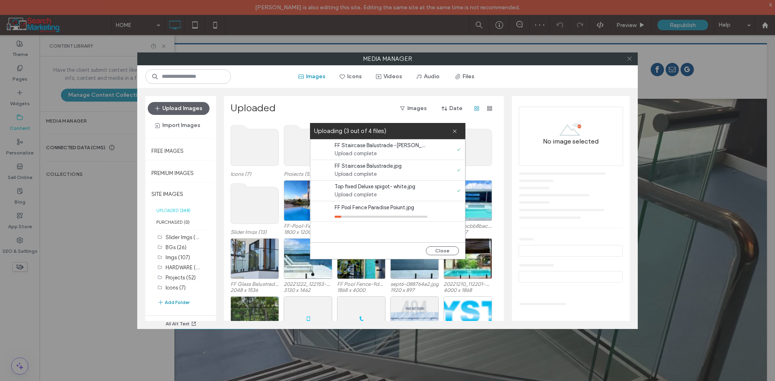
click at [627, 57] on icon at bounding box center [629, 59] width 6 height 6
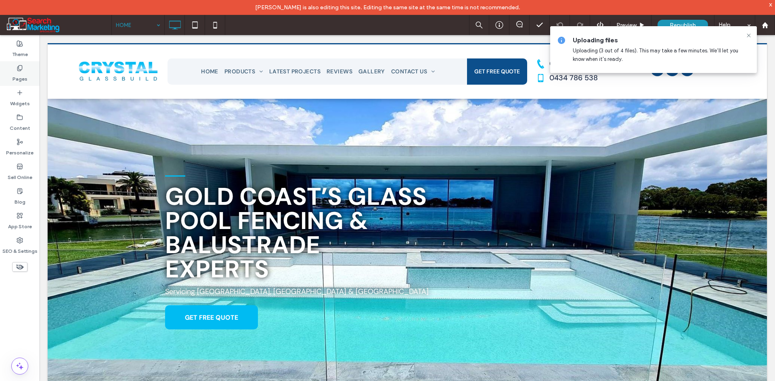
click at [8, 76] on div "Pages" at bounding box center [20, 73] width 40 height 25
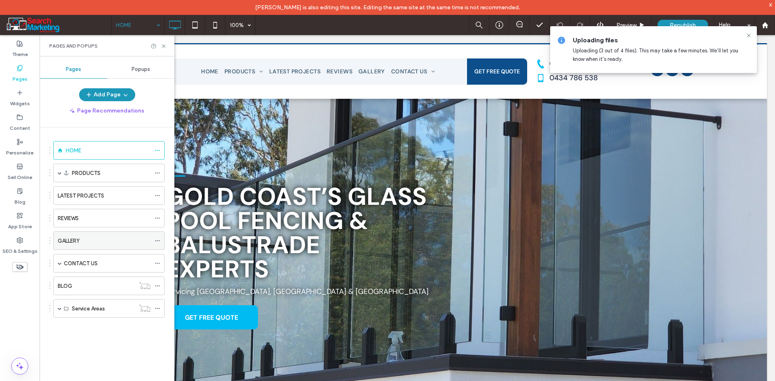
click at [107, 246] on div "GALLERY" at bounding box center [104, 241] width 93 height 18
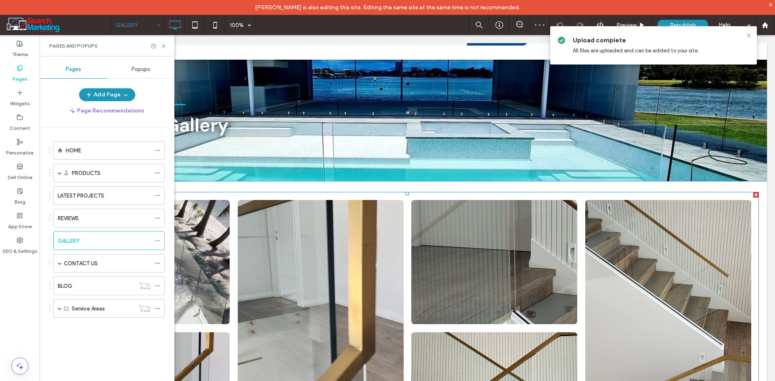
scroll to position [40, 0]
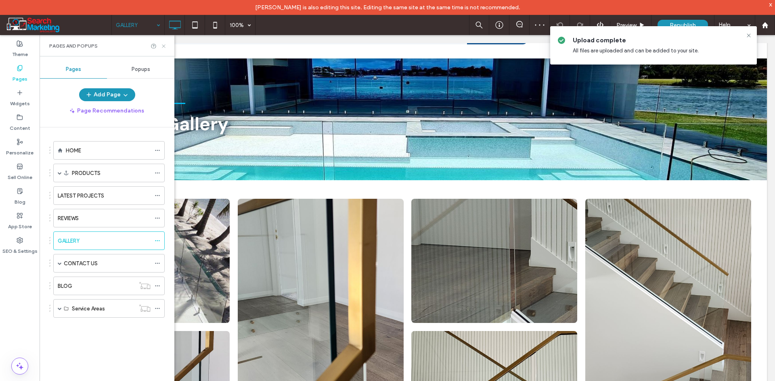
drag, startPoint x: 161, startPoint y: 44, endPoint x: 123, endPoint y: 10, distance: 51.2
click at [161, 44] on icon at bounding box center [164, 46] width 6 height 6
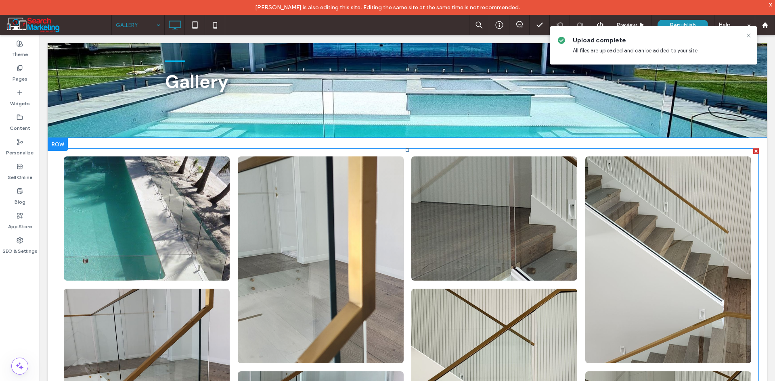
scroll to position [81, 0]
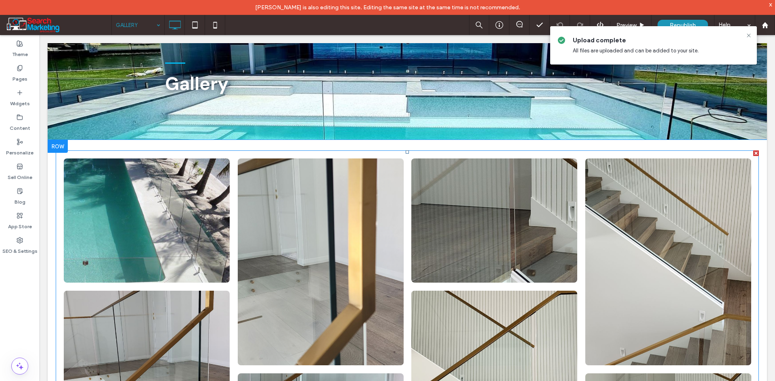
click at [234, 240] on li "Button" at bounding box center [321, 262] width 174 height 215
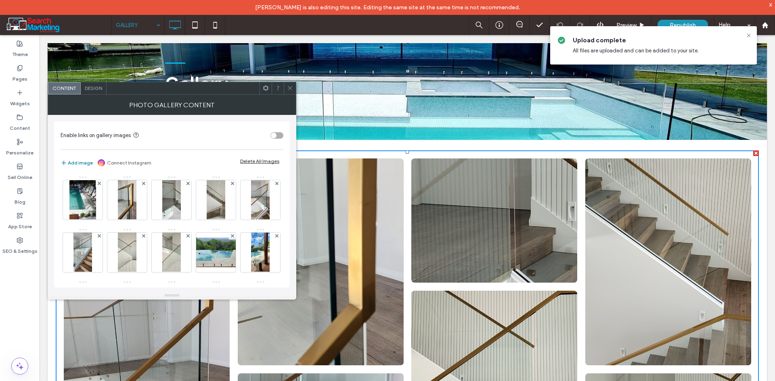
click at [72, 161] on button "Add image" at bounding box center [77, 163] width 32 height 10
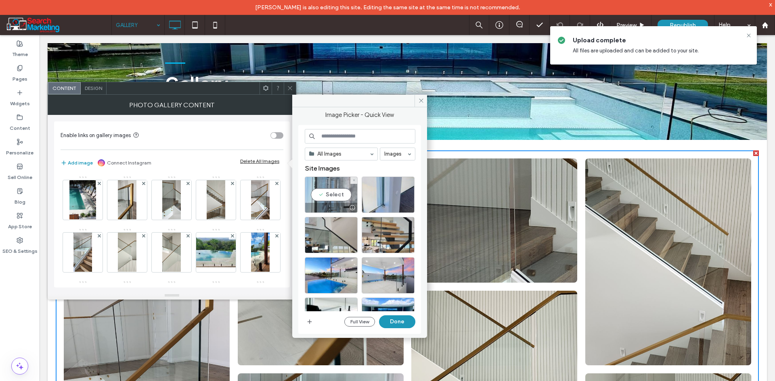
click at [330, 192] on div "Select" at bounding box center [331, 195] width 53 height 36
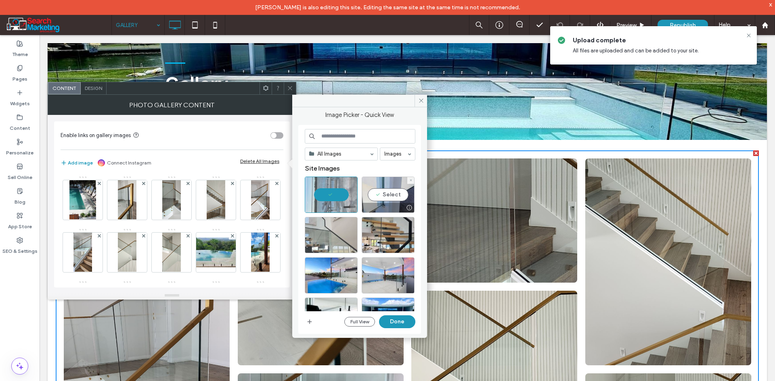
drag, startPoint x: 389, startPoint y: 198, endPoint x: 339, endPoint y: 227, distance: 58.0
click at [387, 200] on div "Select" at bounding box center [388, 195] width 53 height 36
drag, startPoint x: 332, startPoint y: 233, endPoint x: 346, endPoint y: 237, distance: 14.8
click at [331, 233] on div "Select" at bounding box center [331, 235] width 53 height 36
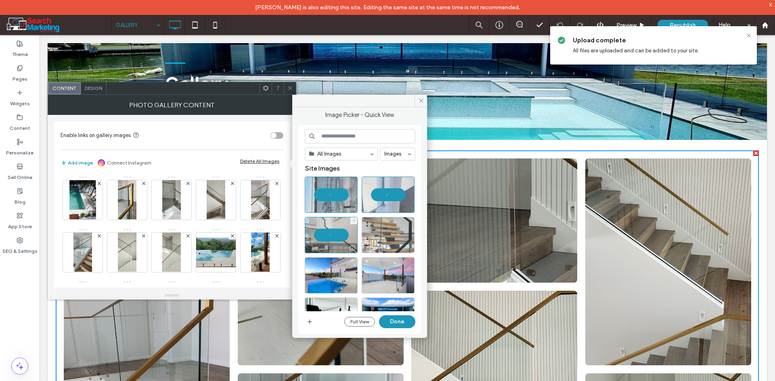
click at [384, 240] on div at bounding box center [388, 235] width 53 height 36
click at [398, 322] on button "Done" at bounding box center [397, 322] width 36 height 13
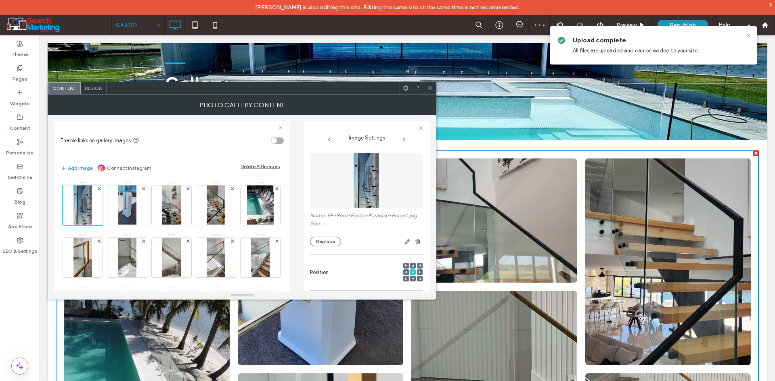
click at [431, 88] on use at bounding box center [430, 88] width 4 height 4
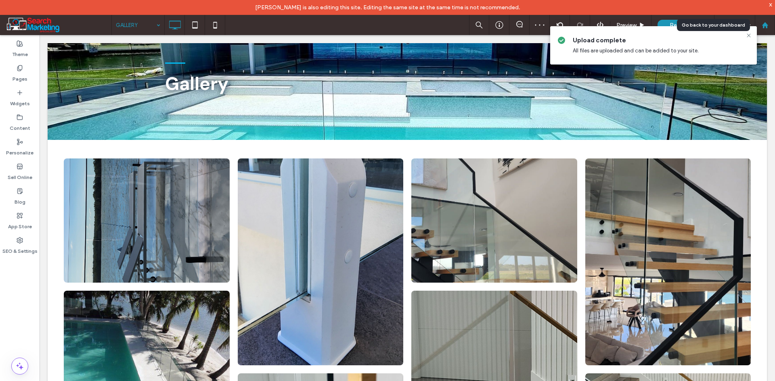
click at [762, 24] on icon at bounding box center [764, 25] width 7 height 7
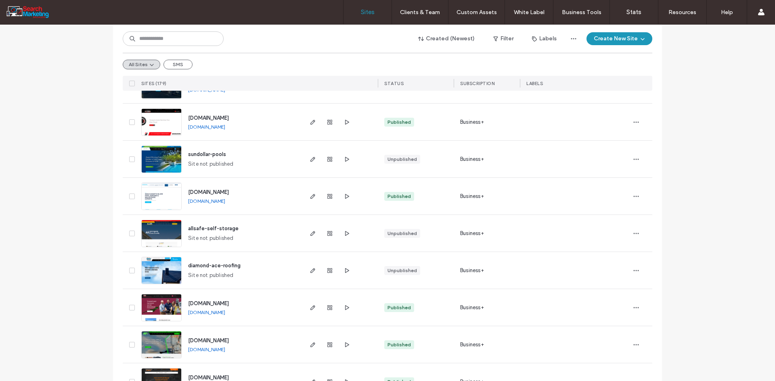
scroll to position [161, 0]
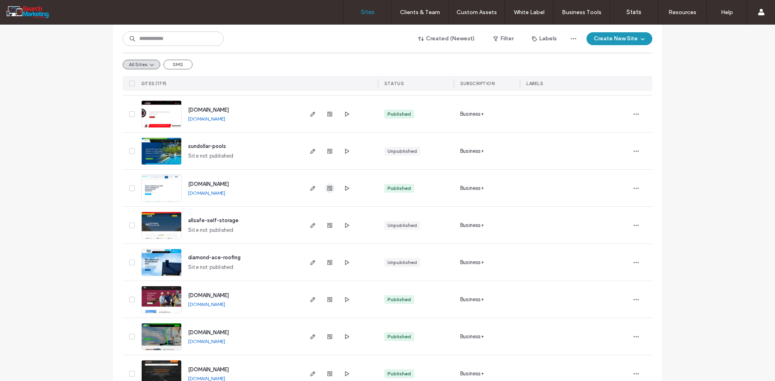
click at [328, 187] on icon "button" at bounding box center [329, 188] width 6 height 6
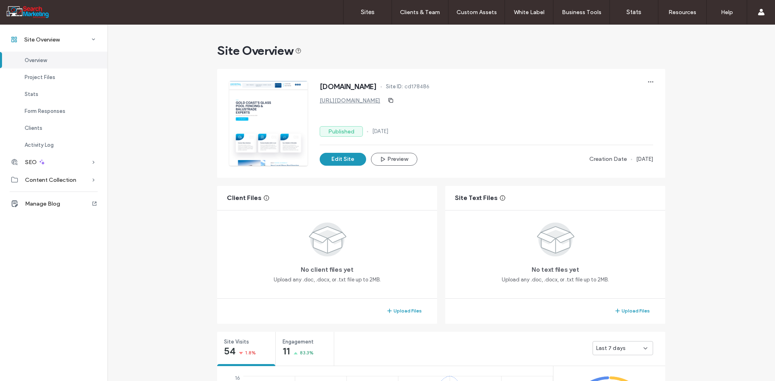
scroll to position [81, 0]
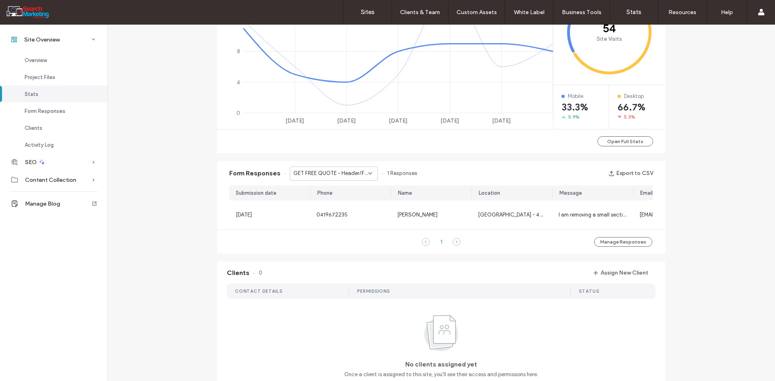
scroll to position [403, 0]
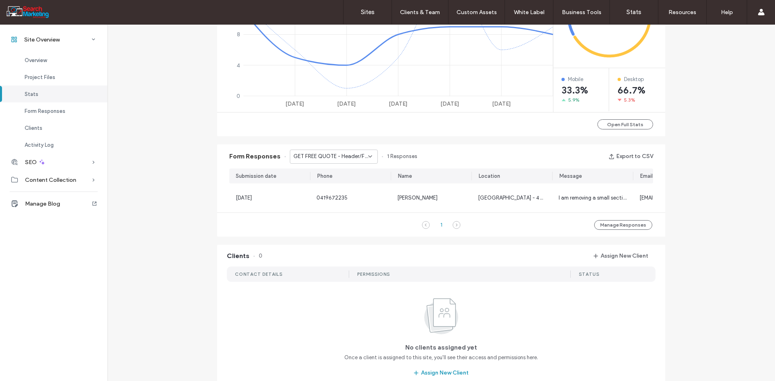
click at [340, 154] on span "GET FREE QUOTE - Header/Footer" at bounding box center [330, 157] width 75 height 8
click at [316, 184] on span "GET FREE QUOTE - CONTACT US page" at bounding box center [327, 185] width 77 height 8
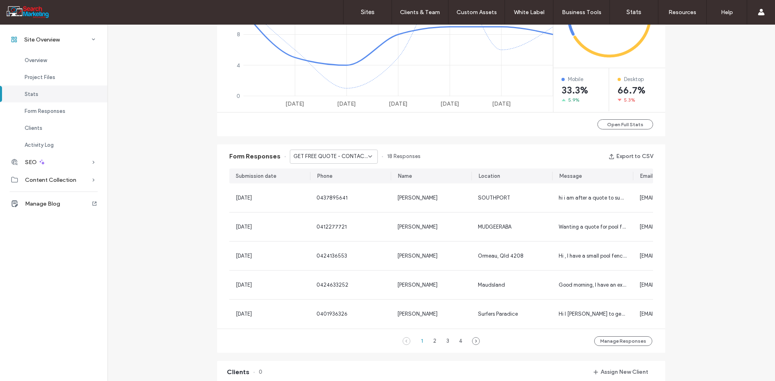
click at [314, 157] on span "GET FREE QUOTE - CONTACT US page" at bounding box center [330, 157] width 75 height 8
click at [312, 172] on span "GET FREE QUOTE - Header/Footer" at bounding box center [327, 171] width 77 height 8
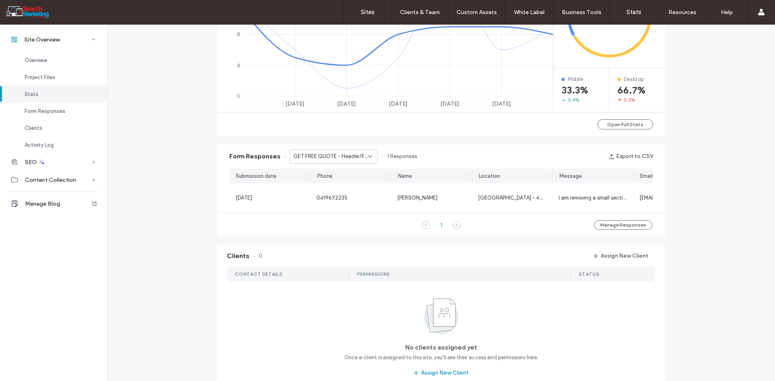
click at [313, 161] on div "GET FREE QUOTE - Header/Footer" at bounding box center [334, 157] width 88 height 14
click at [316, 180] on div "GET FREE QUOTE - CONTACT US page" at bounding box center [329, 185] width 87 height 14
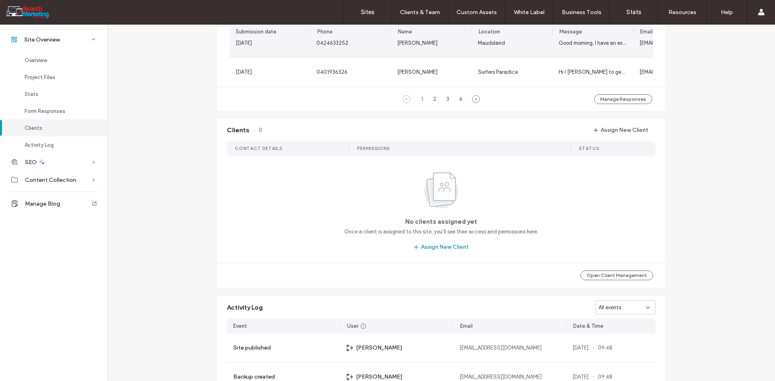
scroll to position [363, 0]
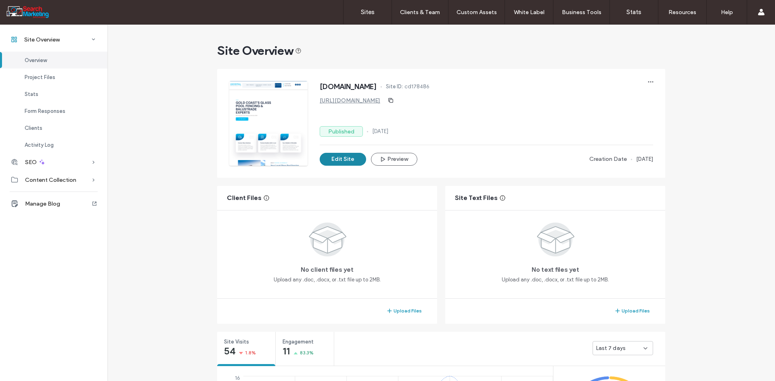
click at [346, 155] on button "Edit Site" at bounding box center [343, 159] width 46 height 13
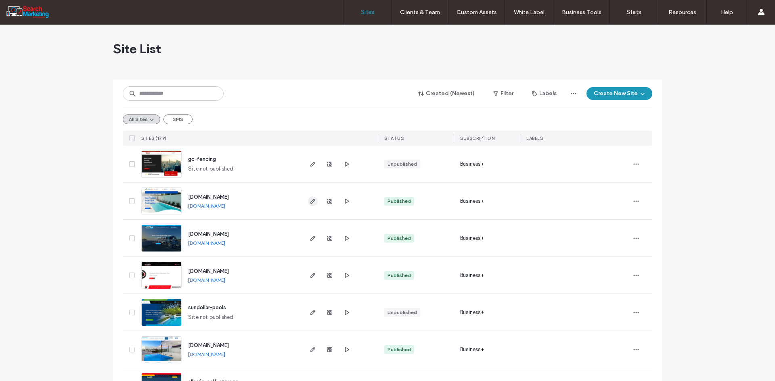
click at [311, 203] on icon "button" at bounding box center [312, 201] width 6 height 6
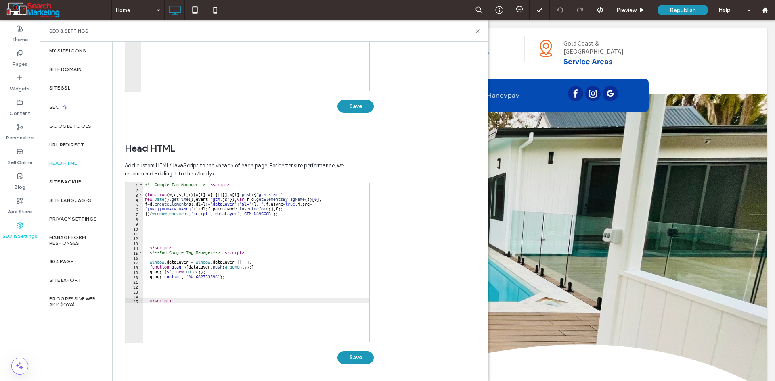
type textarea "*********"
click at [181, 324] on div "<!-- Google Tag Manager --> < script > ( function ( w , d , s , l , i ) { w [ l…" at bounding box center [256, 267] width 226 height 170
paste textarea "**********"
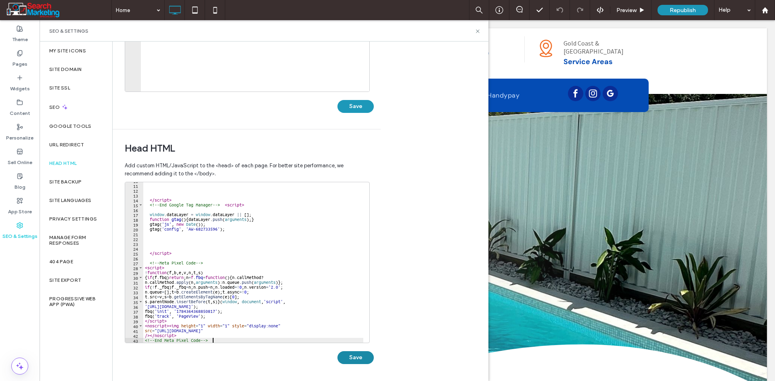
type textarea "**********"
click at [366, 358] on button "Save" at bounding box center [355, 357] width 36 height 13
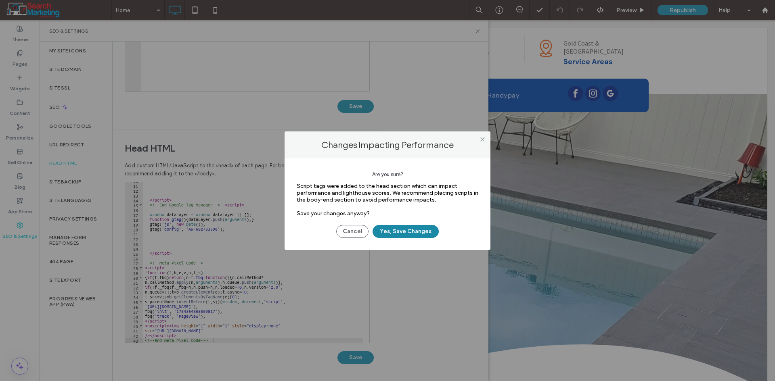
click at [411, 231] on button "Yes, Save Changes" at bounding box center [405, 231] width 66 height 13
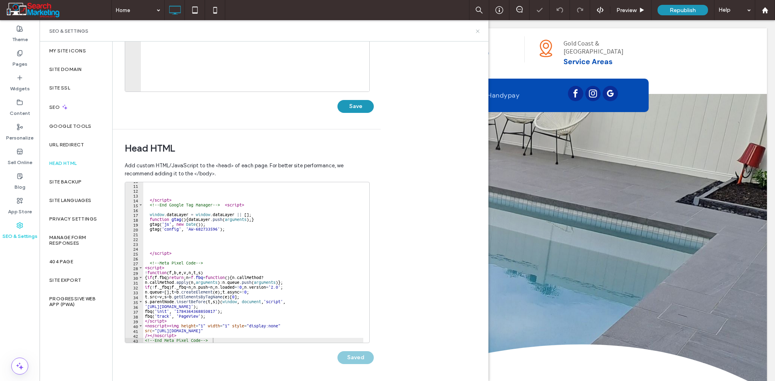
click at [477, 31] on use at bounding box center [477, 30] width 3 height 3
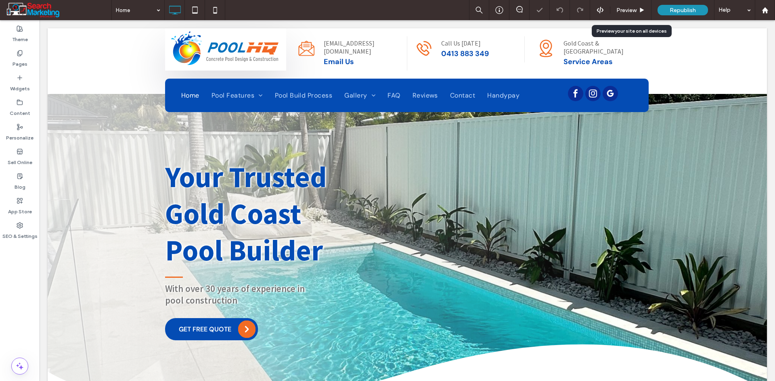
scroll to position [0, 0]
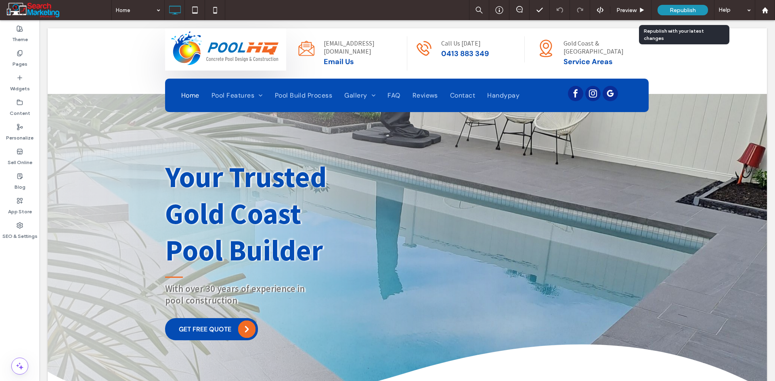
click at [681, 9] on span "Republish" at bounding box center [682, 10] width 26 height 7
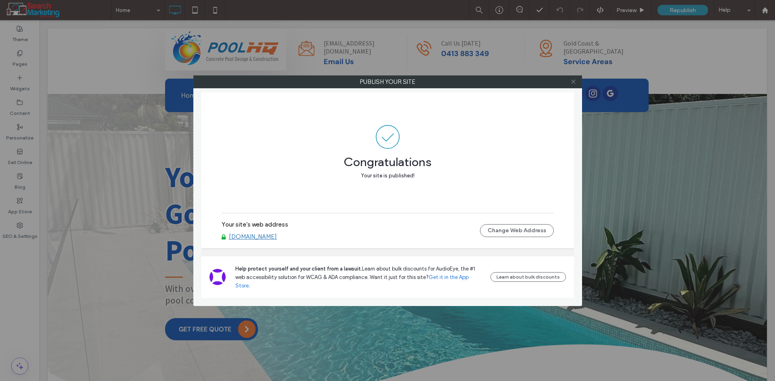
click at [573, 82] on use at bounding box center [573, 82] width 4 height 4
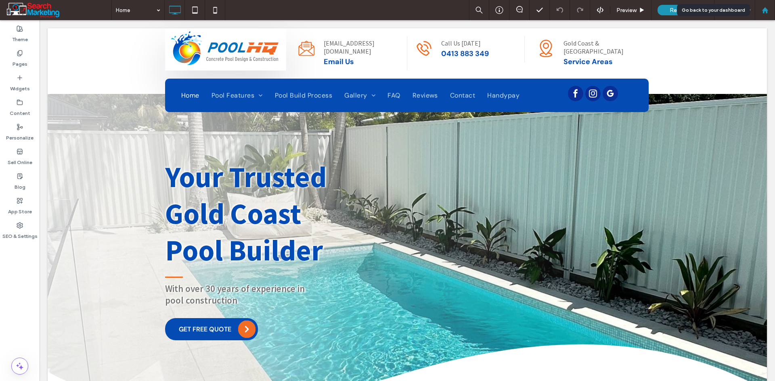
click at [773, 8] on div at bounding box center [764, 10] width 19 height 7
